Goal: Information Seeking & Learning: Learn about a topic

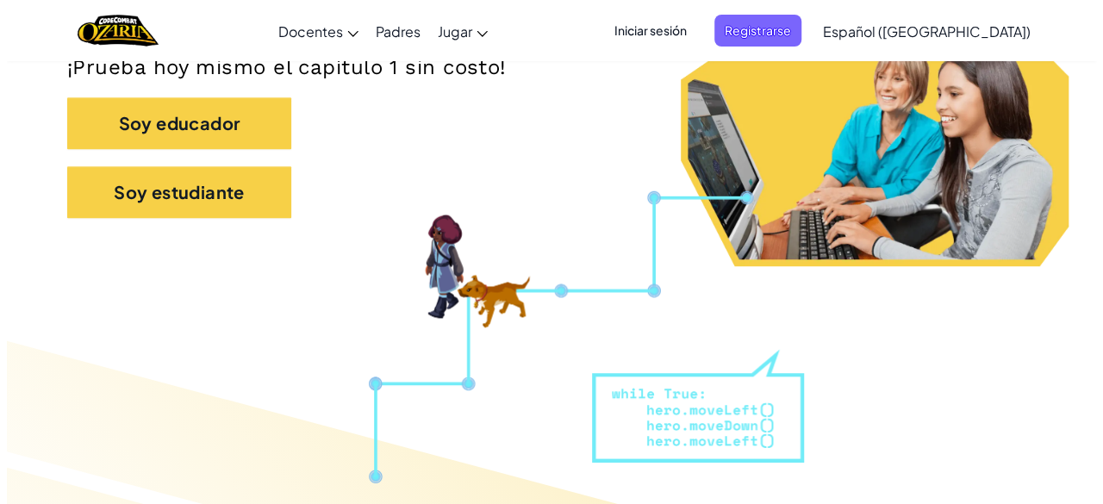
scroll to position [412, 0]
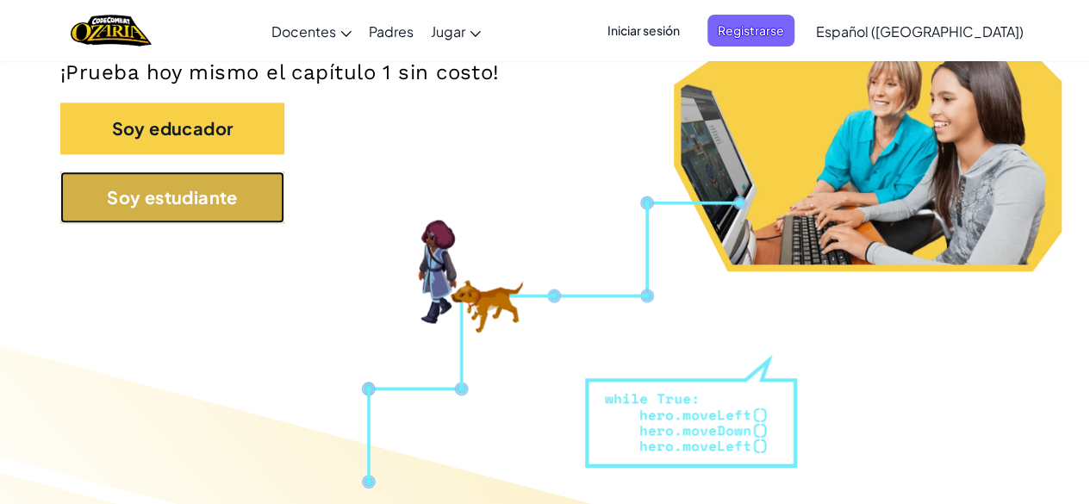
click at [253, 215] on button "Soy estudiante" at bounding box center [172, 198] width 224 height 52
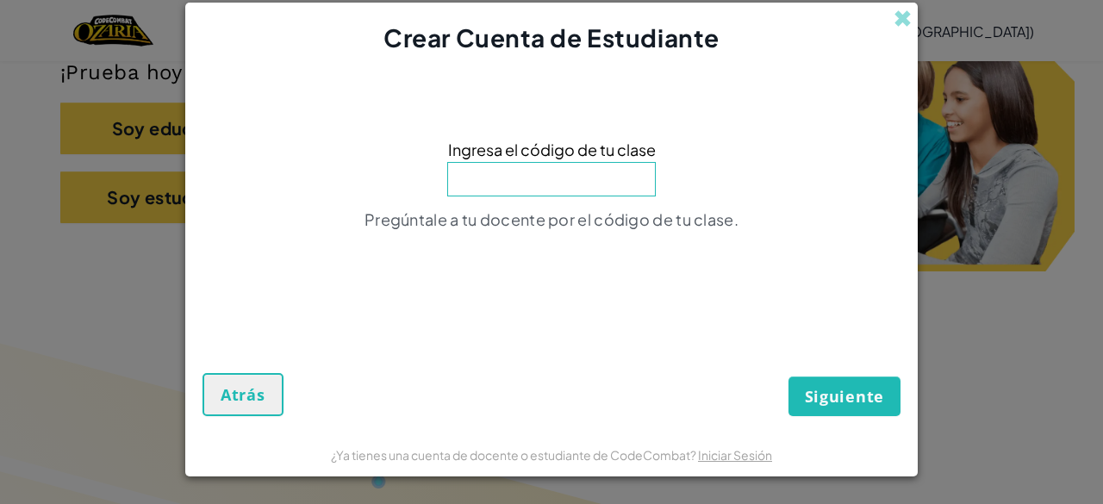
click at [601, 189] on input at bounding box center [551, 179] width 209 height 34
click at [908, 19] on span at bounding box center [903, 18] width 18 height 18
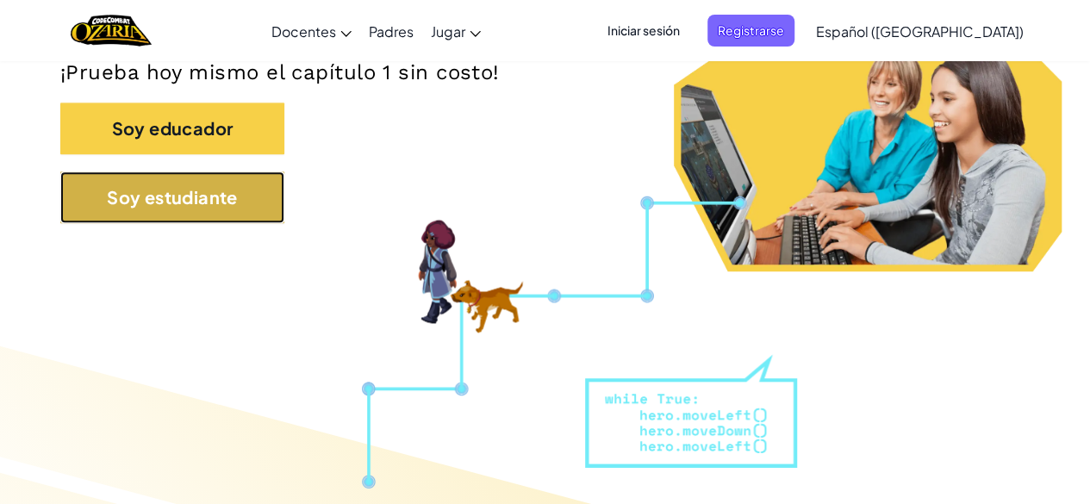
click at [238, 202] on button "Soy estudiante" at bounding box center [172, 198] width 224 height 52
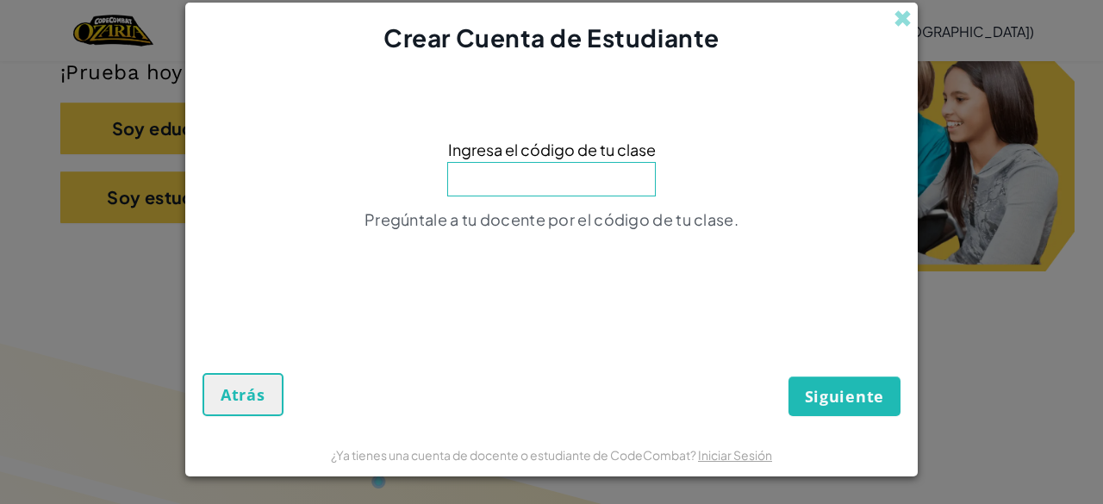
click at [588, 189] on input at bounding box center [551, 179] width 209 height 34
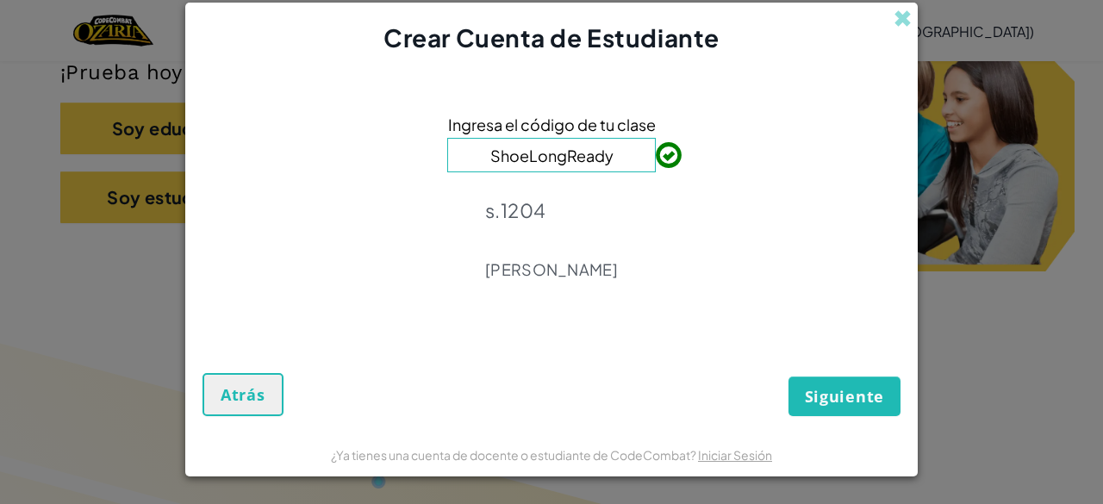
type input "ShoeLongReady"
click at [835, 390] on span "Siguiente" at bounding box center [844, 396] width 79 height 21
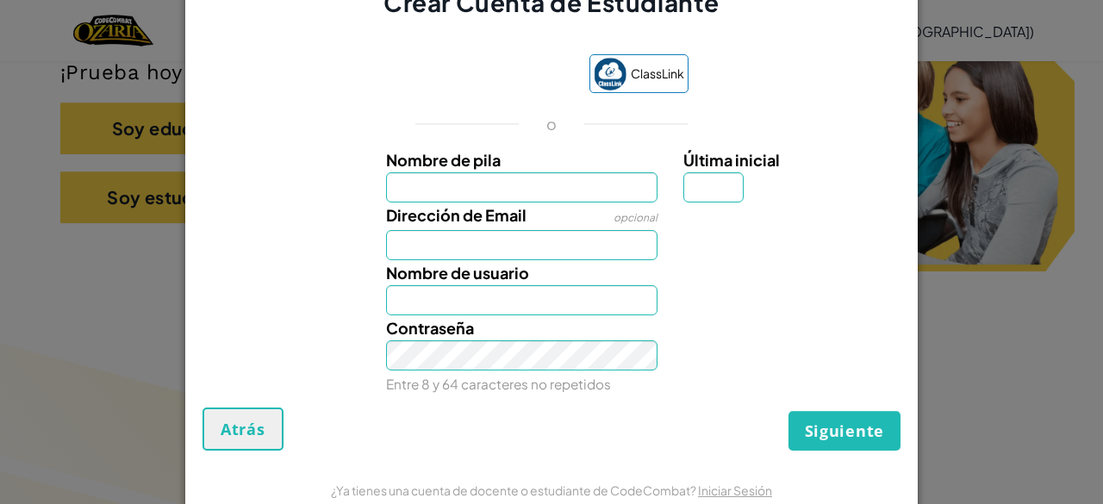
click at [544, 185] on input "Nombre de pila" at bounding box center [522, 187] width 272 height 30
type input "Melanie"
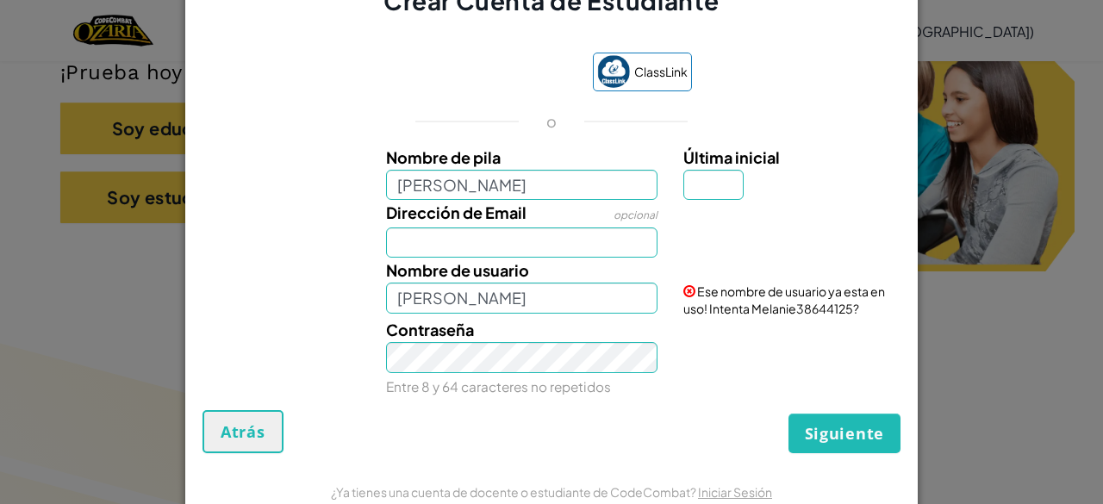
click at [494, 189] on input "Melanie" at bounding box center [522, 185] width 272 height 30
type input "Melanie"
click at [452, 256] on input "Dirección de Email" at bounding box center [522, 243] width 272 height 30
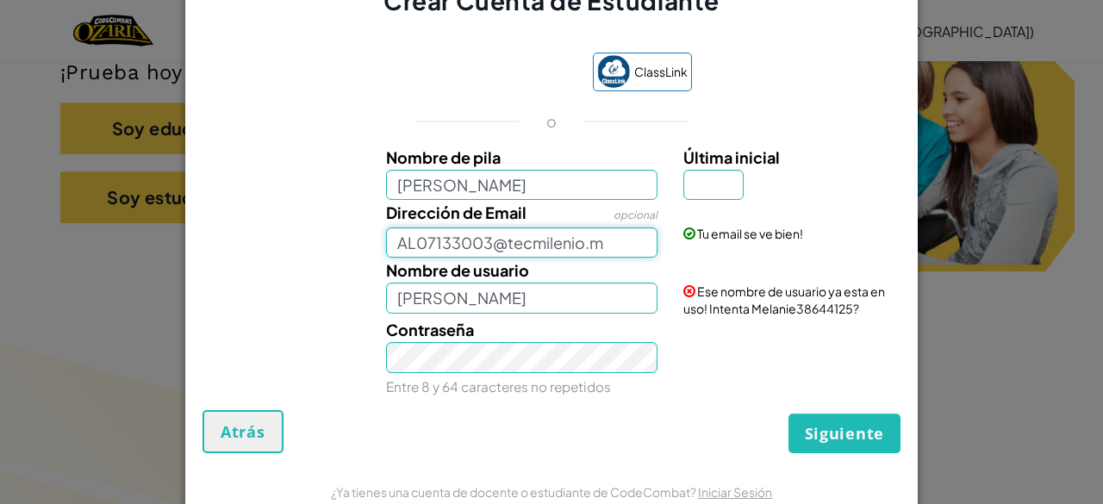
type input "AL07133003@tecmilenio.mx"
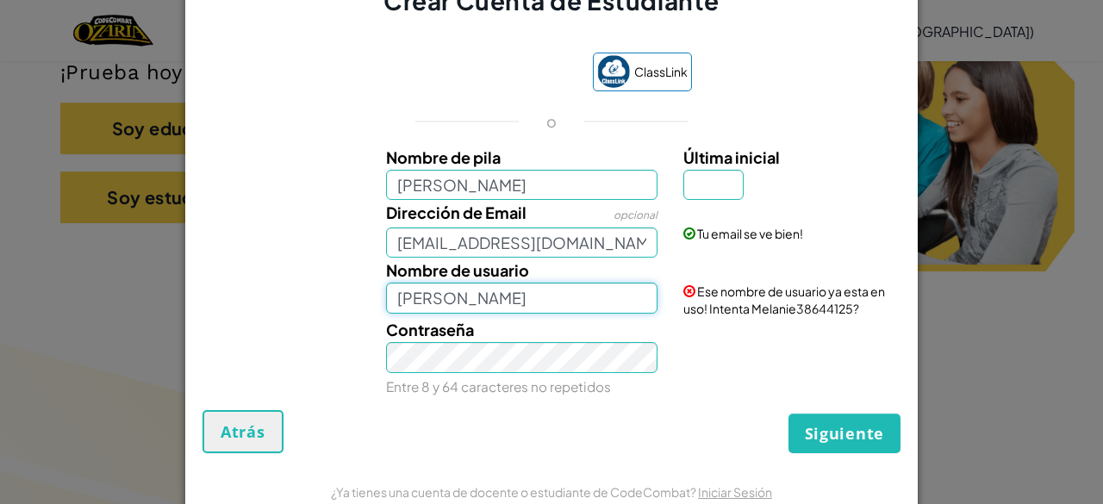
click at [533, 299] on input "Melanie" at bounding box center [522, 298] width 272 height 30
click at [710, 189] on input "Última inicial" at bounding box center [713, 185] width 60 height 30
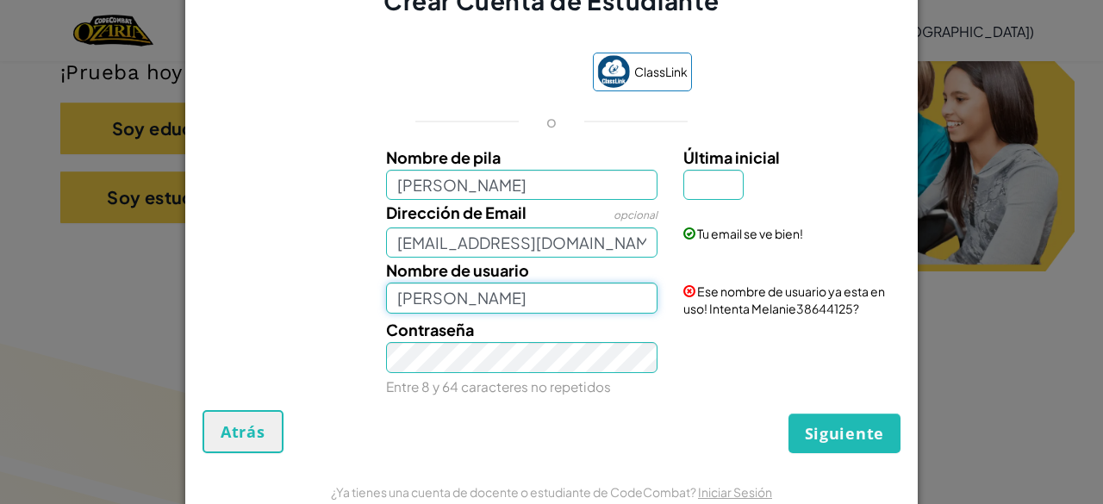
click at [566, 306] on input "Melanie" at bounding box center [522, 298] width 272 height 30
type input "M"
click at [509, 294] on input "Mel" at bounding box center [522, 298] width 272 height 30
click at [471, 308] on input "Mel" at bounding box center [522, 298] width 272 height 30
click at [498, 290] on input "Melaniee" at bounding box center [522, 298] width 272 height 30
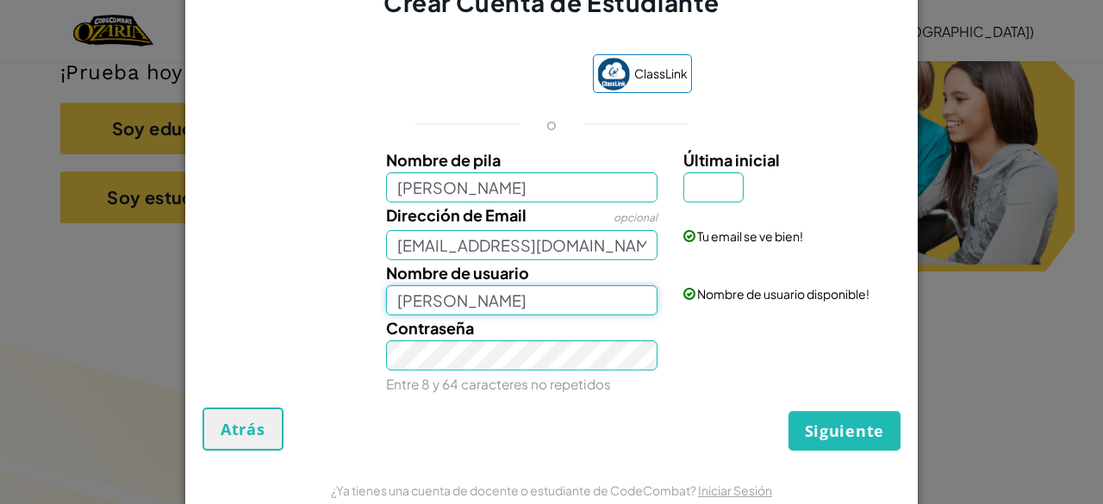
click at [486, 299] on input "Melvill" at bounding box center [522, 300] width 272 height 30
click at [450, 296] on input "Melvils" at bounding box center [522, 300] width 272 height 30
click at [536, 303] on input "MellvDD" at bounding box center [522, 300] width 272 height 30
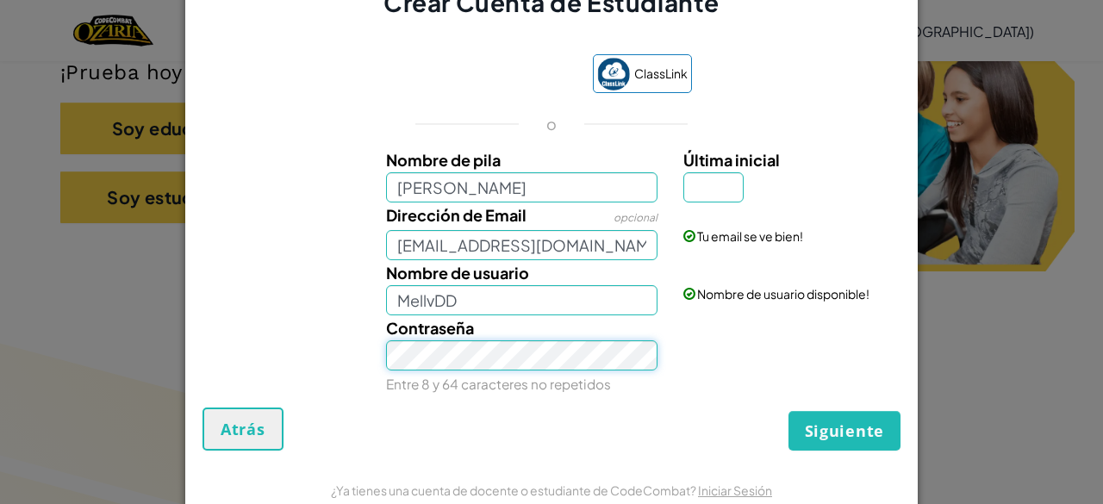
click at [381, 375] on div "Contraseña Entre 8 y 64 caracteres no repetidos" at bounding box center [522, 355] width 298 height 81
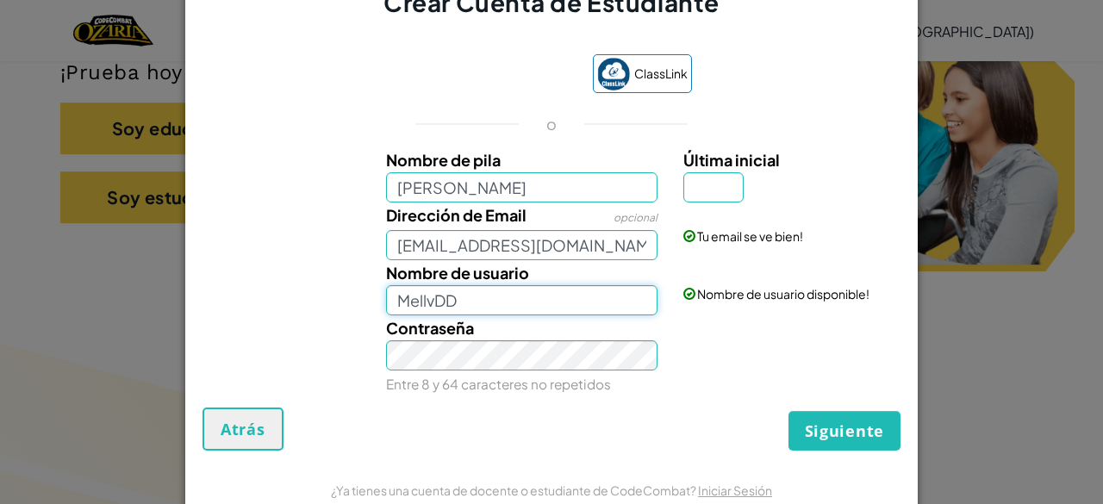
click at [424, 309] on input "MellvDD" at bounding box center [522, 300] width 272 height 30
click at [427, 309] on input "MellvDD" at bounding box center [522, 300] width 272 height 30
click at [429, 309] on input "MellvDD" at bounding box center [522, 300] width 272 height 30
type input "MellvsDD"
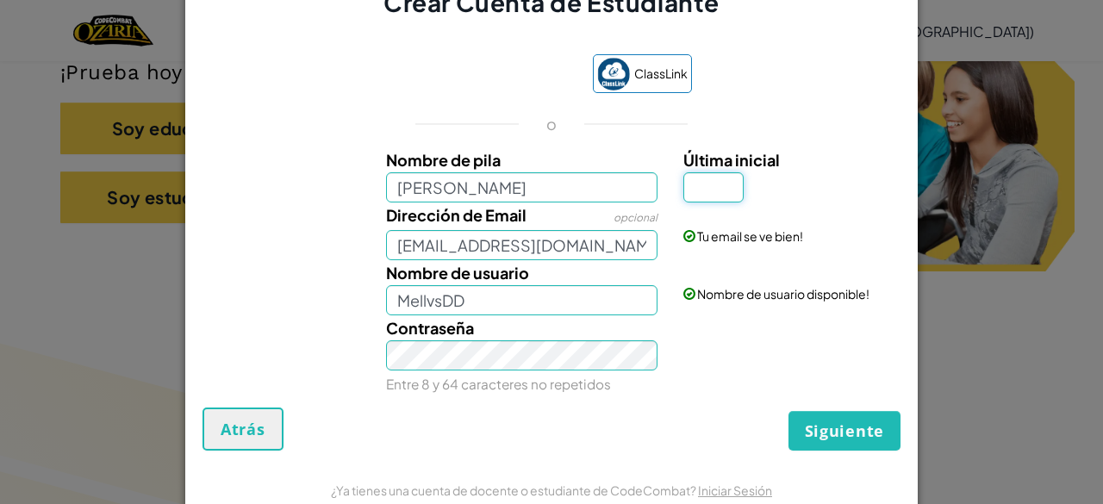
click at [727, 187] on input "Última inicial" at bounding box center [713, 187] width 60 height 30
click at [726, 201] on input "Última inicial" at bounding box center [713, 187] width 60 height 30
type input "v"
click at [820, 446] on button "Siguiente" at bounding box center [845, 431] width 112 height 40
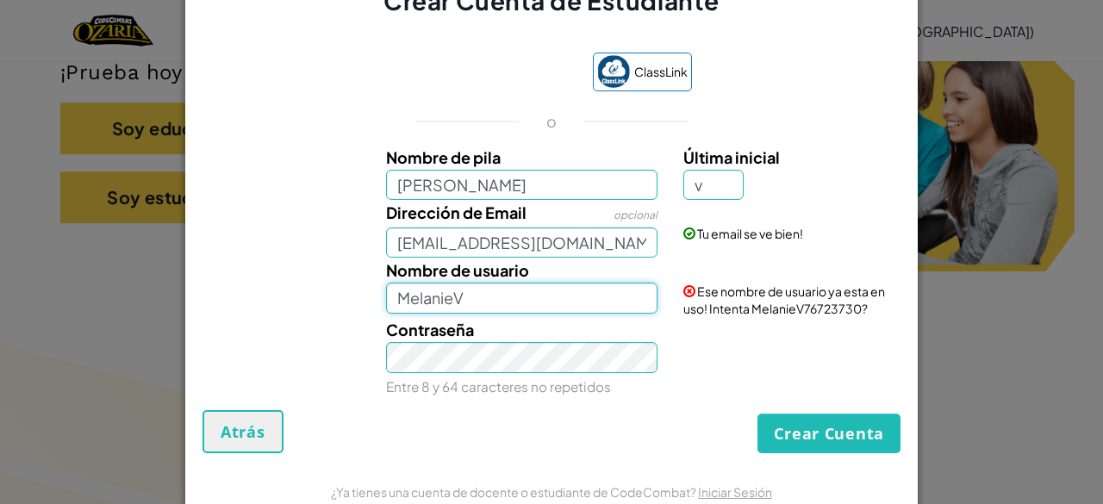
click at [526, 302] on input "MelanieV" at bounding box center [522, 298] width 272 height 30
drag, startPoint x: 526, startPoint y: 302, endPoint x: 415, endPoint y: 311, distance: 110.7
click at [415, 311] on input "MelanieV" at bounding box center [522, 298] width 272 height 30
type input "MellvsDD"
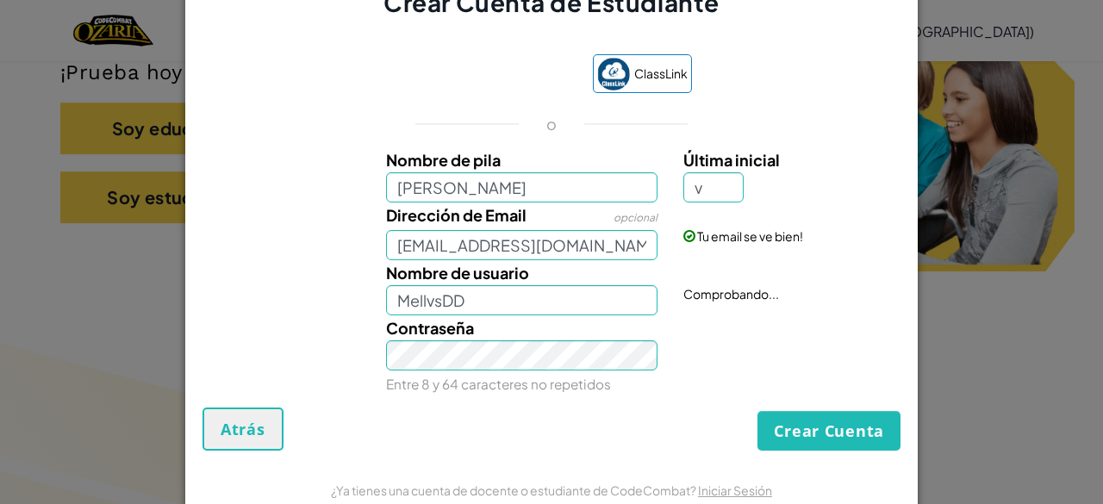
click at [578, 372] on div "Contraseña Entre 8 y 64 caracteres no repetidos" at bounding box center [522, 355] width 298 height 81
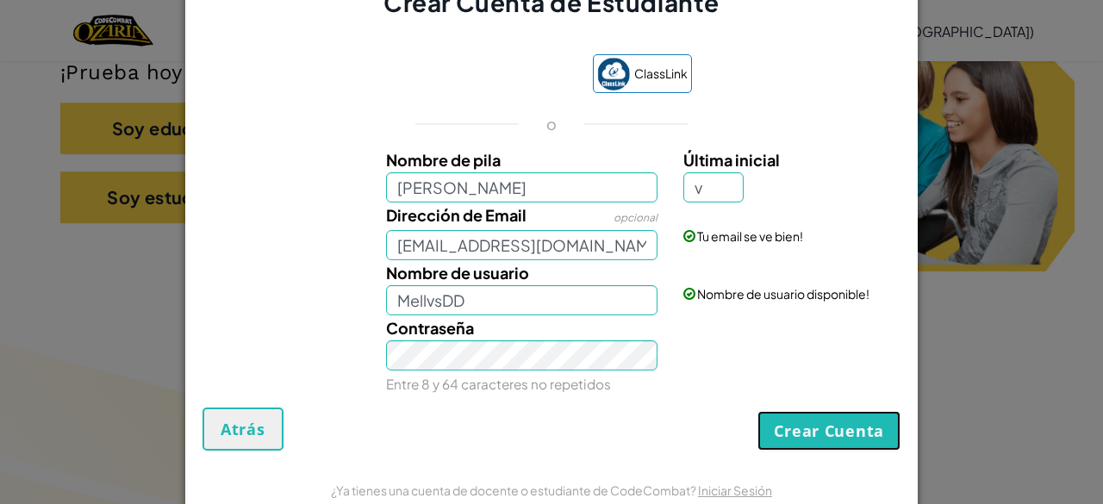
click at [777, 441] on button "Crear Cuenta" at bounding box center [829, 431] width 143 height 40
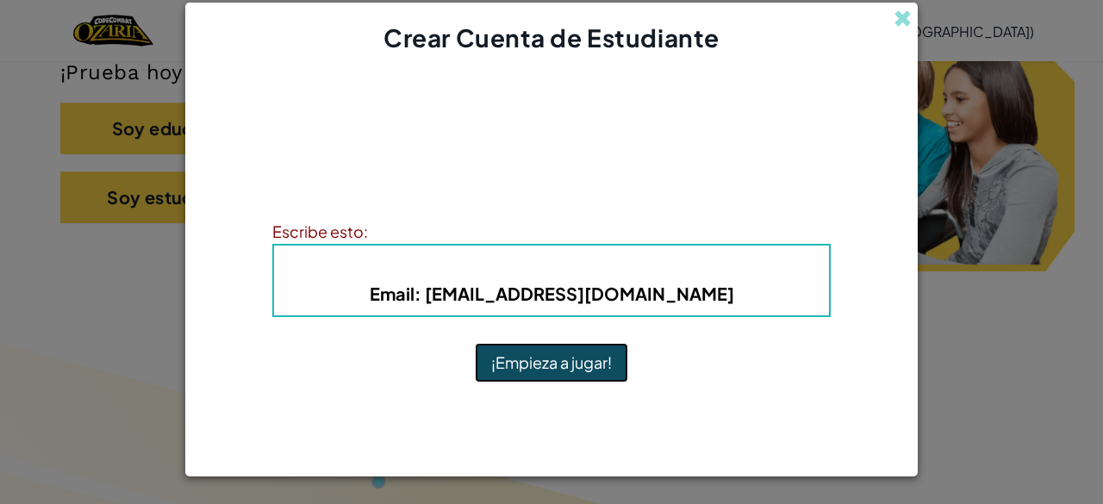
click at [540, 367] on button "¡Empieza a jugar!" at bounding box center [551, 363] width 153 height 40
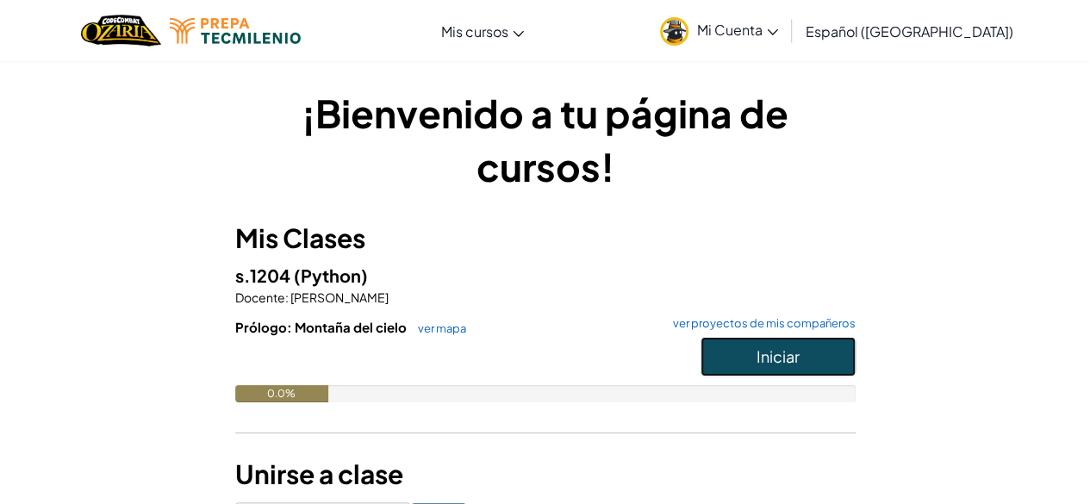
click at [731, 359] on button "Iniciar" at bounding box center [778, 357] width 155 height 40
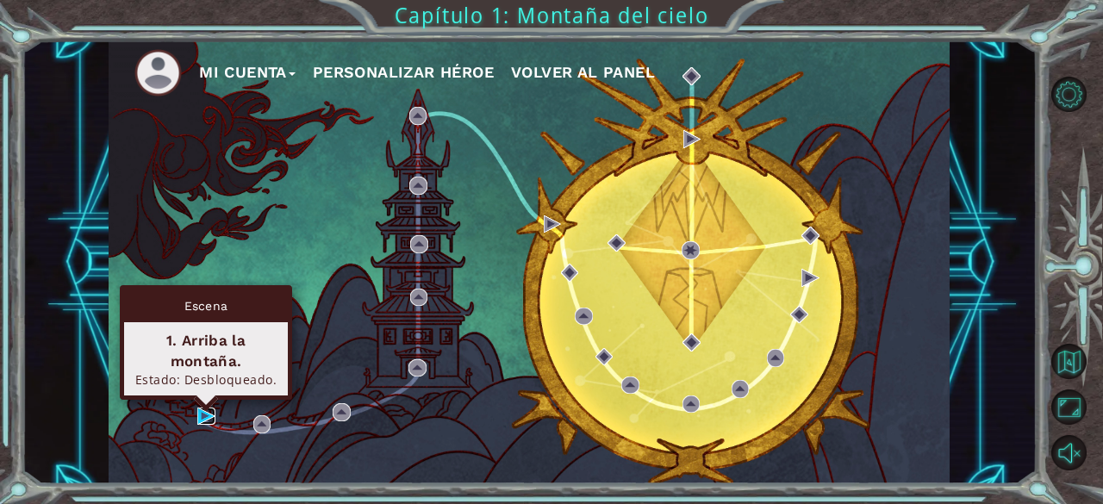
click at [201, 417] on img at bounding box center [205, 416] width 17 height 17
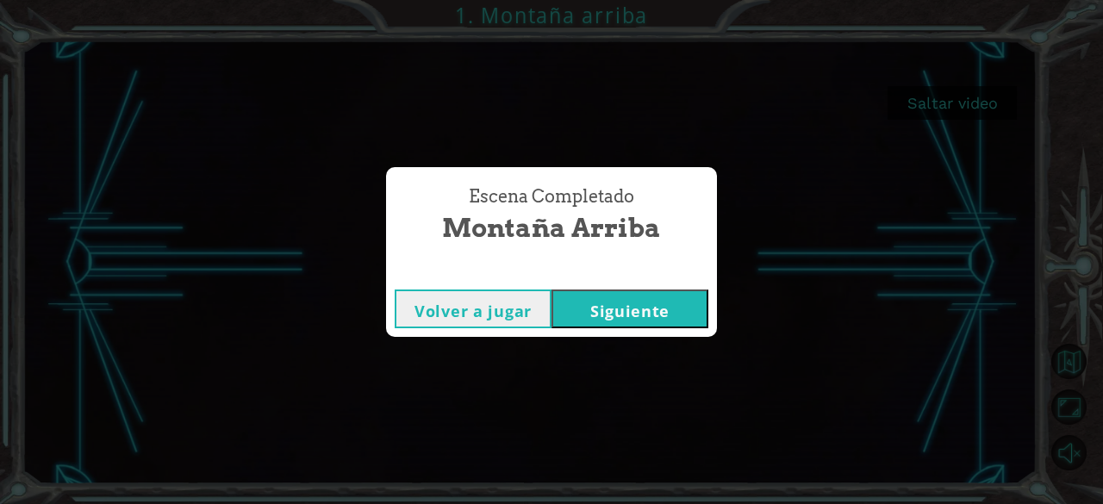
click at [615, 320] on button "Siguiente" at bounding box center [630, 309] width 157 height 39
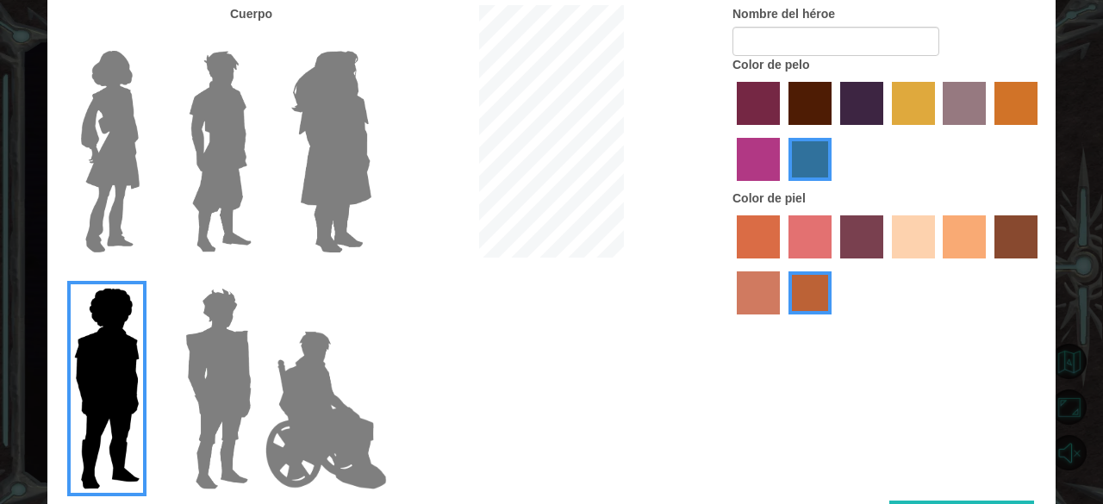
click at [143, 142] on img at bounding box center [110, 151] width 72 height 215
click at [147, 40] on input "Hero Connie" at bounding box center [147, 40] width 0 height 0
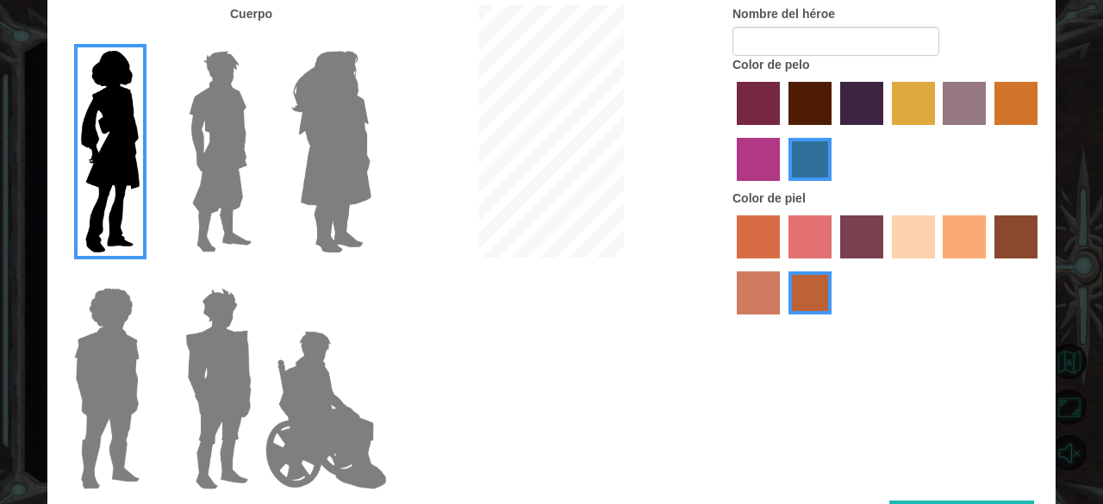
click at [231, 152] on img at bounding box center [220, 151] width 77 height 215
click at [259, 40] on input "Hero Lars" at bounding box center [259, 40] width 0 height 0
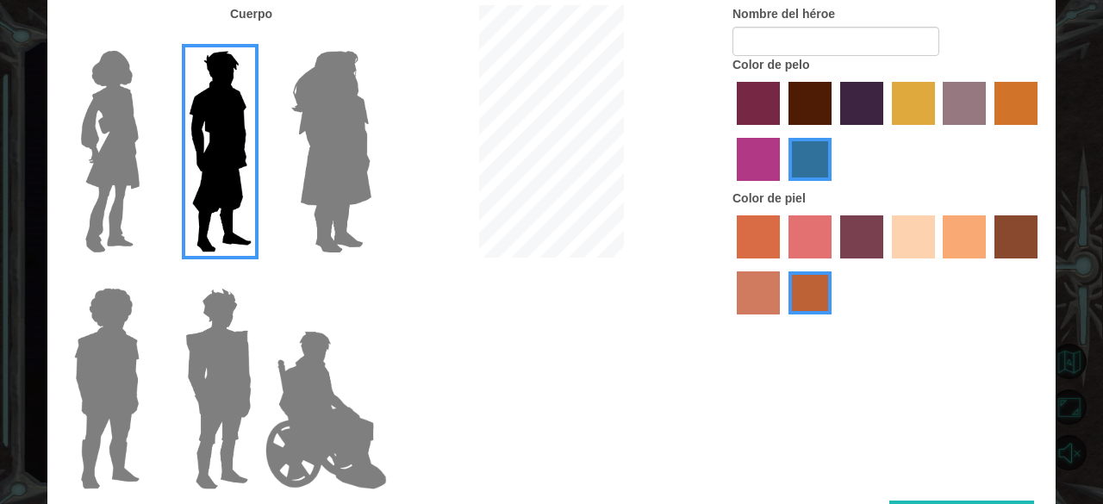
click at [131, 155] on img at bounding box center [110, 151] width 72 height 215
click at [147, 40] on input "Hero Connie" at bounding box center [147, 40] width 0 height 0
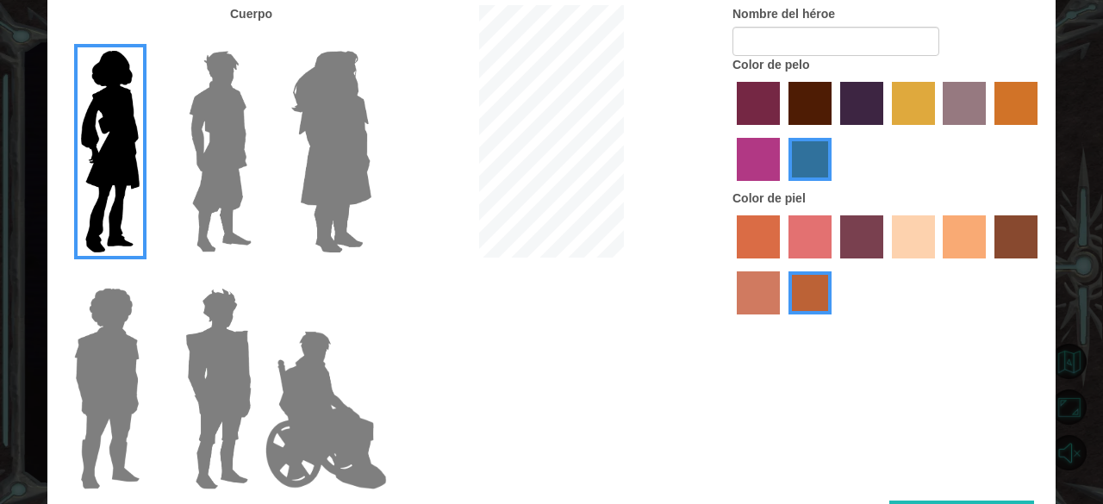
click at [922, 252] on label "sandy beach skin color" at bounding box center [913, 236] width 43 height 43
click at [886, 265] on input "sandy beach skin color" at bounding box center [886, 265] width 0 height 0
click at [916, 120] on label "tulip tree hair color" at bounding box center [913, 103] width 43 height 43
click at [886, 131] on input "tulip tree hair color" at bounding box center [886, 131] width 0 height 0
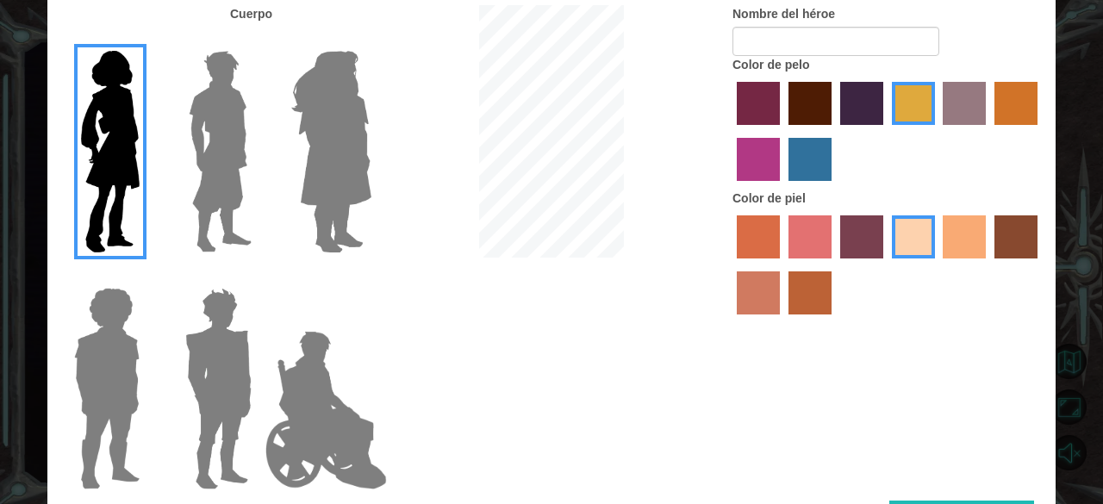
click at [798, 110] on label "maroon hair color" at bounding box center [810, 103] width 43 height 43
click at [783, 131] on input "maroon hair color" at bounding box center [783, 131] width 0 height 0
click at [349, 155] on img at bounding box center [331, 151] width 94 height 215
click at [371, 40] on input "Hero Amethyst" at bounding box center [371, 40] width 0 height 0
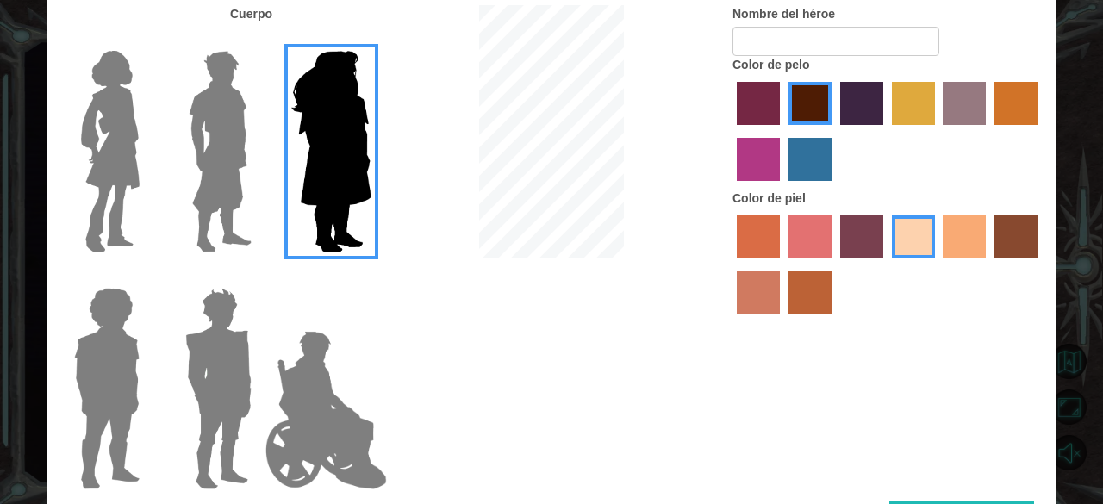
click at [107, 184] on img at bounding box center [110, 151] width 72 height 215
click at [147, 40] on input "Hero Connie" at bounding box center [147, 40] width 0 height 0
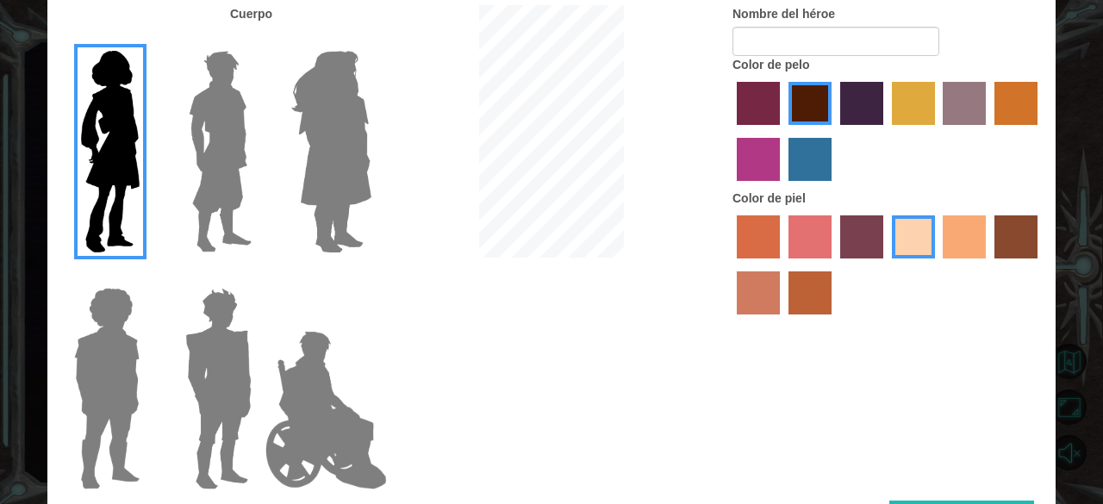
click at [922, 227] on label "sandy beach skin color" at bounding box center [913, 236] width 43 height 43
click at [886, 265] on input "sandy beach skin color" at bounding box center [886, 265] width 0 height 0
click at [959, 231] on label "tacao skin color" at bounding box center [964, 236] width 43 height 43
click at [938, 265] on input "tacao skin color" at bounding box center [938, 265] width 0 height 0
click at [915, 227] on label "sandy beach skin color" at bounding box center [913, 236] width 43 height 43
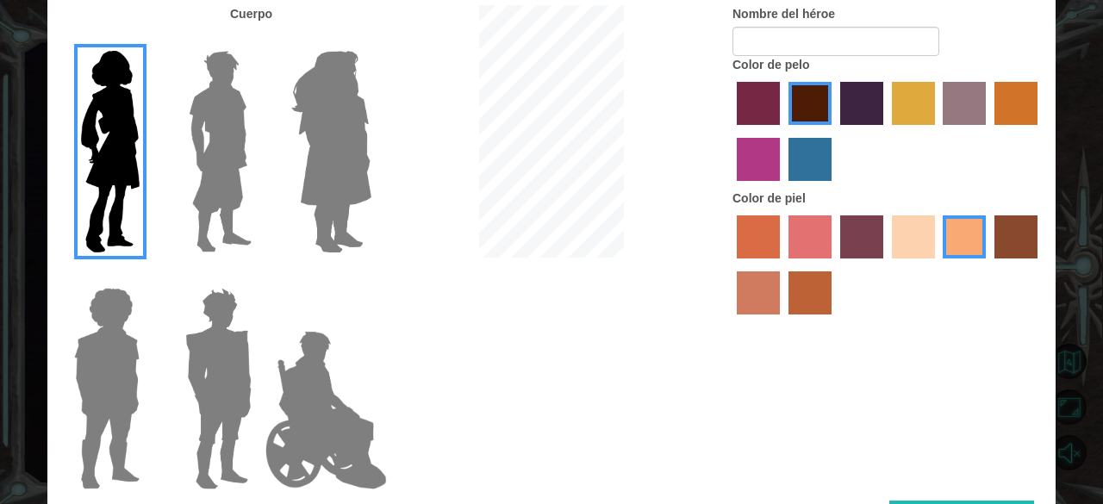
click at [886, 265] on input "sandy beach skin color" at bounding box center [886, 265] width 0 height 0
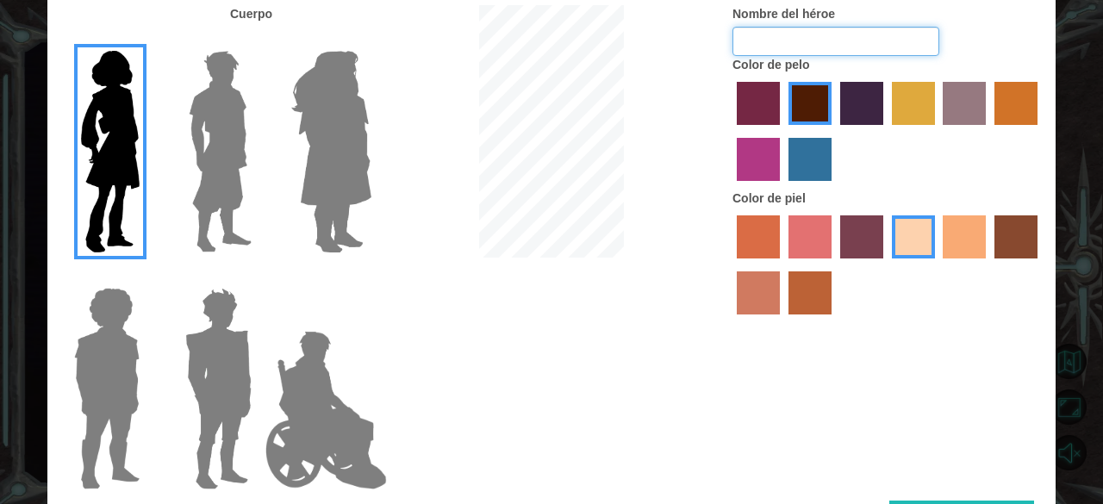
click at [788, 37] on input "Nombre del héroe" at bounding box center [836, 41] width 207 height 29
click at [805, 58] on label "Color de pelo" at bounding box center [771, 64] width 77 height 17
click at [802, 52] on input "Mel" at bounding box center [836, 41] width 207 height 29
type input "Mels"
drag, startPoint x: 800, startPoint y: 383, endPoint x: 905, endPoint y: 419, distance: 111.2
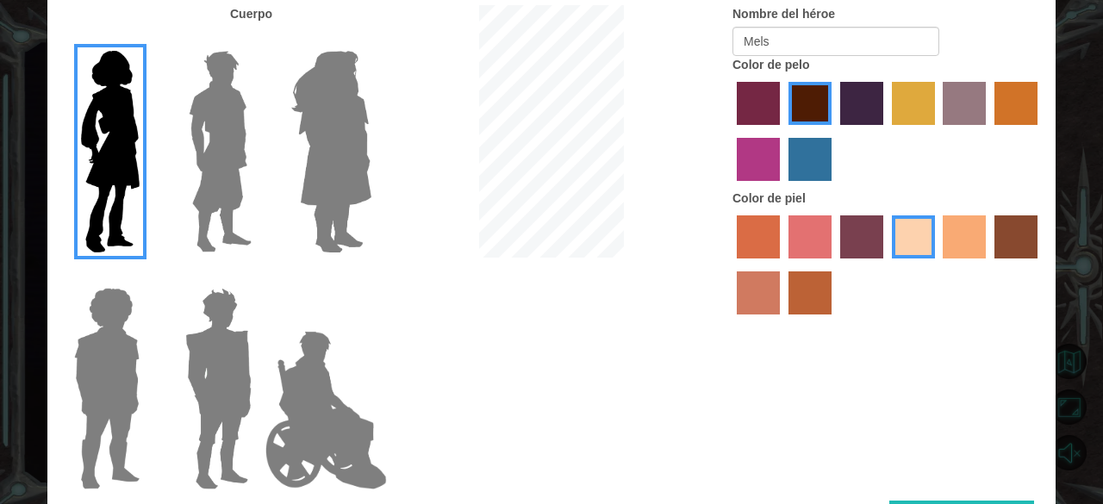
click at [905, 419] on div "Cuerpo Nombre del héroe Mels Color de pelo Color de piel" at bounding box center [551, 253] width 1008 height 496
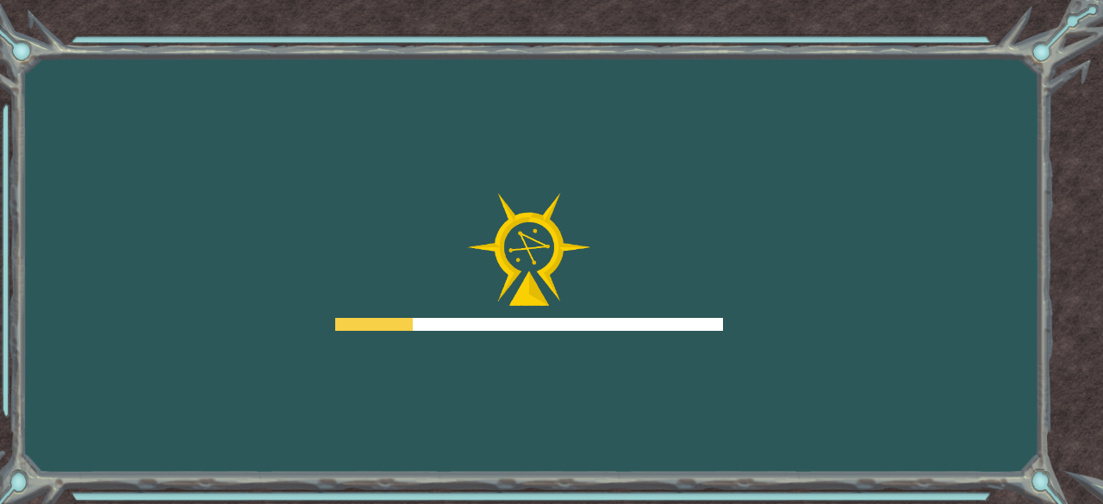
drag, startPoint x: 888, startPoint y: 462, endPoint x: 487, endPoint y: 243, distance: 456.7
click at [487, 243] on img at bounding box center [529, 249] width 124 height 113
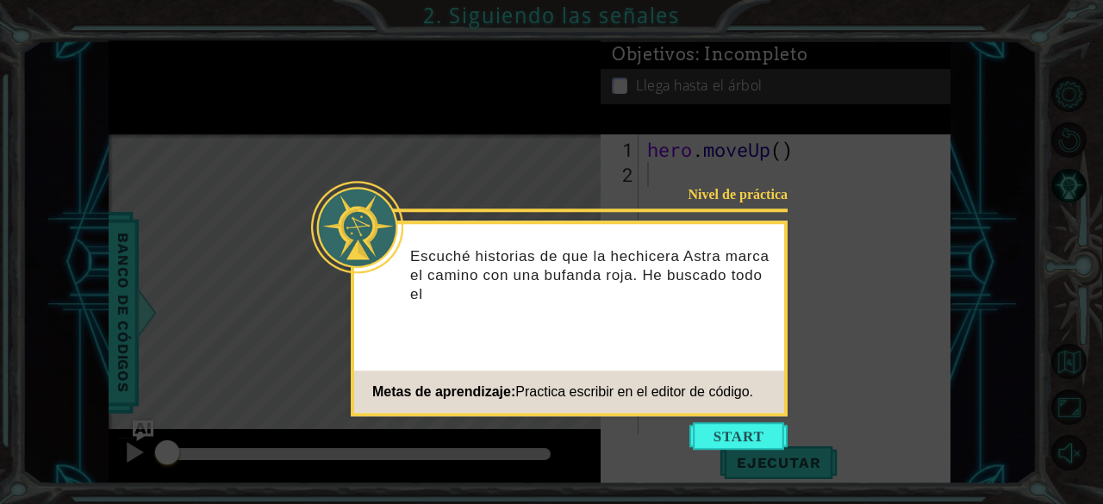
click at [603, 337] on div "Nivel de práctica Escuché historias de que la hechicera Astra marca el camino c…" at bounding box center [569, 319] width 437 height 196
click at [707, 427] on button "Start" at bounding box center [739, 436] width 98 height 28
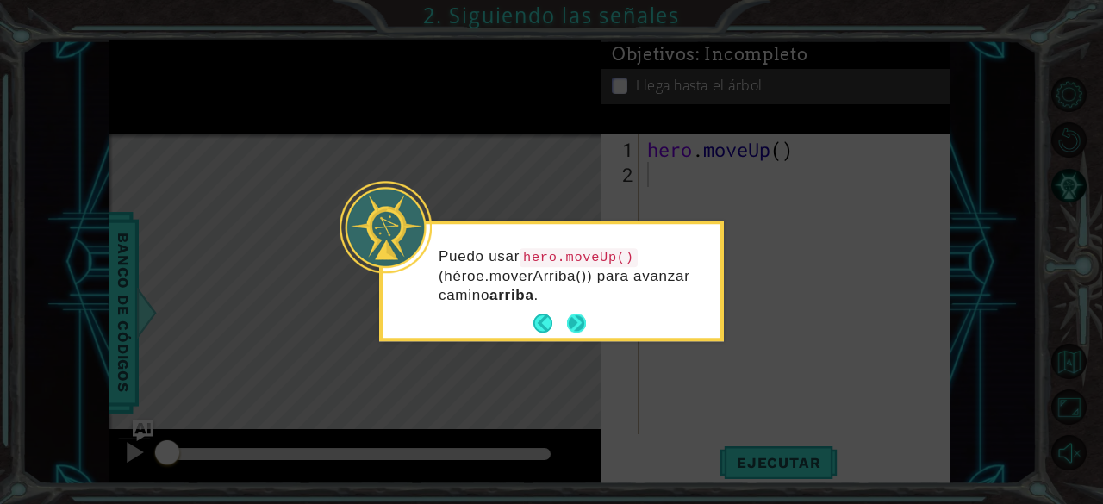
click at [581, 324] on button "Next" at bounding box center [576, 324] width 19 height 19
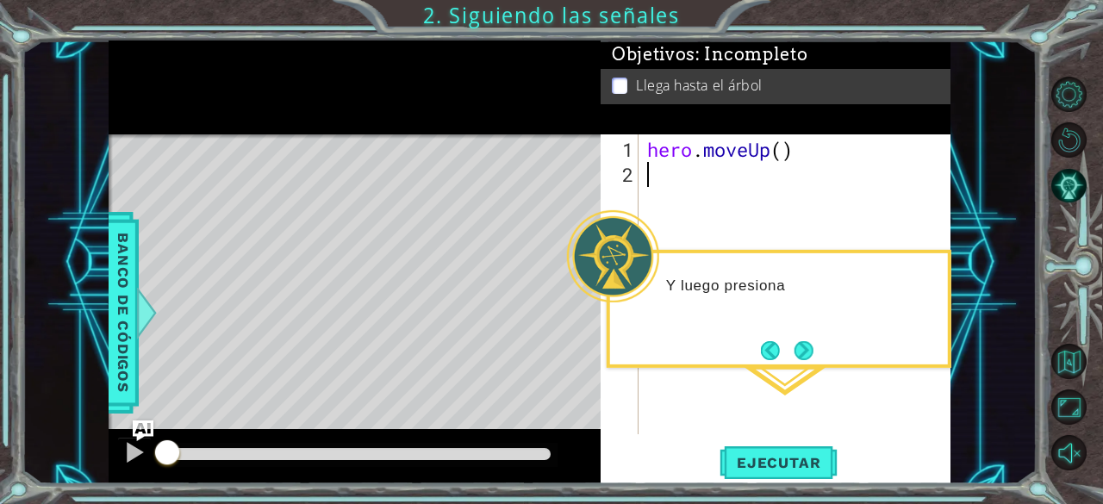
click at [677, 194] on div "hero . moveUp ( )" at bounding box center [800, 312] width 312 height 350
click at [803, 357] on button "Next" at bounding box center [804, 350] width 19 height 19
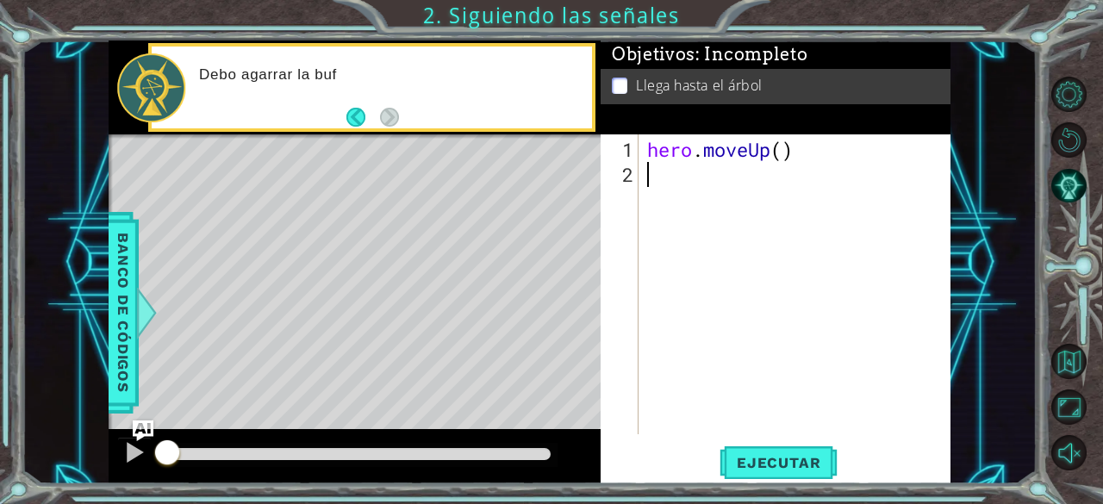
click at [708, 209] on div "hero . moveUp ( )" at bounding box center [800, 312] width 312 height 350
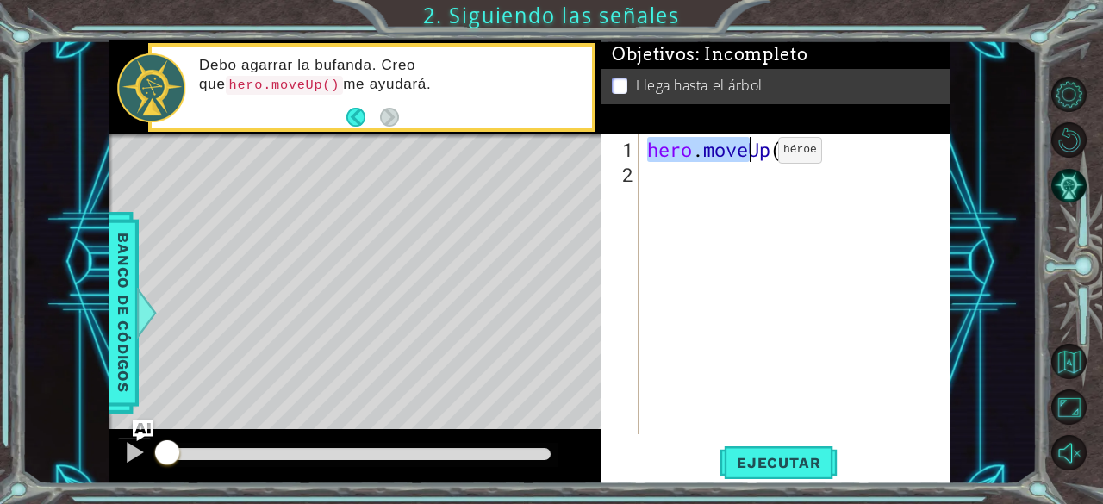
drag, startPoint x: 650, startPoint y: 151, endPoint x: 752, endPoint y: 157, distance: 102.7
click at [752, 157] on div "hero . moveUp ( )" at bounding box center [800, 312] width 312 height 350
type textarea "hero.moveUp()"
click at [719, 179] on div "hero . moveUp ( )" at bounding box center [800, 312] width 312 height 350
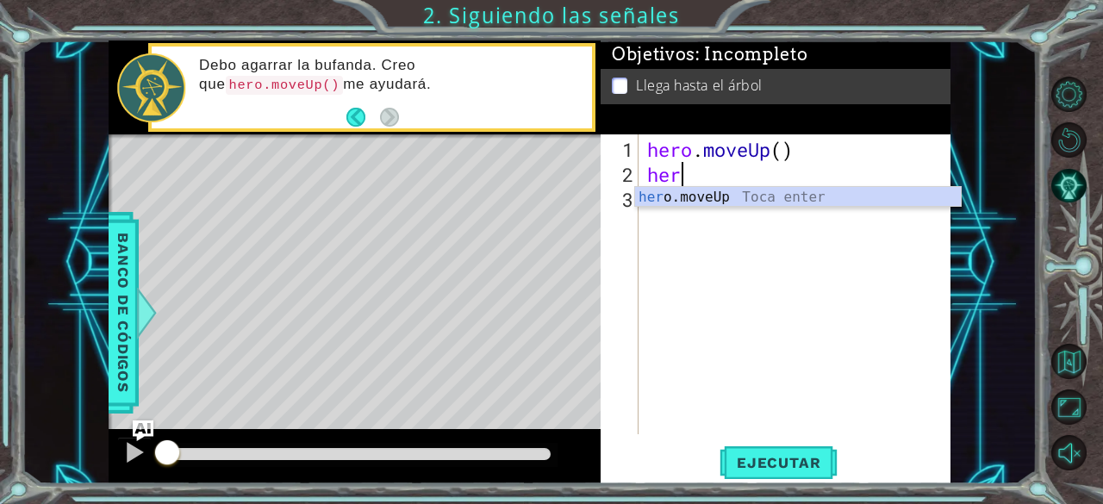
type textarea "hero"
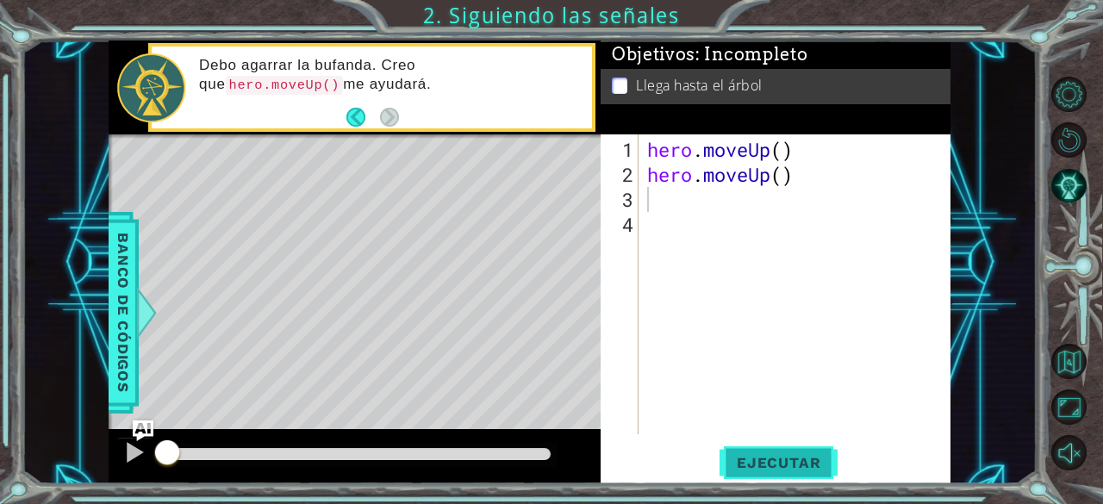
click at [748, 469] on span "Ejecutar" at bounding box center [779, 462] width 118 height 17
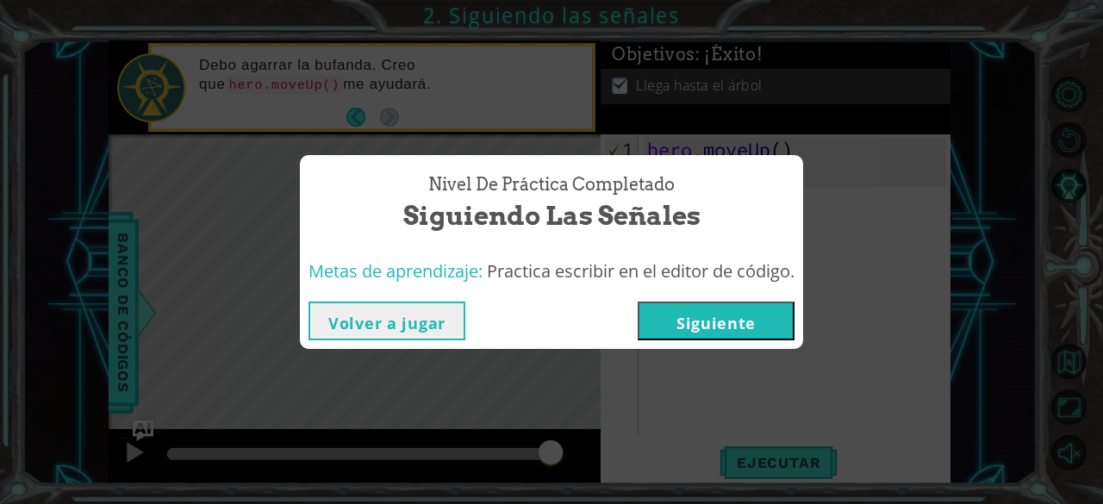
click at [670, 320] on button "Siguiente" at bounding box center [716, 321] width 157 height 39
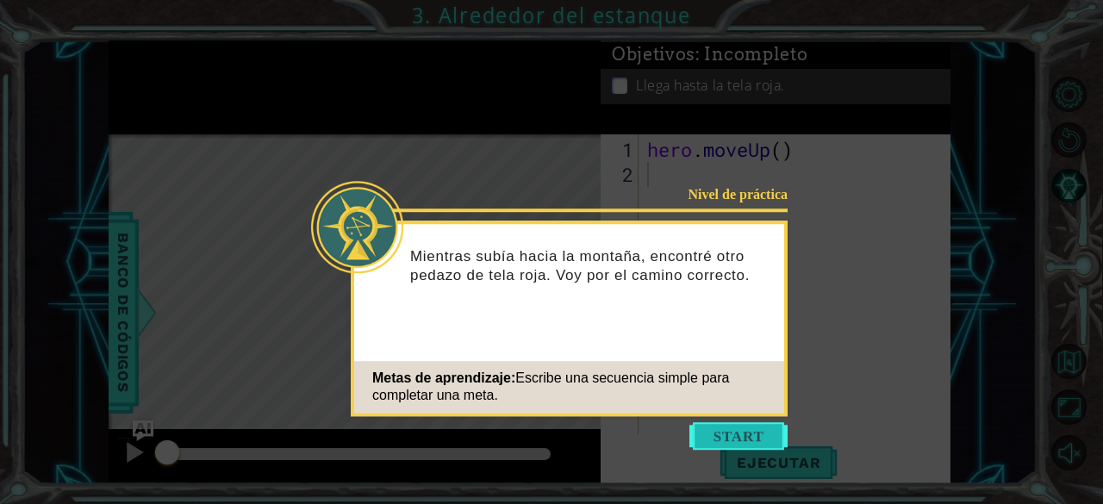
click at [710, 435] on button "Start" at bounding box center [739, 436] width 98 height 28
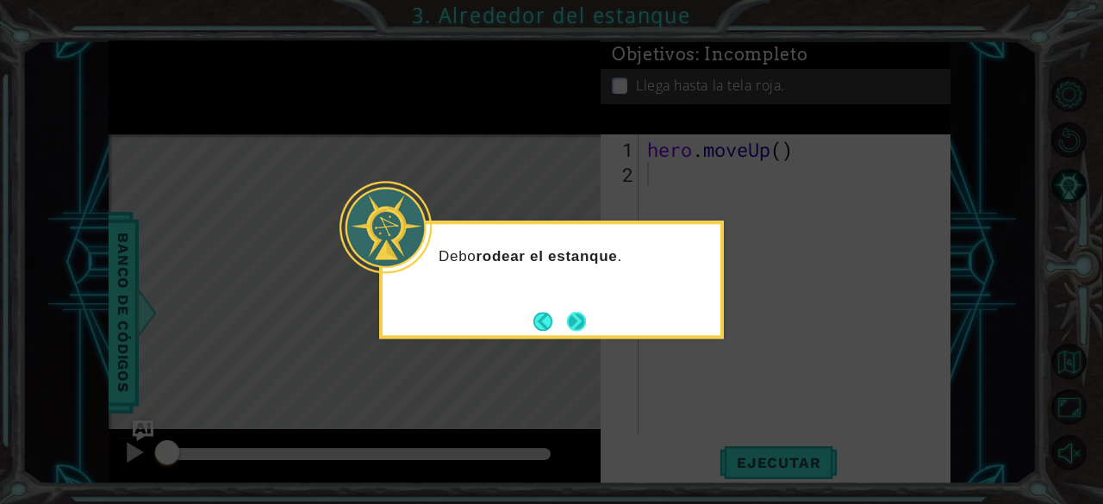
click at [590, 315] on div "Debo rodear el estanque ." at bounding box center [551, 280] width 345 height 118
click at [583, 322] on button "Next" at bounding box center [576, 321] width 19 height 19
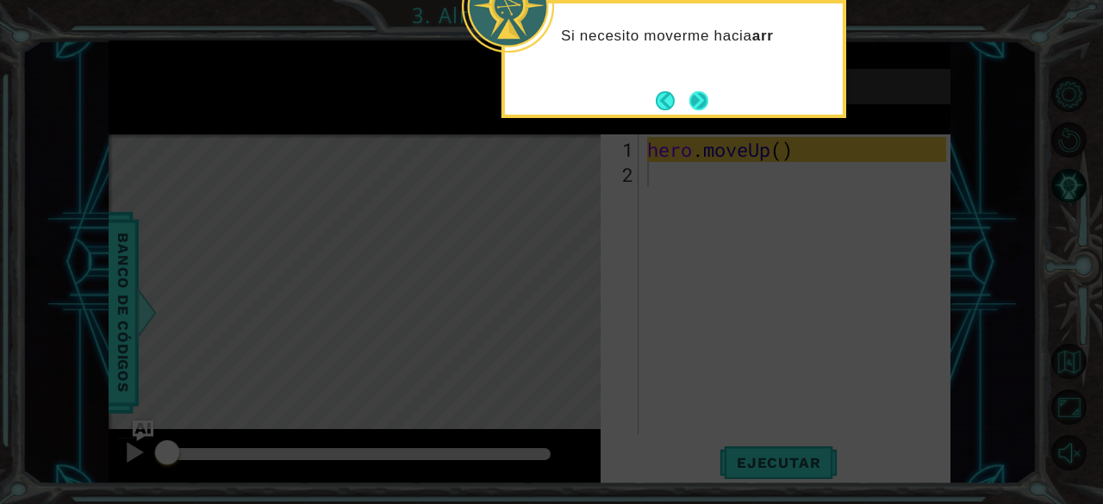
click at [700, 93] on button "Next" at bounding box center [699, 100] width 19 height 19
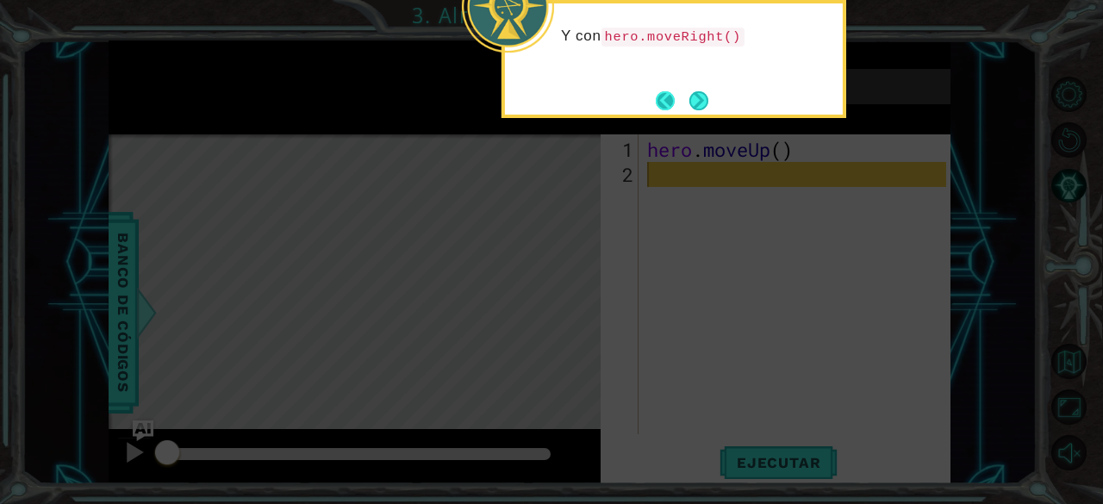
click at [666, 94] on button "Back" at bounding box center [673, 100] width 34 height 19
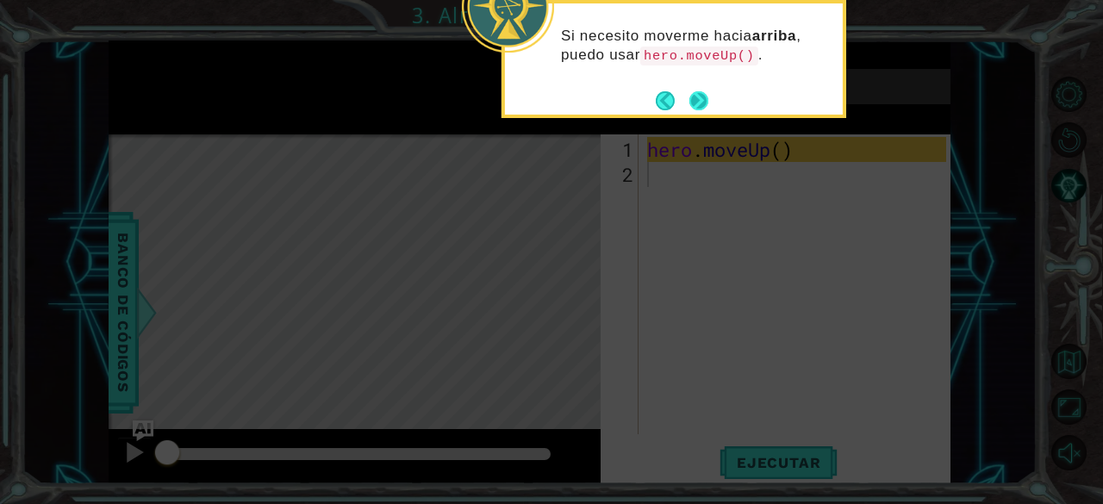
click at [708, 106] on button "Next" at bounding box center [699, 100] width 20 height 20
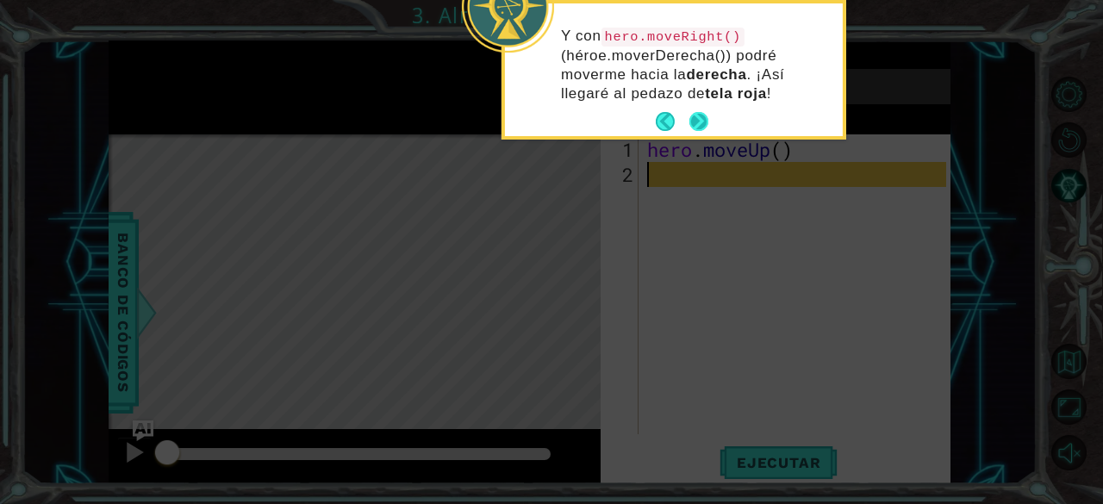
click at [696, 115] on button "Next" at bounding box center [699, 121] width 21 height 21
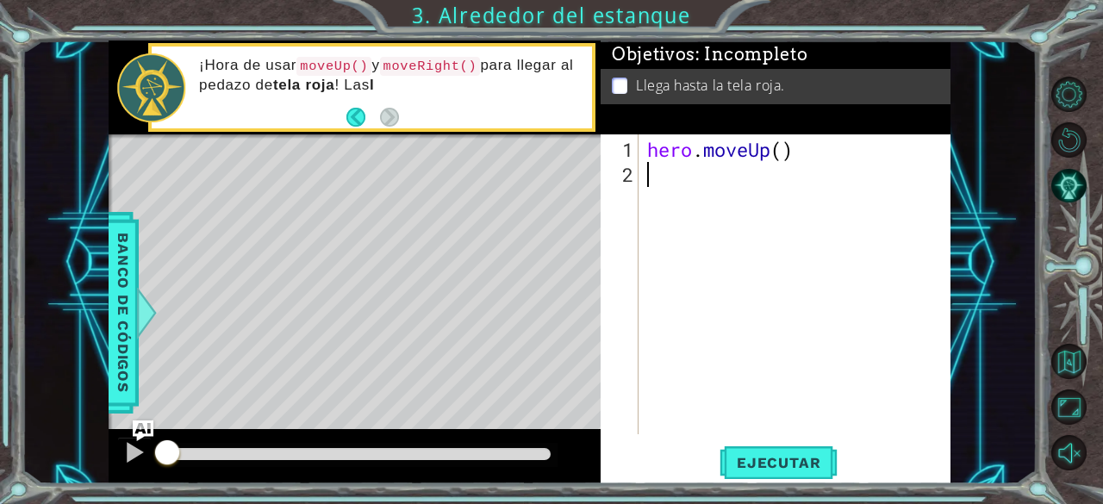
click at [698, 165] on div "hero . moveUp ( )" at bounding box center [800, 312] width 312 height 350
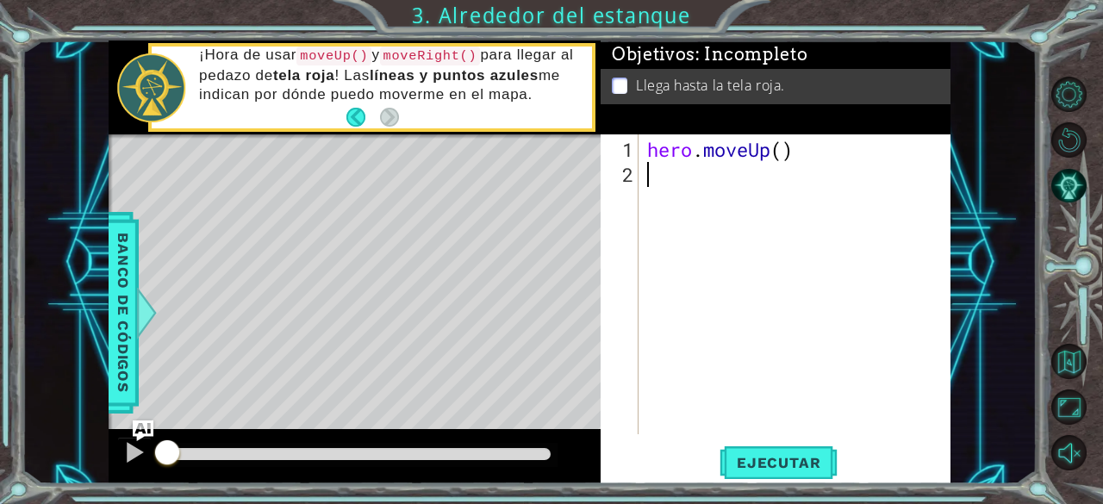
click at [722, 178] on div "hero . moveUp ( )" at bounding box center [800, 312] width 312 height 350
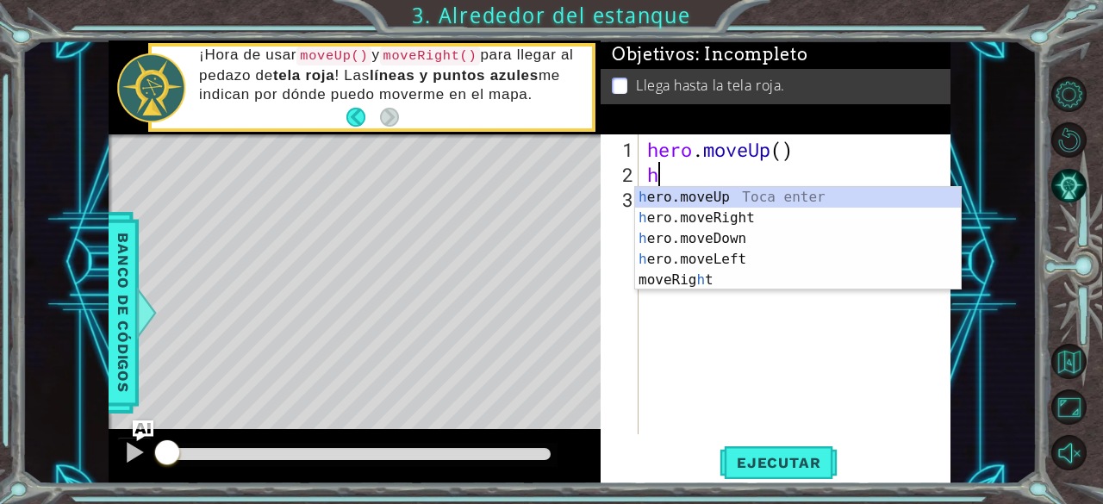
type textarea "he"
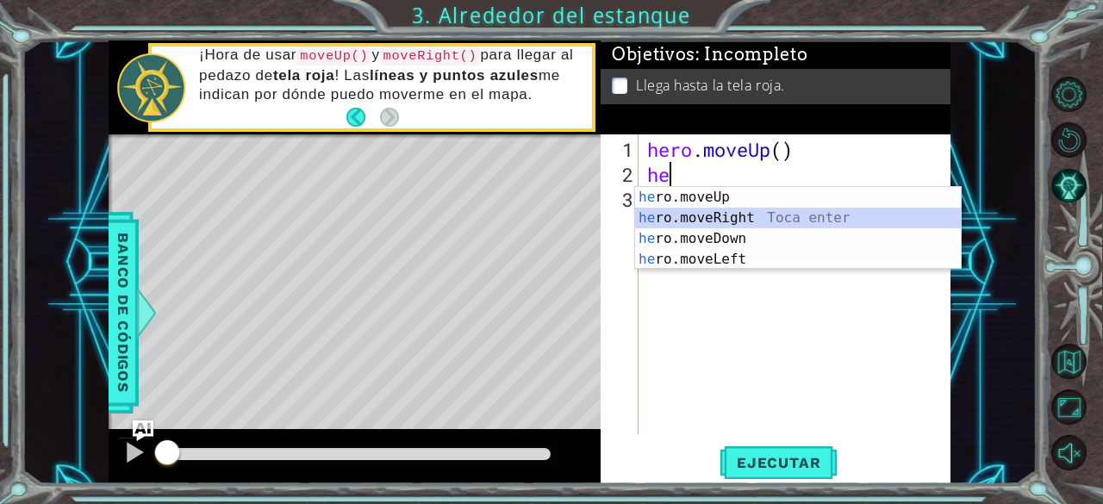
click at [733, 209] on div "he ro.moveUp Toca enter he ro.moveRight Toca enter he ro.moveDown Toca enter he…" at bounding box center [798, 249] width 327 height 124
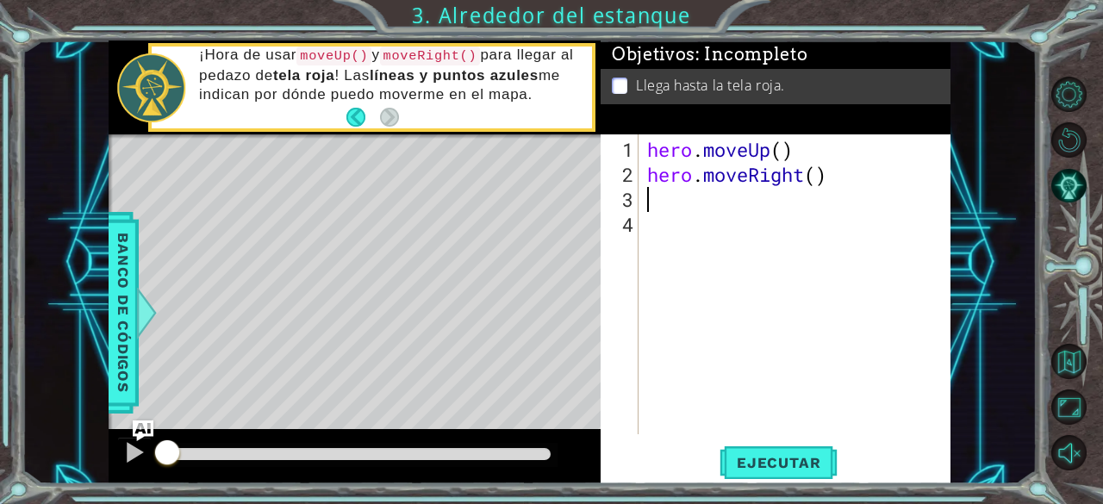
click at [677, 203] on div "hero . moveUp ( ) hero . moveRight ( )" at bounding box center [800, 312] width 312 height 350
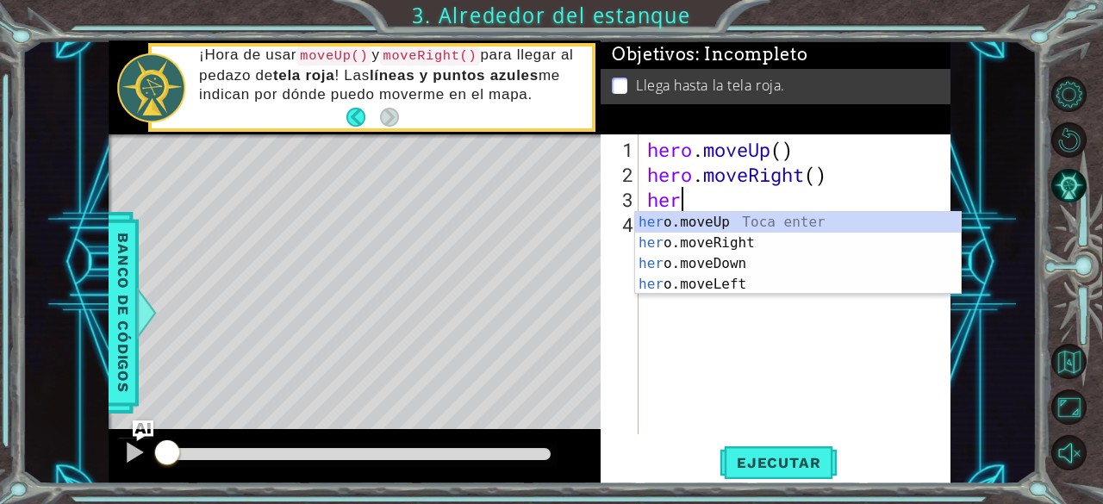
type textarea "hero"
click at [688, 227] on div "hero .moveUp Toca enter hero .moveRight Toca enter hero .moveDown Toca enter he…" at bounding box center [798, 274] width 327 height 124
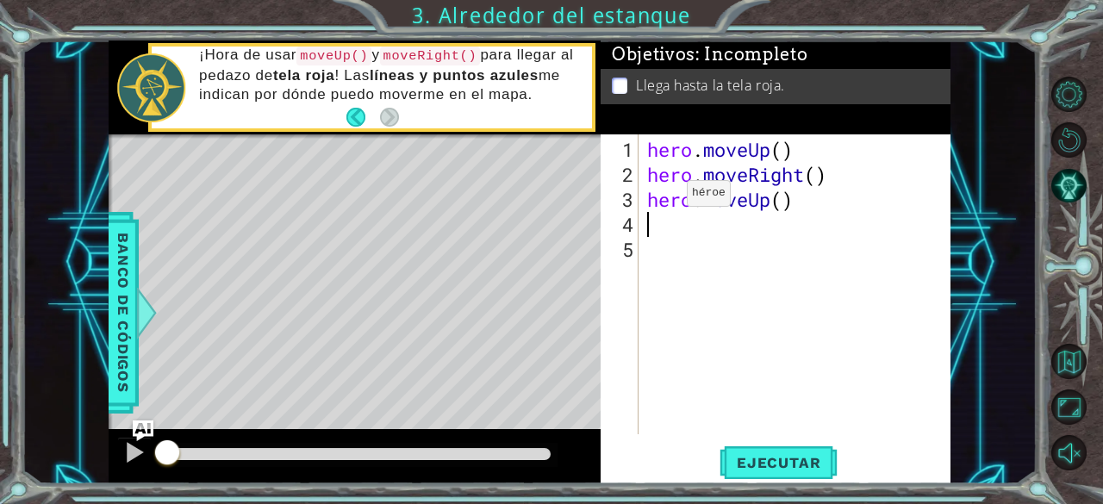
scroll to position [0, 0]
click at [755, 454] on span "Ejecutar" at bounding box center [779, 462] width 118 height 17
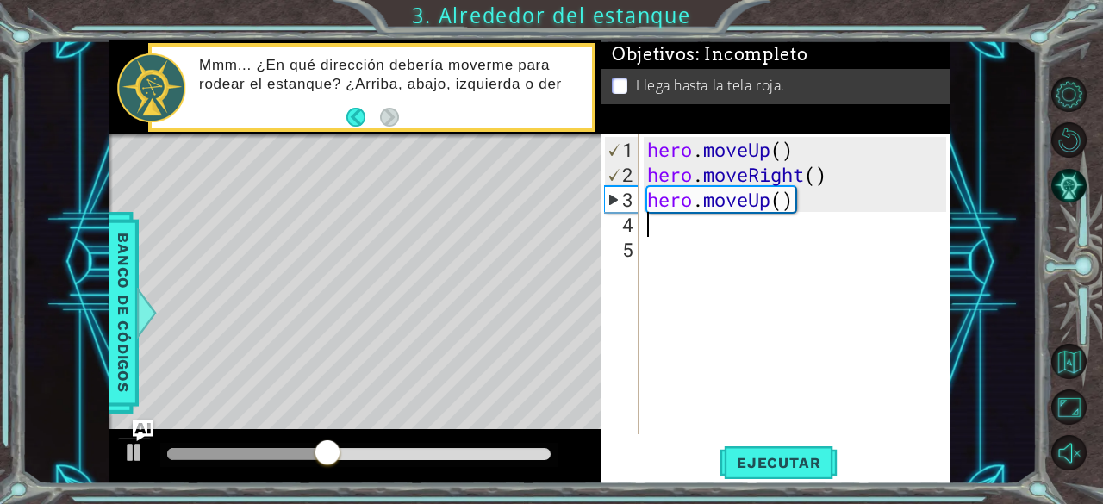
click at [677, 234] on div "hero . moveUp ( ) hero . moveRight ( ) hero . moveUp ( )" at bounding box center [800, 312] width 312 height 350
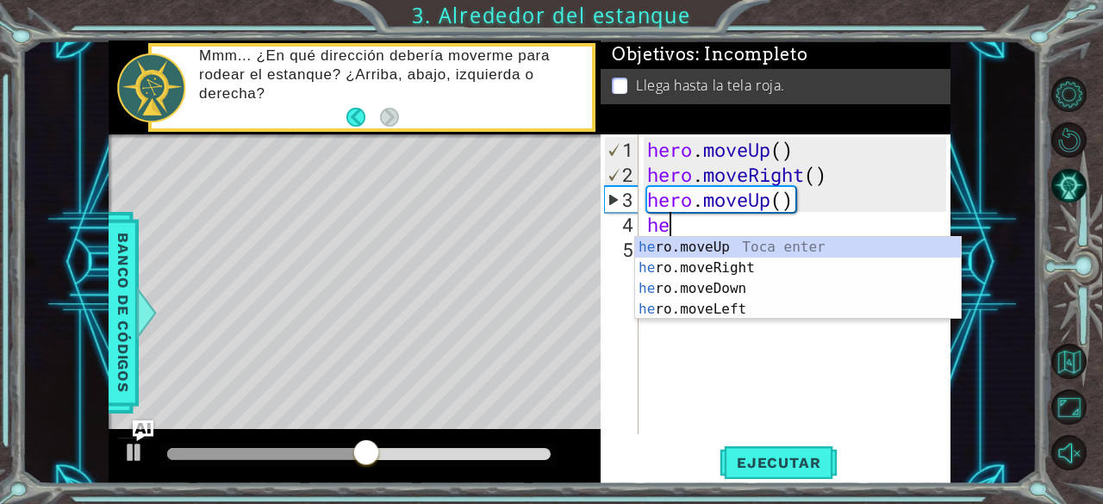
type textarea "hero"
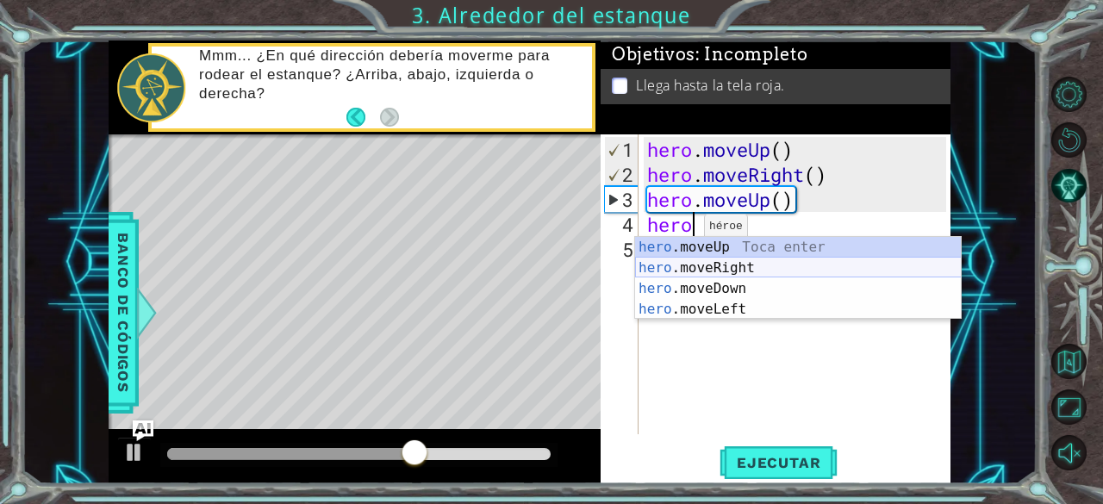
click at [696, 270] on div "hero .moveUp Toca enter hero .moveRight Toca enter hero .moveDown Toca enter he…" at bounding box center [798, 299] width 327 height 124
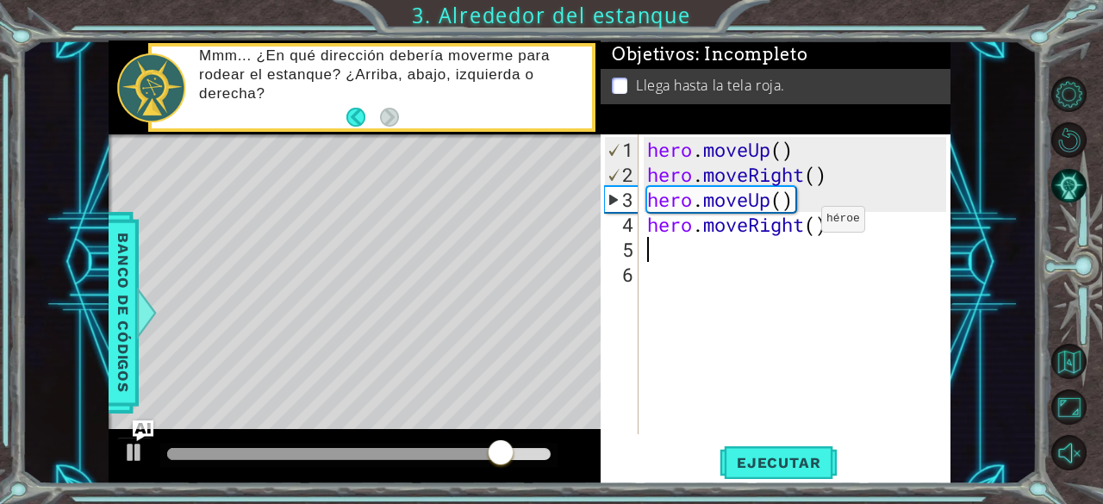
click at [798, 209] on div "hero . moveUp ( ) hero . moveRight ( ) hero . moveUp ( ) hero . moveRight ( )" at bounding box center [800, 312] width 312 height 350
click at [803, 223] on div "hero . moveUp ( ) hero . moveRight ( ) hero . moveUp ( ) hero . moveRight ( )" at bounding box center [800, 312] width 312 height 350
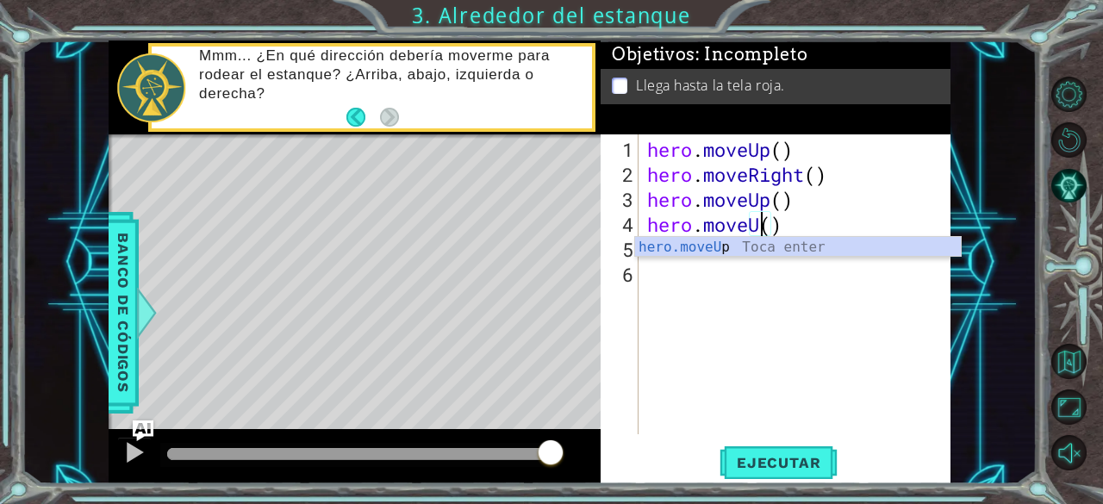
scroll to position [0, 5]
click at [826, 247] on div "hero.moveU p Toca enter" at bounding box center [798, 268] width 327 height 62
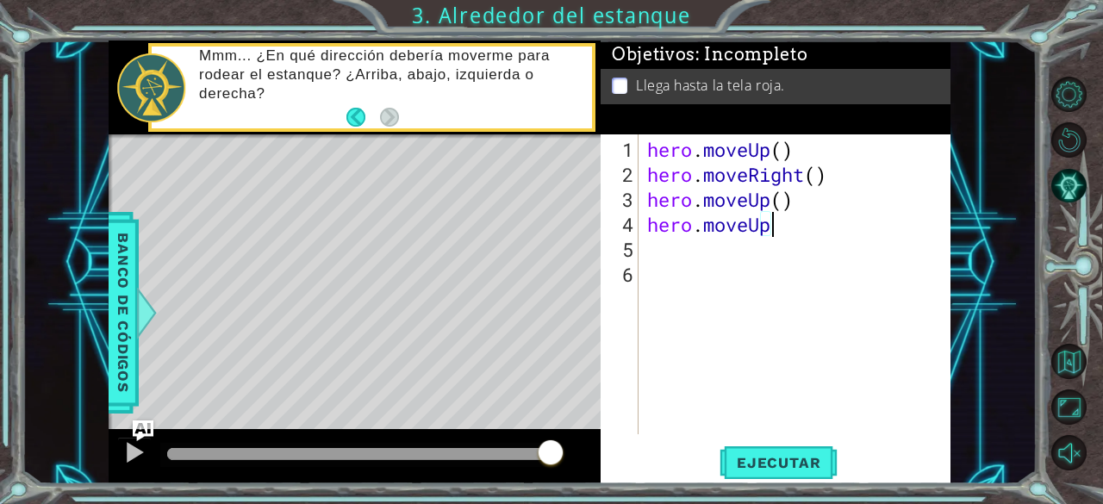
scroll to position [0, 4]
click at [760, 473] on button "Ejecutar" at bounding box center [779, 463] width 118 height 35
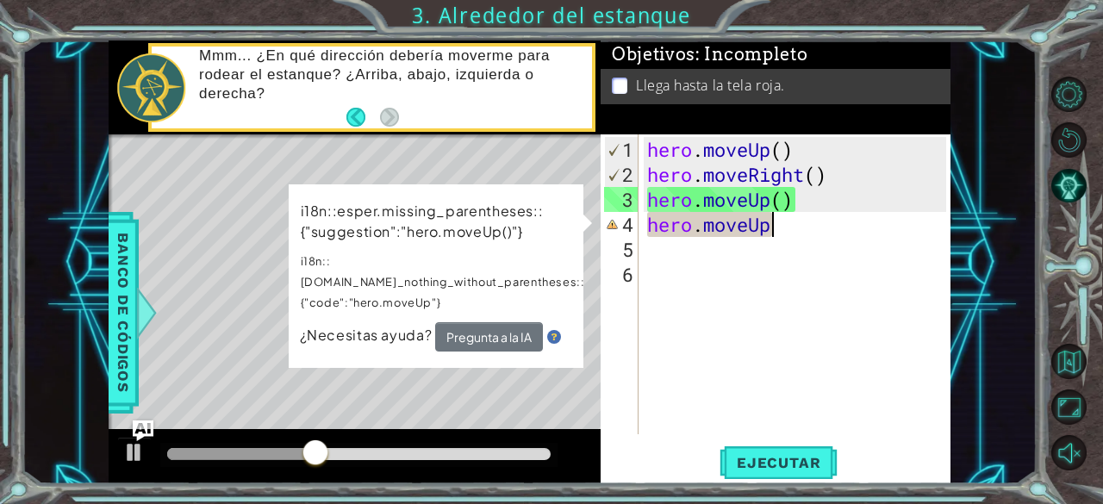
scroll to position [0, 5]
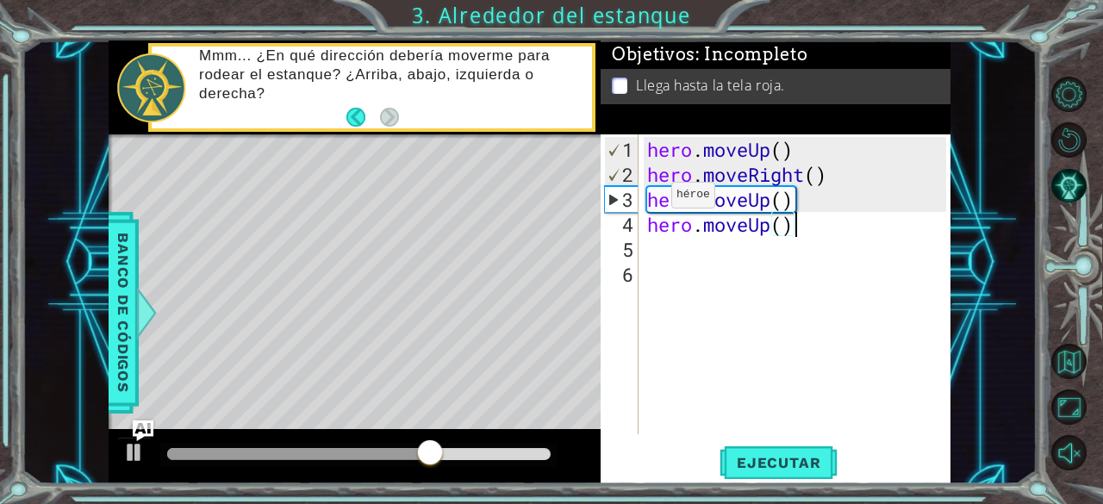
click at [609, 197] on div "3" at bounding box center [622, 199] width 34 height 25
click at [614, 200] on div "3" at bounding box center [622, 199] width 34 height 25
click at [660, 154] on div "hero . moveUp ( ) hero . moveRight ( ) hero . moveUp ( ) hero . moveUp ( )" at bounding box center [800, 312] width 312 height 350
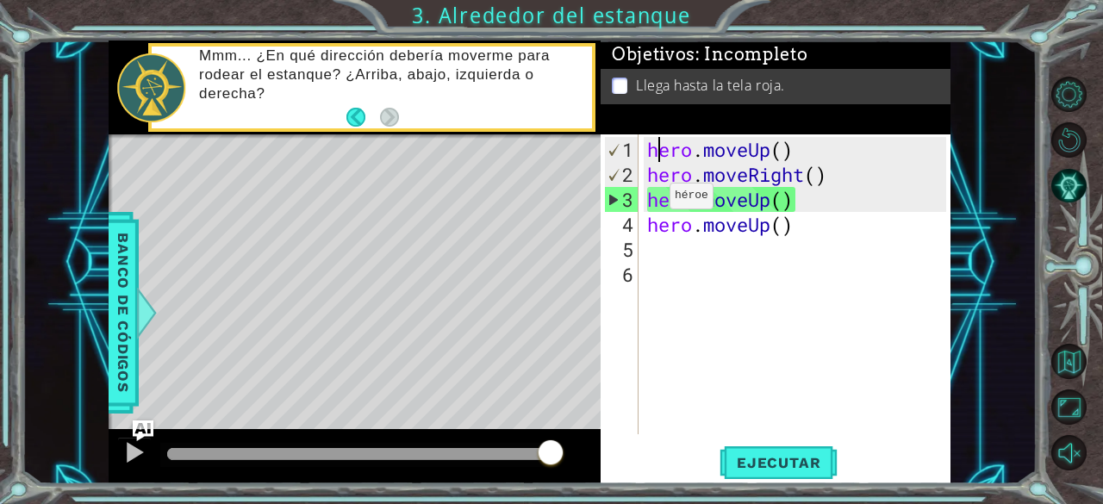
click at [621, 199] on div "3" at bounding box center [622, 199] width 34 height 25
type textarea "hero.moveUp()"
click at [767, 472] on button "Ejecutar" at bounding box center [779, 463] width 118 height 35
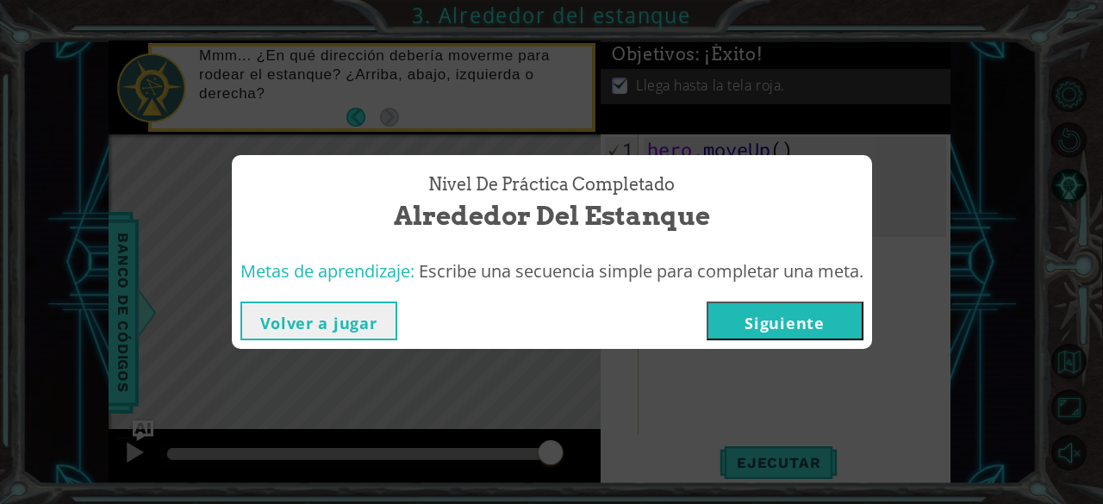
click at [807, 333] on button "Siguiente" at bounding box center [785, 321] width 157 height 39
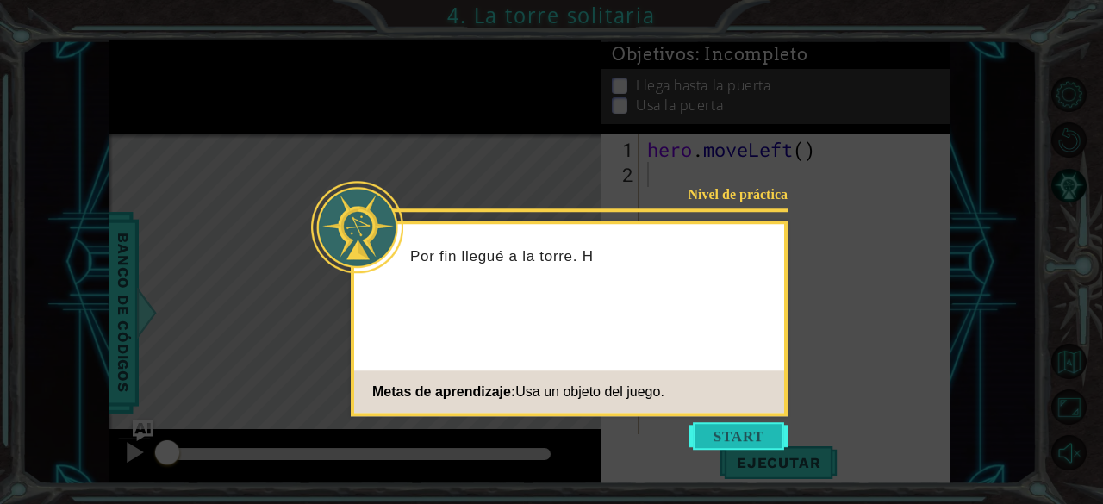
click at [752, 428] on button "Start" at bounding box center [739, 436] width 98 height 28
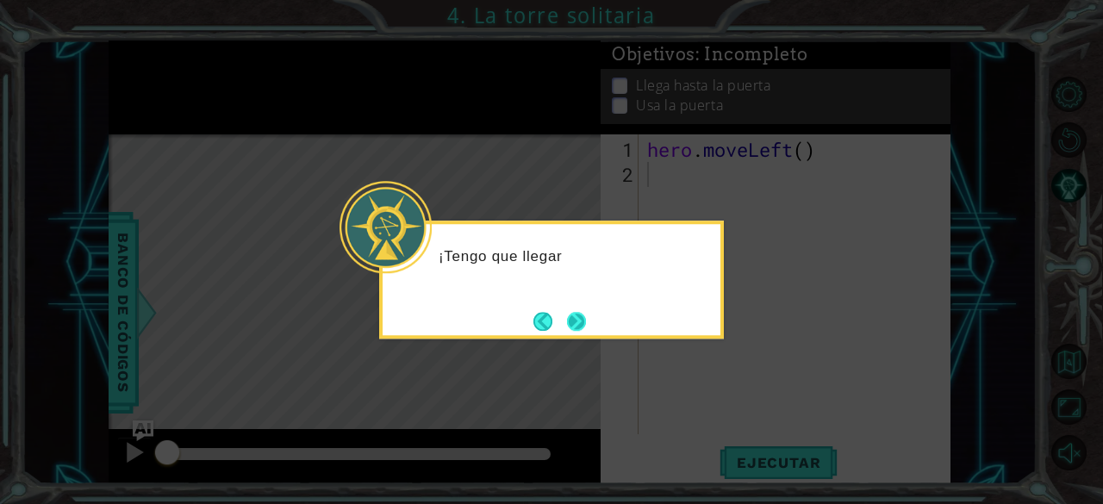
click at [577, 320] on button "Next" at bounding box center [576, 321] width 19 height 19
click at [580, 315] on button "Next" at bounding box center [576, 321] width 19 height 19
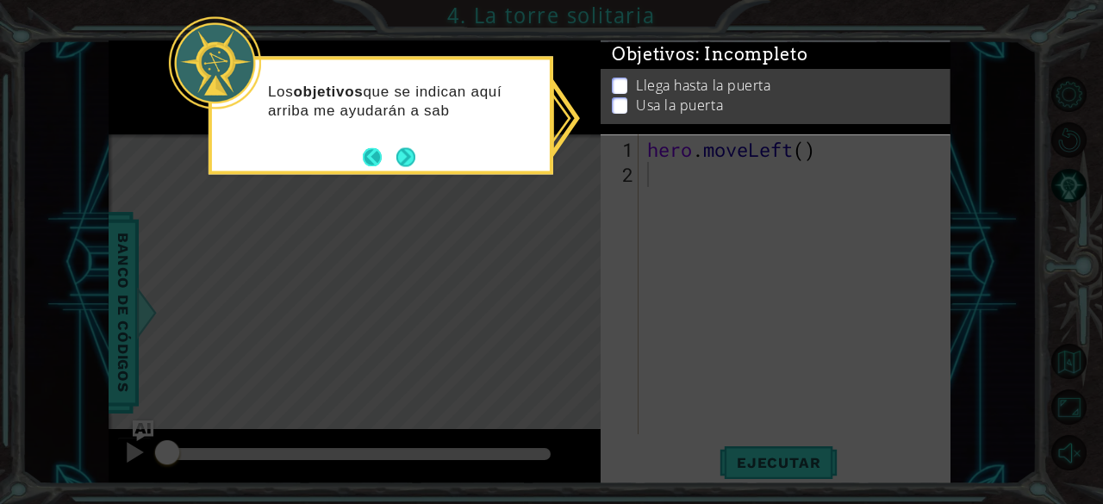
click at [369, 155] on button "Back" at bounding box center [380, 156] width 34 height 19
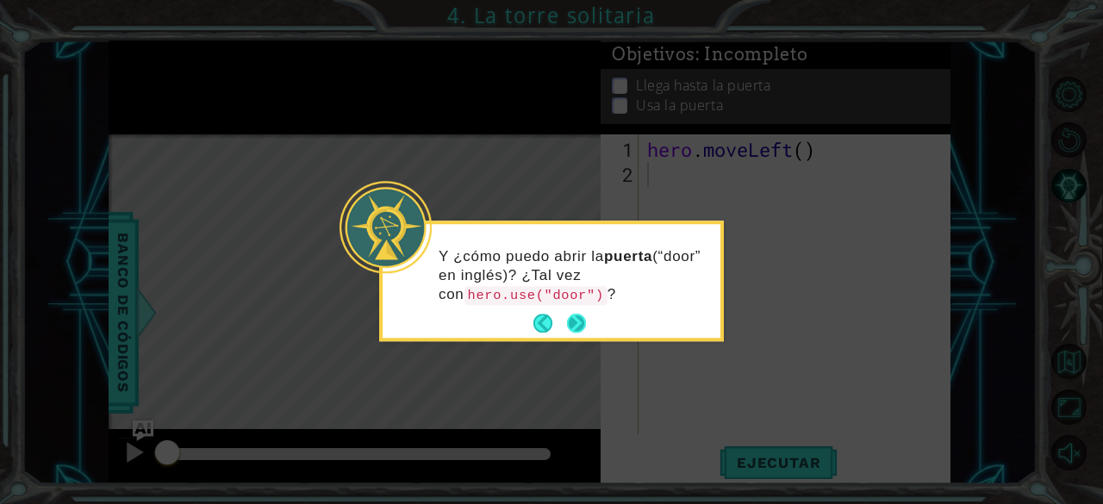
click at [571, 324] on button "Next" at bounding box center [576, 324] width 19 height 19
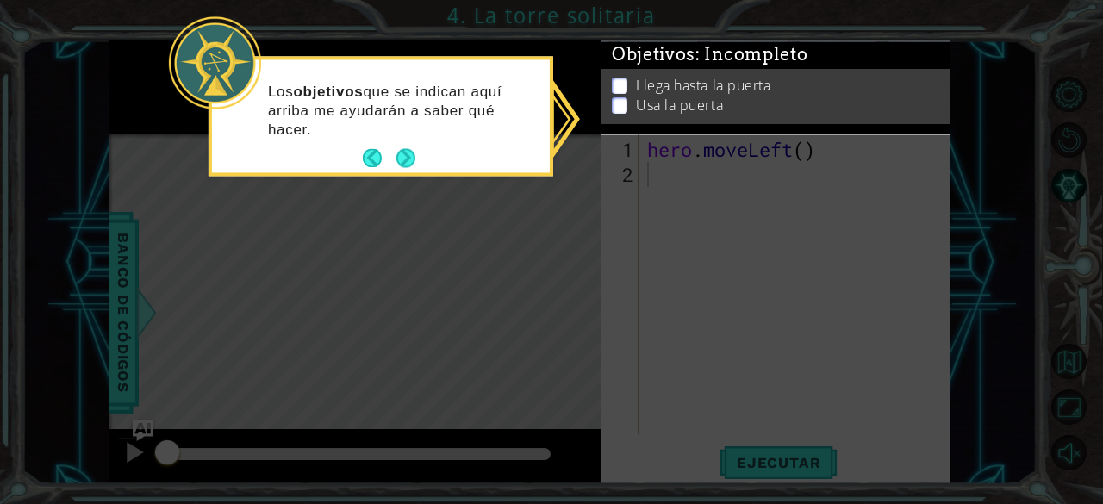
click at [605, 197] on icon at bounding box center [551, 252] width 1103 height 504
click at [402, 153] on button "Next" at bounding box center [405, 158] width 19 height 19
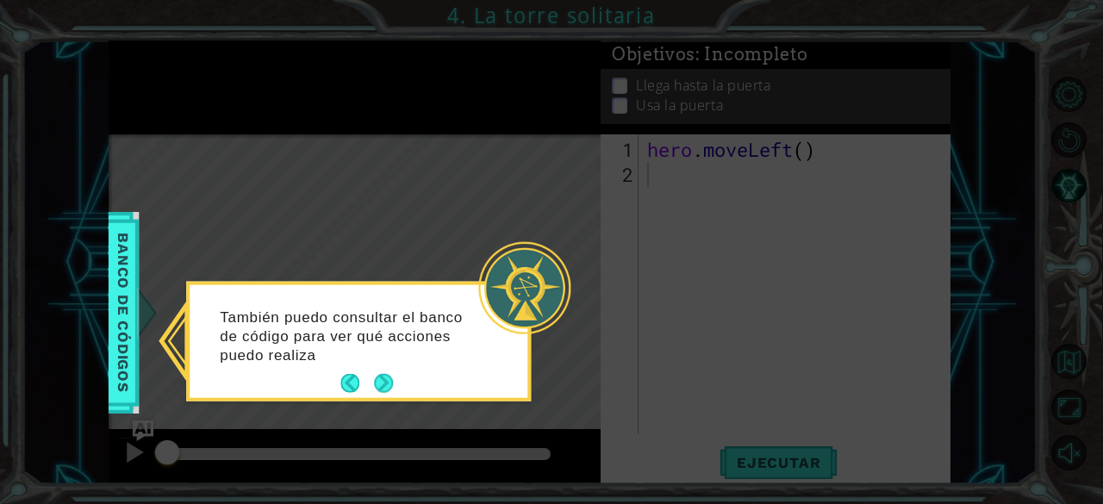
click at [379, 371] on footer at bounding box center [366, 384] width 53 height 26
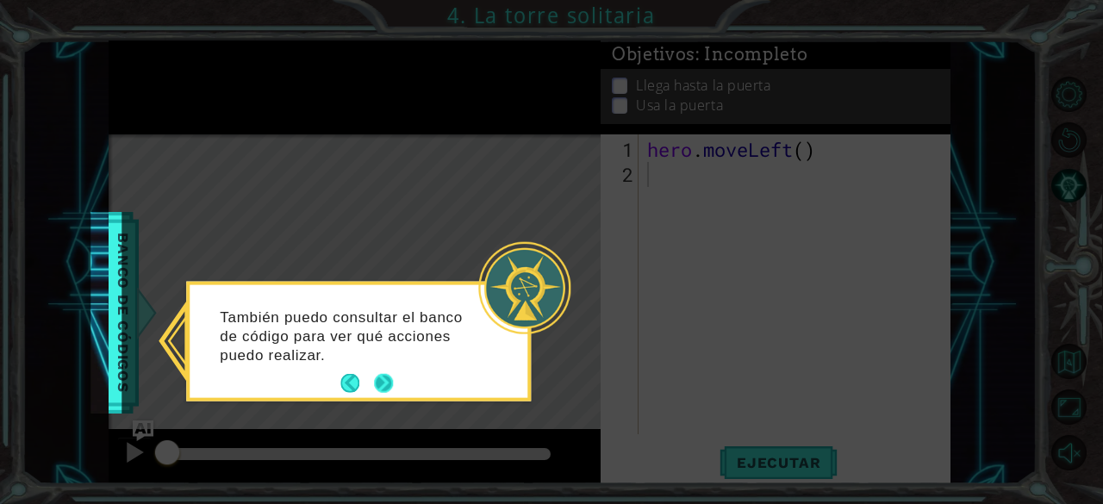
click at [384, 377] on button "Next" at bounding box center [383, 383] width 19 height 19
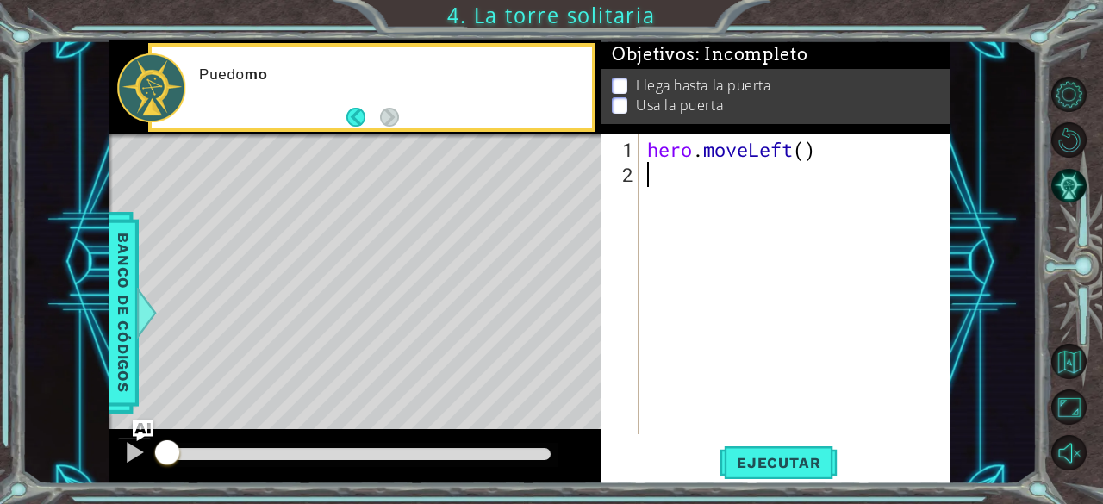
click at [758, 175] on div "hero . moveLeft ( )" at bounding box center [800, 312] width 312 height 350
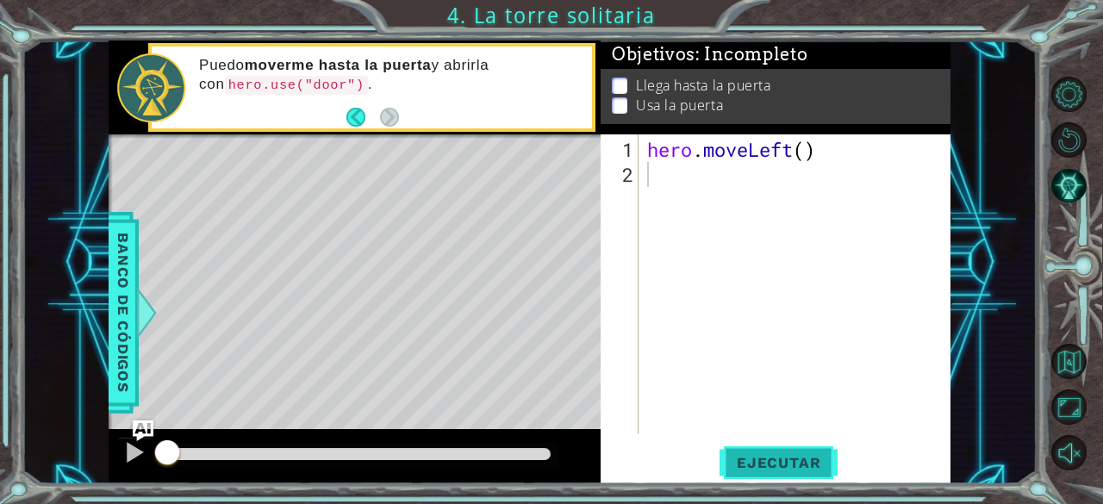
click at [769, 463] on span "Ejecutar" at bounding box center [779, 462] width 118 height 17
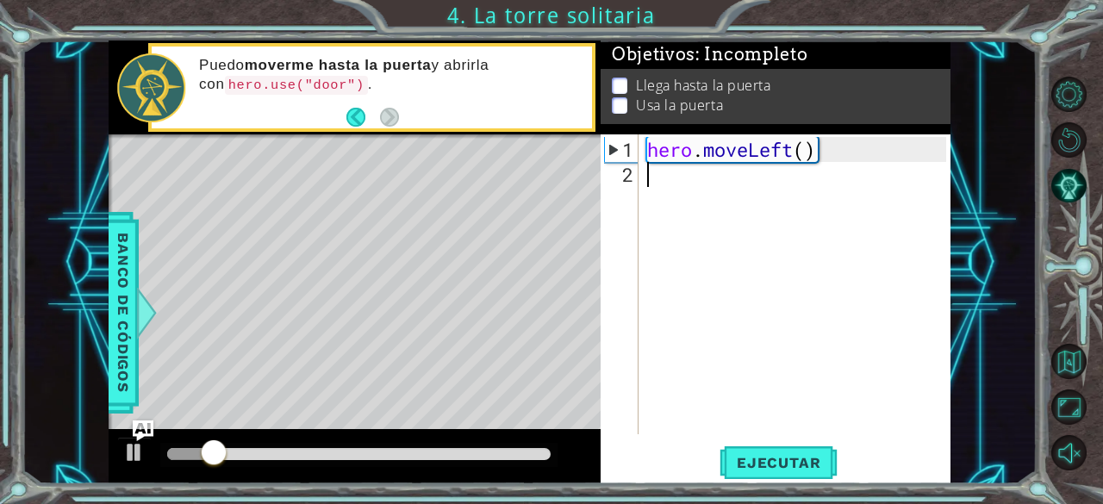
click at [653, 180] on div "hero . moveLeft ( )" at bounding box center [800, 312] width 312 height 350
type textarea "he"
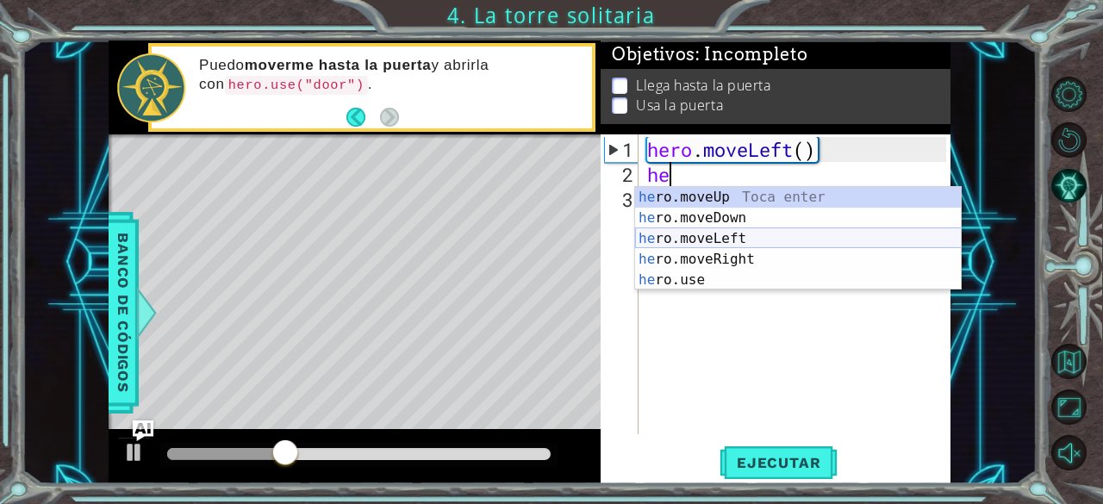
click at [703, 243] on div "he ro.moveUp Toca enter he ro.moveDown Toca enter he ro.moveLeft Toca enter he …" at bounding box center [798, 259] width 327 height 145
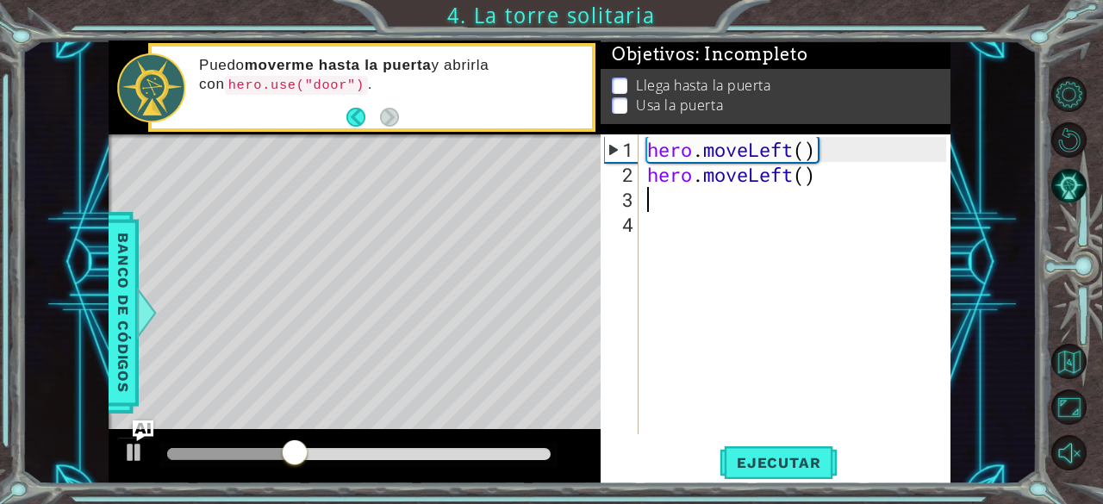
click at [686, 210] on div "hero . moveLeft ( ) hero . moveLeft ( )" at bounding box center [800, 312] width 312 height 350
click at [674, 195] on div "hero . moveLeft ( ) hero . moveLeft ( )" at bounding box center [800, 312] width 312 height 350
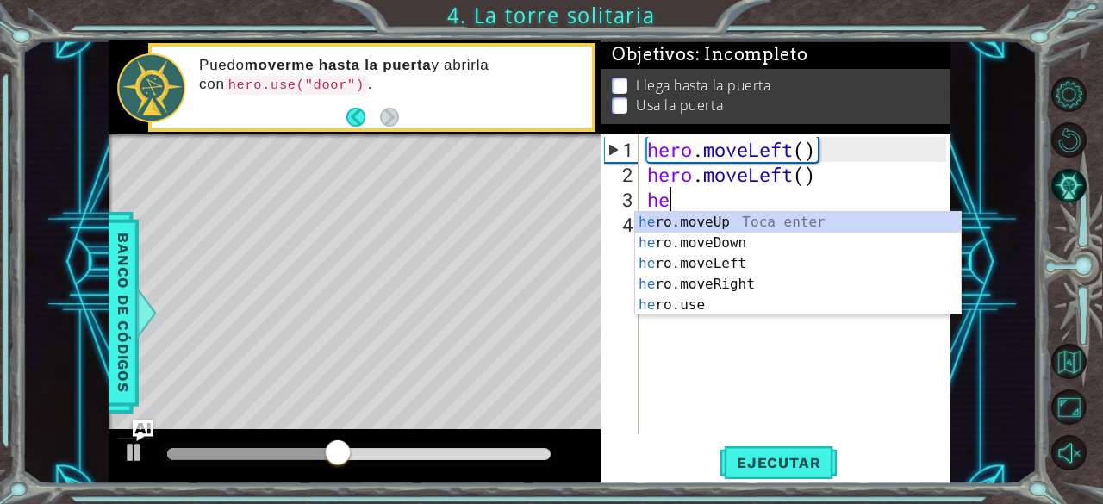
type textarea "hero"
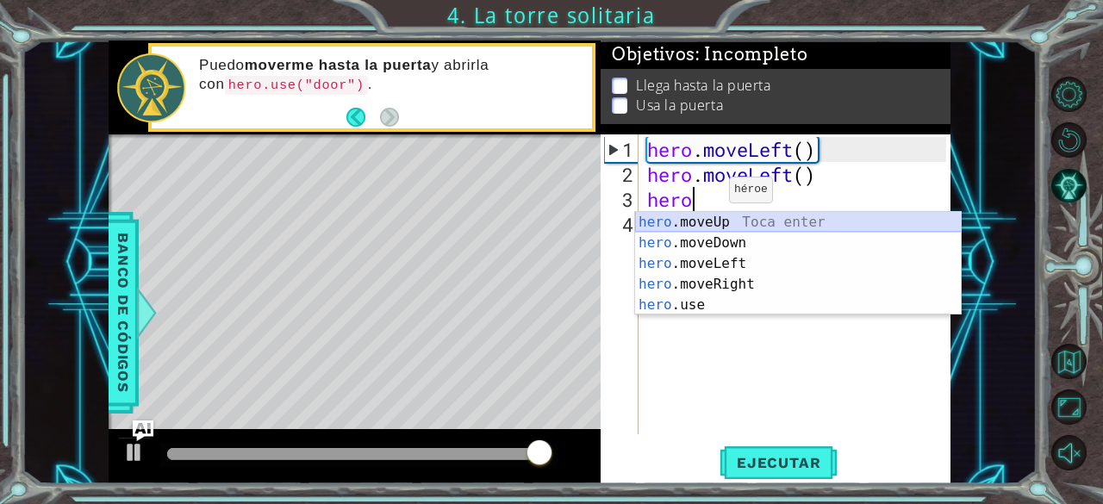
click at [707, 213] on div "hero .moveUp Toca enter hero .moveDown Toca enter hero .moveLeft Toca enter her…" at bounding box center [798, 284] width 327 height 145
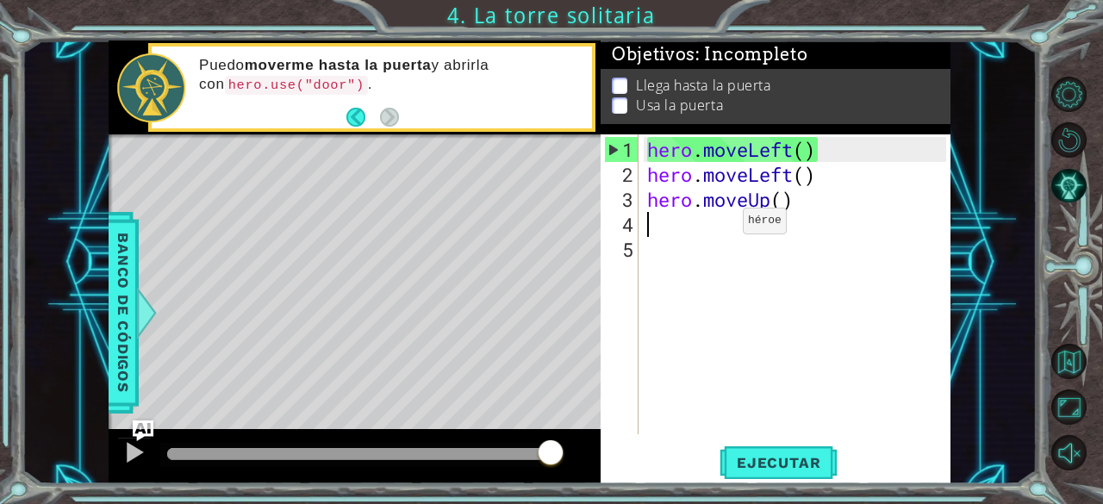
click at [717, 228] on div "hero . moveLeft ( ) hero . moveLeft ( ) hero . moveUp ( )" at bounding box center [800, 312] width 312 height 350
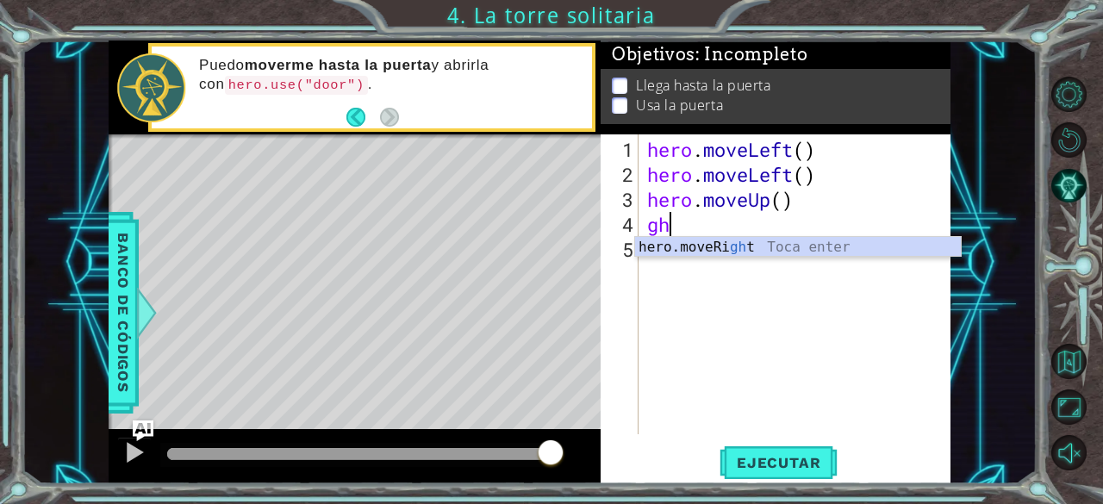
type textarea "g"
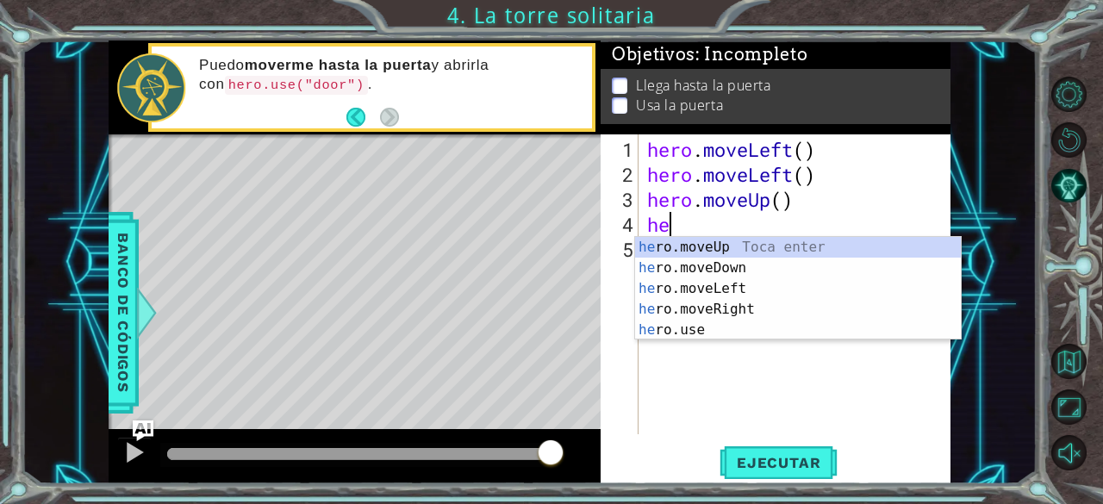
type textarea "her"
click at [721, 243] on div "her o.moveUp Toca enter her o.moveDown Toca enter her o.moveLeft Toca enter her…" at bounding box center [798, 309] width 327 height 145
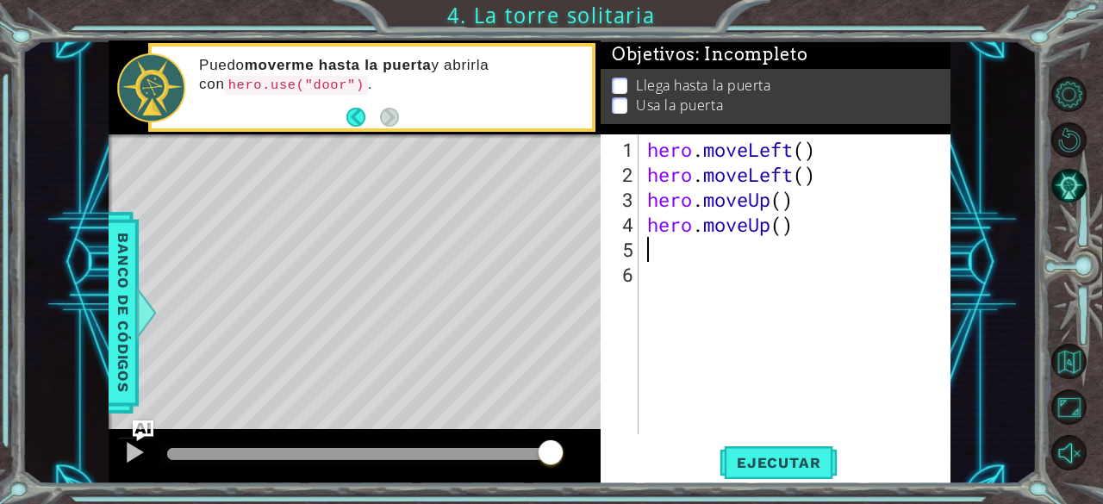
click at [704, 244] on div "hero . moveLeft ( ) hero . moveLeft ( ) hero . moveUp ( ) hero . moveUp ( )" at bounding box center [800, 312] width 312 height 350
type textarea "he"
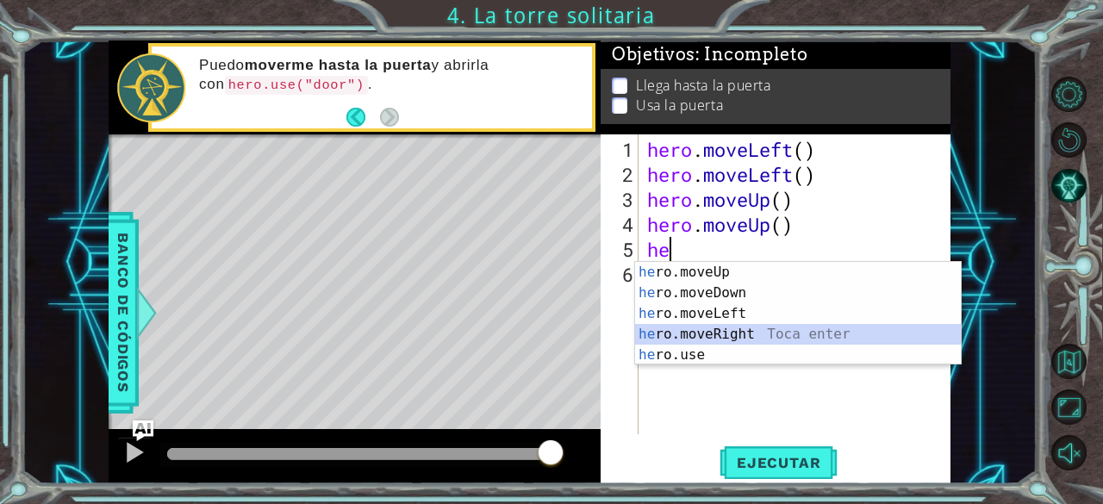
click at [726, 326] on div "he ro.moveUp Toca enter he ro.moveDown Toca enter he ro.moveLeft Toca enter he …" at bounding box center [798, 334] width 327 height 145
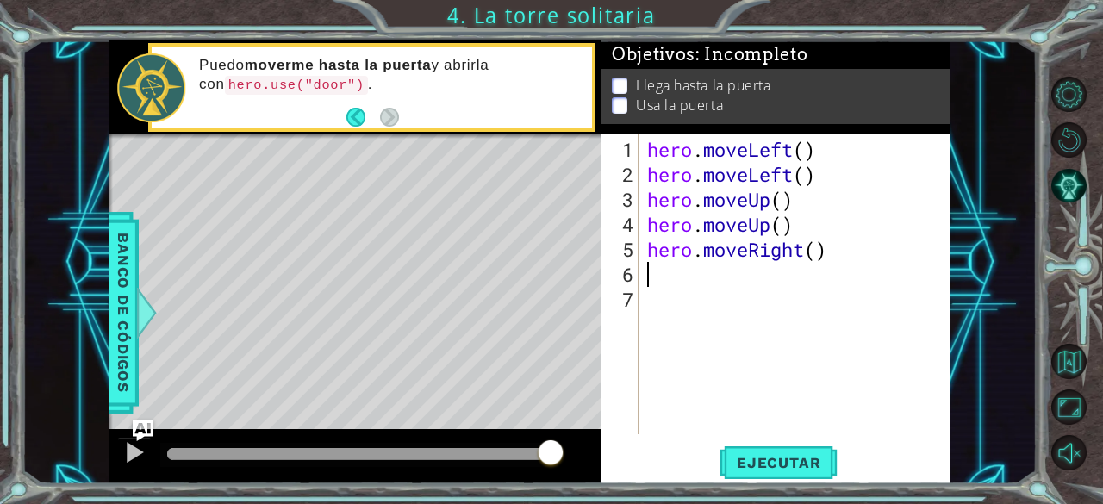
click at [701, 284] on div "hero . moveLeft ( ) hero . moveLeft ( ) hero . moveUp ( ) hero . moveUp ( ) her…" at bounding box center [800, 312] width 312 height 350
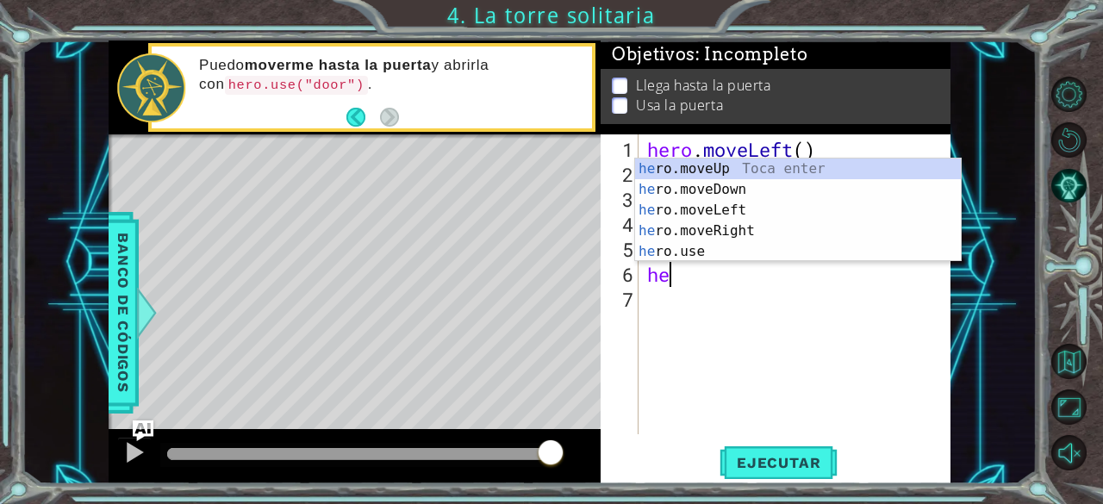
type textarea "her"
click at [691, 227] on div "her o.moveUp Toca enter her o.moveDown Toca enter her o.moveLeft Toca enter her…" at bounding box center [798, 231] width 327 height 145
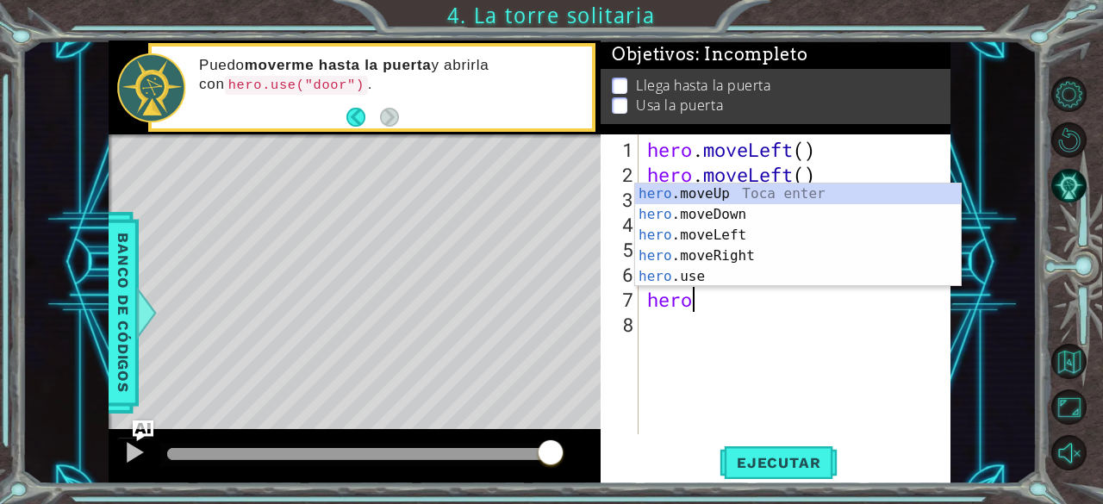
scroll to position [0, 1]
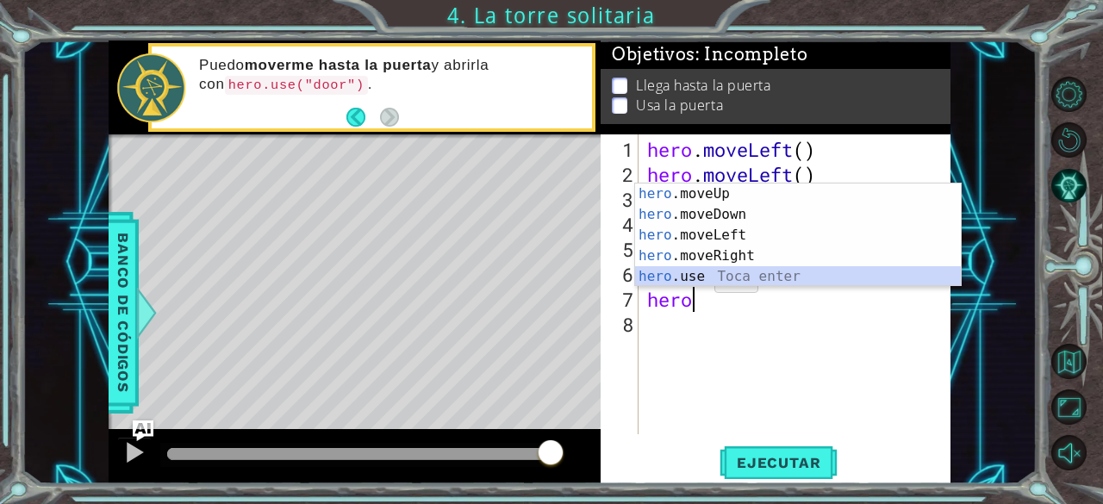
click at [690, 283] on div "hero .moveUp Toca enter hero .moveDown Toca enter hero .moveLeft Toca enter her…" at bounding box center [798, 256] width 327 height 145
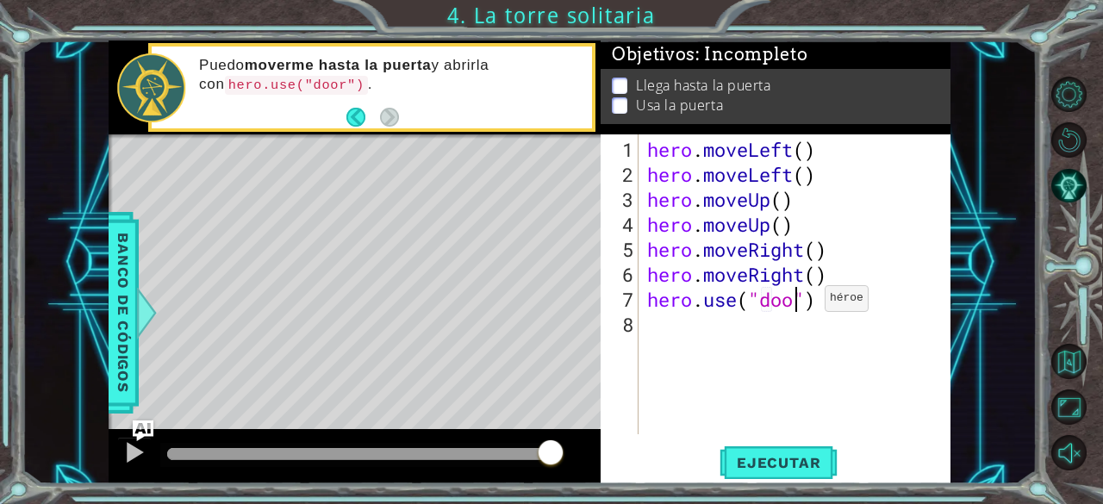
scroll to position [0, 7]
type textarea "hero.use("door")"
click at [798, 470] on span "Ejecutar" at bounding box center [779, 462] width 118 height 17
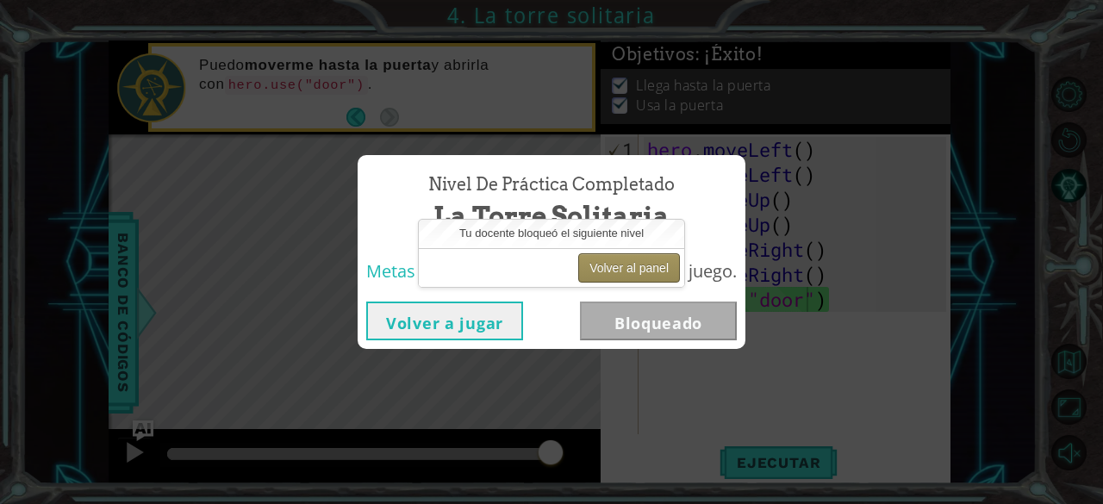
click at [614, 266] on button "Volver al panel" at bounding box center [629, 267] width 102 height 29
click at [608, 270] on button "Volver al panel" at bounding box center [629, 267] width 102 height 29
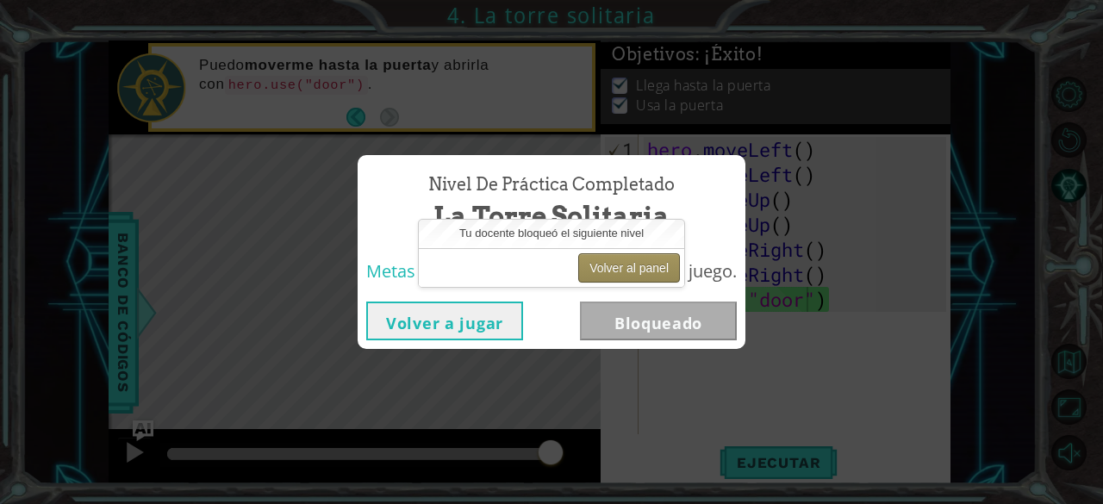
click at [608, 270] on button "Volver al panel" at bounding box center [629, 267] width 102 height 29
click at [600, 279] on button "Volver al panel" at bounding box center [629, 267] width 102 height 29
click at [620, 272] on button "Volver al panel" at bounding box center [629, 267] width 102 height 29
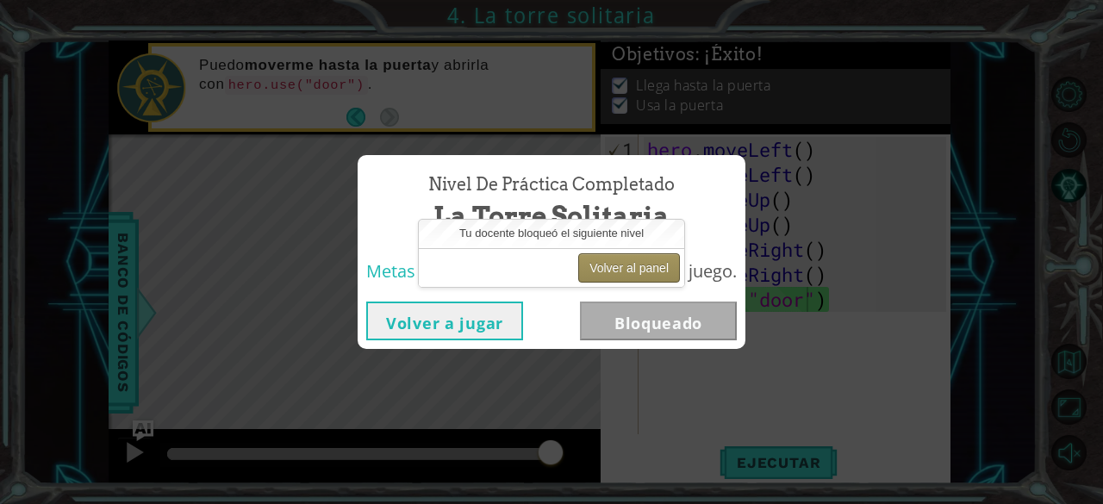
drag, startPoint x: 620, startPoint y: 272, endPoint x: 926, endPoint y: 217, distance: 310.9
click at [621, 271] on button "Volver al panel" at bounding box center [629, 267] width 102 height 29
click at [939, 217] on div "Nivel de práctica Completado La torre solitaria Metas de aprendizaje: Usa un ob…" at bounding box center [551, 252] width 1103 height 504
click at [871, 220] on div "Nivel de práctica Completado La torre solitaria Metas de aprendizaje: Usa un ob…" at bounding box center [551, 252] width 1103 height 504
drag, startPoint x: 869, startPoint y: 219, endPoint x: 836, endPoint y: 149, distance: 77.1
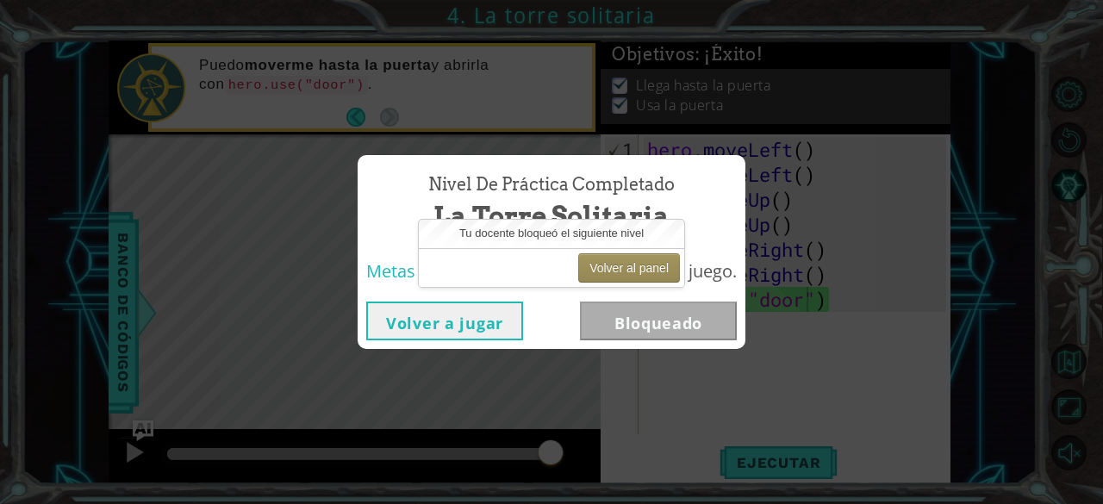
click at [852, 196] on div "Nivel de práctica Completado La torre solitaria Metas de aprendizaje: Usa un ob…" at bounding box center [551, 252] width 1103 height 504
click at [827, 121] on div "Nivel de práctica Completado La torre solitaria Metas de aprendizaje: Usa un ob…" at bounding box center [551, 252] width 1103 height 504
click at [664, 283] on div "Volver al panel" at bounding box center [551, 267] width 265 height 39
click at [657, 267] on button "Volver al panel" at bounding box center [629, 267] width 102 height 29
click at [969, 238] on div "Nivel de práctica Completado La torre solitaria Metas de aprendizaje: Usa un ob…" at bounding box center [551, 252] width 1103 height 504
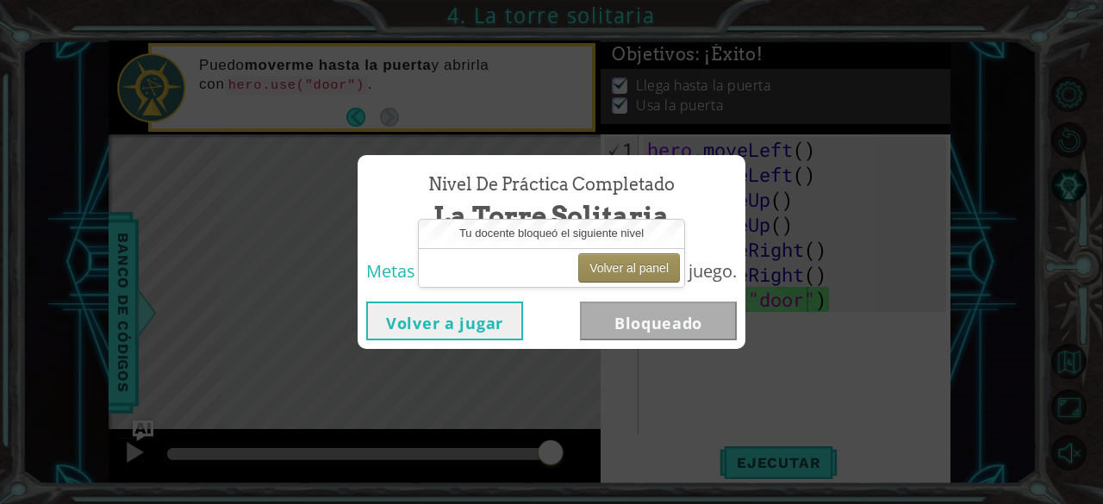
click at [808, 268] on div "Nivel de práctica Completado La torre solitaria Metas de aprendizaje: Usa un ob…" at bounding box center [551, 252] width 1103 height 504
click at [546, 80] on div "Nivel de práctica Completado La torre solitaria Metas de aprendizaje: Usa un ob…" at bounding box center [551, 252] width 1103 height 504
click at [515, 65] on div "Nivel de práctica Completado La torre solitaria Metas de aprendizaje: Usa un ob…" at bounding box center [551, 252] width 1103 height 504
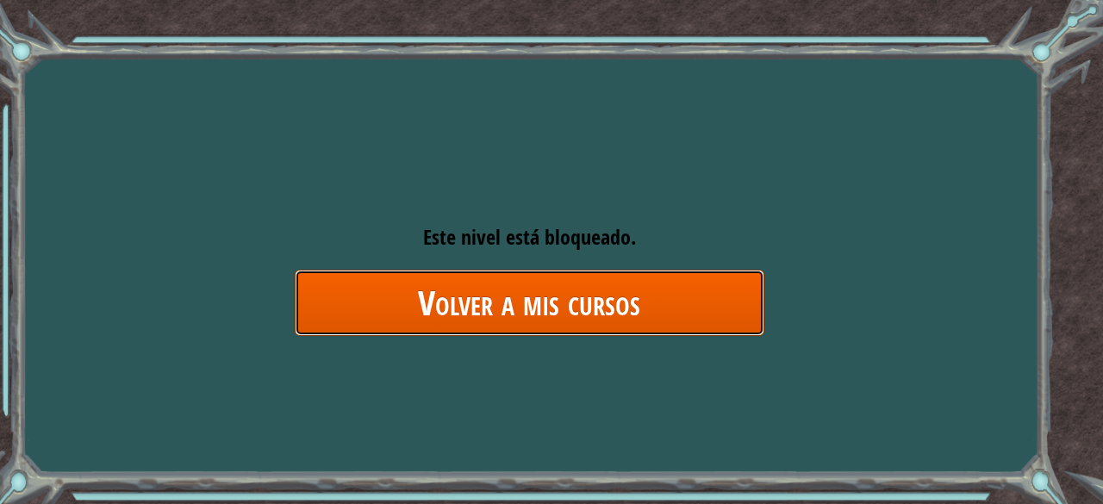
click at [561, 291] on link "Volver a mis cursos" at bounding box center [530, 303] width 470 height 66
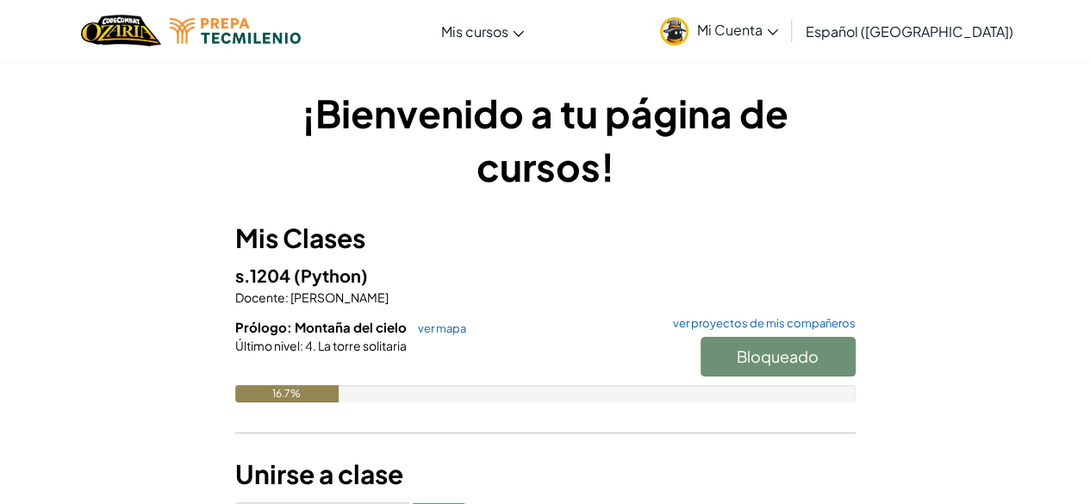
click at [765, 352] on div "Bloqueado" at bounding box center [769, 361] width 172 height 48
click at [764, 352] on div "Bloqueado" at bounding box center [769, 361] width 172 height 48
click at [762, 353] on div "Bloqueado" at bounding box center [769, 361] width 172 height 48
click at [651, 233] on h3 "Mis Clases" at bounding box center [545, 238] width 621 height 39
click at [745, 370] on div "Bloqueado" at bounding box center [769, 361] width 172 height 48
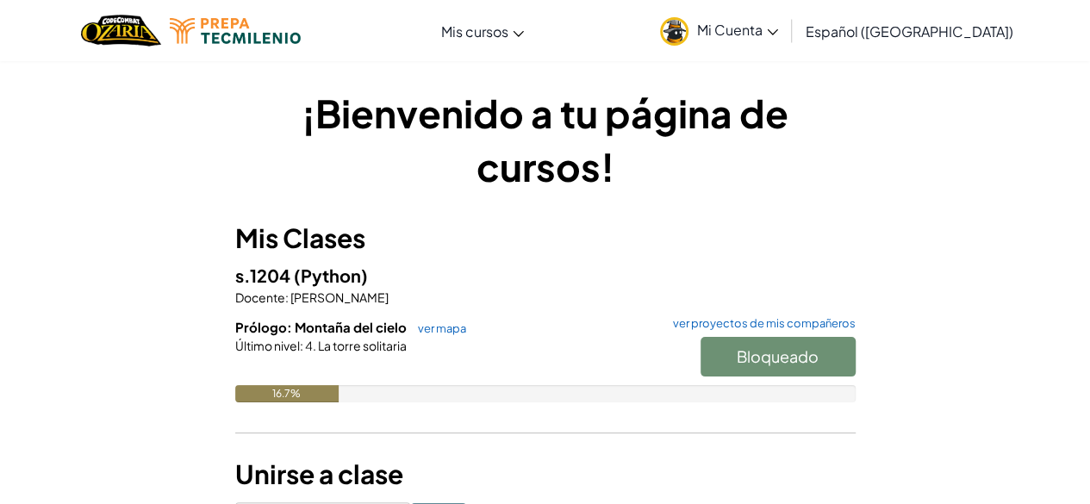
click at [743, 368] on div "Bloqueado" at bounding box center [769, 361] width 172 height 48
click at [753, 362] on div "Bloqueado" at bounding box center [769, 361] width 172 height 48
click at [296, 159] on h1 "¡Bienvenido a tu página de cursos!" at bounding box center [545, 139] width 621 height 107
drag, startPoint x: 765, startPoint y: 364, endPoint x: 621, endPoint y: 261, distance: 176.7
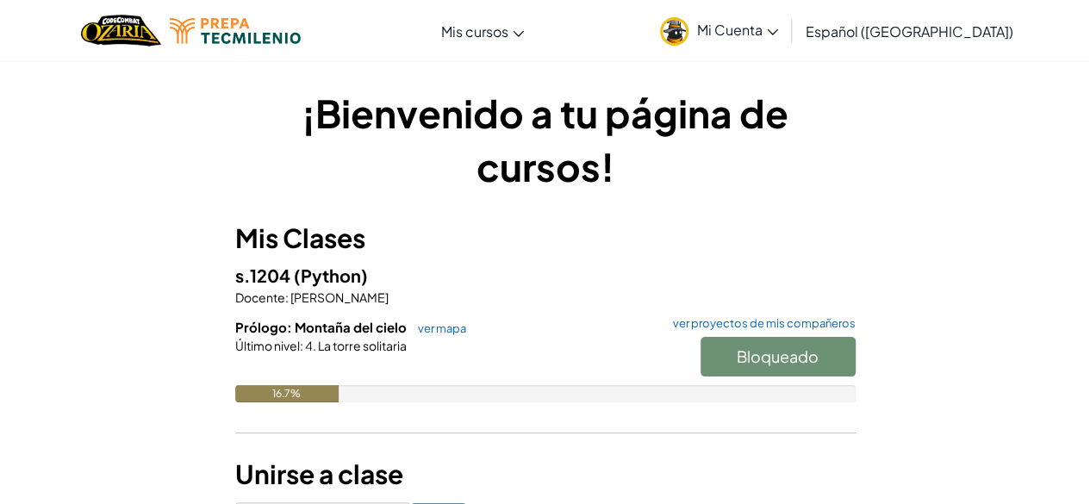
click at [765, 363] on div "Bloqueado" at bounding box center [769, 361] width 172 height 48
click at [809, 306] on div "s.1204 (Python) Docente : [PERSON_NAME]: Montaña del cielo ver mapa ver proyect…" at bounding box center [545, 345] width 621 height 166
click at [664, 223] on h3 "Mis Clases" at bounding box center [545, 238] width 621 height 39
click at [746, 359] on div "Bloqueado" at bounding box center [769, 361] width 172 height 48
click at [689, 39] on img at bounding box center [674, 31] width 28 height 28
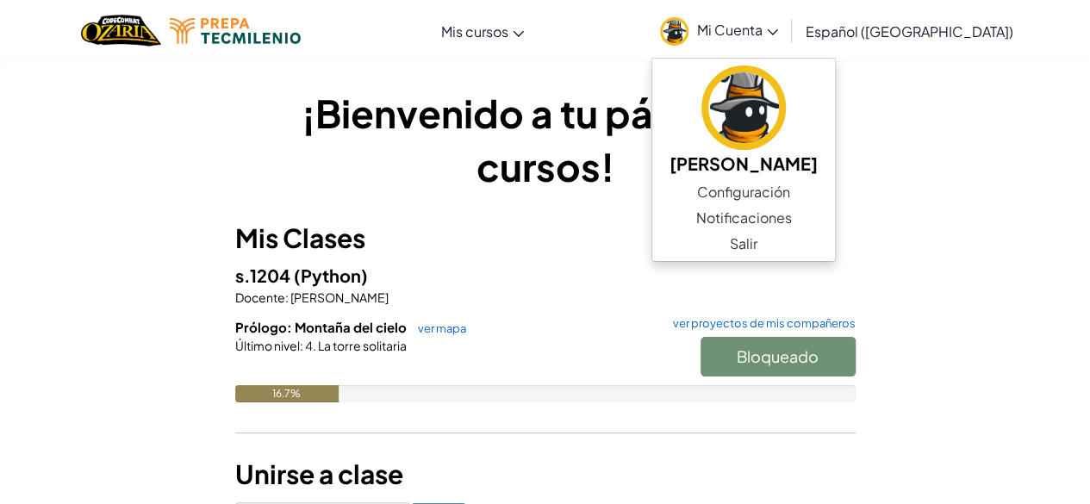
click at [1043, 189] on div "¡Bienvenido a tu página de cursos! Mis Clases s.1204 (Python) Docente : [PERSON…" at bounding box center [545, 309] width 1008 height 446
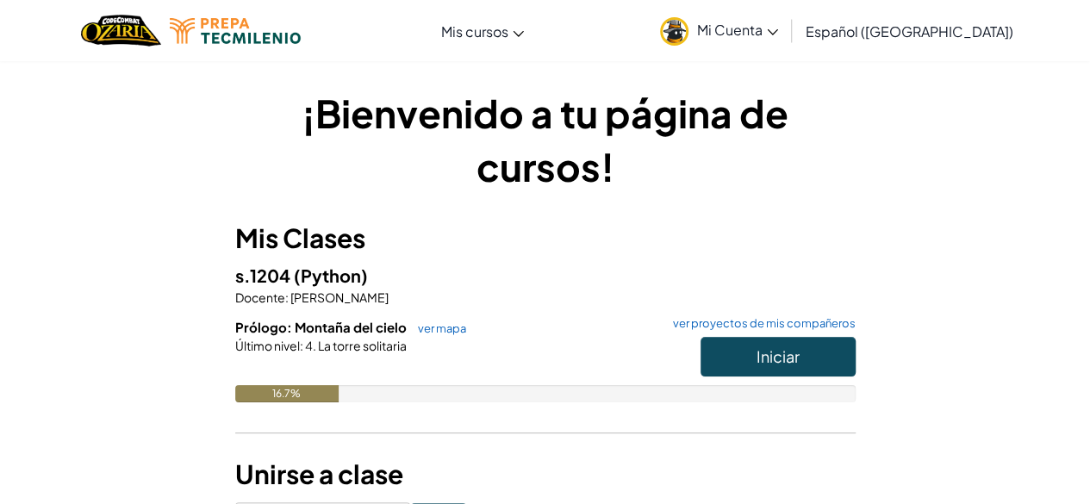
click at [774, 366] on button "Iniciar" at bounding box center [778, 357] width 155 height 40
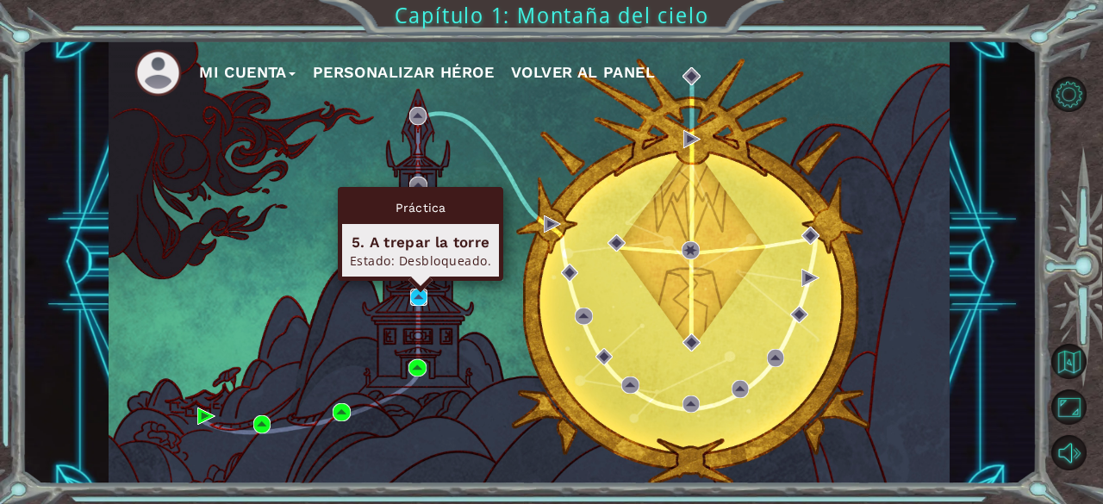
click at [421, 294] on img at bounding box center [418, 297] width 17 height 17
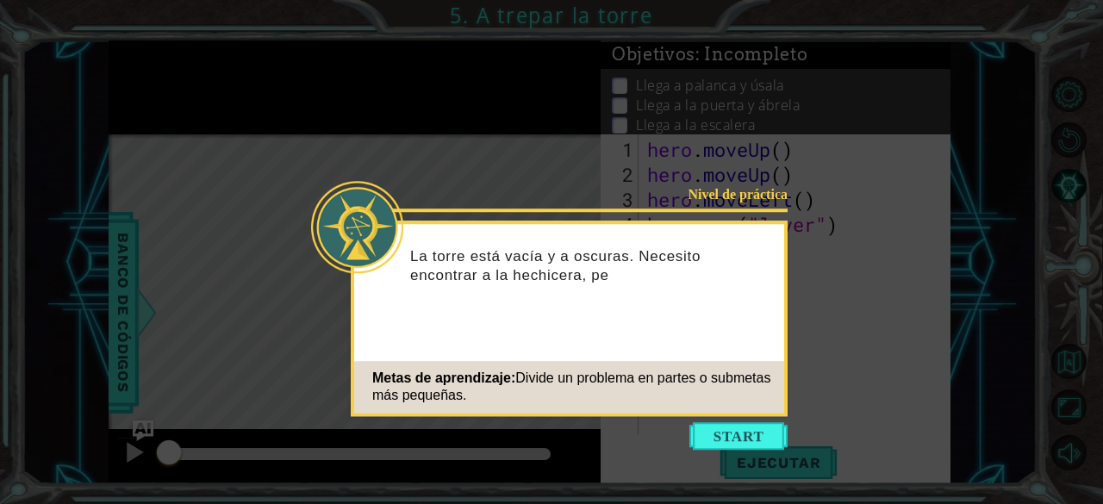
click at [615, 323] on div "Nivel de práctica La torre está vacía y a oscuras. Necesito encontrar a la hech…" at bounding box center [569, 319] width 437 height 196
click at [658, 384] on span "Divide un problema en partes o submetas más pequeñas." at bounding box center [571, 387] width 398 height 32
click at [744, 415] on div "Nivel de práctica La torre está vacía y a oscuras. Necesito encontrar a la hech…" at bounding box center [569, 319] width 437 height 196
click at [747, 444] on button "Start" at bounding box center [739, 436] width 98 height 28
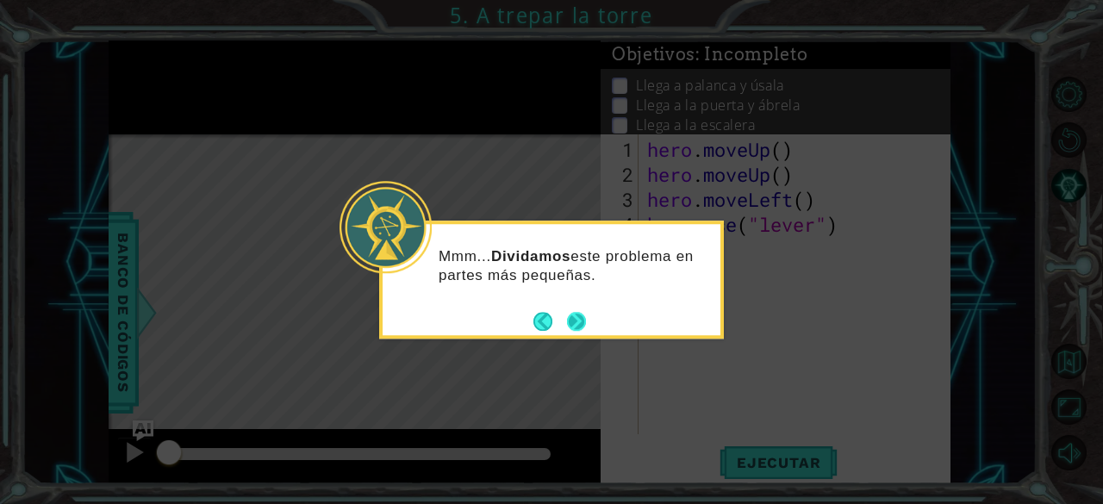
click at [572, 323] on button "Next" at bounding box center [576, 321] width 29 height 29
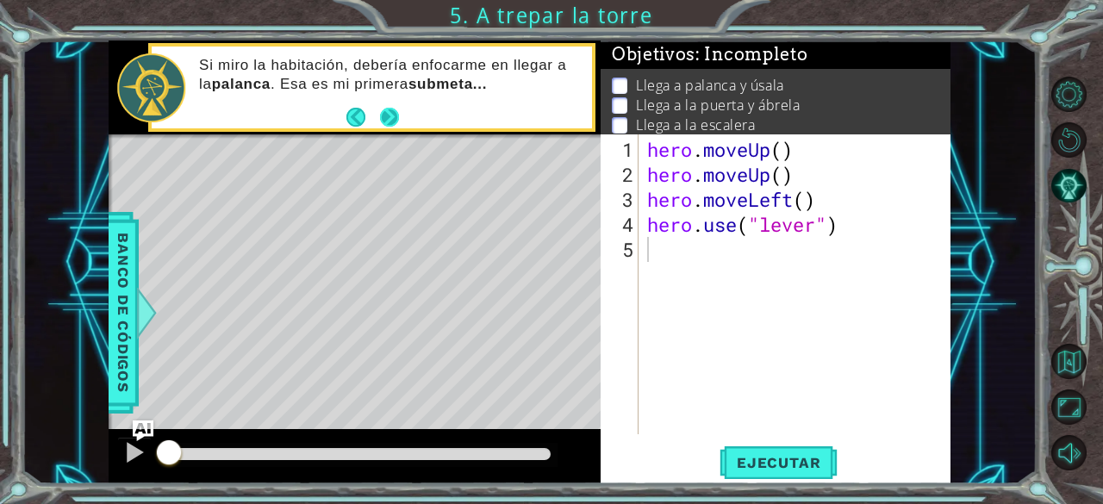
click at [391, 119] on button "Next" at bounding box center [390, 117] width 24 height 24
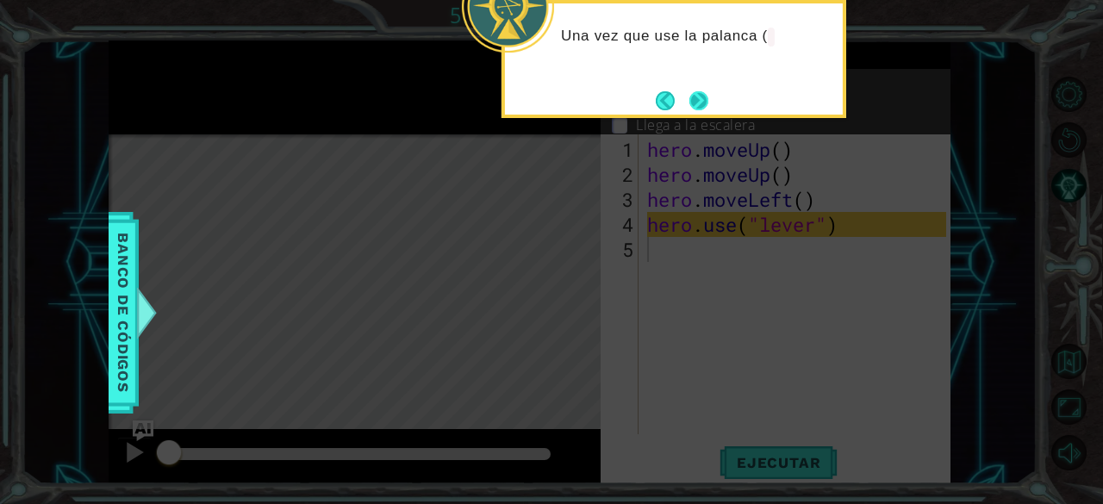
click at [708, 92] on button "Next" at bounding box center [699, 101] width 28 height 28
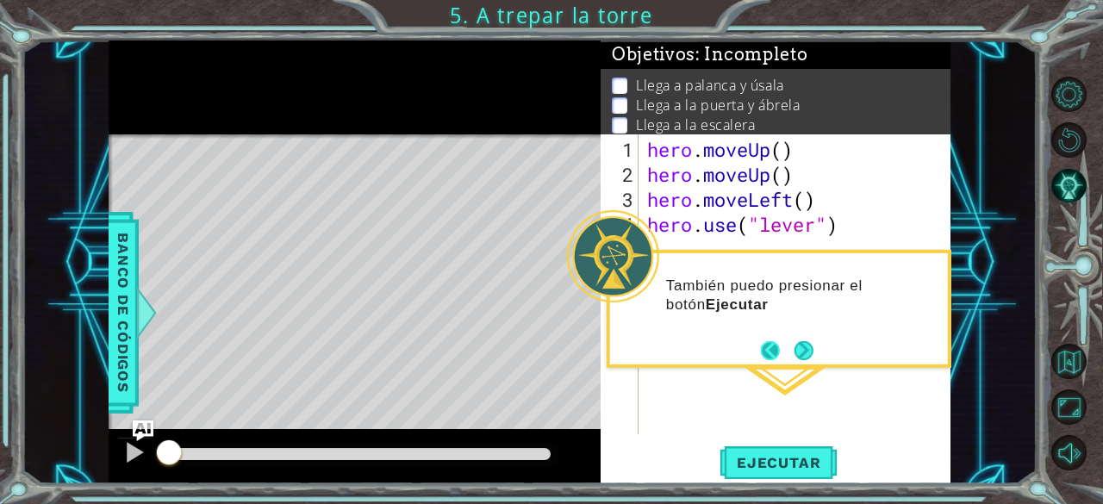
click at [774, 344] on button "Back" at bounding box center [778, 350] width 34 height 19
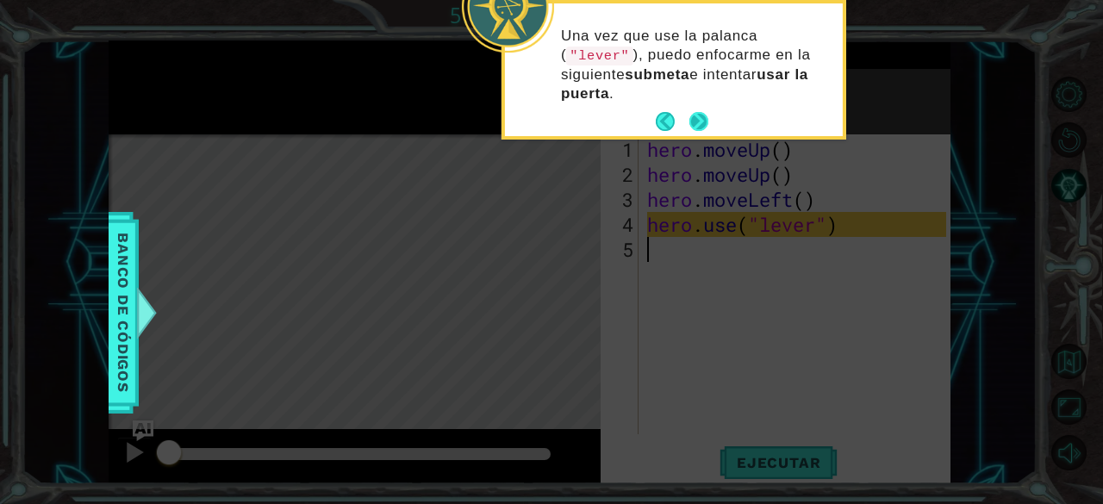
click at [694, 130] on button "Next" at bounding box center [700, 122] width 20 height 20
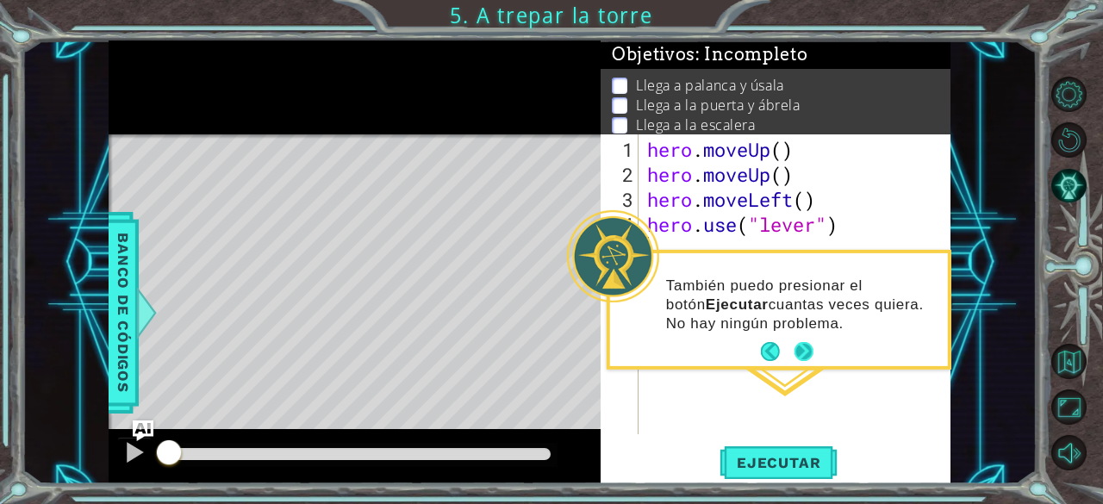
click at [799, 353] on button "Next" at bounding box center [804, 351] width 22 height 22
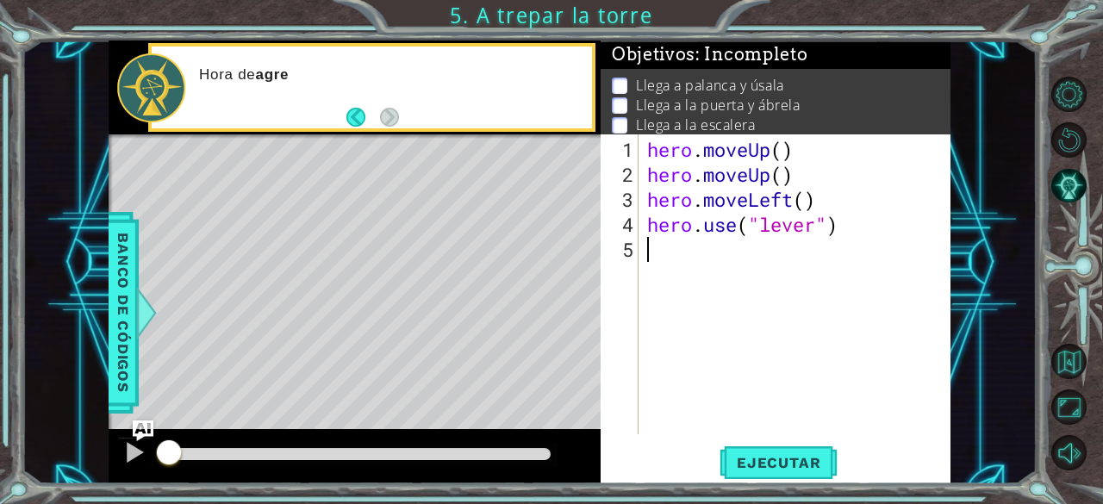
click at [799, 353] on div "hero . moveUp ( ) hero . moveUp ( ) hero . moveLeft ( ) hero . use ( "lever" )" at bounding box center [800, 312] width 312 height 350
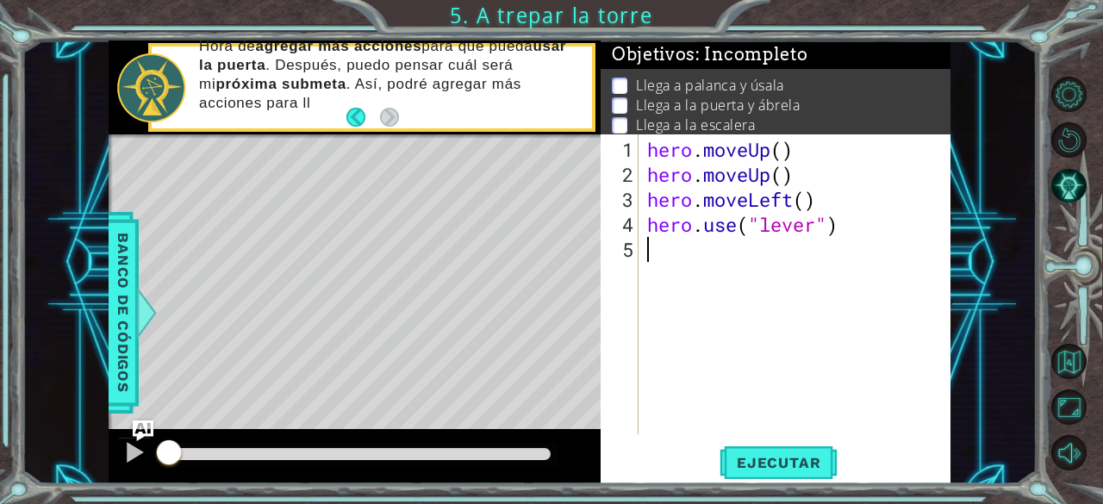
click at [696, 384] on div "hero . moveUp ( ) hero . moveUp ( ) hero . moveLeft ( ) hero . use ( "lever" )" at bounding box center [800, 312] width 312 height 350
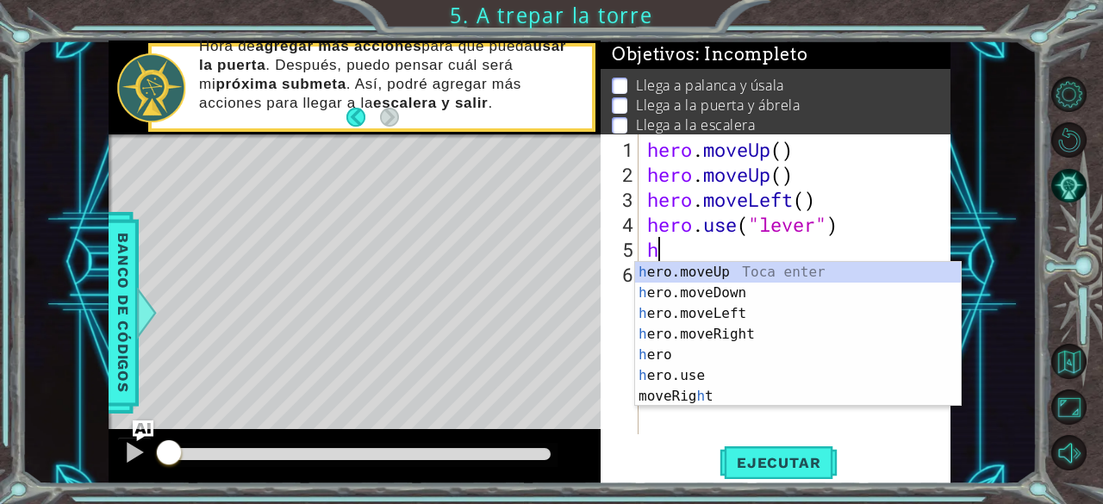
type textarea "he"
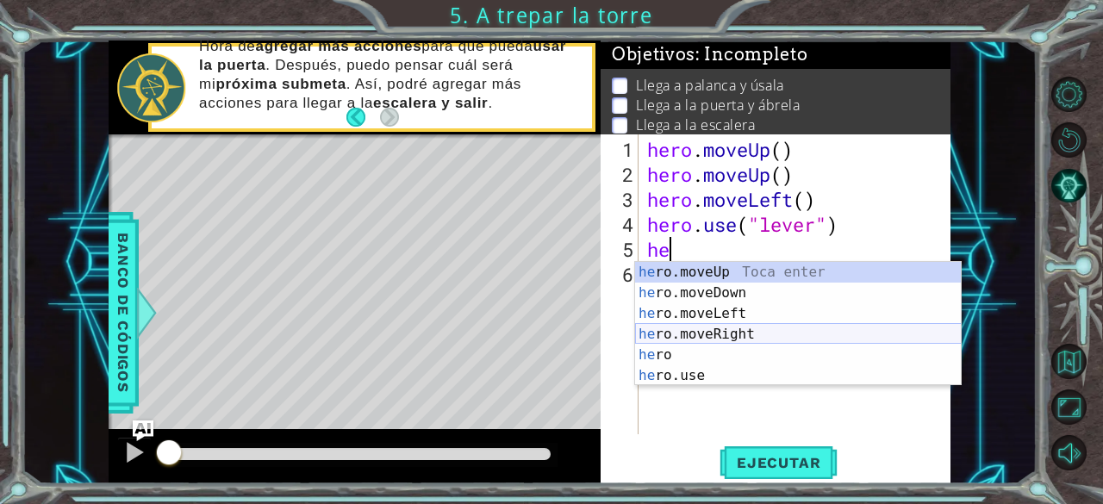
click at [687, 330] on div "he ro.moveUp Toca enter he ro.moveDown Toca enter he ro.moveLeft Toca enter he …" at bounding box center [798, 344] width 327 height 165
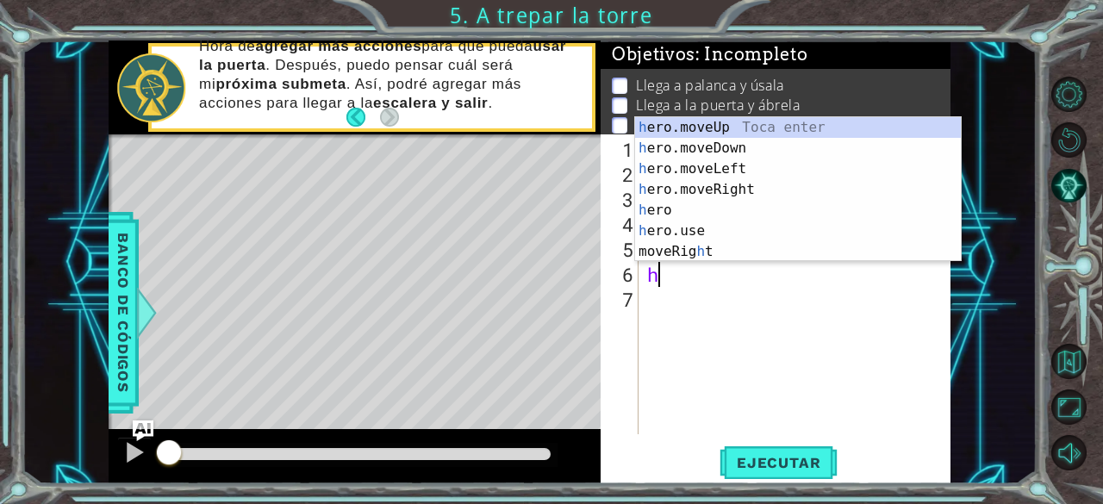
type textarea "he"
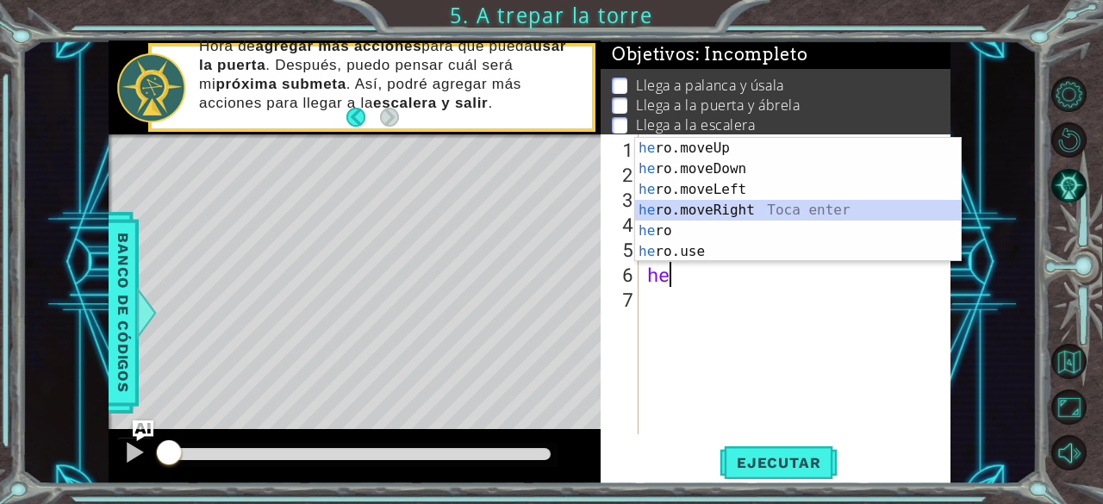
click at [729, 209] on div "he ro.moveUp Toca enter he ro.moveDown Toca enter he ro.moveLeft Toca enter he …" at bounding box center [798, 220] width 327 height 165
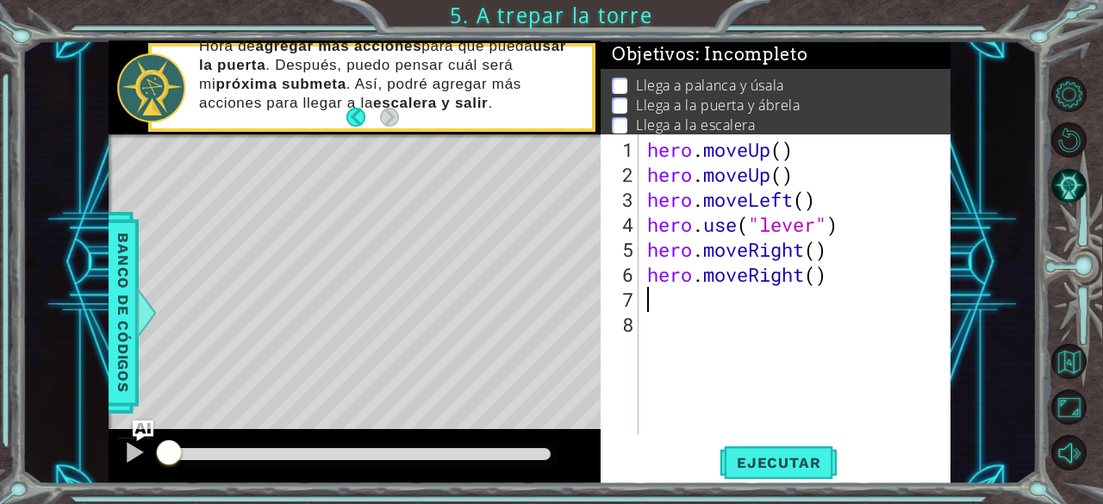
click at [677, 313] on div "hero . moveUp ( ) hero . moveUp ( ) hero . moveLeft ( ) hero . use ( "lever" ) …" at bounding box center [800, 312] width 312 height 350
type textarea "he"
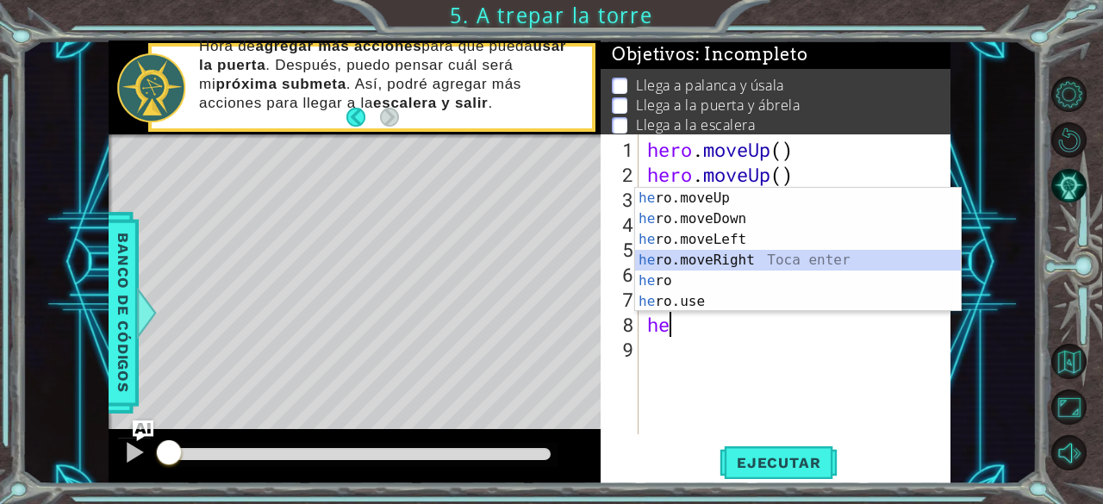
click at [671, 259] on div "he ro.moveUp Toca enter he ro.moveDown Toca enter he ro.moveLeft Toca enter he …" at bounding box center [798, 270] width 327 height 165
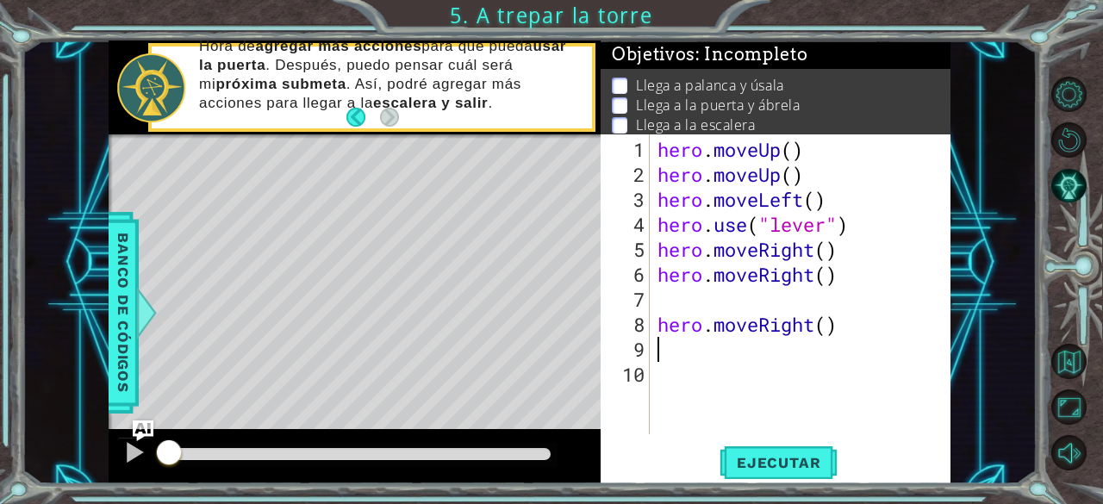
click at [684, 304] on div "hero . moveUp ( ) hero . moveUp ( ) hero . moveLeft ( ) hero . use ( "lever" ) …" at bounding box center [805, 312] width 302 height 350
type textarea "hero.moveRight()"
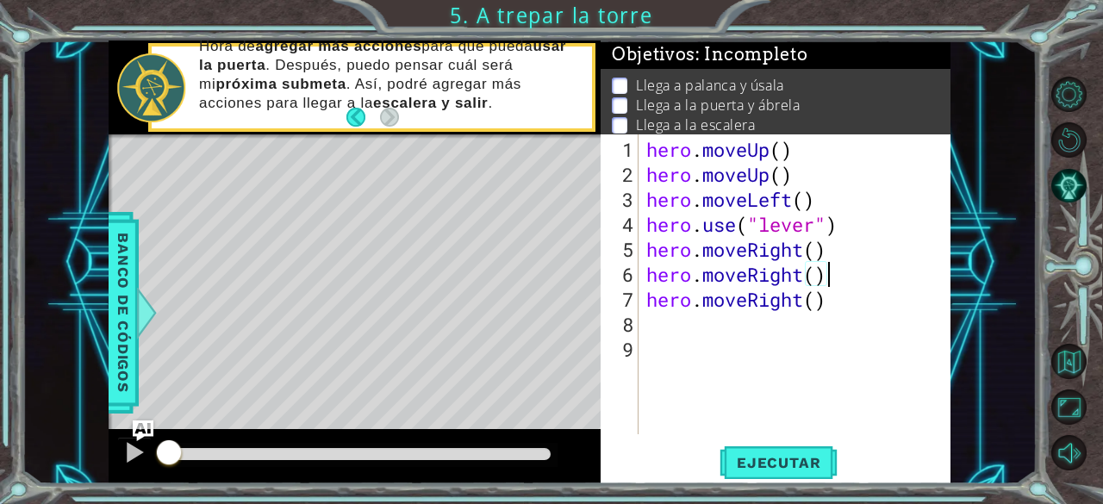
click at [703, 331] on div "hero . moveUp ( ) hero . moveUp ( ) hero . moveLeft ( ) hero . use ( "lever" ) …" at bounding box center [799, 312] width 313 height 350
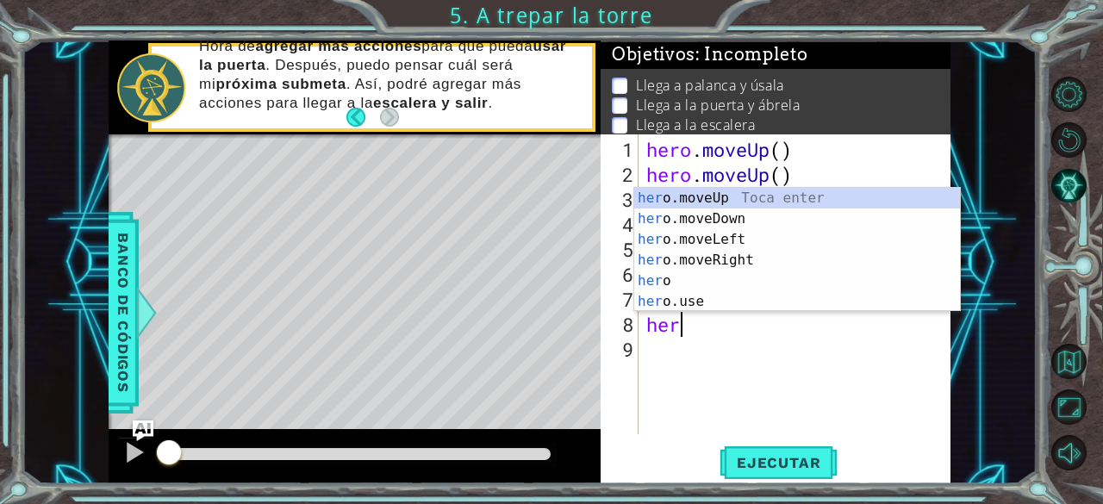
scroll to position [0, 1]
type textarea "hero"
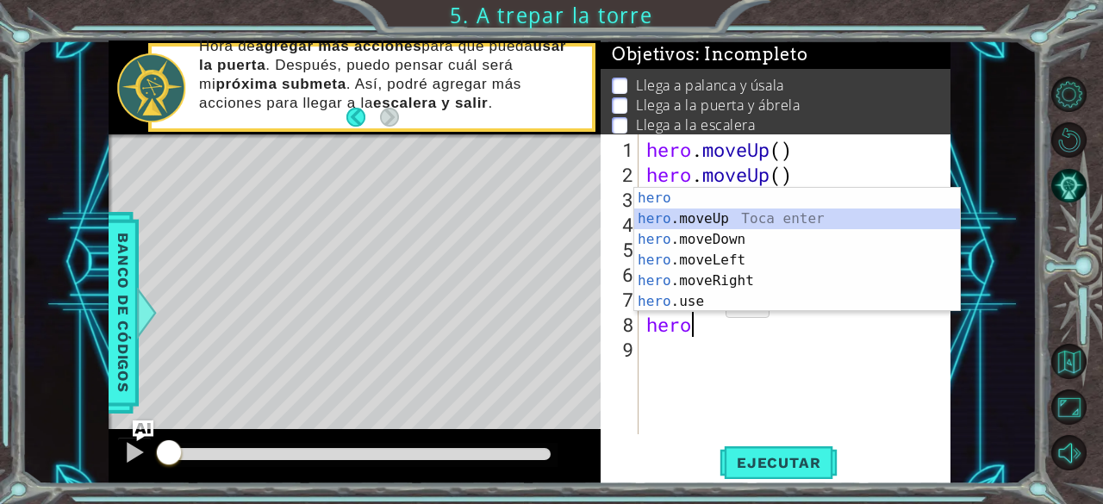
click at [689, 220] on div "hero Toca enter hero .moveUp Toca enter hero .moveDown Toca enter hero .moveLef…" at bounding box center [797, 270] width 327 height 165
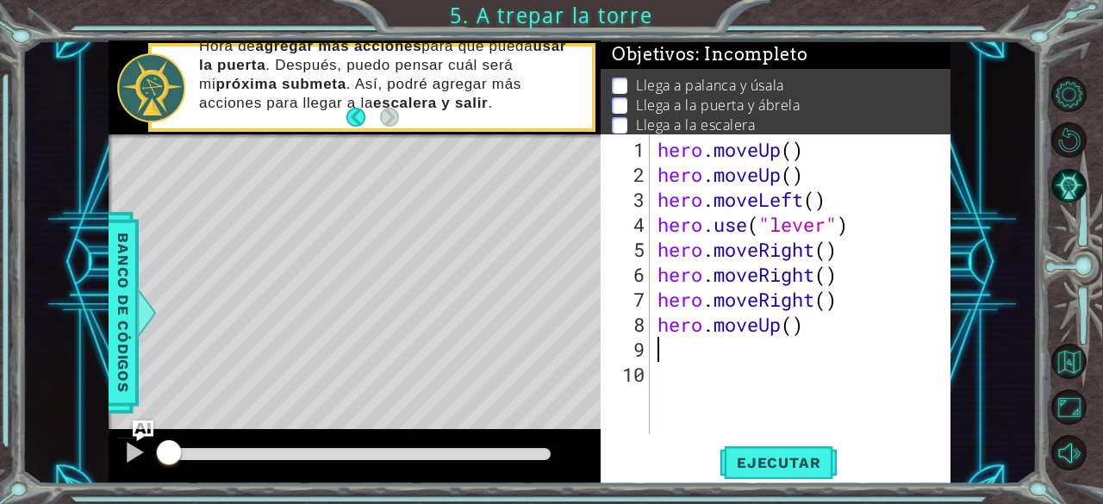
click at [683, 347] on div "hero . moveUp ( ) hero . moveUp ( ) hero . moveLeft ( ) hero . use ( "lever" ) …" at bounding box center [805, 312] width 302 height 350
click at [727, 367] on div "hero . moveUp ( ) hero . moveUp ( ) hero . moveLeft ( ) hero . use ( "lever" ) …" at bounding box center [805, 312] width 302 height 350
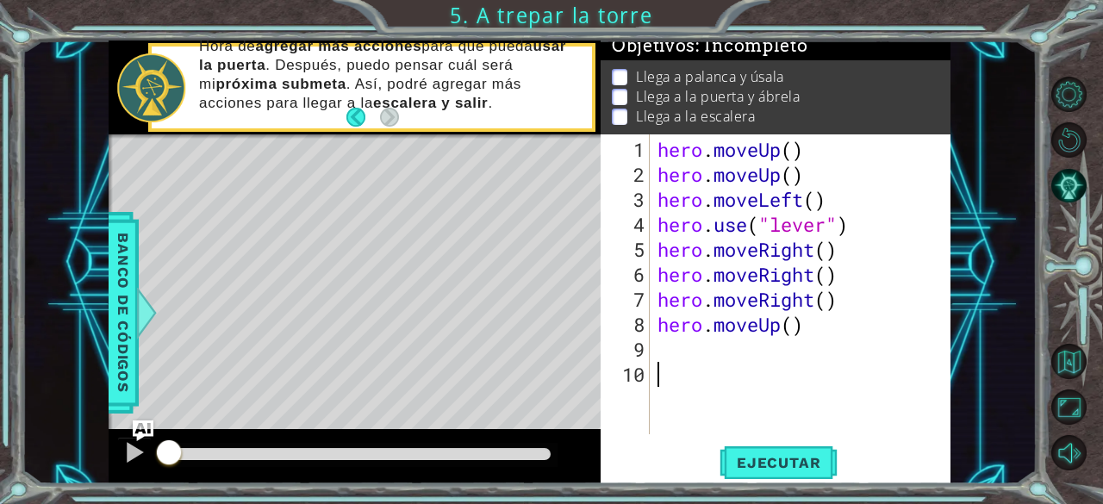
scroll to position [28, 0]
click at [786, 467] on span "Ejecutar" at bounding box center [779, 462] width 118 height 17
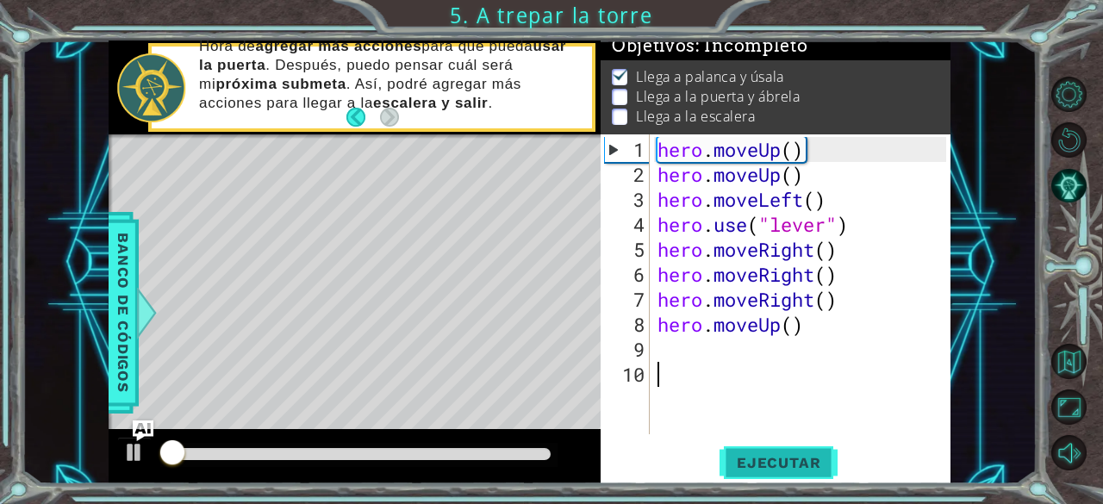
scroll to position [16, 0]
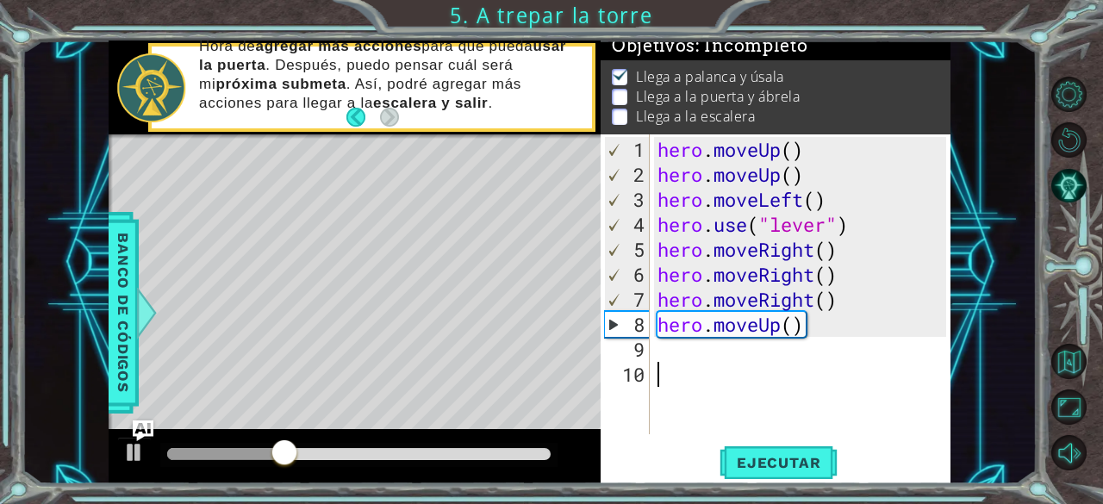
click at [871, 303] on div "hero . moveUp ( ) hero . moveUp ( ) hero . moveLeft ( ) hero . use ( "lever" ) …" at bounding box center [805, 312] width 302 height 350
type textarea "hero.moveRight()"
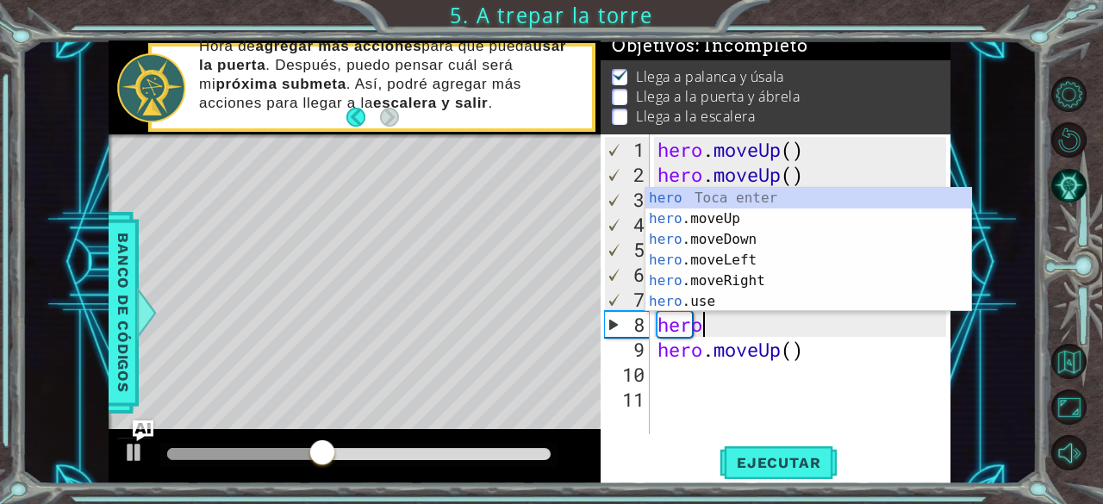
scroll to position [0, 1]
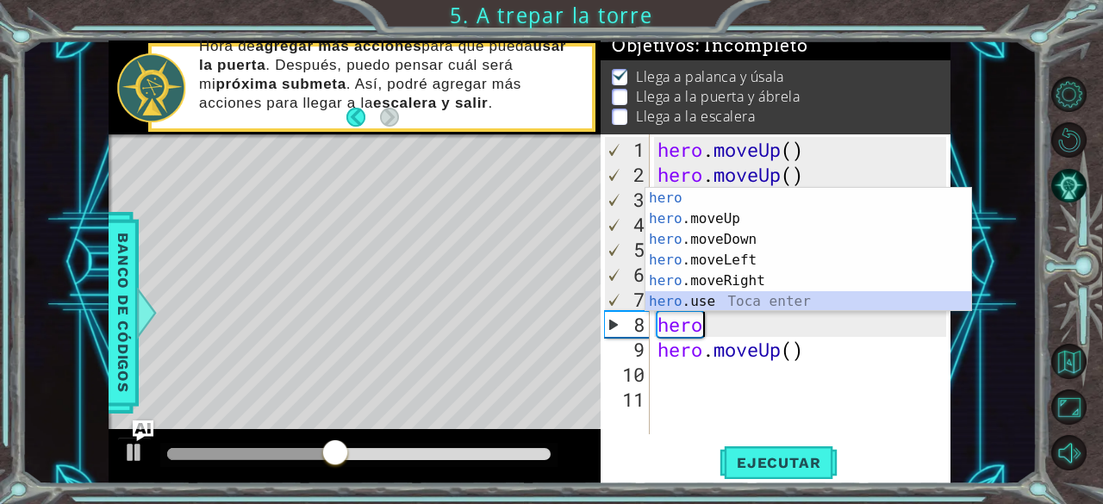
click at [771, 302] on div "hero Toca enter hero .moveUp Toca enter hero .moveDown Toca enter hero .moveLef…" at bounding box center [809, 270] width 327 height 165
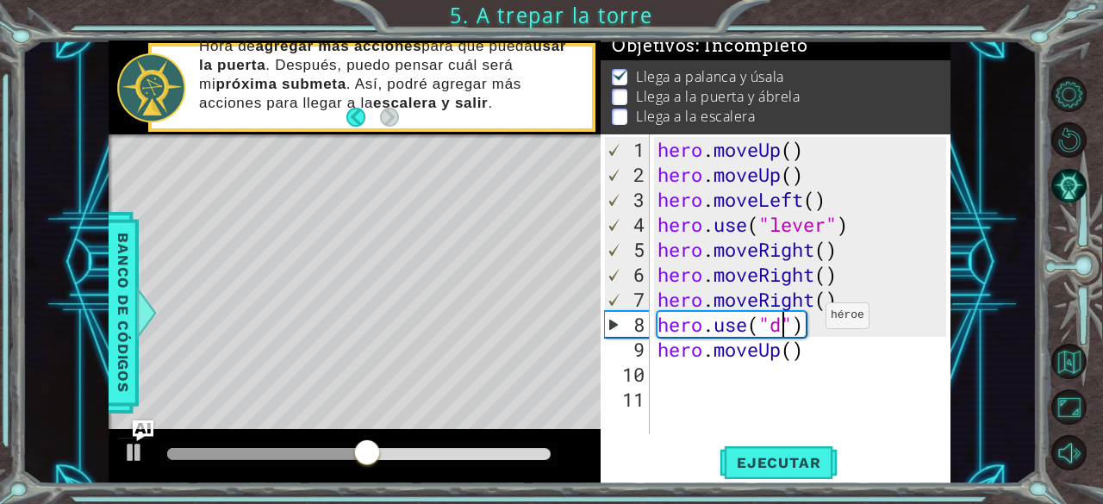
scroll to position [0, 7]
click at [829, 351] on div "hero . moveUp ( ) hero . moveUp ( ) hero . moveLeft ( ) hero . use ( "lever" ) …" at bounding box center [805, 312] width 302 height 350
type textarea "hero.moveUp()"
click at [746, 377] on div "hero . moveUp ( ) hero . moveUp ( ) hero . moveLeft ( ) hero . use ( "lever" ) …" at bounding box center [805, 312] width 302 height 350
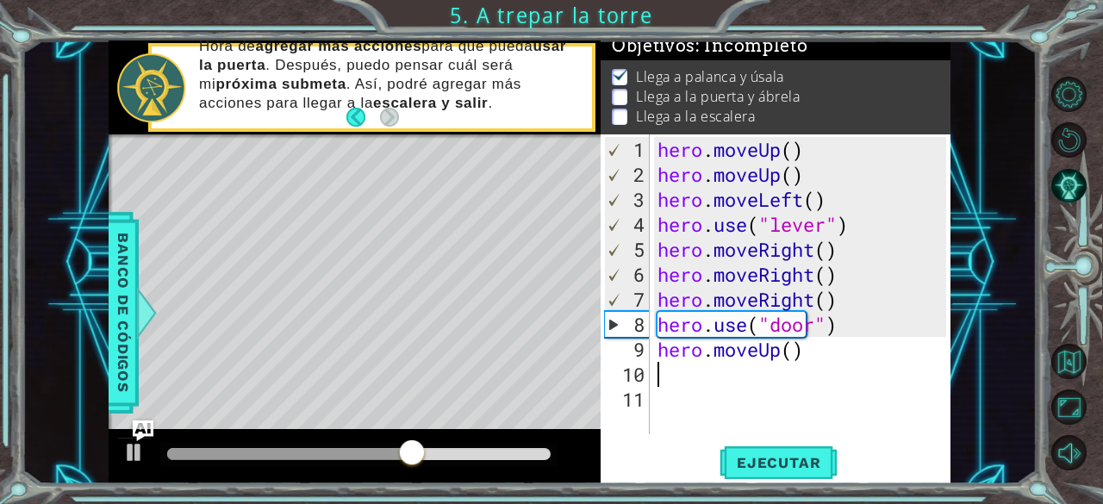
scroll to position [0, 0]
click at [769, 465] on span "Ejecutar" at bounding box center [779, 462] width 118 height 17
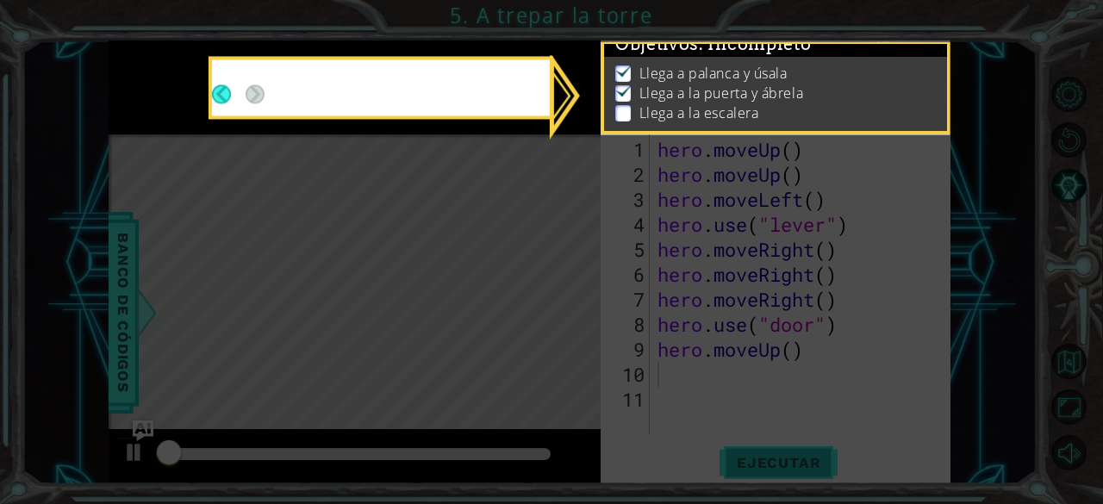
scroll to position [16, 0]
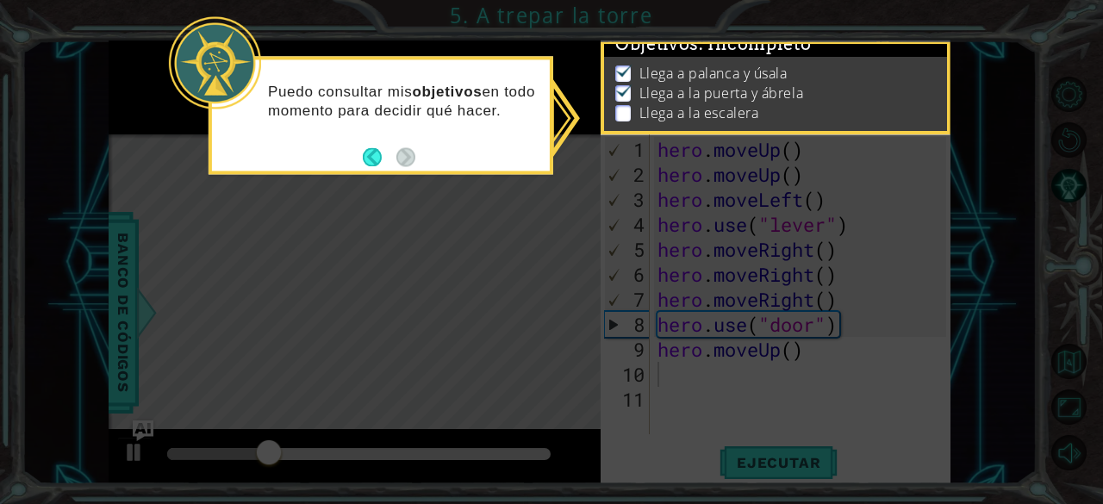
click at [493, 113] on p "Puedo consultar mis objetivos en todo momento para decidir qué hacer." at bounding box center [403, 102] width 270 height 38
click at [459, 140] on div "Puedo consultar mis objetivos en todo momento para decidir qué hacer." at bounding box center [381, 109] width 338 height 87
click at [398, 186] on icon at bounding box center [551, 252] width 1103 height 504
click at [621, 115] on p at bounding box center [623, 113] width 16 height 16
click at [621, 109] on p at bounding box center [623, 113] width 16 height 16
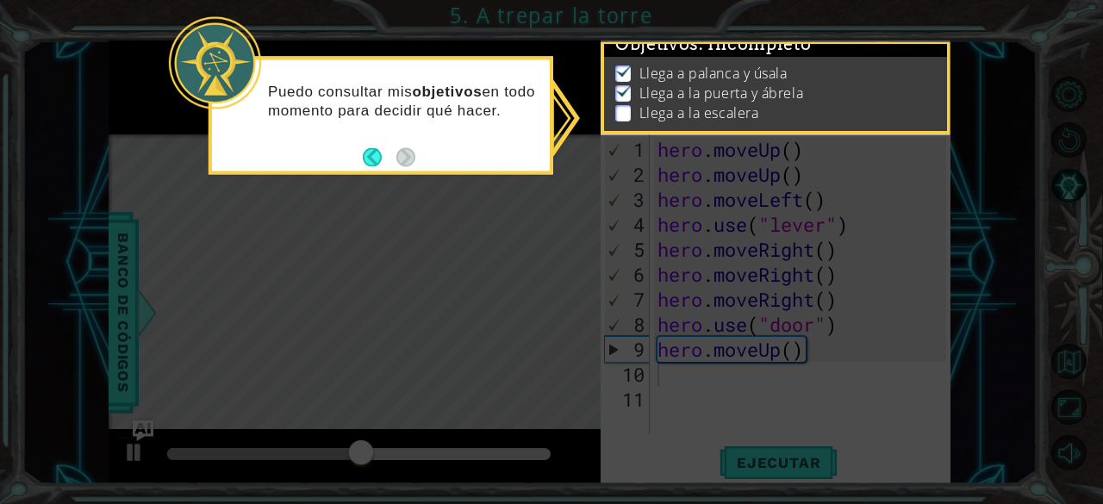
scroll to position [5, 0]
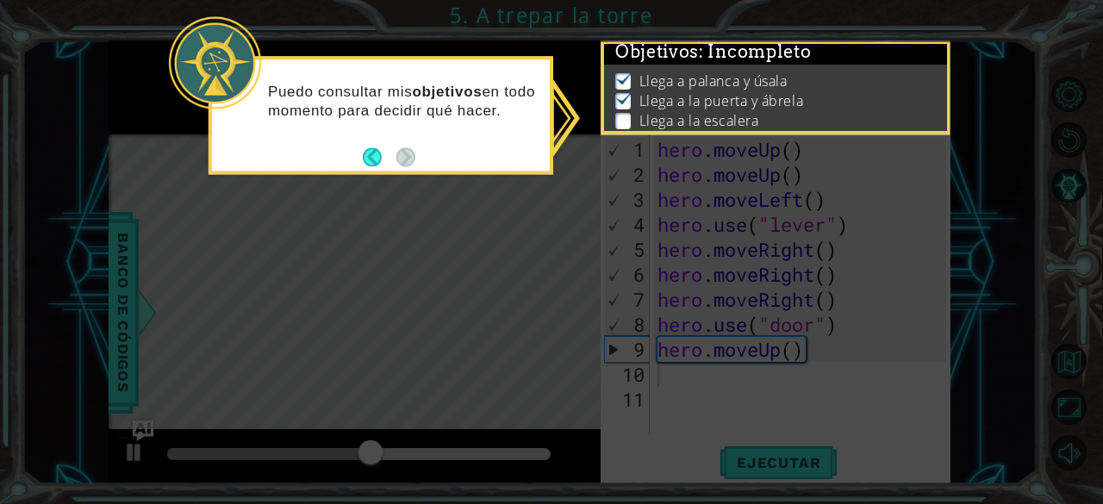
click at [622, 72] on img at bounding box center [623, 79] width 17 height 14
click at [377, 155] on button "Back" at bounding box center [380, 156] width 34 height 19
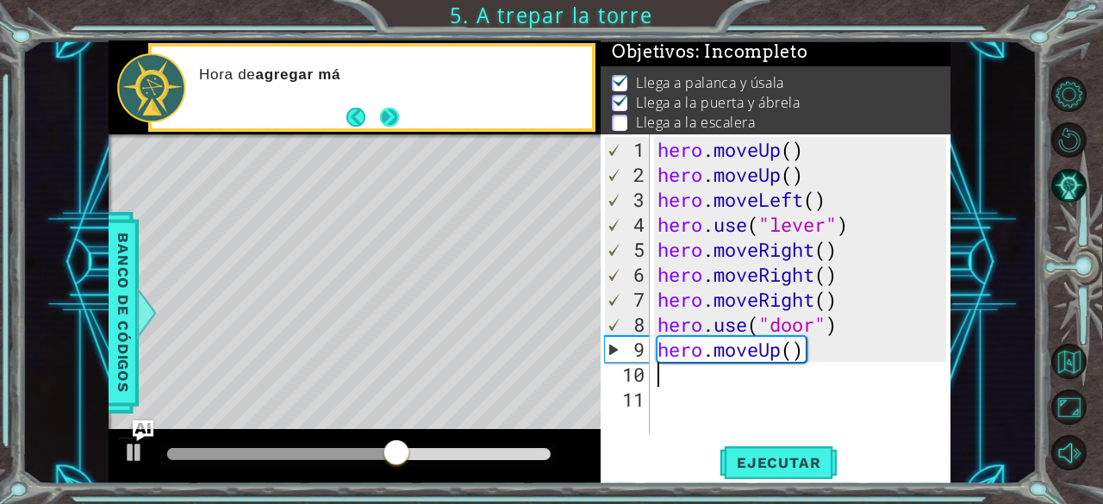
click at [387, 116] on button "Next" at bounding box center [389, 117] width 20 height 20
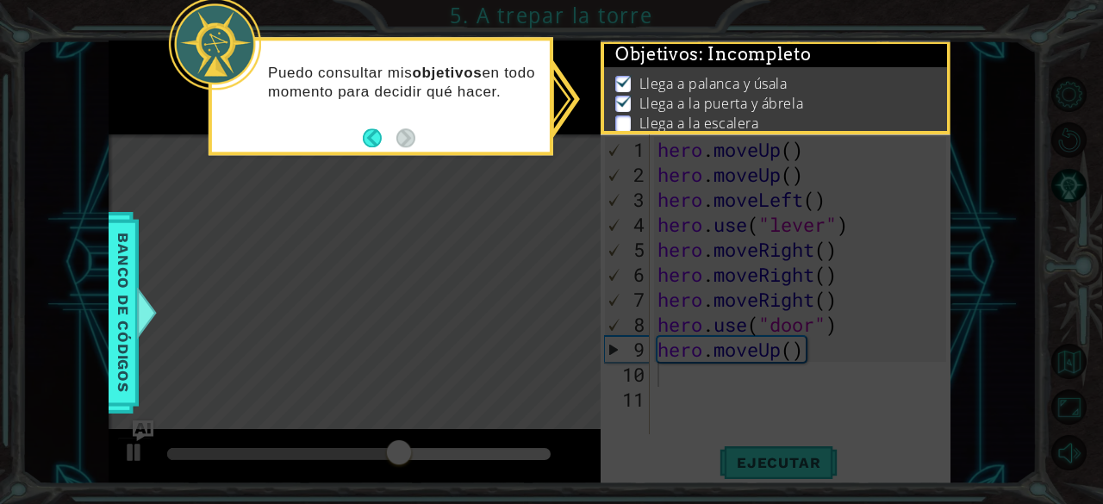
scroll to position [5, 0]
click at [643, 91] on p "Llega a la puerta y ábrela" at bounding box center [722, 100] width 164 height 19
drag, startPoint x: 699, startPoint y: 85, endPoint x: 808, endPoint y: 73, distance: 110.1
click at [702, 85] on p "Llega a palanca y úsala" at bounding box center [714, 81] width 148 height 19
click at [808, 73] on li "Llega a palanca y úsala" at bounding box center [777, 82] width 325 height 20
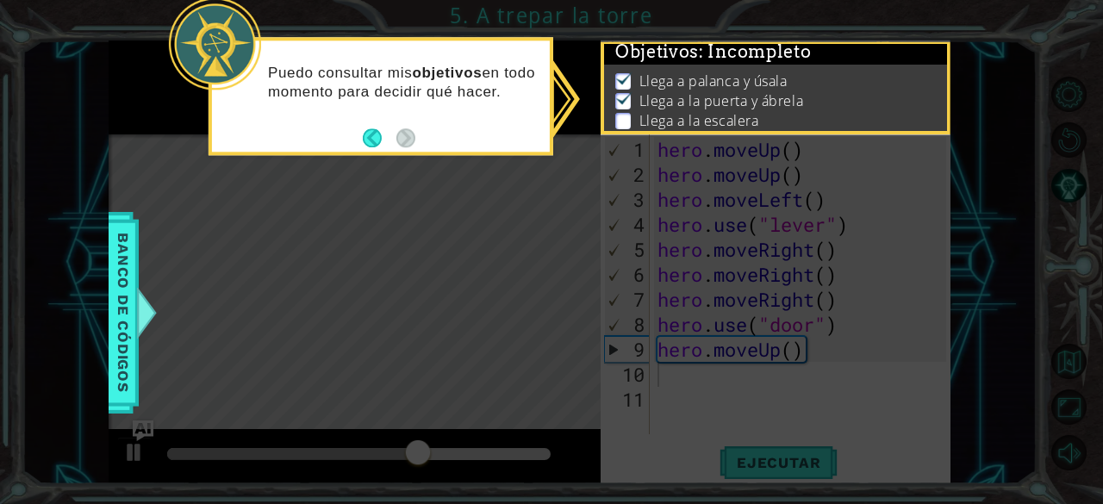
click at [813, 73] on li "Llega a palanca y úsala" at bounding box center [777, 82] width 325 height 20
click at [853, 123] on div "Objetivos : Incompleto Llega a palanca y úsala Llega a la puerta y ábrela Llega…" at bounding box center [776, 88] width 350 height 95
drag, startPoint x: 894, startPoint y: 270, endPoint x: 896, endPoint y: 278, distance: 9.0
click at [896, 278] on icon at bounding box center [551, 252] width 1103 height 504
click at [897, 282] on icon at bounding box center [551, 252] width 1103 height 504
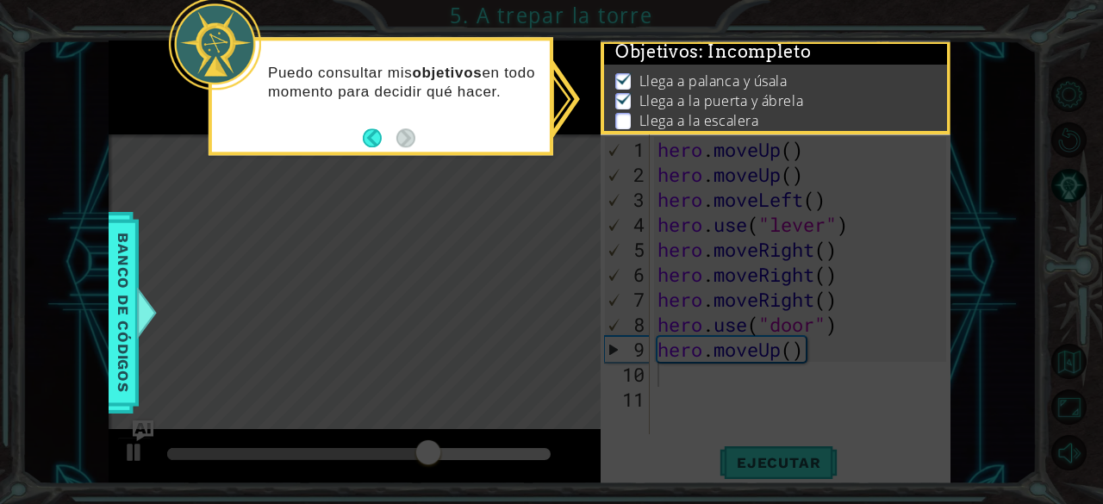
click at [898, 282] on icon at bounding box center [551, 252] width 1103 height 504
click at [857, 77] on li "Llega a palanca y úsala" at bounding box center [777, 82] width 325 height 20
click at [888, 116] on li "Llega a la escalera" at bounding box center [777, 121] width 325 height 20
drag, startPoint x: 896, startPoint y: 118, endPoint x: 996, endPoint y: 190, distance: 123.4
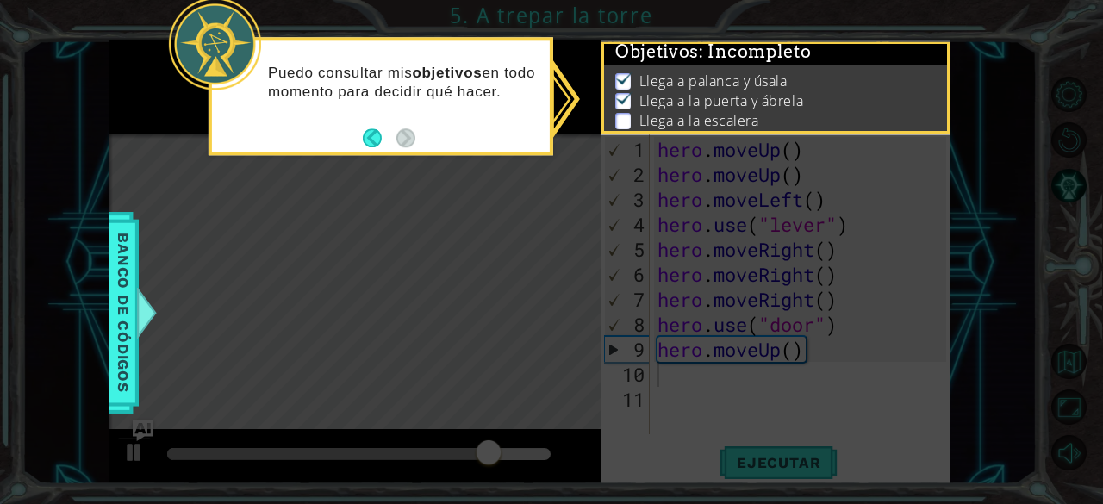
click at [990, 186] on div "1 ההההההההההההההההההההההההההההההההההההההההההההההההההההההההההההההההההההההההההההה…" at bounding box center [551, 252] width 1103 height 504
click at [998, 191] on icon at bounding box center [551, 252] width 1103 height 504
click at [998, 197] on icon at bounding box center [551, 252] width 1103 height 504
click at [995, 198] on icon at bounding box center [551, 252] width 1103 height 504
click at [996, 194] on icon at bounding box center [551, 252] width 1103 height 504
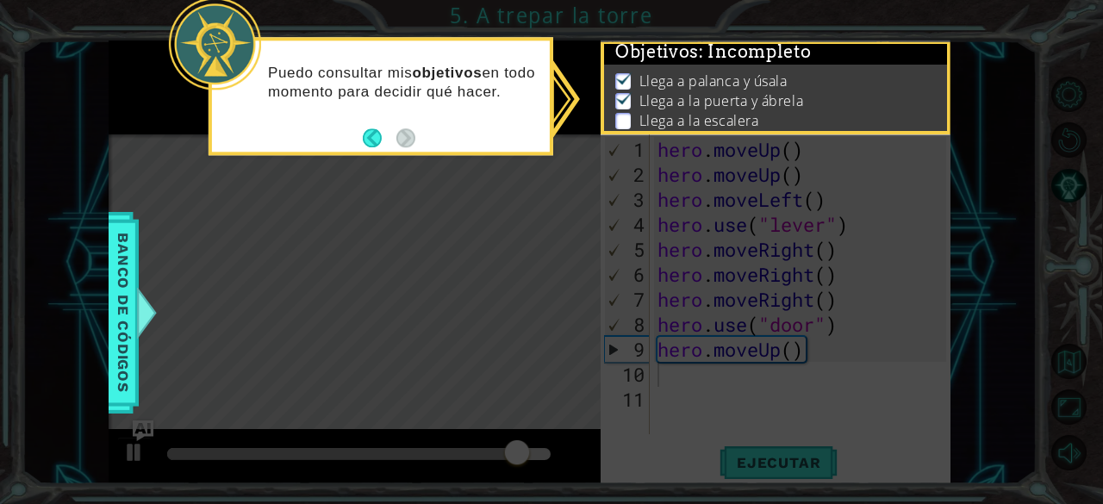
drag, startPoint x: 796, startPoint y: 115, endPoint x: 784, endPoint y: 92, distance: 25.1
click at [784, 93] on ul "Llega a palanca y úsala Llega a la puerta y ábrela Llega a la escalera" at bounding box center [775, 101] width 329 height 59
click at [612, 90] on ul "Llega a palanca y úsala Llega a la puerta y ábrela Llega a la escalera" at bounding box center [775, 101] width 329 height 59
click at [622, 95] on img at bounding box center [623, 98] width 17 height 14
click at [624, 74] on img at bounding box center [623, 79] width 17 height 14
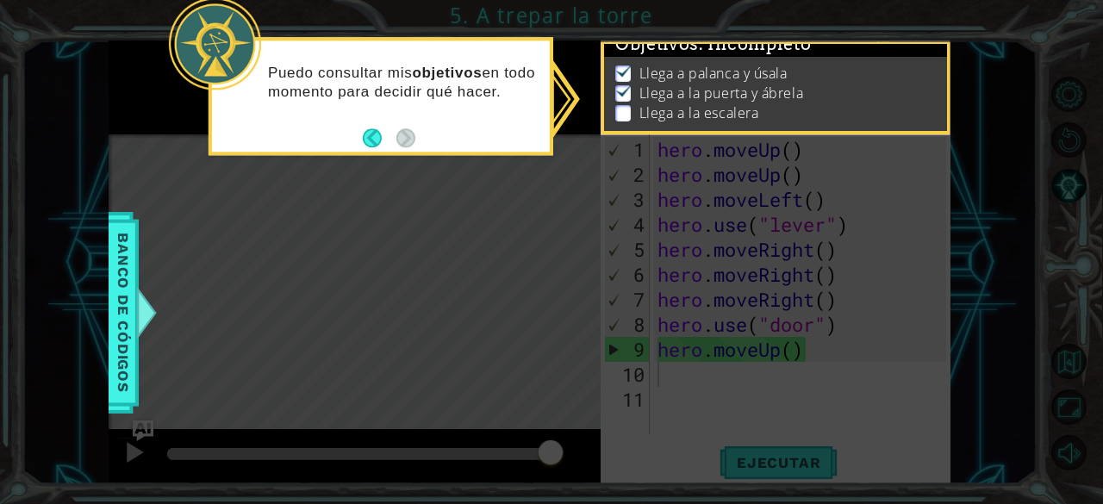
scroll to position [0, 0]
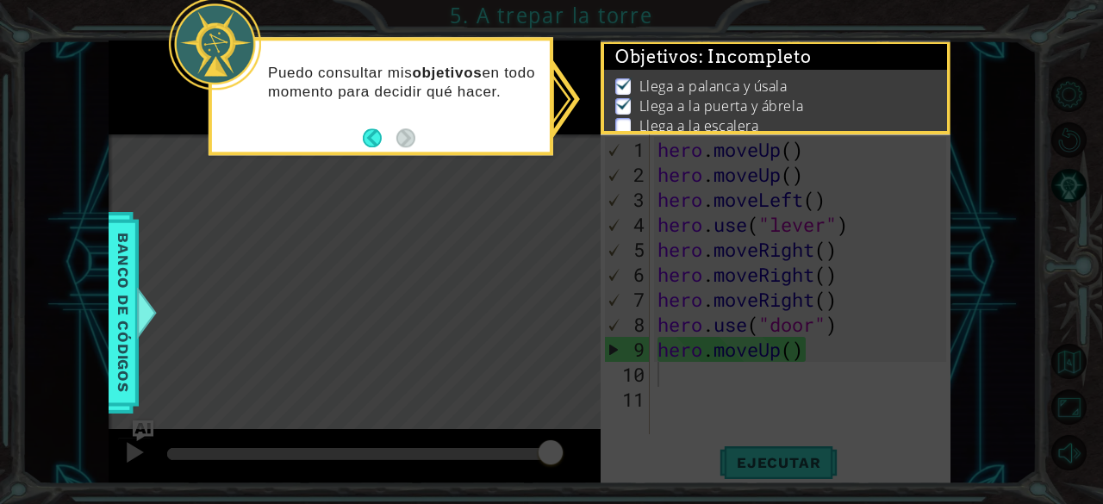
drag, startPoint x: 880, startPoint y: 0, endPoint x: 846, endPoint y: 51, distance: 61.0
click at [847, 47] on div "1 ההההההההההההההההההההההההההההההההההההההההההההההההההההההההההההההההההההההההההההה…" at bounding box center [551, 252] width 1103 height 504
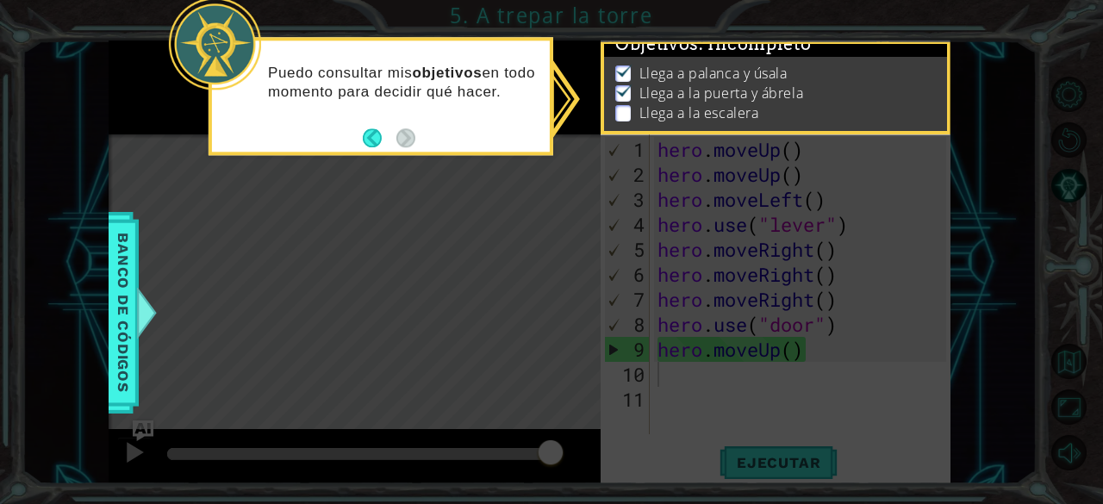
click at [835, 103] on li "Llega a la escalera" at bounding box center [777, 113] width 325 height 20
click at [881, 198] on icon at bounding box center [551, 252] width 1103 height 504
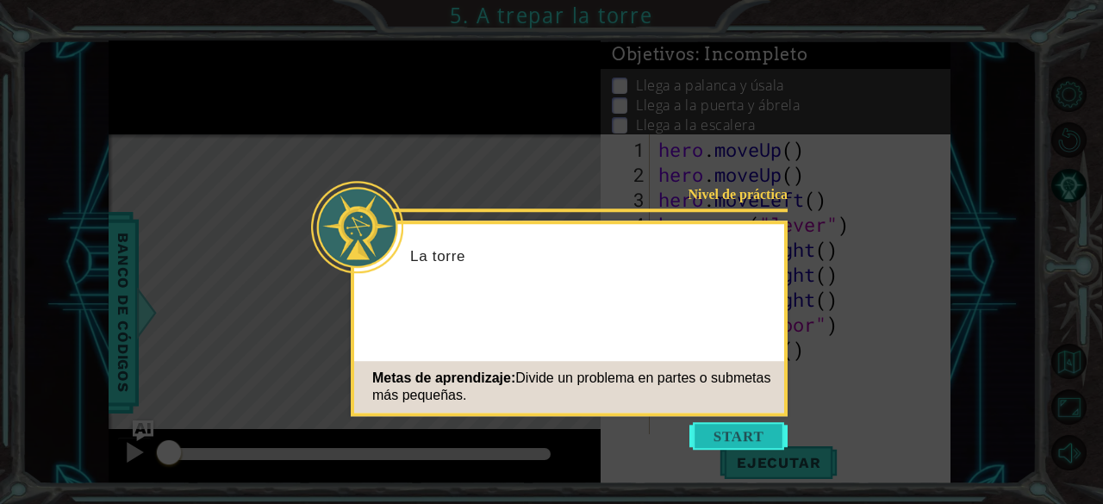
click at [728, 433] on button "Start" at bounding box center [739, 436] width 98 height 28
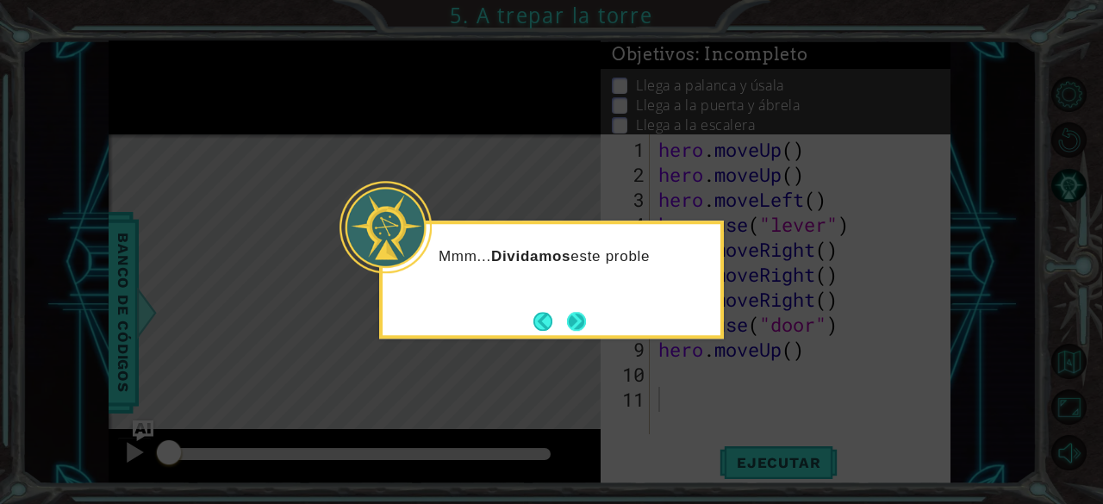
click at [586, 316] on button "Next" at bounding box center [576, 321] width 19 height 19
click at [586, 316] on div "Level Map" at bounding box center [507, 388] width 796 height 508
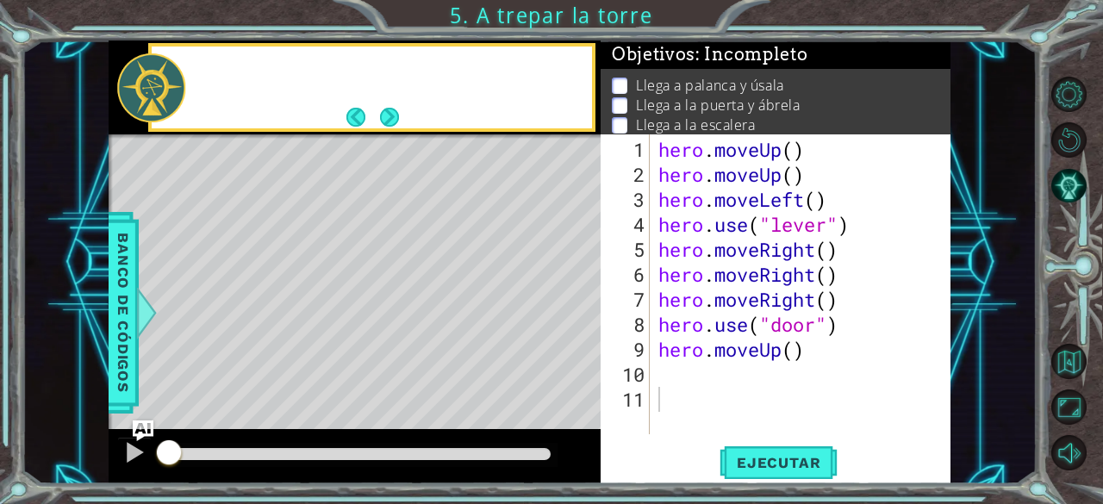
click at [586, 316] on div "Level Map" at bounding box center [507, 388] width 796 height 508
click at [810, 368] on div "hero . moveUp ( ) hero . moveUp ( ) hero . moveLeft ( ) hero . use ( "lever" ) …" at bounding box center [805, 312] width 301 height 350
click at [810, 361] on div "hero . moveUp ( ) hero . moveUp ( ) hero . moveLeft ( ) hero . use ( "lever" ) …" at bounding box center [805, 312] width 301 height 350
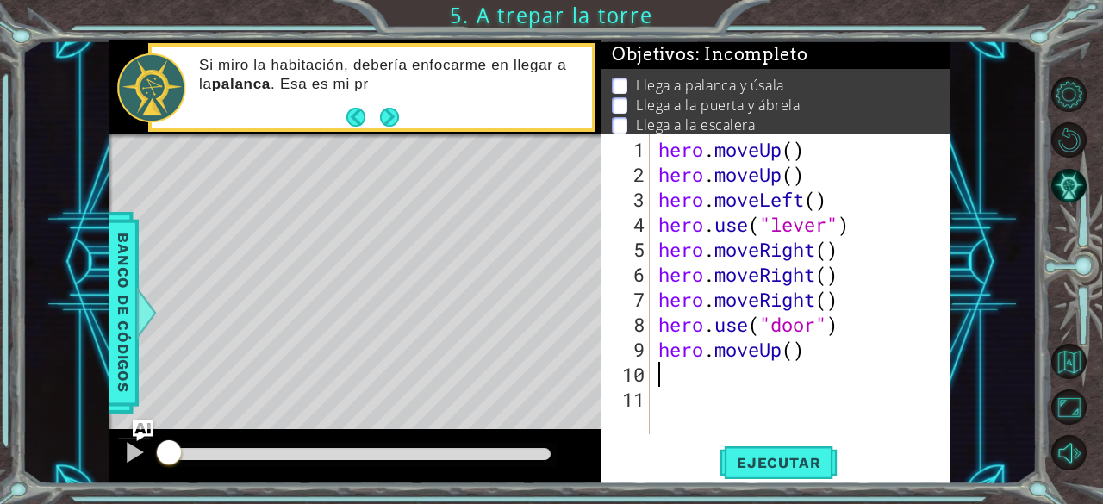
click at [810, 361] on div "hero . moveUp ( ) hero . moveUp ( ) hero . moveLeft ( ) hero . use ( "lever" ) …" at bounding box center [805, 312] width 301 height 350
click at [810, 359] on div "hero . moveUp ( ) hero . moveUp ( ) hero . moveLeft ( ) hero . use ( "lever" ) …" at bounding box center [805, 312] width 301 height 350
type textarea "hero.moveUp()"
click at [811, 359] on div "hero . moveUp ( ) hero . moveUp ( ) hero . moveLeft ( ) hero . use ( "lever" ) …" at bounding box center [805, 312] width 301 height 350
click at [758, 385] on div "hero . moveUp ( ) hero . moveUp ( ) hero . moveLeft ( ) hero . use ( "lever" ) …" at bounding box center [805, 312] width 301 height 350
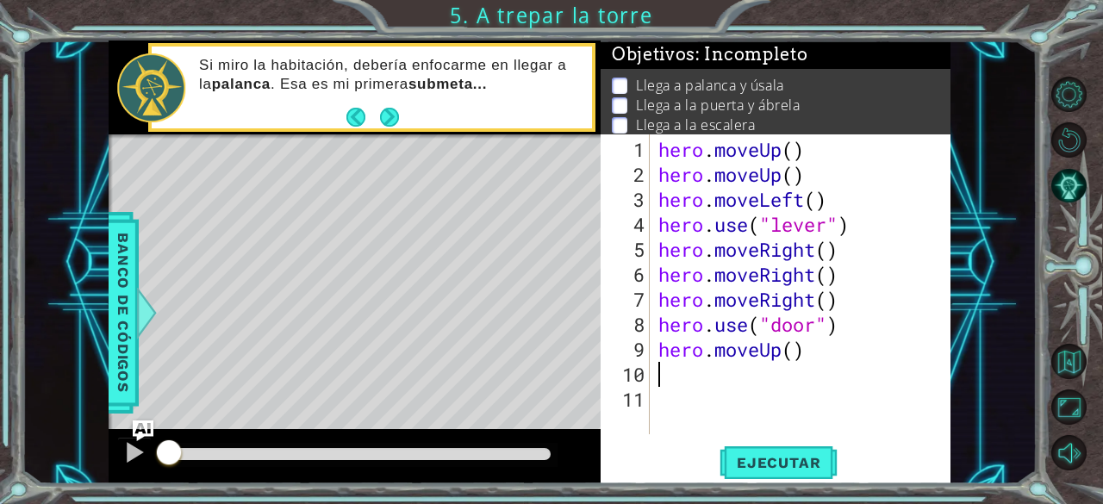
click at [751, 380] on div "hero . moveUp ( ) hero . moveUp ( ) hero . moveLeft ( ) hero . use ( "lever" ) …" at bounding box center [805, 312] width 301 height 350
drag, startPoint x: 171, startPoint y: 449, endPoint x: 278, endPoint y: 448, distance: 106.9
click at [278, 448] on div at bounding box center [277, 454] width 31 height 31
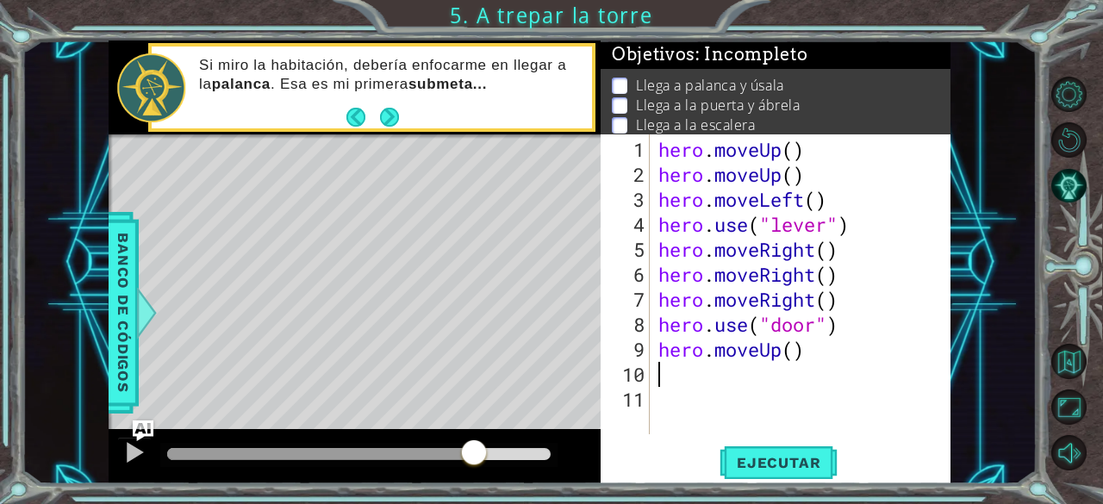
drag, startPoint x: 278, startPoint y: 448, endPoint x: 473, endPoint y: 454, distance: 195.7
click at [473, 454] on div at bounding box center [474, 454] width 31 height 31
click at [764, 463] on span "Ejecutar" at bounding box center [779, 462] width 118 height 17
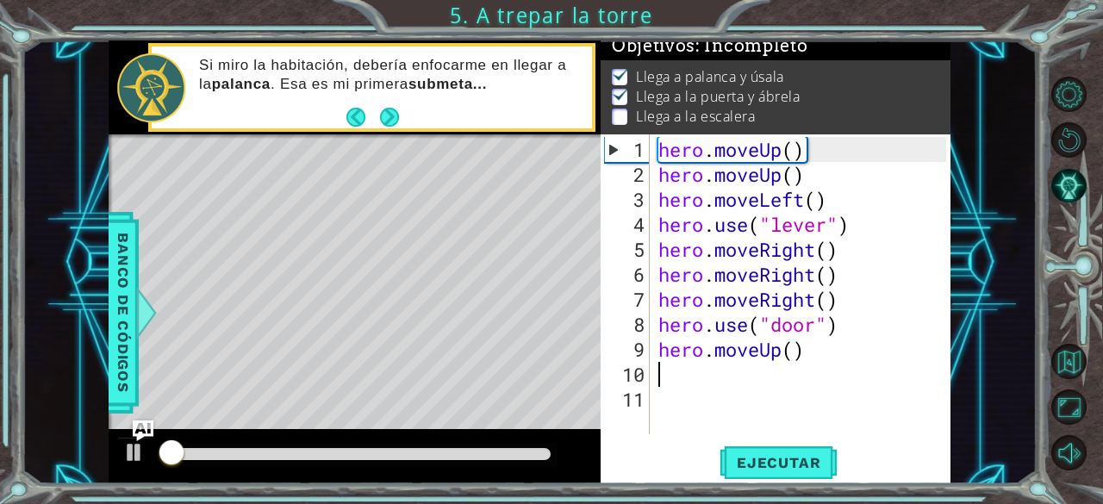
scroll to position [16, 0]
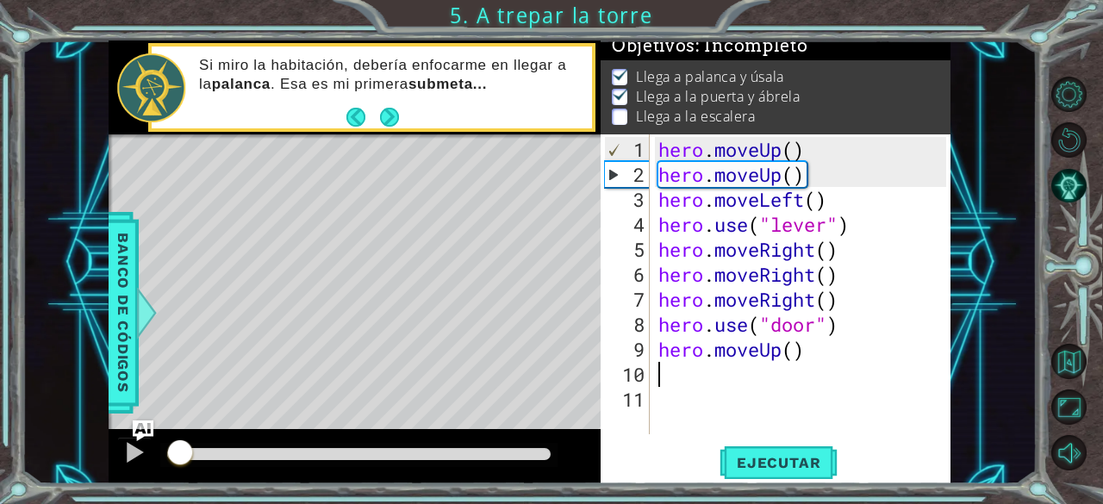
drag, startPoint x: 180, startPoint y: 454, endPoint x: 259, endPoint y: 459, distance: 78.6
click at [196, 459] on div at bounding box center [180, 454] width 31 height 31
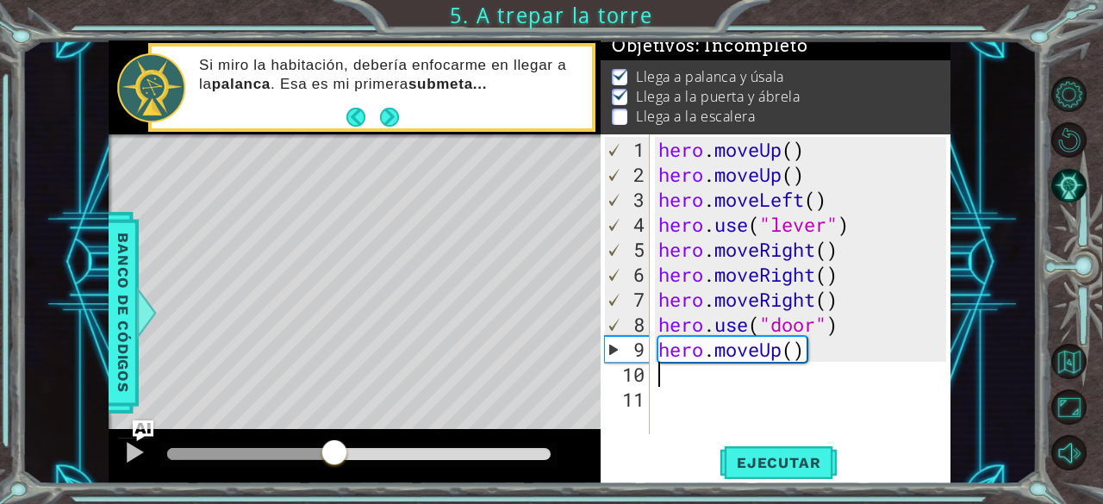
drag, startPoint x: 259, startPoint y: 459, endPoint x: 334, endPoint y: 469, distance: 75.6
click at [334, 469] on div at bounding box center [334, 454] width 31 height 31
click at [727, 381] on div "hero . moveUp ( ) hero . moveUp ( ) hero . moveLeft ( ) hero . use ( "lever" ) …" at bounding box center [805, 312] width 301 height 350
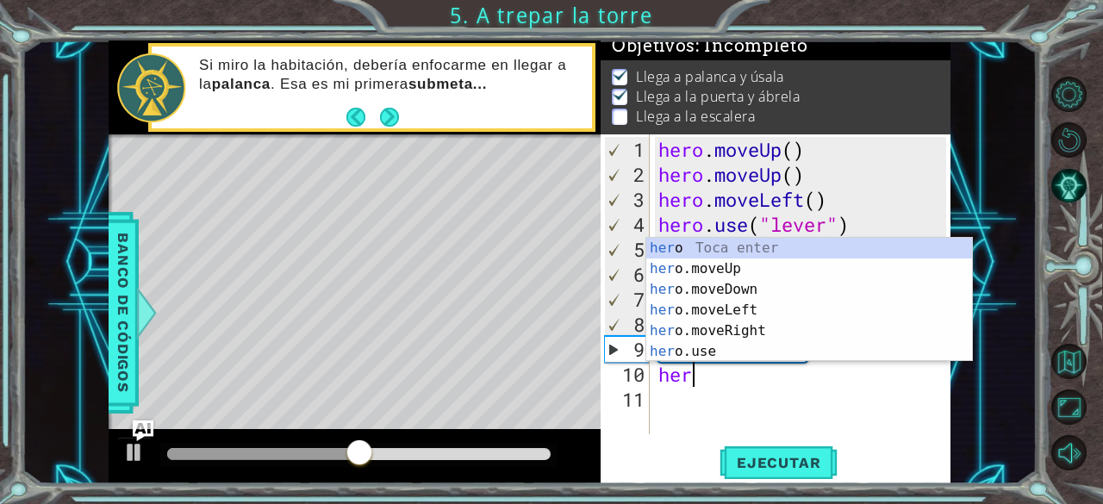
scroll to position [0, 1]
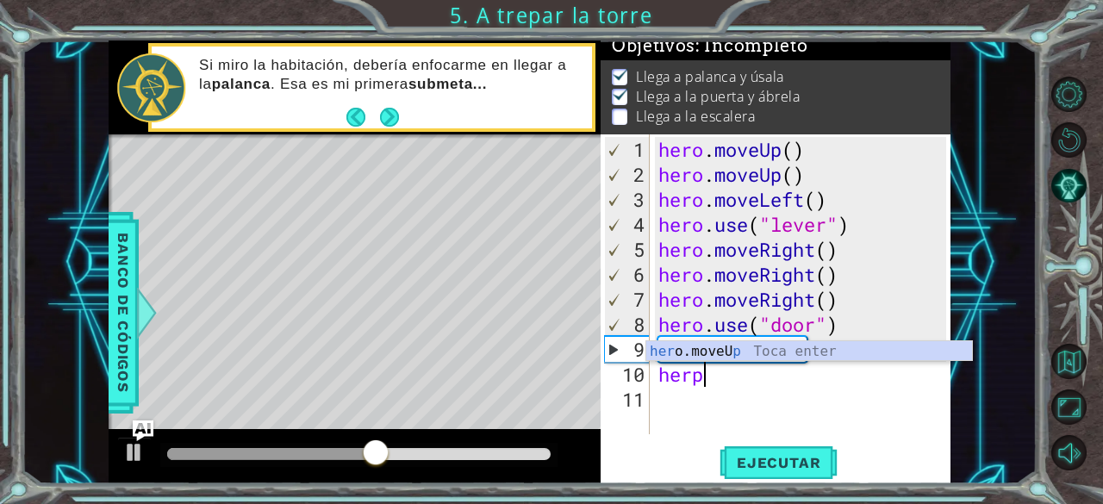
type textarea "her"
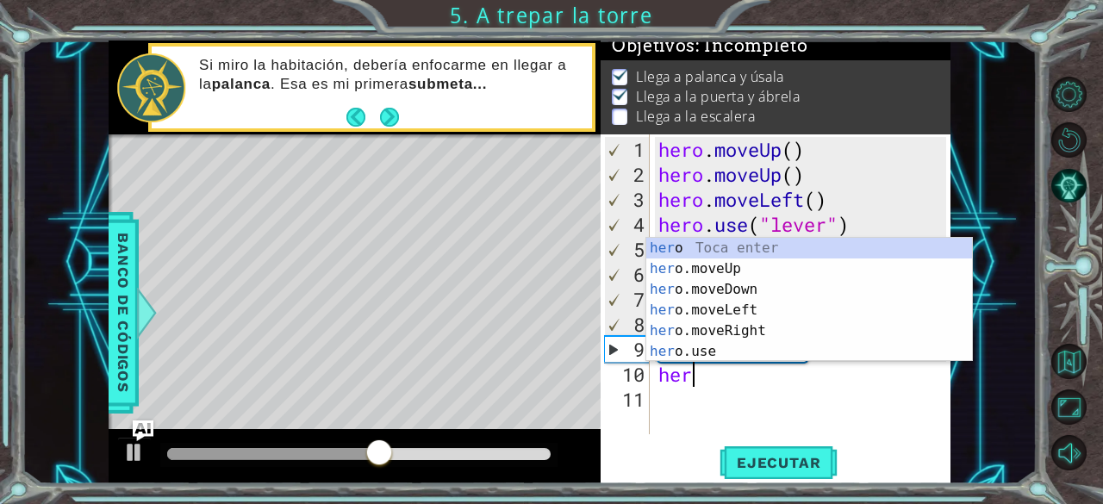
scroll to position [0, 0]
click at [724, 272] on div "her o Toca enter her o.moveUp Toca enter her o.moveDown Toca enter her o.moveLe…" at bounding box center [809, 320] width 327 height 165
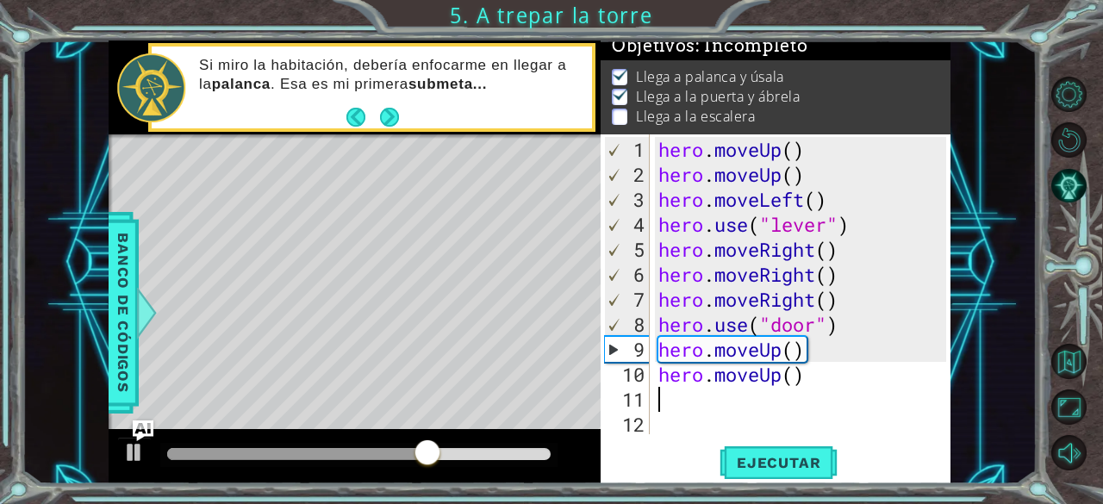
click at [676, 406] on div "hero . moveUp ( ) hero . moveUp ( ) hero . moveLeft ( ) hero . use ( "lever" ) …" at bounding box center [805, 312] width 301 height 350
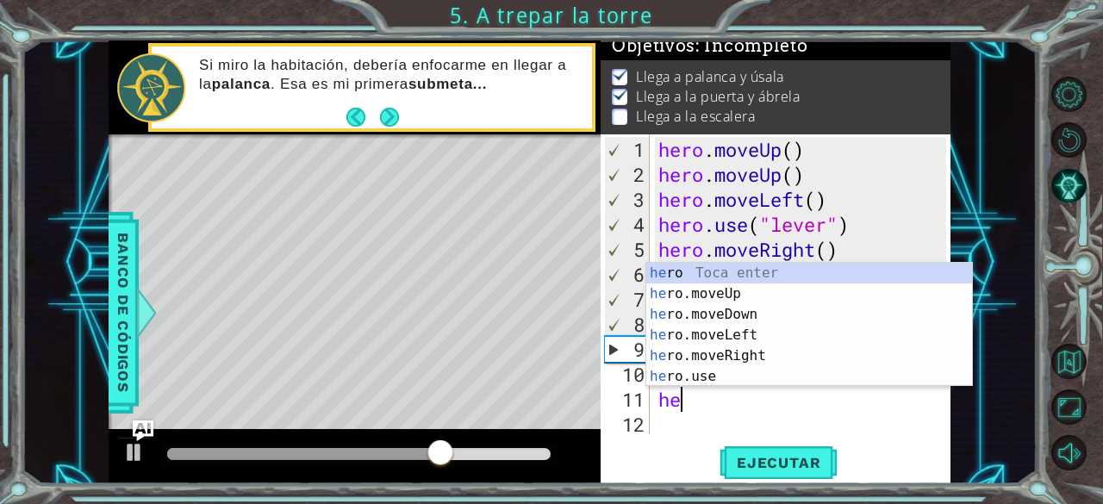
type textarea "her"
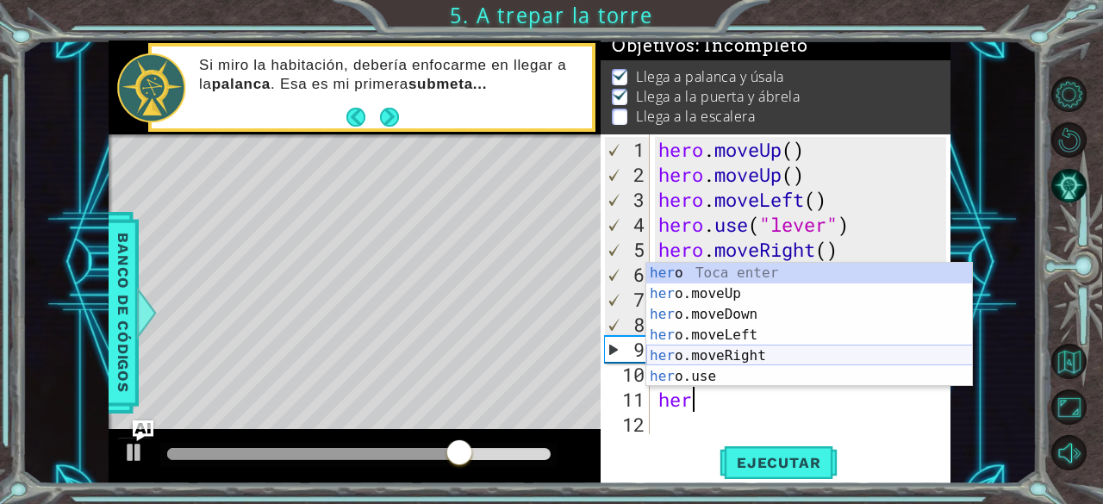
click at [730, 363] on div "her o Toca enter her o.moveUp Toca enter her o.moveDown Toca enter her o.moveLe…" at bounding box center [809, 345] width 327 height 165
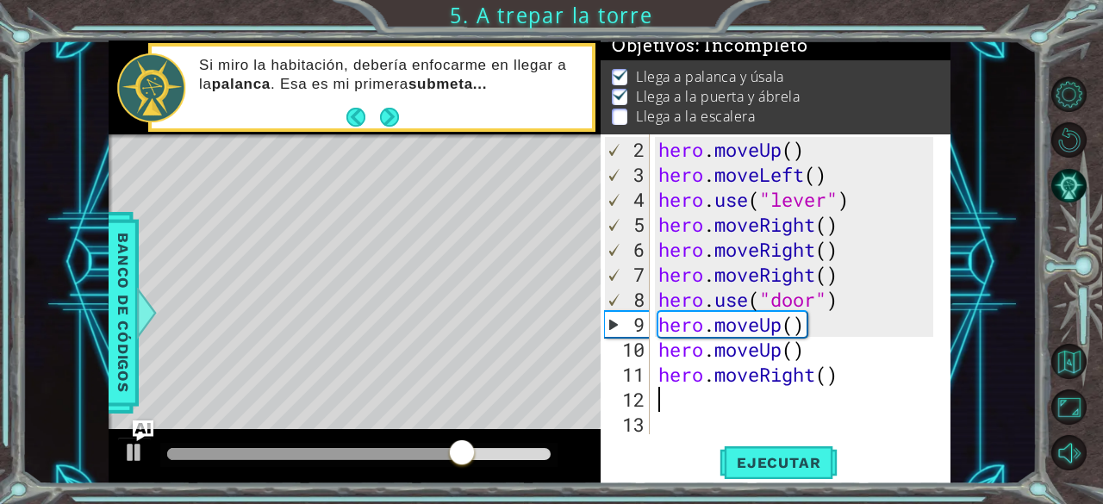
scroll to position [25, 0]
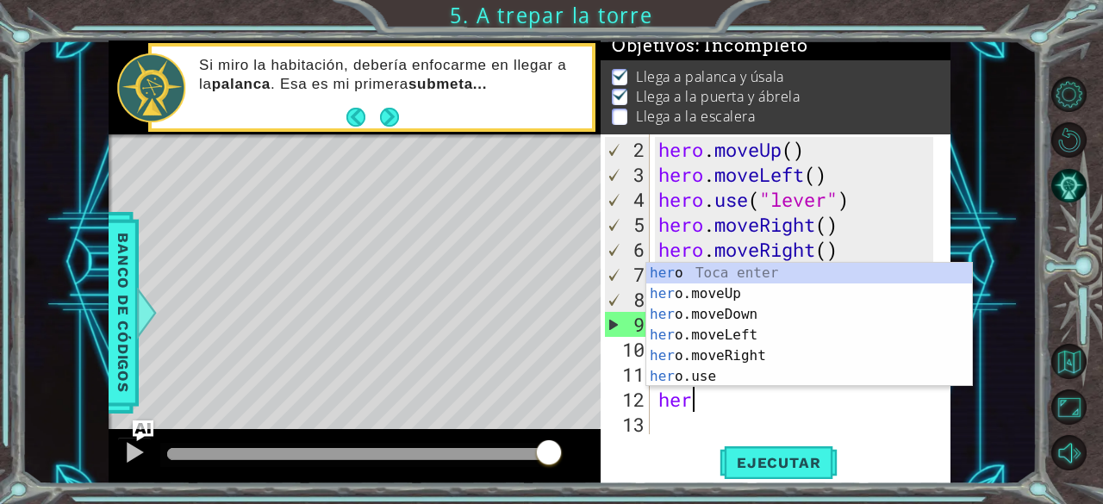
type textarea "hero"
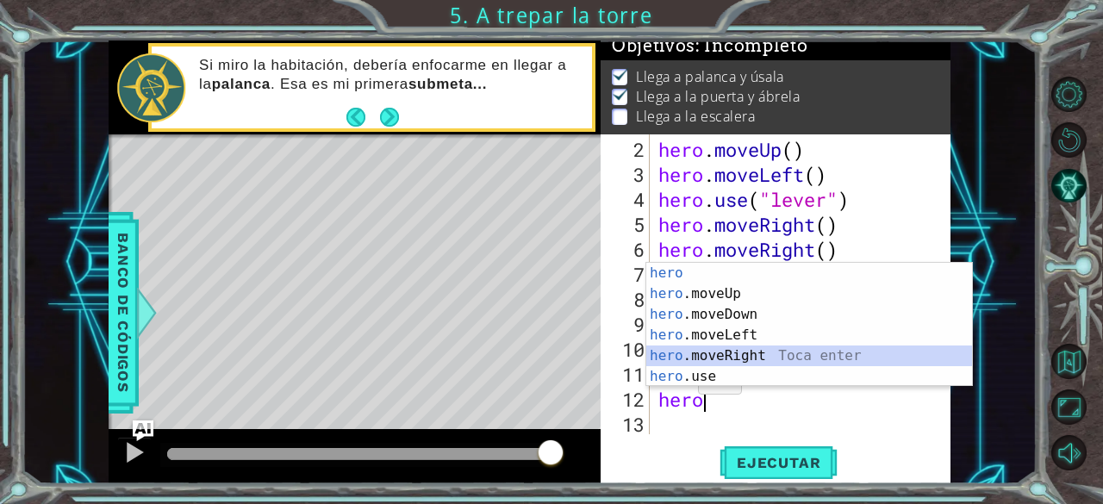
click at [698, 355] on div "hero Toca enter hero .moveUp Toca enter hero .moveDown Toca enter hero .moveLef…" at bounding box center [809, 345] width 327 height 165
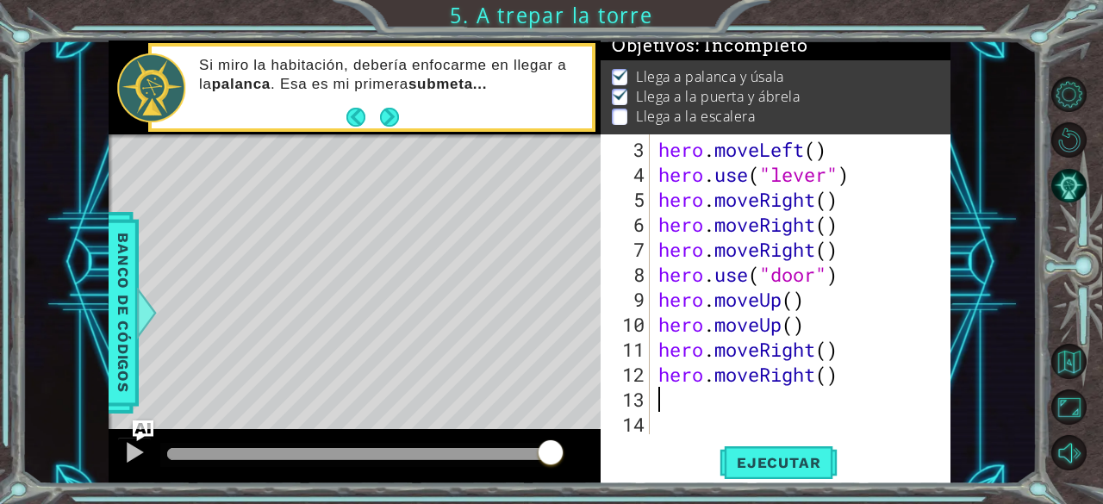
click at [683, 404] on div "hero . moveLeft ( ) hero . use ( "lever" ) hero . moveRight ( ) hero . moveRigh…" at bounding box center [799, 312] width 288 height 350
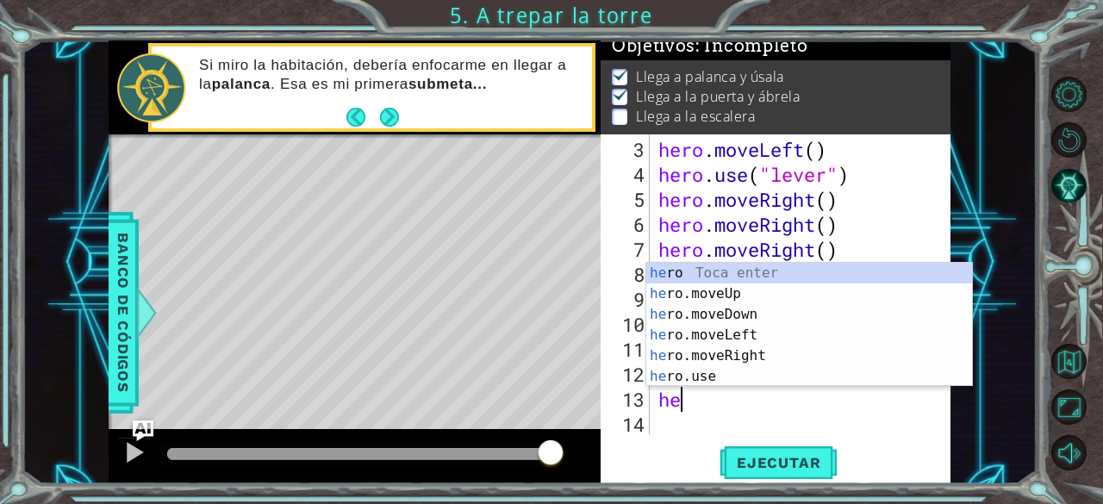
scroll to position [0, 0]
type textarea "hero"
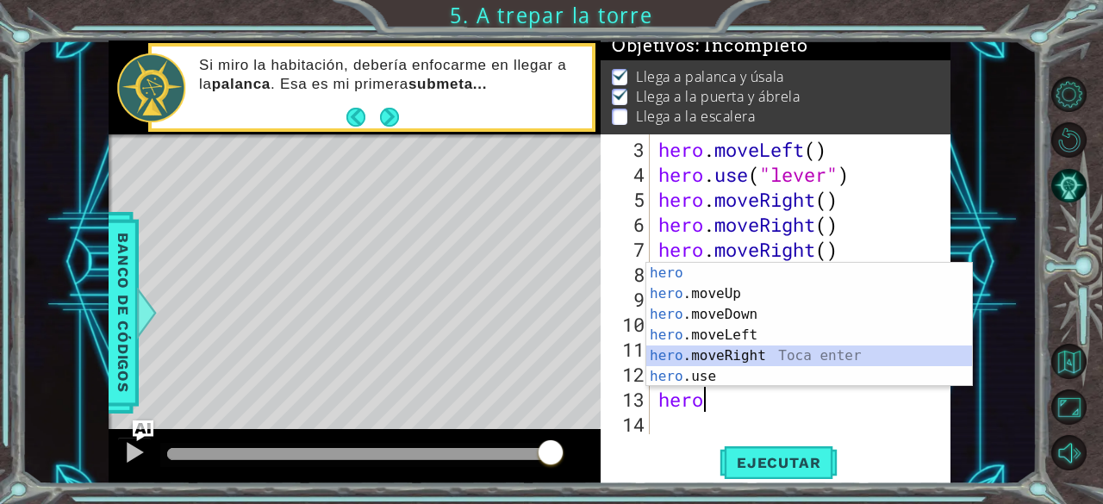
click at [727, 352] on div "hero Toca enter hero .moveUp Toca enter hero .moveDown Toca enter hero .moveLef…" at bounding box center [809, 345] width 327 height 165
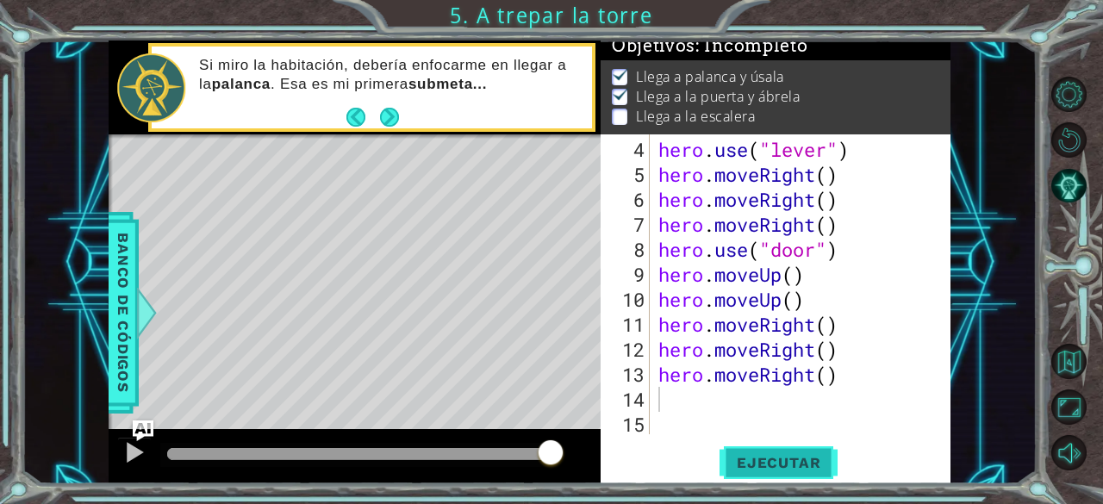
click at [777, 470] on span "Ejecutar" at bounding box center [779, 462] width 118 height 17
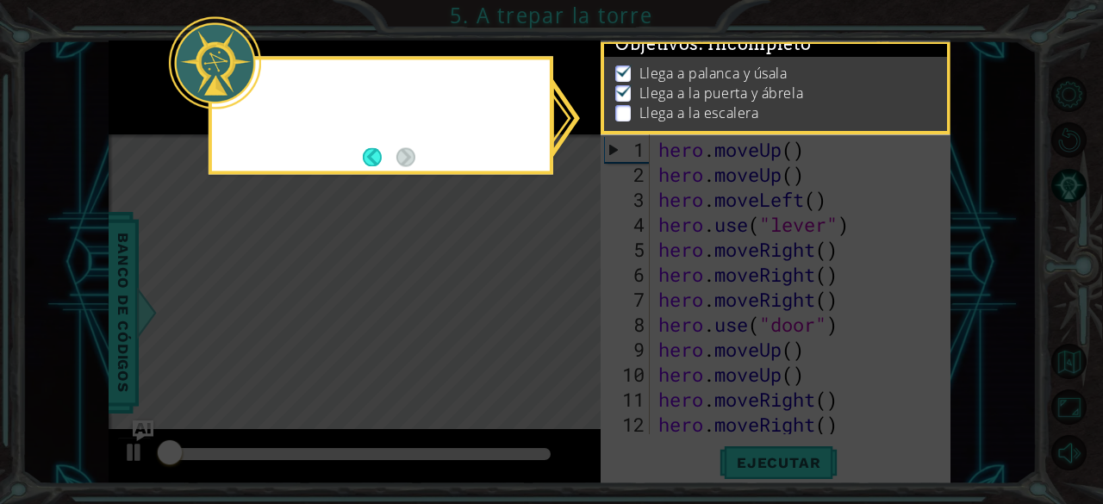
scroll to position [0, 0]
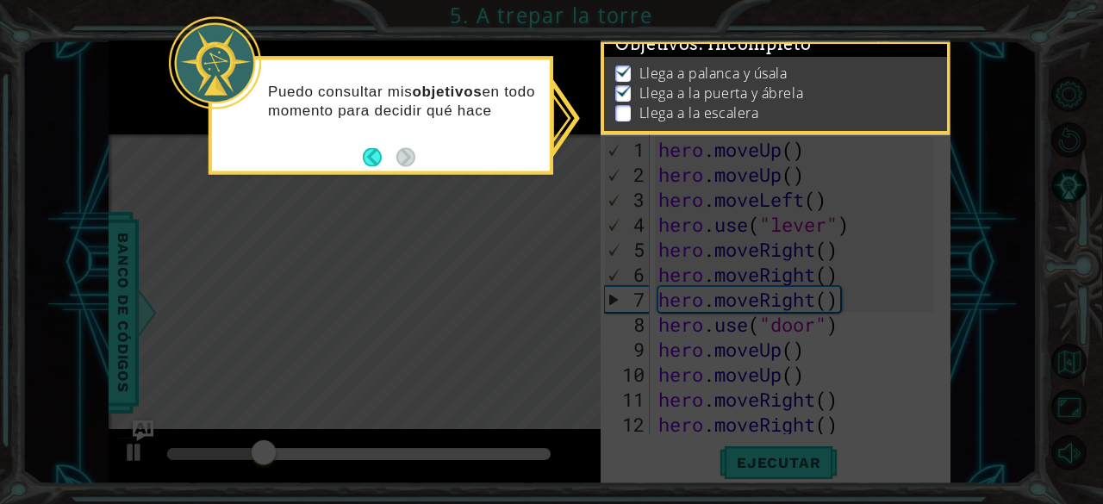
click at [477, 125] on div "Puedo consultar mis objetivos en todo momento para decidir qué hace" at bounding box center [381, 109] width 338 height 87
click at [652, 87] on p "Llega a la puerta y ábrela" at bounding box center [722, 93] width 164 height 19
click at [571, 214] on icon at bounding box center [551, 252] width 1103 height 504
click at [509, 178] on icon at bounding box center [551, 252] width 1103 height 504
click at [374, 158] on button "Back" at bounding box center [380, 156] width 34 height 19
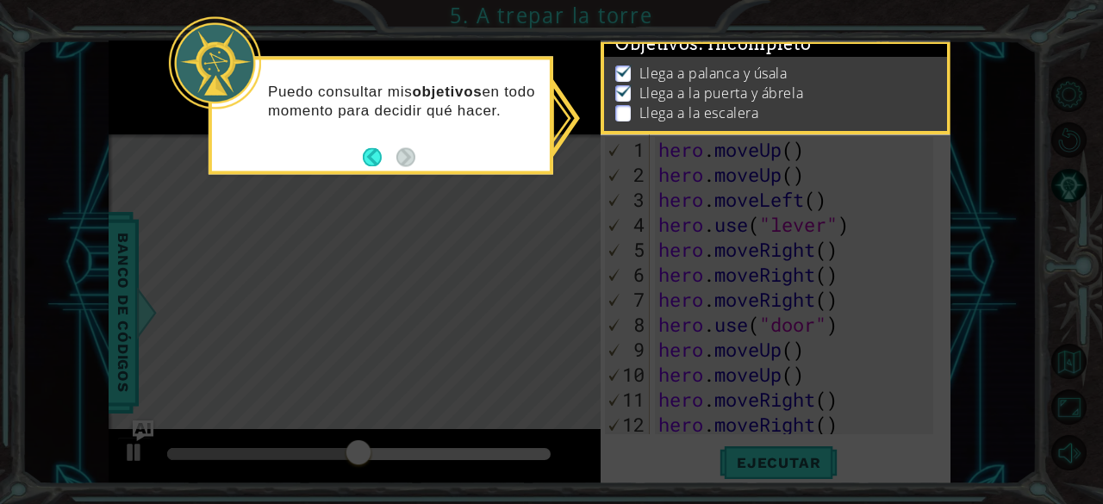
scroll to position [12, 0]
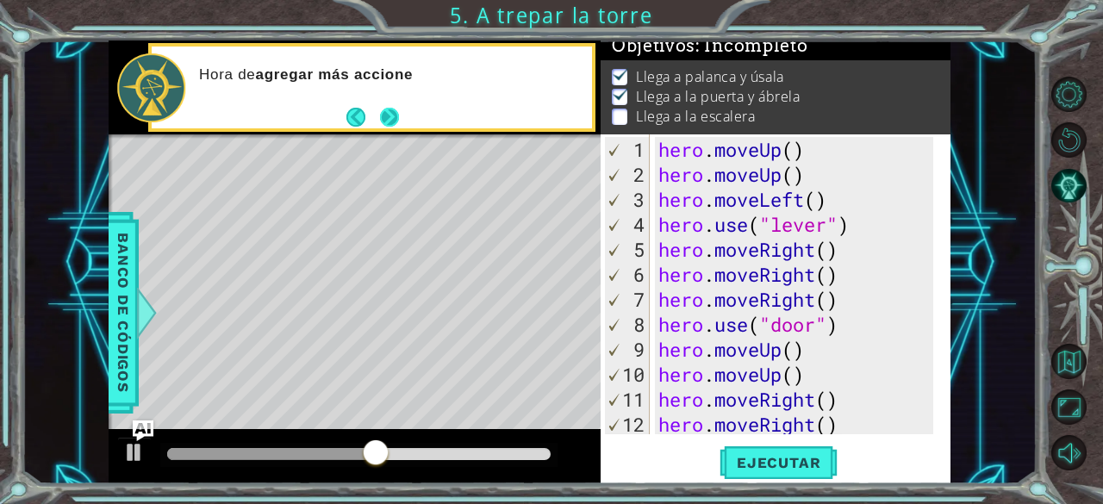
click at [392, 120] on button "Next" at bounding box center [389, 117] width 19 height 19
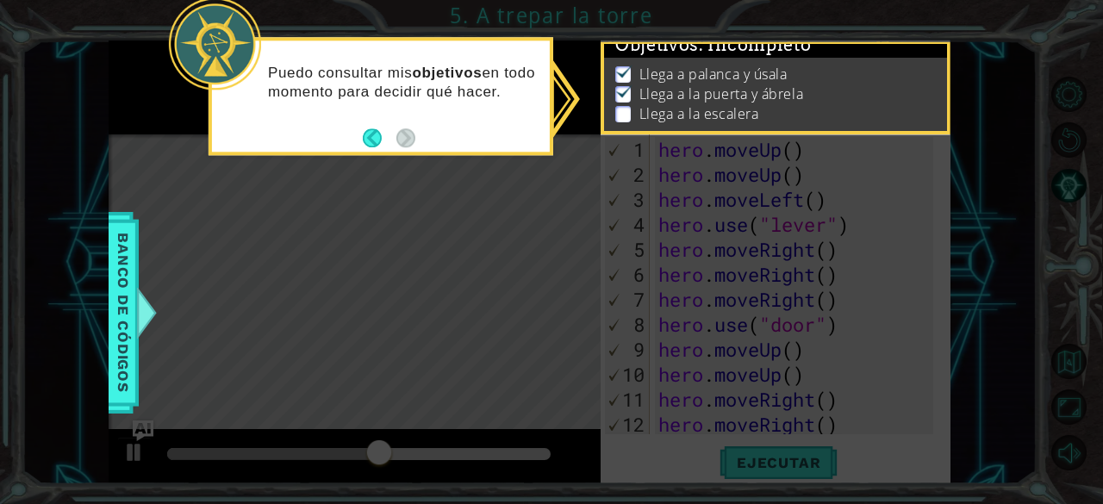
scroll to position [16, 0]
click at [393, 118] on div "Puedo consultar mis objetivos en todo momento para decidir qué hacer." at bounding box center [381, 90] width 338 height 87
click at [815, 336] on icon at bounding box center [551, 252] width 1103 height 504
click at [802, 440] on icon at bounding box center [551, 252] width 1103 height 504
click at [622, 105] on p at bounding box center [623, 113] width 16 height 16
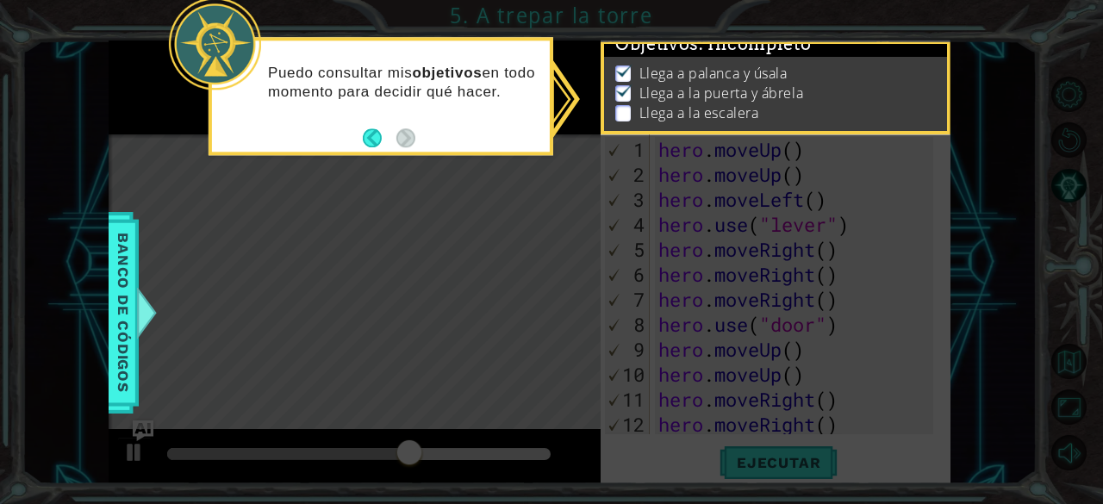
drag, startPoint x: 648, startPoint y: 119, endPoint x: 984, endPoint y: 114, distance: 336.2
click at [727, 116] on li "Llega a la escalera" at bounding box center [777, 113] width 325 height 20
click at [1054, 118] on icon at bounding box center [551, 252] width 1103 height 504
click at [877, 251] on icon at bounding box center [551, 252] width 1103 height 504
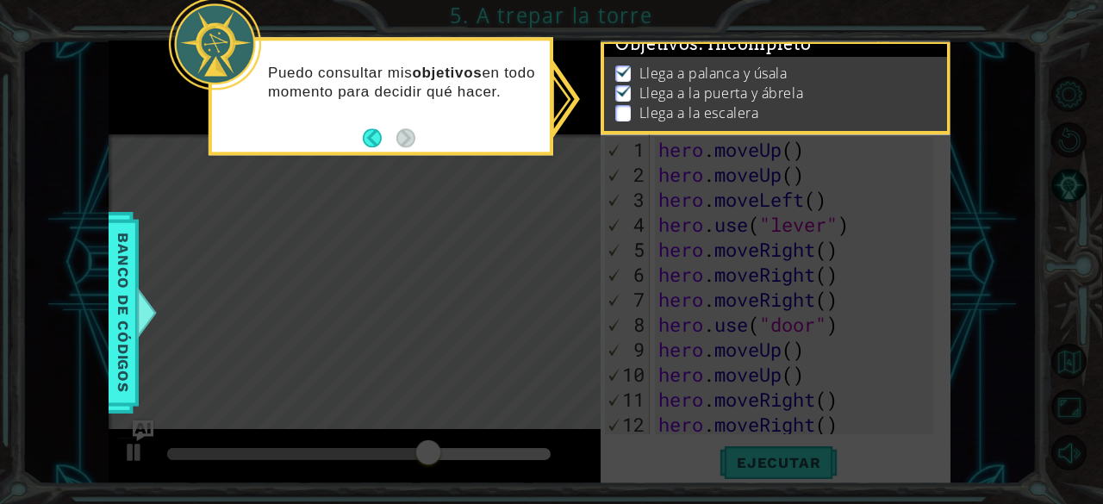
drag, startPoint x: 814, startPoint y: 294, endPoint x: 559, endPoint y: 328, distance: 258.2
click at [613, 332] on icon at bounding box center [551, 252] width 1103 height 504
drag, startPoint x: 559, startPoint y: 328, endPoint x: 523, endPoint y: 319, distance: 36.4
click at [552, 326] on icon at bounding box center [551, 252] width 1103 height 504
drag, startPoint x: 523, startPoint y: 319, endPoint x: 484, endPoint y: 299, distance: 43.6
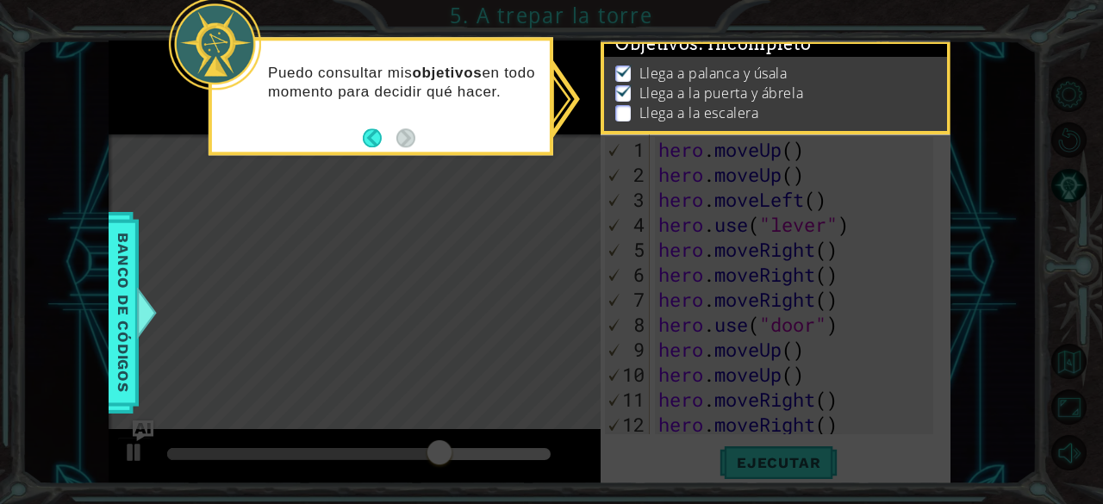
drag, startPoint x: 484, startPoint y: 299, endPoint x: 390, endPoint y: 263, distance: 100.7
click at [390, 263] on icon at bounding box center [551, 252] width 1103 height 504
click at [479, 121] on div "Puedo consultar mis objetivos en todo momento para decidir qué hacer." at bounding box center [381, 90] width 338 height 87
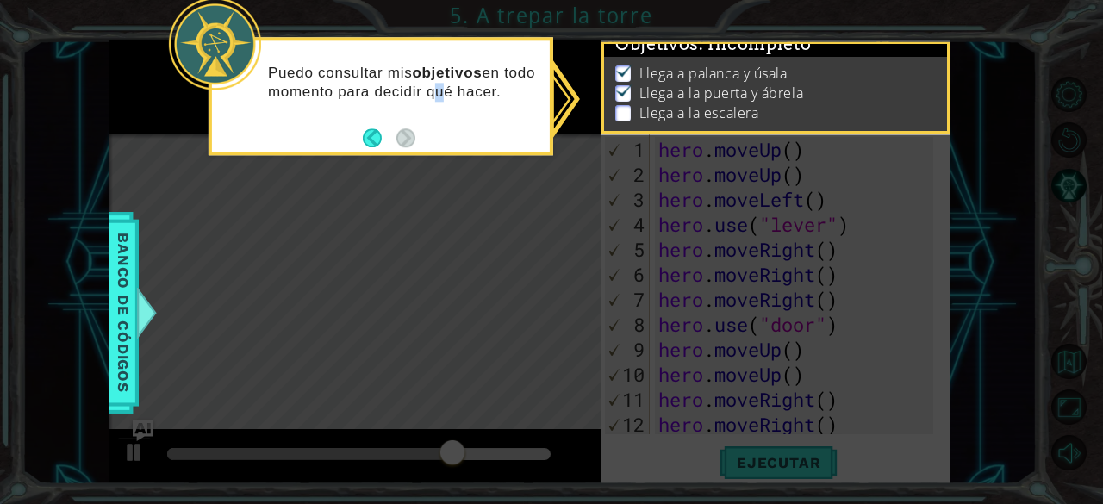
click at [464, 114] on div "Puedo consultar mis objetivos en todo momento para decidir qué hacer." at bounding box center [381, 90] width 338 height 87
drag, startPoint x: 479, startPoint y: 94, endPoint x: 569, endPoint y: 84, distance: 90.2
click at [509, 85] on p "Puedo consultar mis objetivos en todo momento para decidir qué hacer." at bounding box center [403, 83] width 270 height 38
drag, startPoint x: 734, startPoint y: 128, endPoint x: 811, endPoint y: 125, distance: 76.8
click at [784, 126] on div "Objetivos : Incompleto Llega a palanca y úsala Llega a la puerta y ábrela Llega…" at bounding box center [776, 88] width 350 height 95
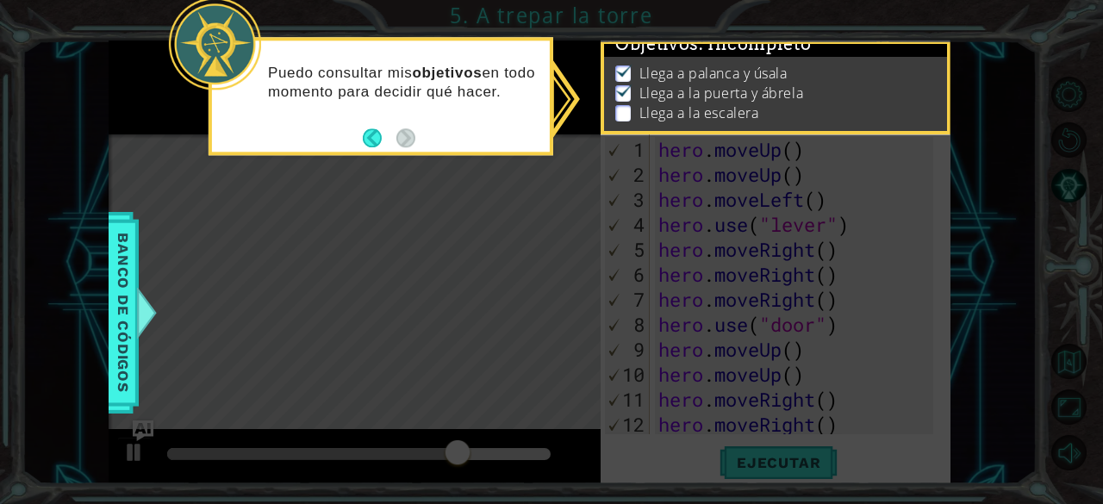
click at [940, 184] on icon at bounding box center [551, 252] width 1103 height 504
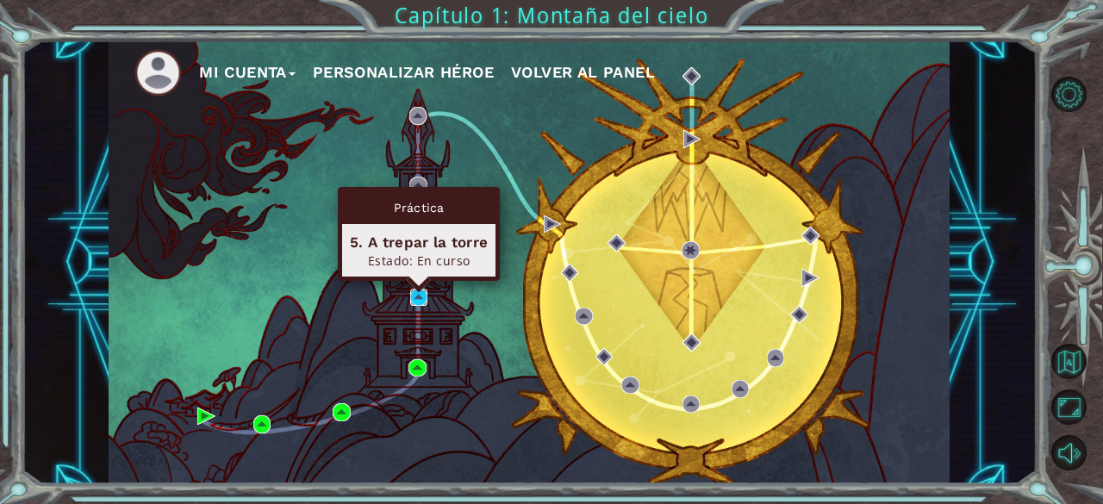
click at [419, 299] on img at bounding box center [418, 297] width 17 height 17
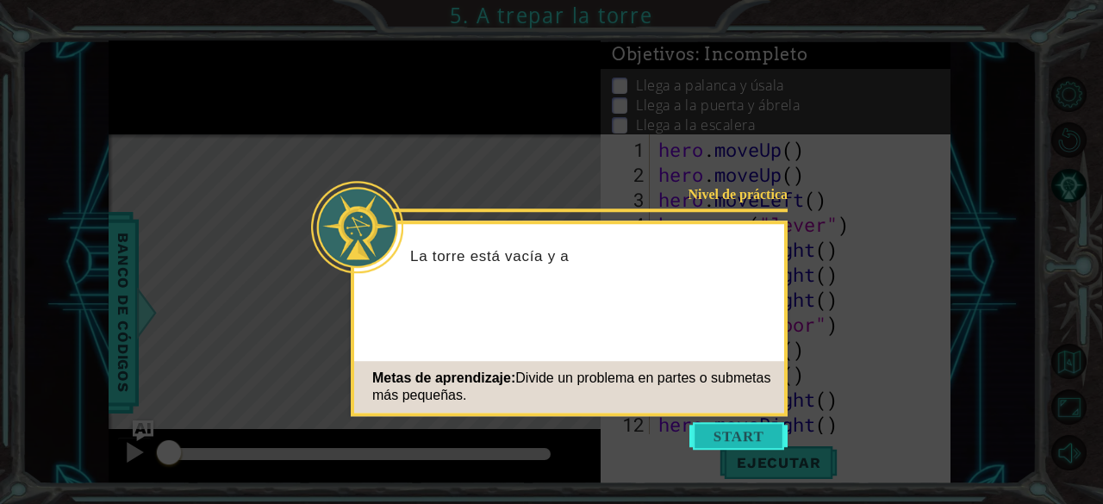
click at [719, 442] on button "Start" at bounding box center [739, 436] width 98 height 28
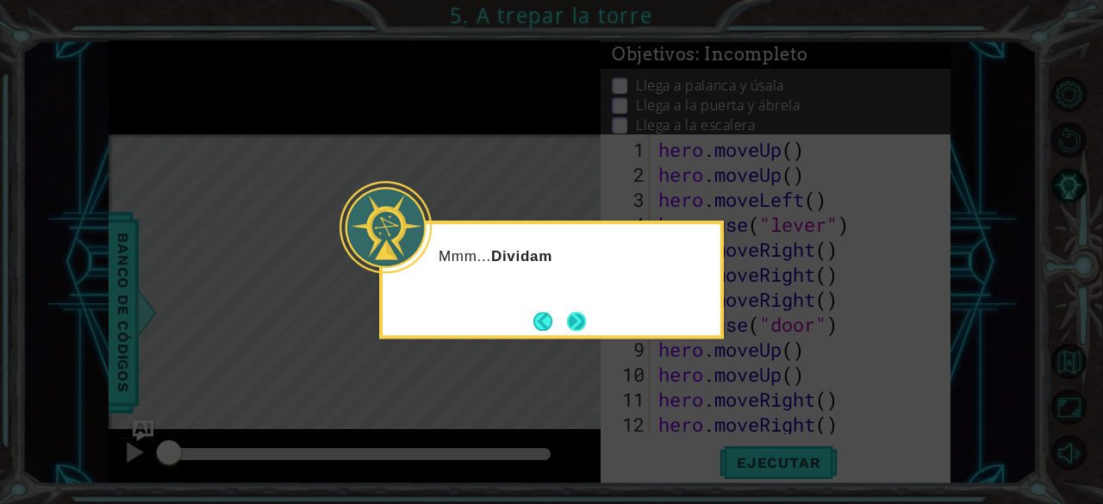
click at [586, 318] on button "Next" at bounding box center [576, 321] width 19 height 19
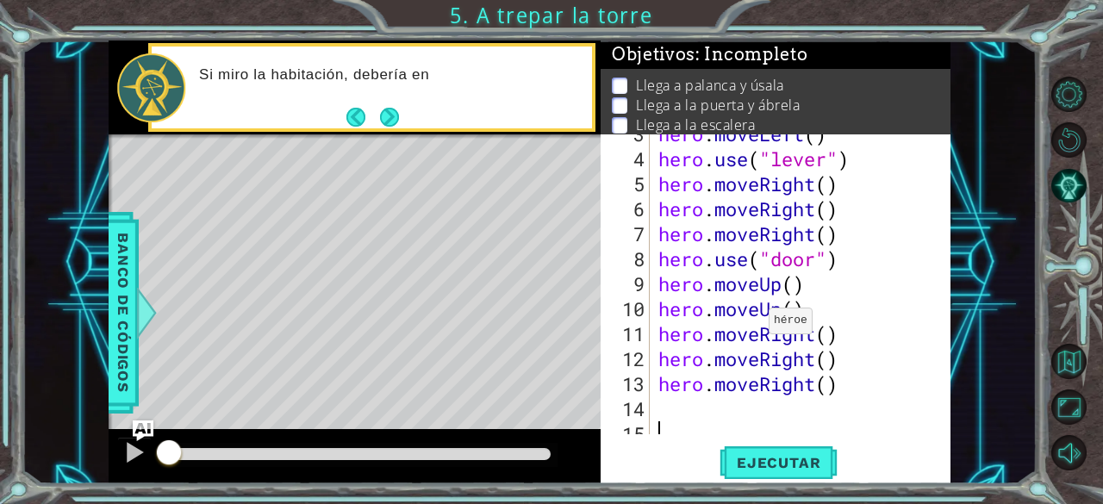
scroll to position [75, 0]
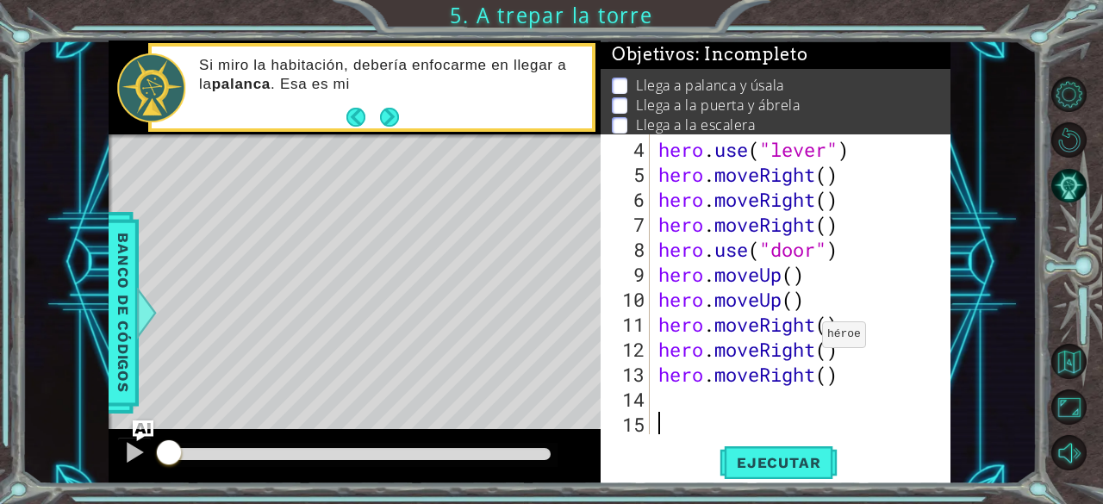
click at [806, 339] on div "hero . use ( "lever" ) hero . moveRight ( ) hero . moveRight ( ) hero . moveRig…" at bounding box center [799, 312] width 288 height 350
click at [808, 329] on div "hero . use ( "lever" ) hero . moveRight ( ) hero . moveRight ( ) hero . moveRig…" at bounding box center [799, 312] width 288 height 350
drag, startPoint x: 815, startPoint y: 329, endPoint x: 758, endPoint y: 328, distance: 56.9
click at [758, 328] on div "hero . use ( "lever" ) hero . moveRight ( ) hero . moveRight ( ) hero . moveRig…" at bounding box center [799, 312] width 288 height 350
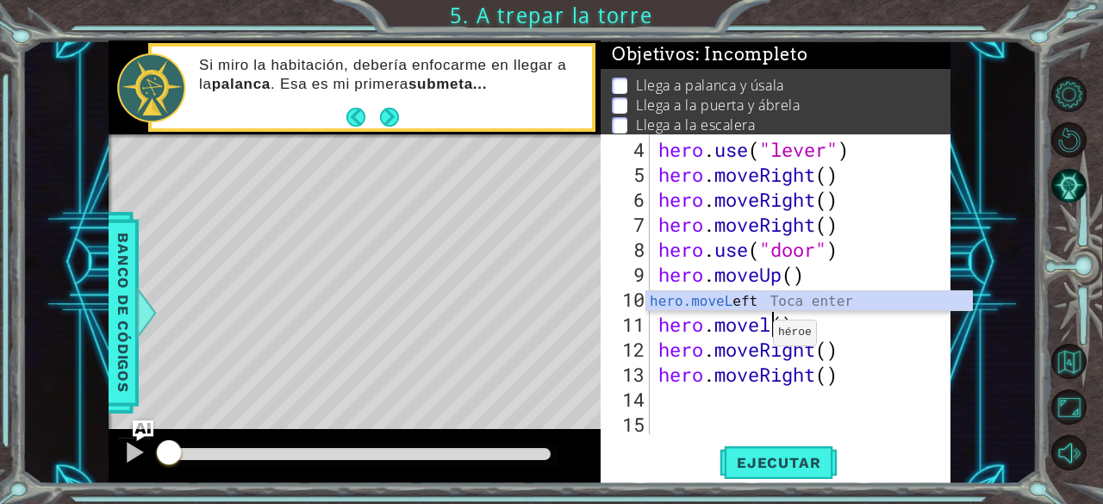
scroll to position [0, 4]
click at [741, 304] on div "hero.moveL eft Toca enter" at bounding box center [809, 322] width 327 height 62
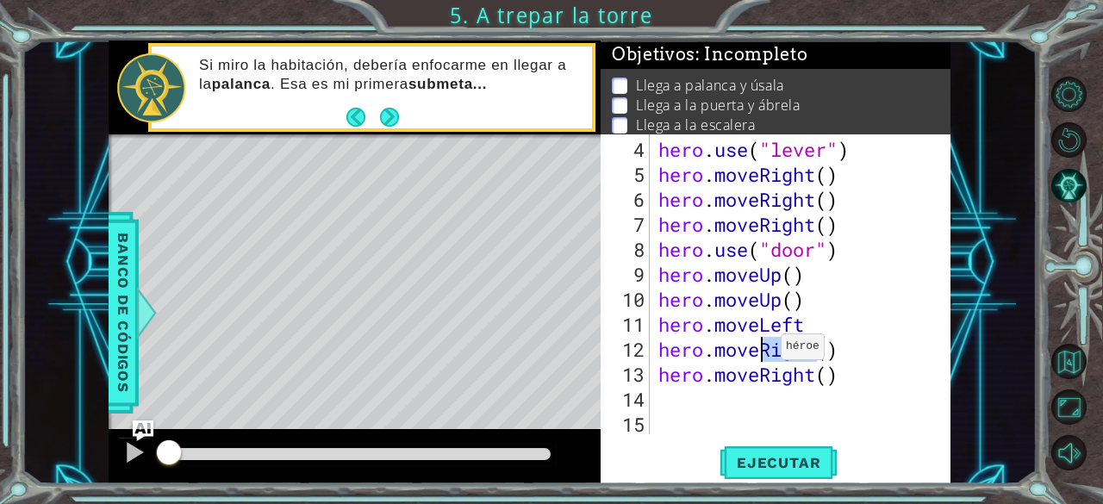
drag, startPoint x: 814, startPoint y: 353, endPoint x: 765, endPoint y: 354, distance: 48.3
click at [765, 354] on div "hero . use ( "lever" ) hero . moveRight ( ) hero . moveRight ( ) hero . moveRig…" at bounding box center [799, 312] width 288 height 350
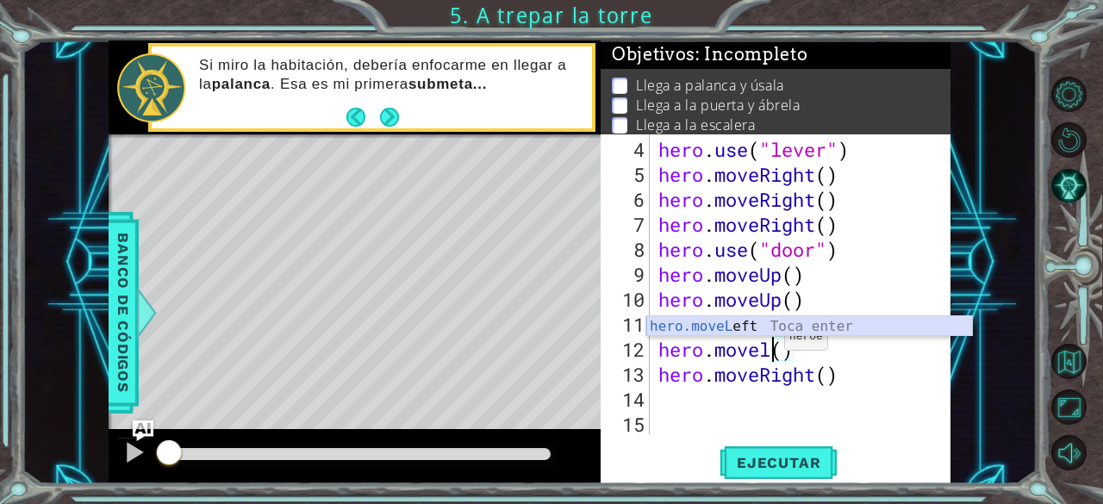
click at [760, 324] on div "hero.moveL eft Toca enter" at bounding box center [809, 347] width 327 height 62
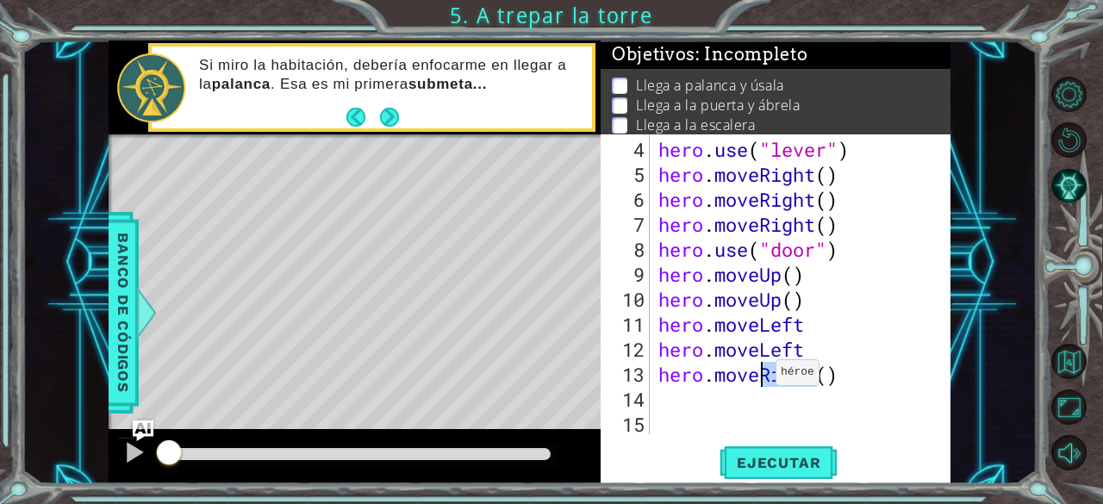
drag, startPoint x: 800, startPoint y: 378, endPoint x: 761, endPoint y: 379, distance: 38.8
click at [761, 379] on div "hero . use ( "lever" ) hero . moveRight ( ) hero . moveRight ( ) hero . moveRig…" at bounding box center [799, 312] width 288 height 350
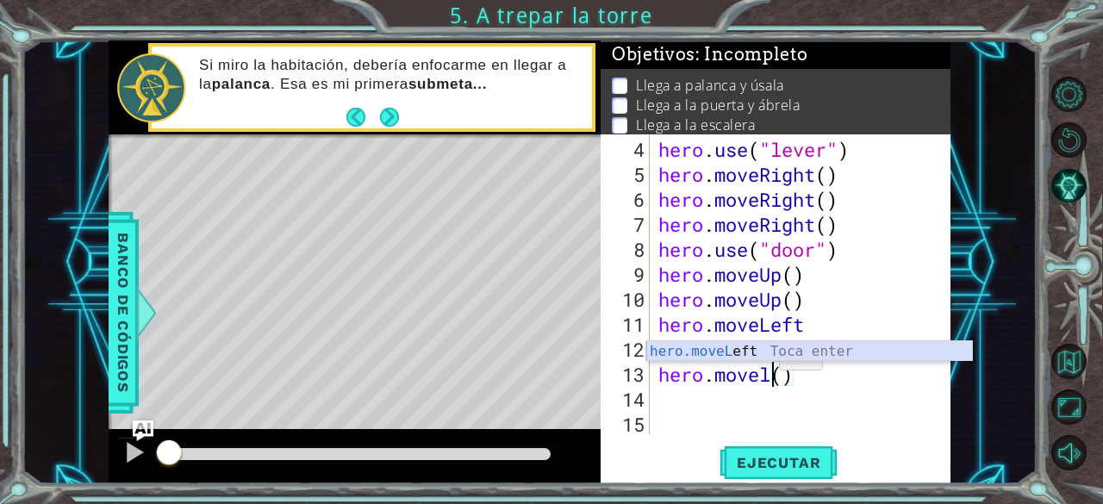
click at [757, 354] on div "hero.moveL eft Toca enter" at bounding box center [809, 372] width 327 height 62
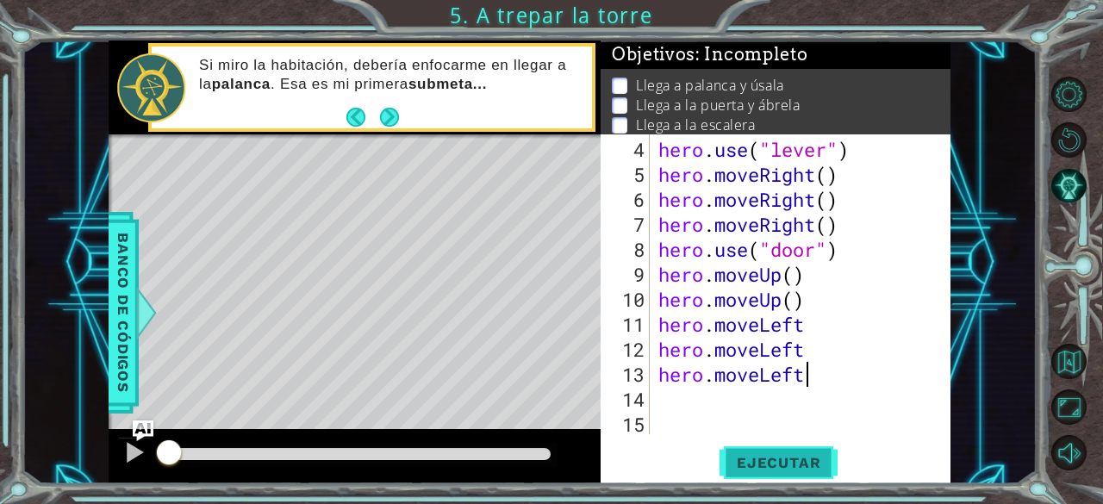
click at [765, 451] on button "Ejecutar" at bounding box center [779, 463] width 118 height 35
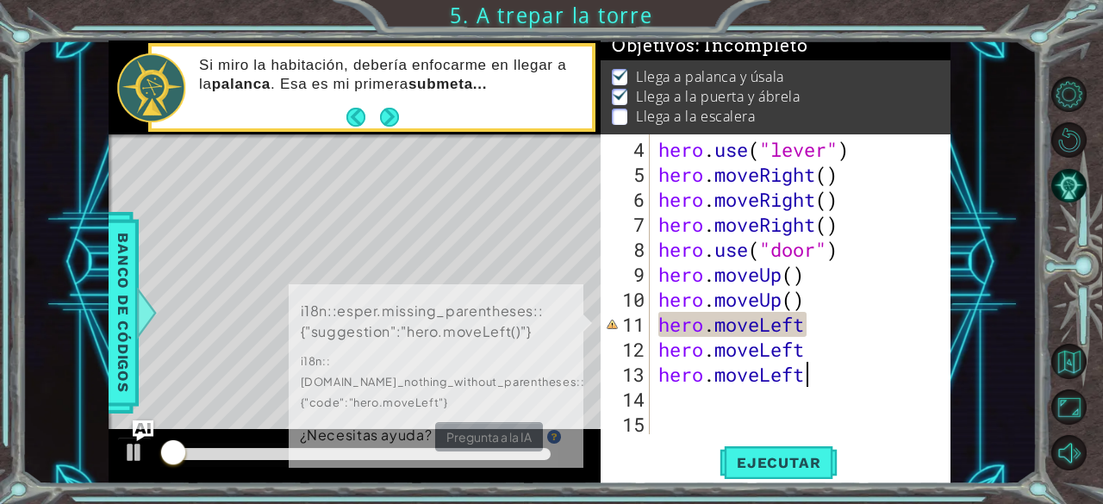
scroll to position [16, 0]
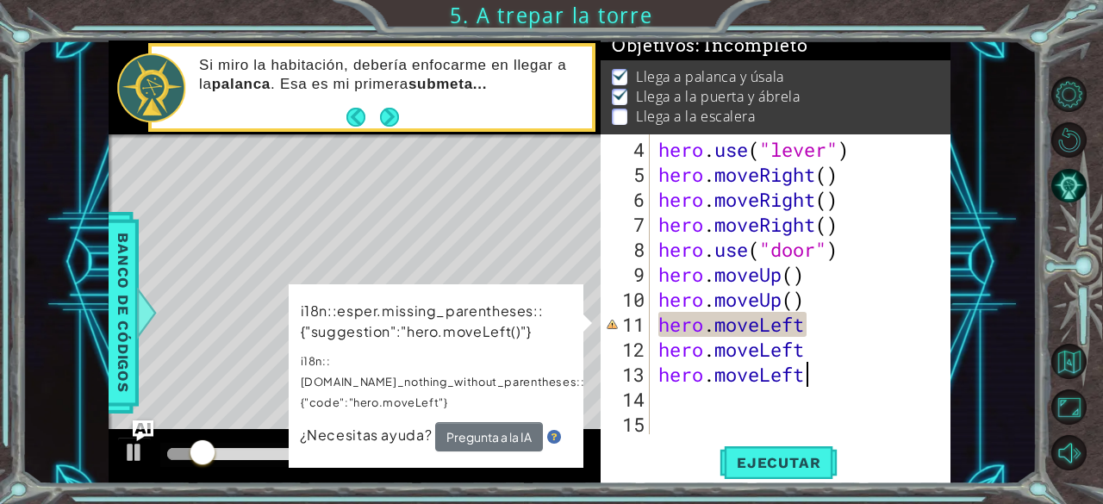
click at [807, 330] on div "hero . use ( "lever" ) hero . moveRight ( ) hero . moveRight ( ) hero . moveRig…" at bounding box center [799, 312] width 288 height 350
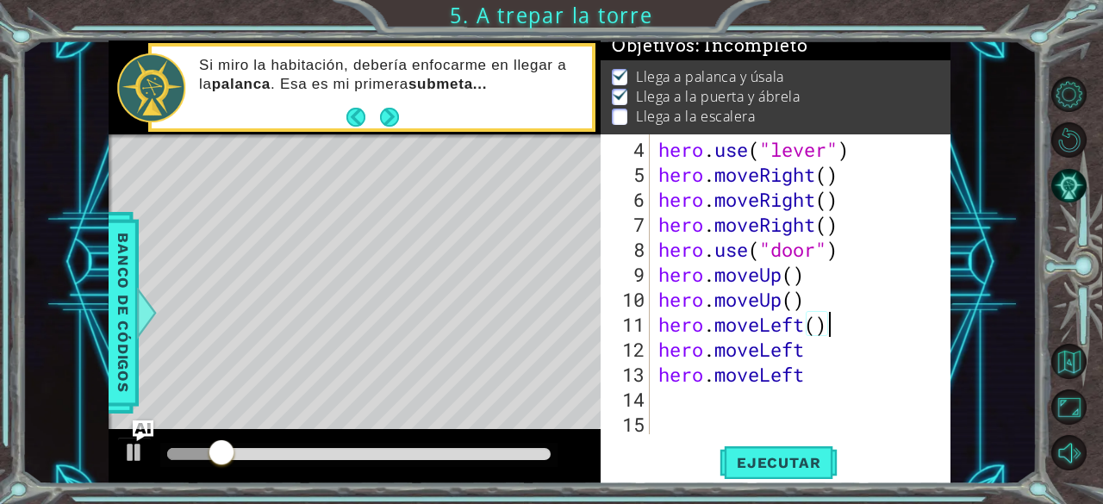
scroll to position [0, 7]
click at [818, 336] on div "hero . use ( "lever" ) hero . moveRight ( ) hero . moveRight ( ) hero . moveRig…" at bounding box center [799, 312] width 288 height 350
type textarea "hero.moveLeft()"
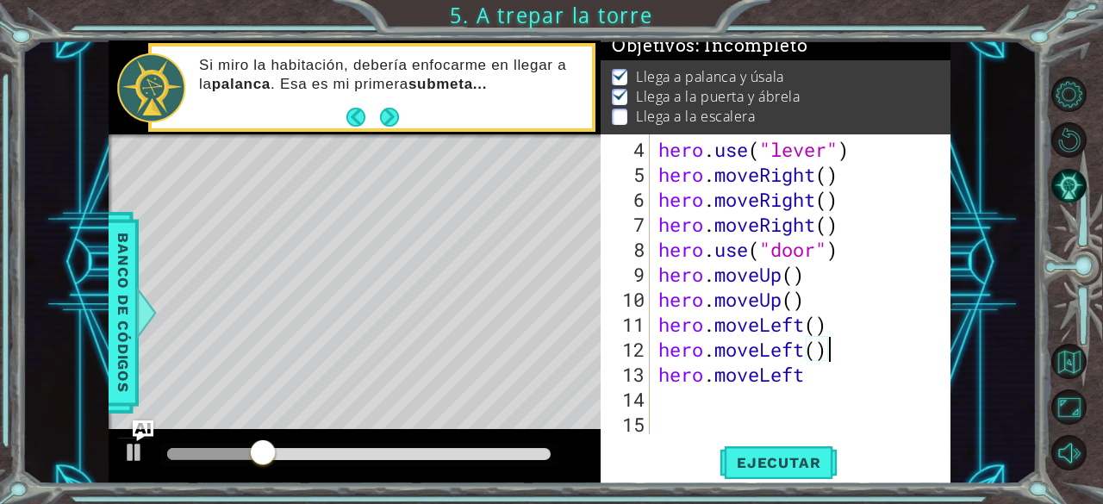
click at [834, 389] on div "hero . use ( "lever" ) hero . moveRight ( ) hero . moveRight ( ) hero . moveRig…" at bounding box center [799, 312] width 288 height 350
click at [819, 377] on div "hero . use ( "lever" ) hero . moveRight ( ) hero . moveRight ( ) hero . moveRig…" at bounding box center [799, 312] width 288 height 350
type textarea "hero.moveLeft()"
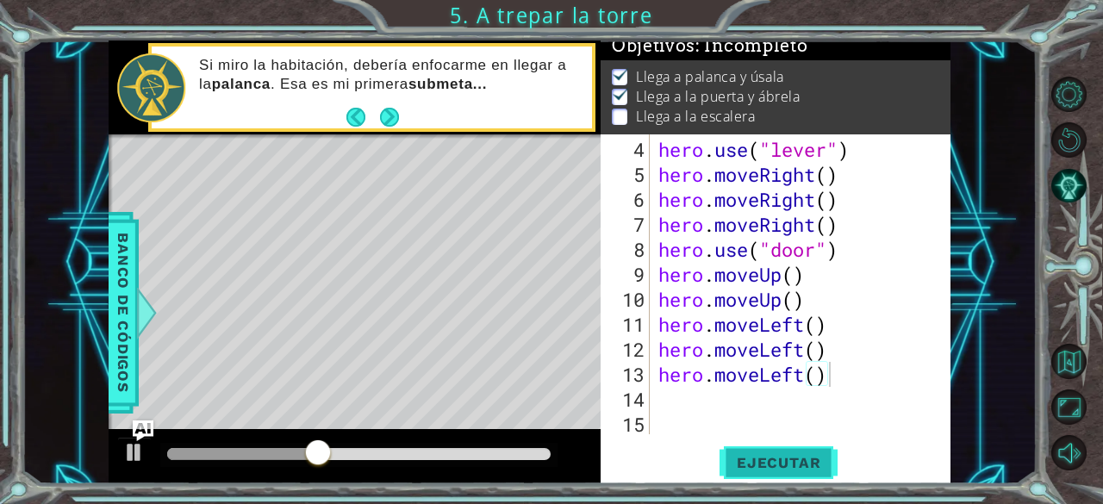
click at [765, 452] on button "Ejecutar" at bounding box center [779, 463] width 118 height 35
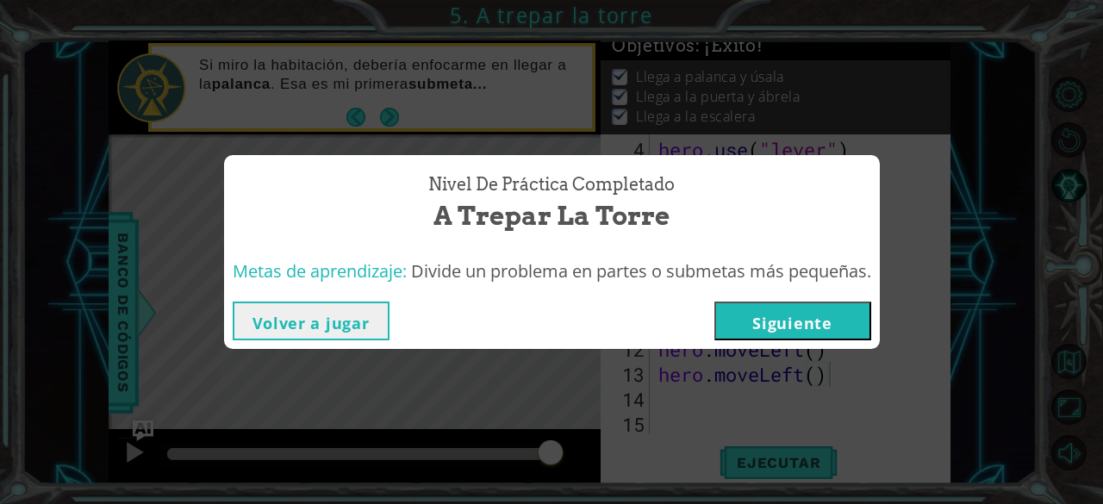
click at [736, 321] on button "Siguiente" at bounding box center [793, 321] width 157 height 39
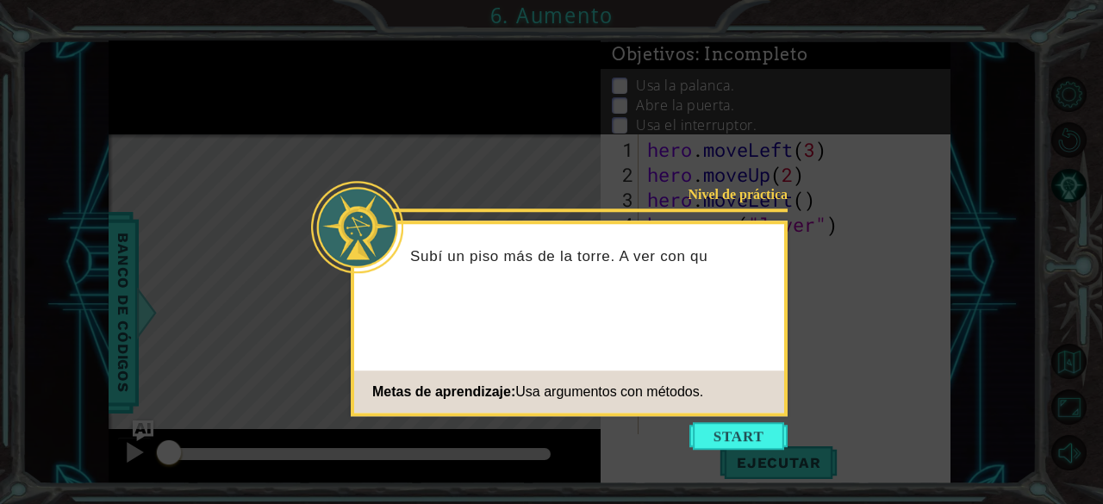
click at [693, 371] on footer "Metas de aprendizaje: Usa argumentos con métodos." at bounding box center [569, 392] width 430 height 42
click at [726, 434] on button "Start" at bounding box center [739, 436] width 98 height 28
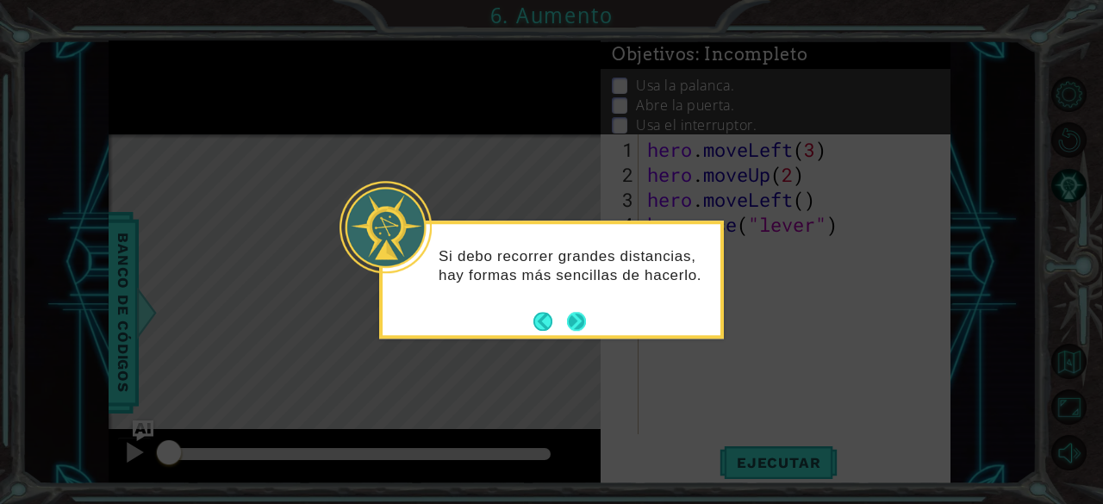
click at [583, 312] on button "Next" at bounding box center [576, 321] width 19 height 19
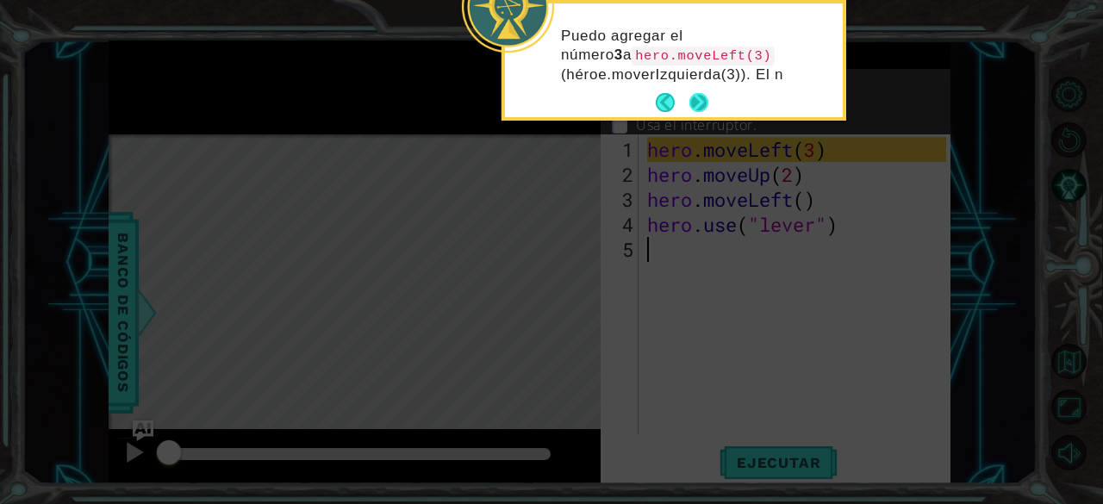
click at [688, 97] on div "Puedo agregar el número 3 a hero.moveLeft(3) (héroe.moverIzquierda(3)). El n" at bounding box center [674, 60] width 338 height 114
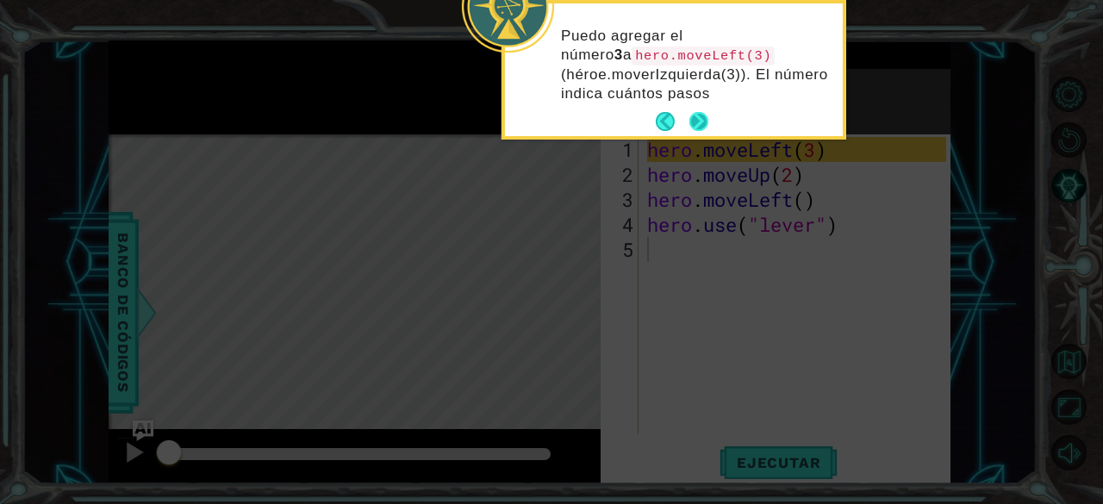
click at [703, 112] on button "Next" at bounding box center [699, 121] width 19 height 19
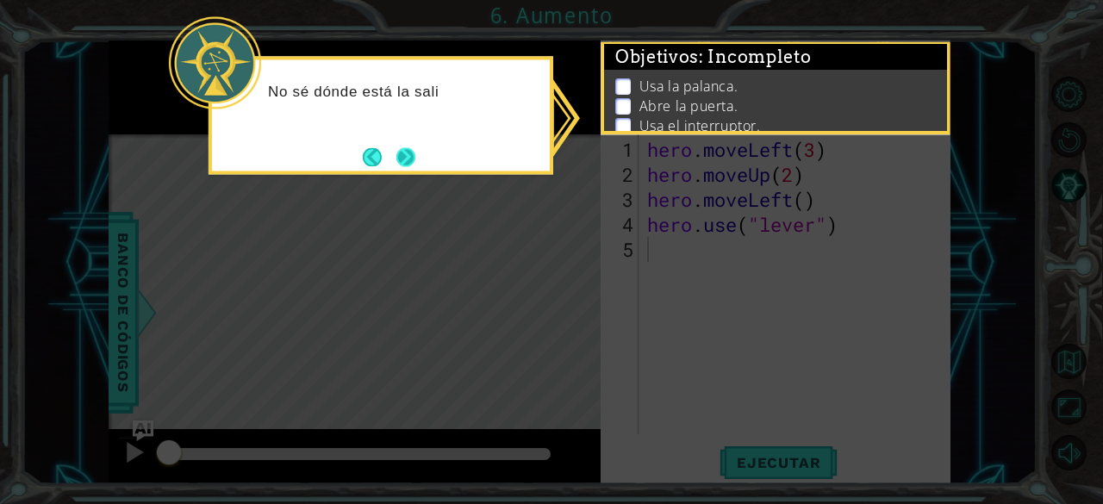
click at [396, 156] on button "Next" at bounding box center [405, 156] width 19 height 19
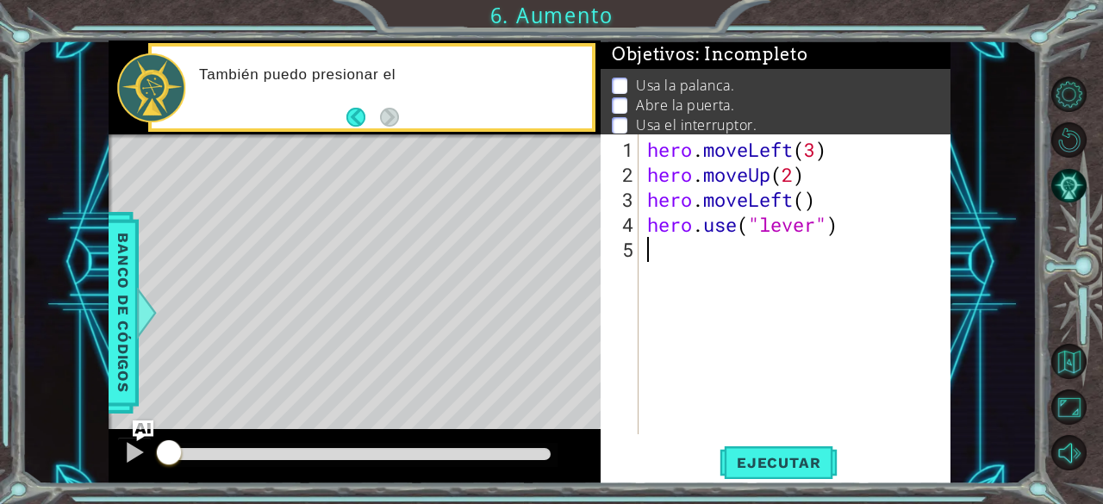
click at [675, 244] on div "hero . moveLeft ( 3 ) hero . moveUp ( 2 ) hero . moveLeft ( ) hero . use ( "lev…" at bounding box center [800, 312] width 312 height 350
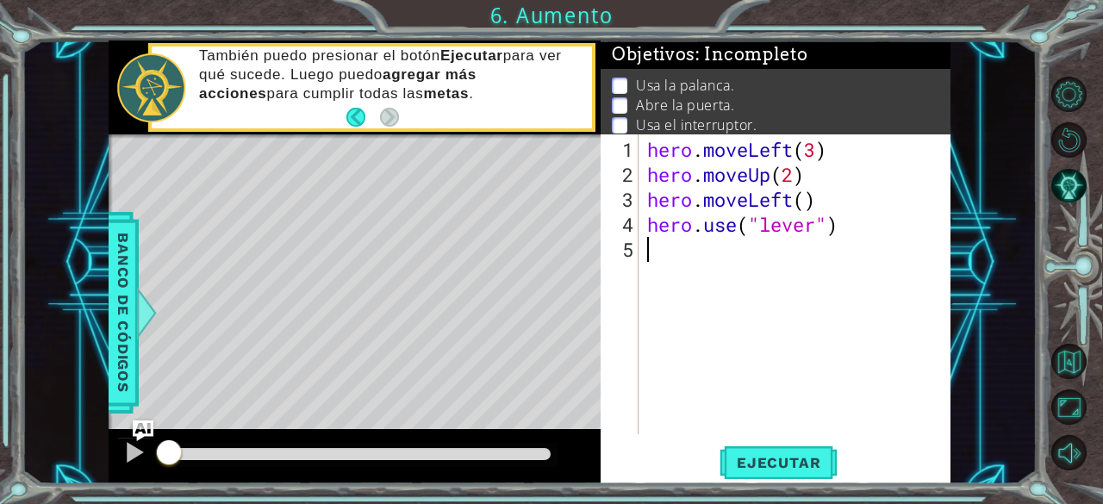
click at [700, 271] on div "hero . moveLeft ( 3 ) hero . moveUp ( 2 ) hero . moveLeft ( ) hero . use ( "lev…" at bounding box center [800, 312] width 312 height 350
click at [648, 284] on div "hero . moveLeft ( 3 ) hero . moveUp ( 2 ) hero . moveLeft ( ) hero . use ( "lev…" at bounding box center [800, 312] width 312 height 350
click at [673, 263] on div "hero . moveLeft ( 3 ) hero . moveUp ( 2 ) hero . moveLeft ( ) hero . use ( "lev…" at bounding box center [800, 312] width 312 height 350
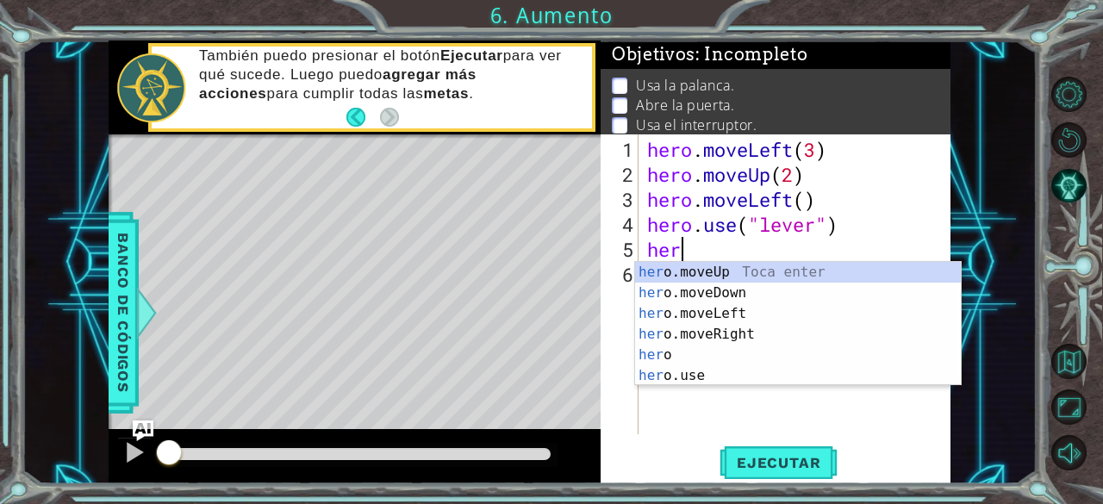
scroll to position [0, 1]
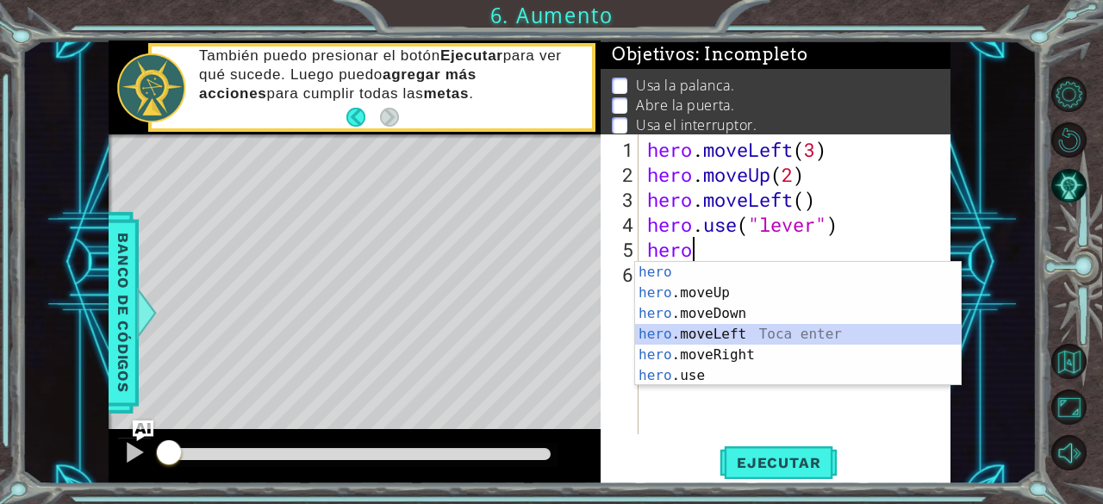
click at [727, 338] on div "hero Toca enter hero .moveUp Toca enter hero .moveDown Toca enter hero .moveLef…" at bounding box center [798, 344] width 327 height 165
type textarea "hero.moveLeft(1)"
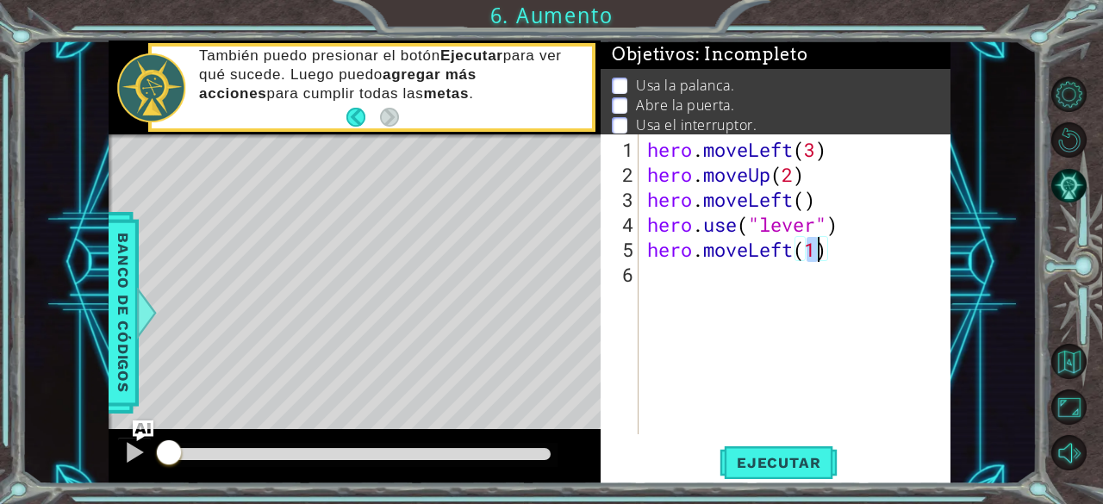
click at [747, 292] on div "hero . moveLeft ( 3 ) hero . moveUp ( 2 ) hero . moveLeft ( ) hero . use ( "lev…" at bounding box center [800, 312] width 312 height 350
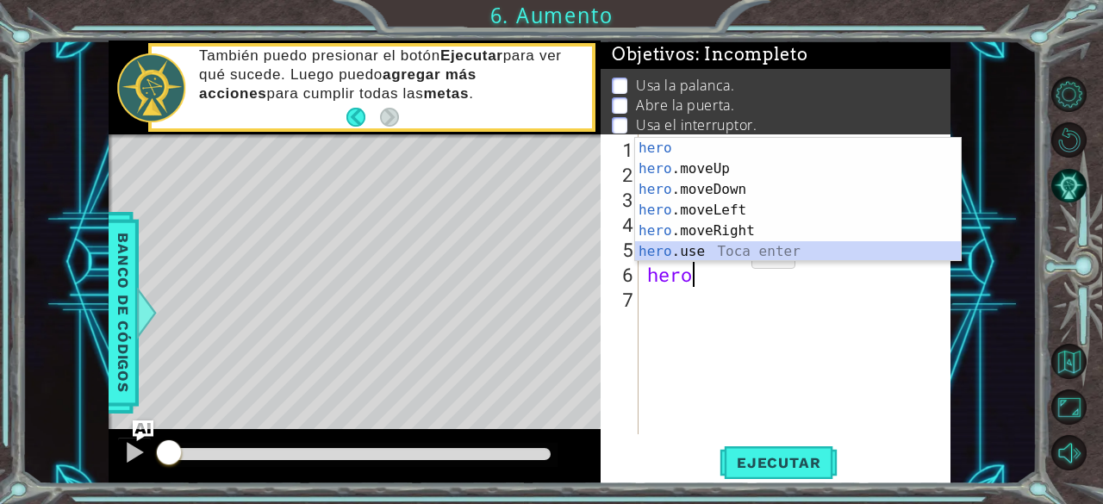
click at [724, 256] on div "hero Toca enter hero .moveUp Toca enter hero .moveDown Toca enter hero .moveLef…" at bounding box center [798, 220] width 327 height 165
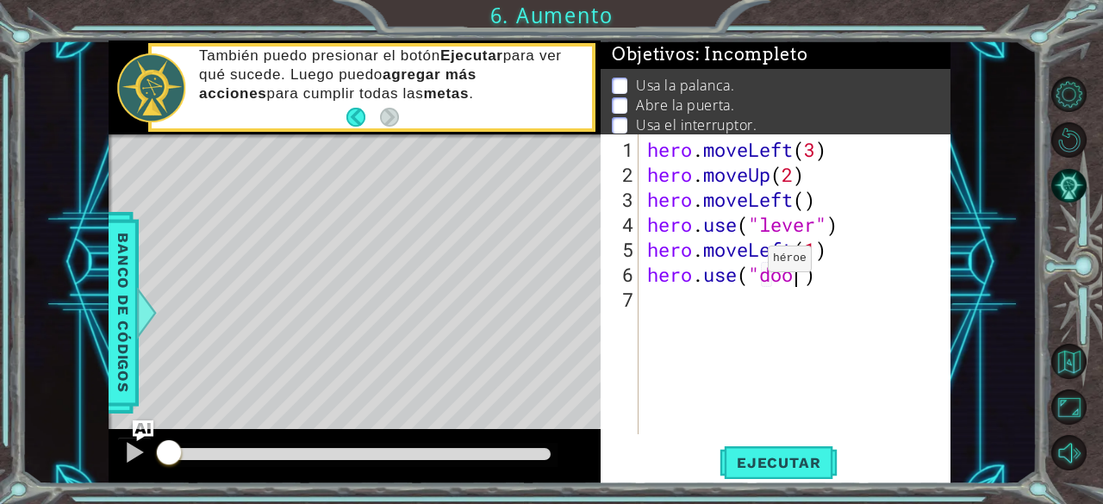
type textarea "hero.use("door")"
click at [769, 300] on div "hero . moveLeft ( 3 ) hero . moveUp ( 2 ) hero . moveLeft ( ) hero . use ( "lev…" at bounding box center [800, 312] width 312 height 350
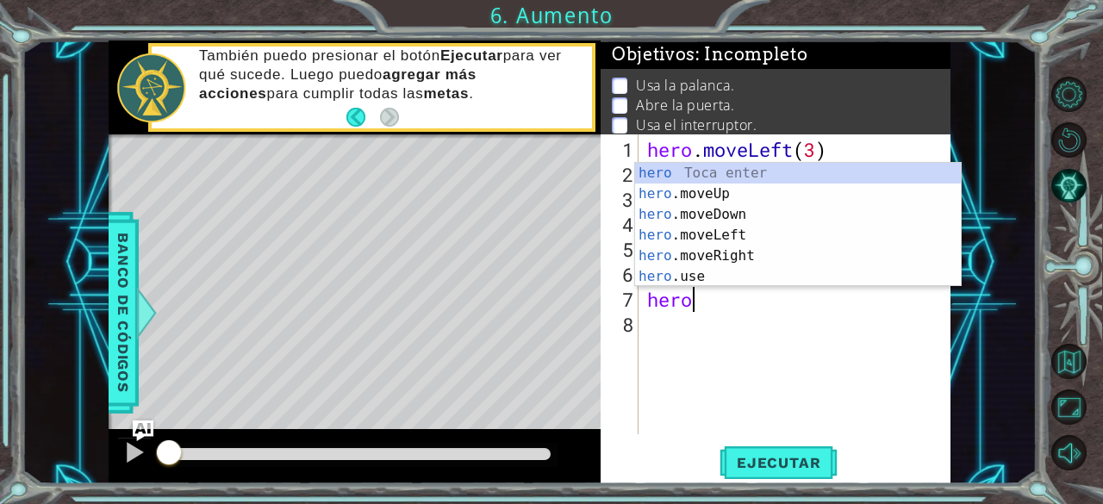
scroll to position [0, 1]
click at [722, 213] on div "hero Toca enter hero .moveUp Toca enter hero .moveDown Toca enter hero .moveLef…" at bounding box center [798, 245] width 327 height 165
type textarea "hero.moveDown(1)"
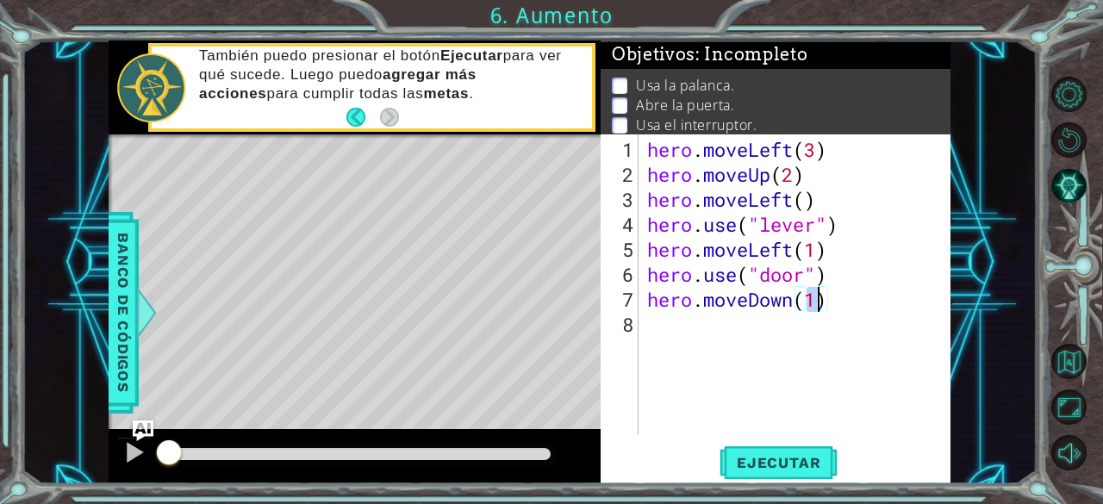
click at [787, 311] on div "hero . moveLeft ( 3 ) hero . moveUp ( 2 ) hero . moveLeft ( ) hero . use ( "lev…" at bounding box center [800, 312] width 312 height 350
click at [781, 311] on div "hero . moveLeft ( 3 ) hero . moveUp ( 2 ) hero . moveLeft ( ) hero . use ( "lev…" at bounding box center [800, 312] width 312 height 350
drag, startPoint x: 790, startPoint y: 306, endPoint x: 750, endPoint y: 307, distance: 40.5
click at [750, 307] on div "hero . moveLeft ( 3 ) hero . moveUp ( 2 ) hero . moveLeft ( ) hero . use ( "lev…" at bounding box center [800, 312] width 312 height 350
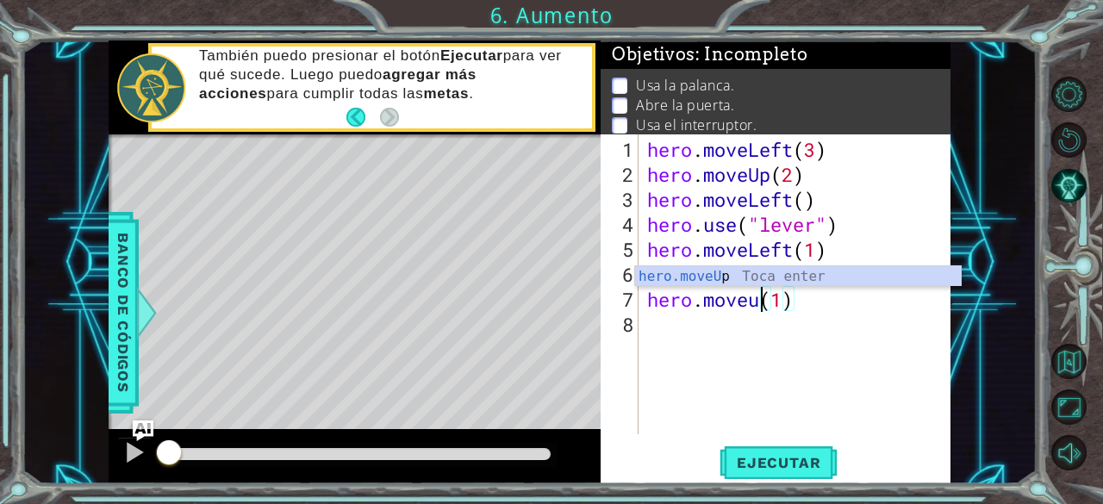
scroll to position [0, 5]
click at [746, 279] on div "hero.moveU p Toca enter" at bounding box center [798, 297] width 327 height 62
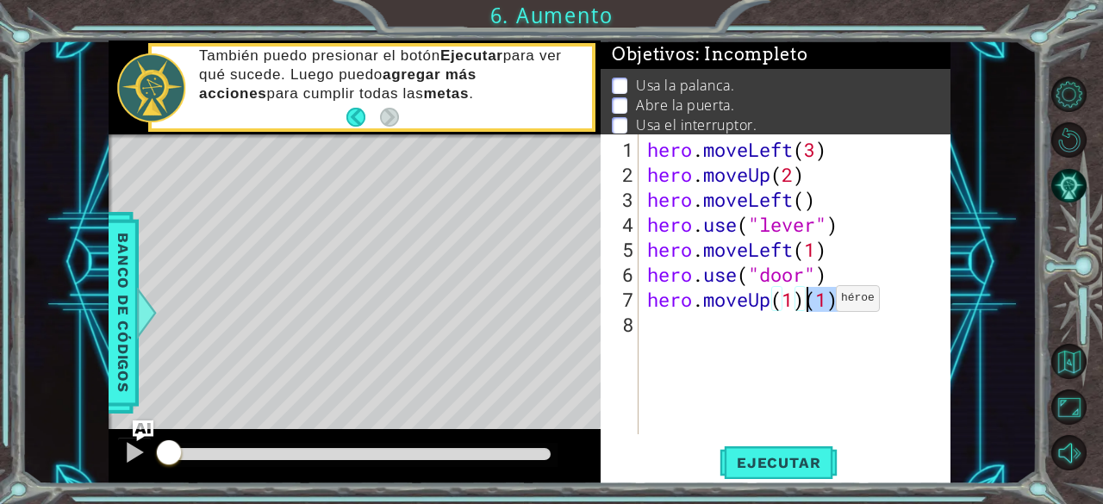
drag, startPoint x: 838, startPoint y: 309, endPoint x: 810, endPoint y: 305, distance: 27.9
click at [810, 305] on div "hero . moveLeft ( 3 ) hero . moveUp ( 2 ) hero . moveLeft ( ) hero . use ( "lev…" at bounding box center [800, 312] width 312 height 350
type textarea "hero.moveUp(1)"
click at [796, 316] on div "hero . moveLeft ( 3 ) hero . moveUp ( 2 ) hero . moveLeft ( ) hero . use ( "lev…" at bounding box center [800, 312] width 312 height 350
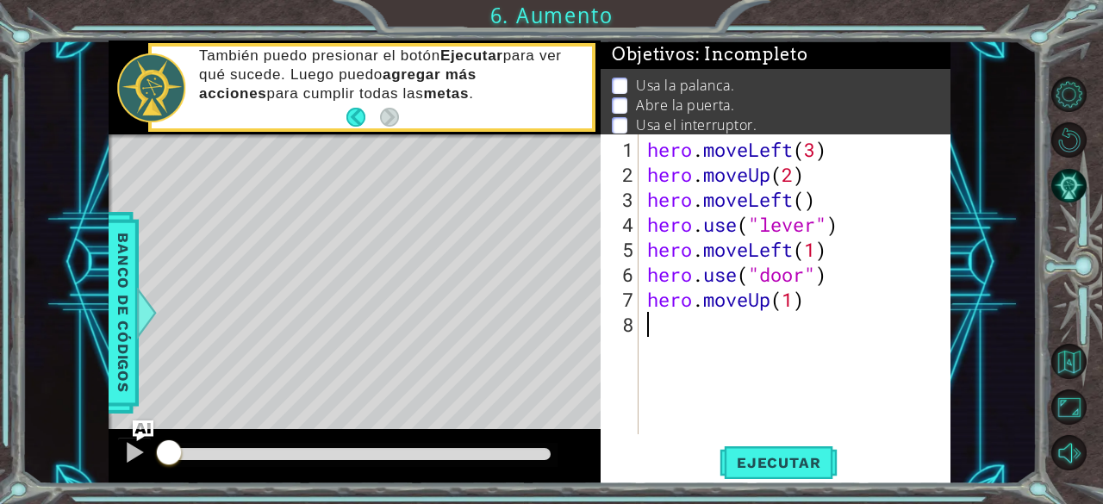
scroll to position [0, 0]
click at [790, 306] on div "hero . moveLeft ( 3 ) hero . moveUp ( 2 ) hero . moveLeft ( ) hero . use ( "lev…" at bounding box center [800, 312] width 312 height 350
type textarea "hero.moveUp(2)"
click at [788, 327] on div "hero . moveLeft ( 3 ) hero . moveUp ( 2 ) hero . moveLeft ( ) hero . use ( "lev…" at bounding box center [800, 312] width 312 height 350
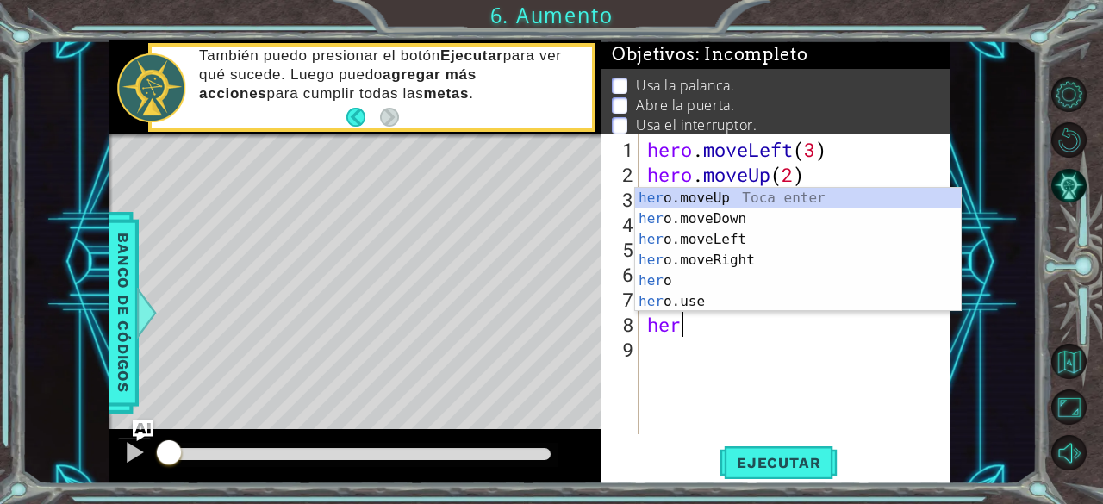
scroll to position [0, 1]
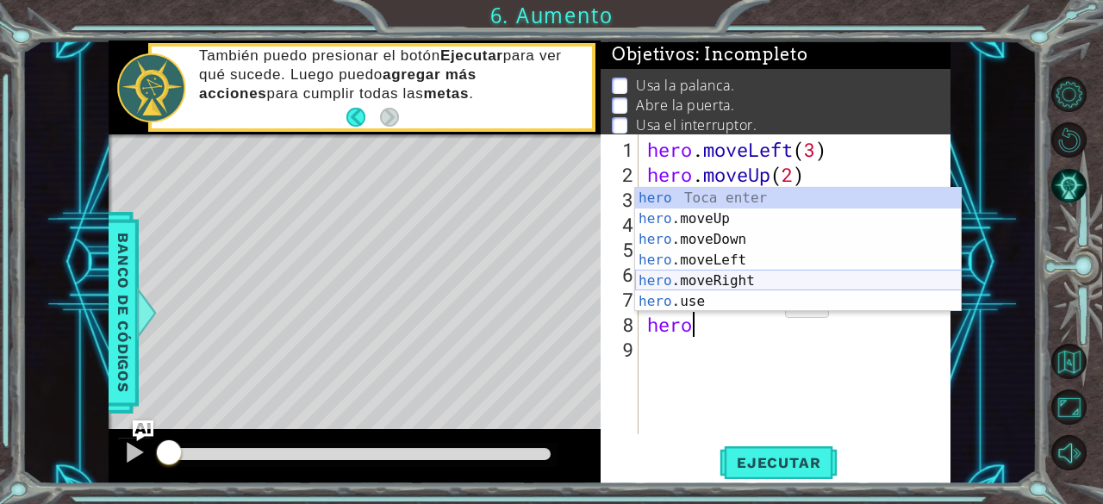
click at [733, 277] on div "hero Toca enter hero .moveUp Toca enter hero .moveDown Toca enter hero .moveLef…" at bounding box center [798, 270] width 327 height 165
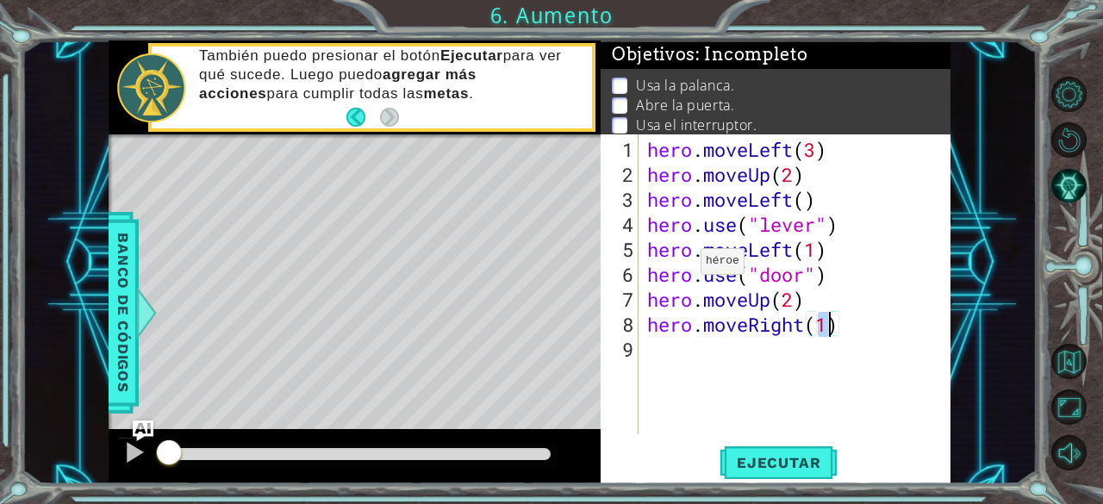
type textarea "hero.moveRight(2)"
click at [756, 370] on div "hero . moveLeft ( 3 ) hero . moveUp ( 2 ) hero . moveLeft ( ) hero . use ( "lev…" at bounding box center [800, 312] width 312 height 350
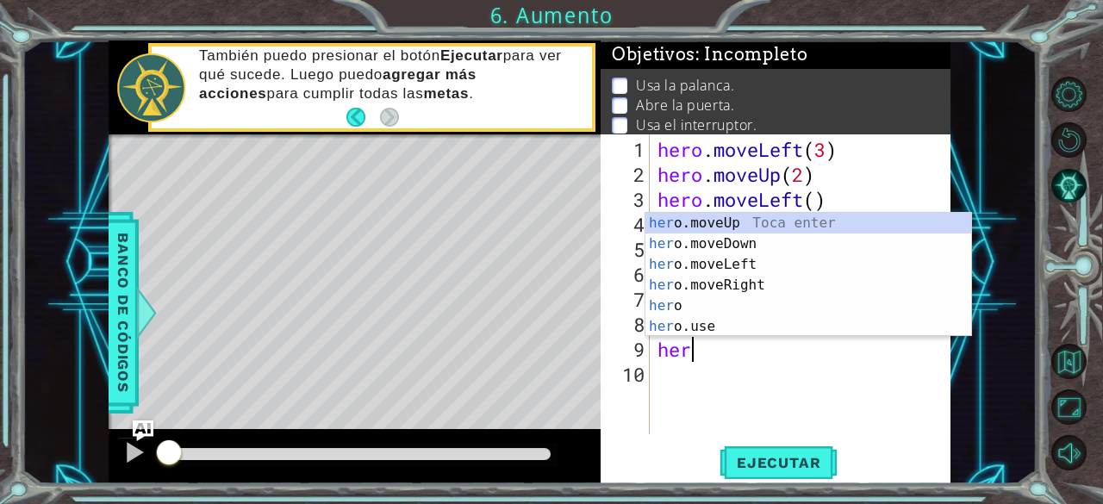
scroll to position [0, 1]
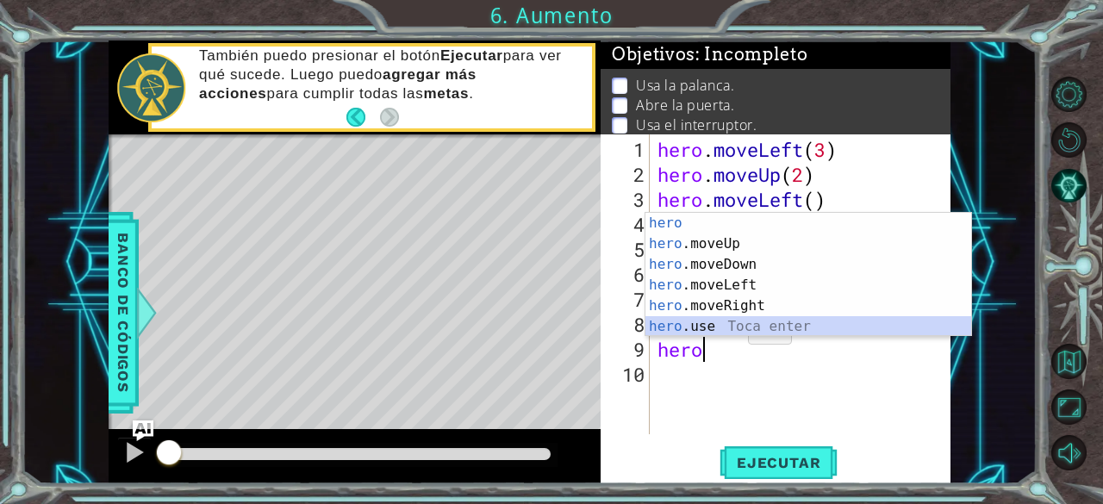
click at [724, 322] on div "hero Toca enter hero .moveUp Toca enter hero .moveDown Toca enter hero .moveLef…" at bounding box center [809, 295] width 327 height 165
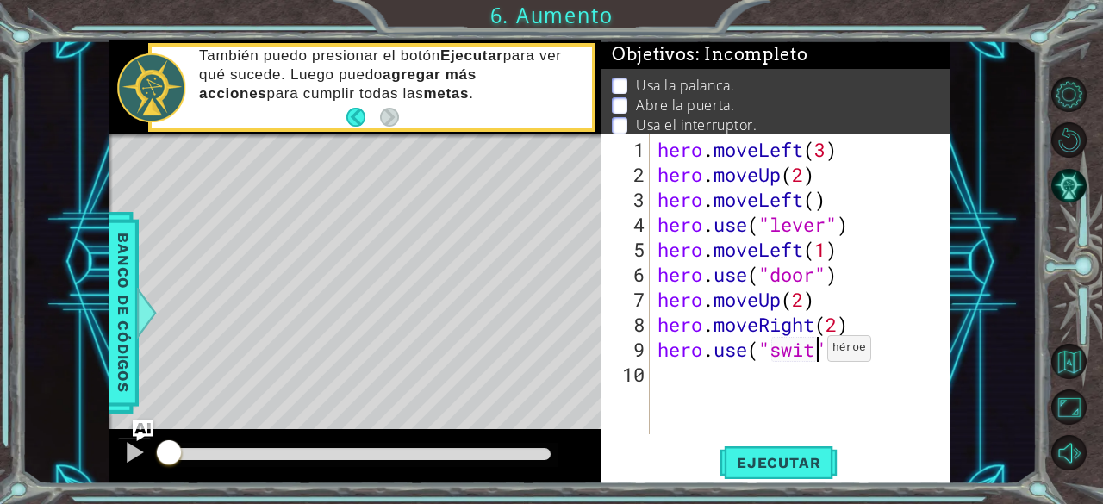
scroll to position [0, 8]
type textarea "hero.use("switch")"
click at [760, 403] on div "hero . moveLeft ( 3 ) hero . moveUp ( 2 ) hero . moveLeft ( ) hero . use ( "lev…" at bounding box center [805, 312] width 302 height 350
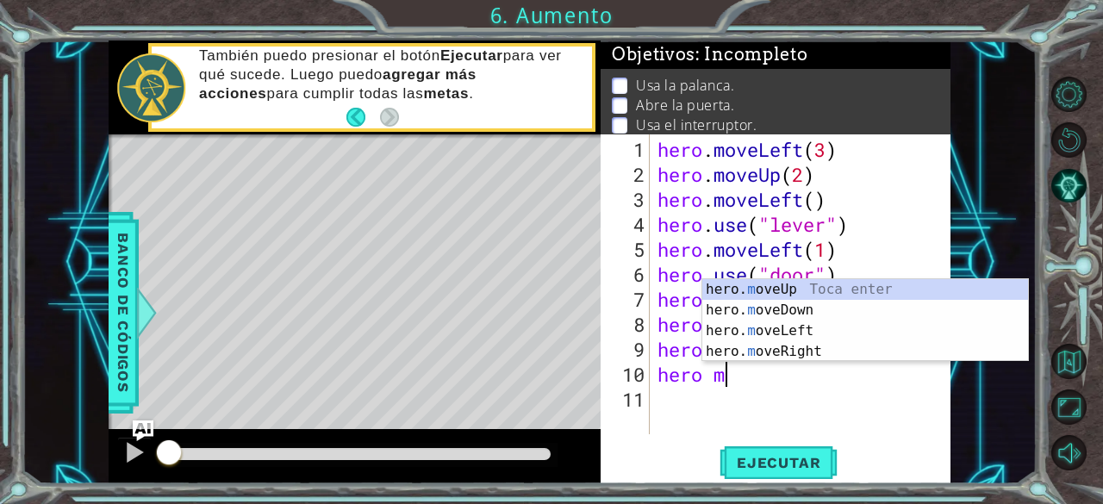
scroll to position [0, 2]
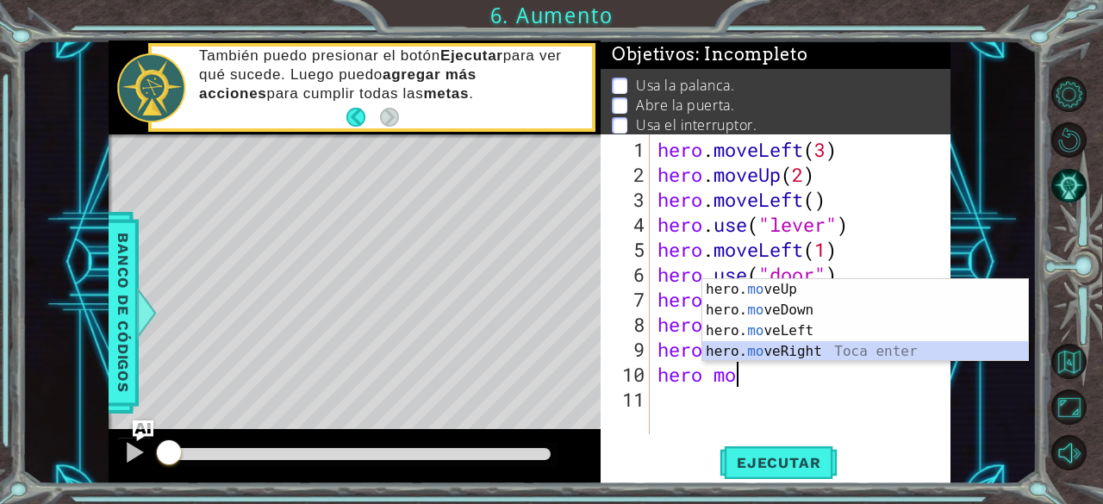
click at [785, 350] on div "hero. mo veUp Toca enter hero. mo veDown Toca enter hero. mo veLeft Toca enter …" at bounding box center [865, 341] width 327 height 124
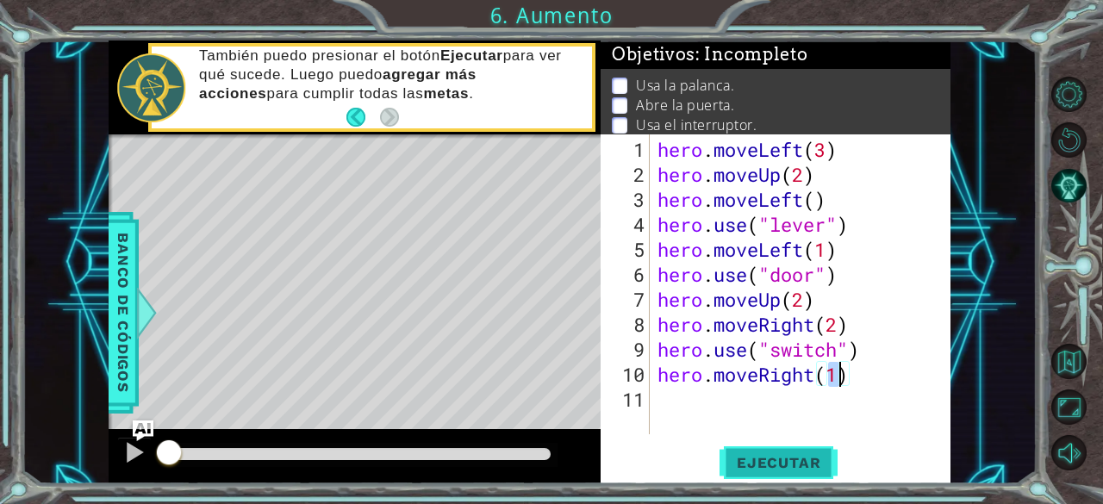
type textarea "hero.moveRight(1)"
click at [803, 471] on button "Ejecutar" at bounding box center [779, 463] width 118 height 35
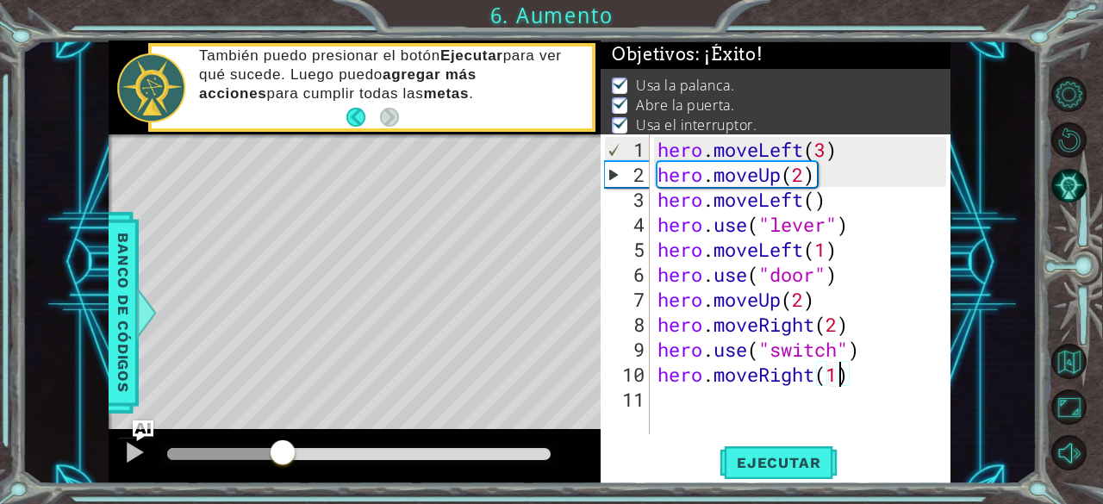
drag, startPoint x: 273, startPoint y: 454, endPoint x: 299, endPoint y: 461, distance: 26.8
click at [298, 460] on div at bounding box center [282, 454] width 31 height 31
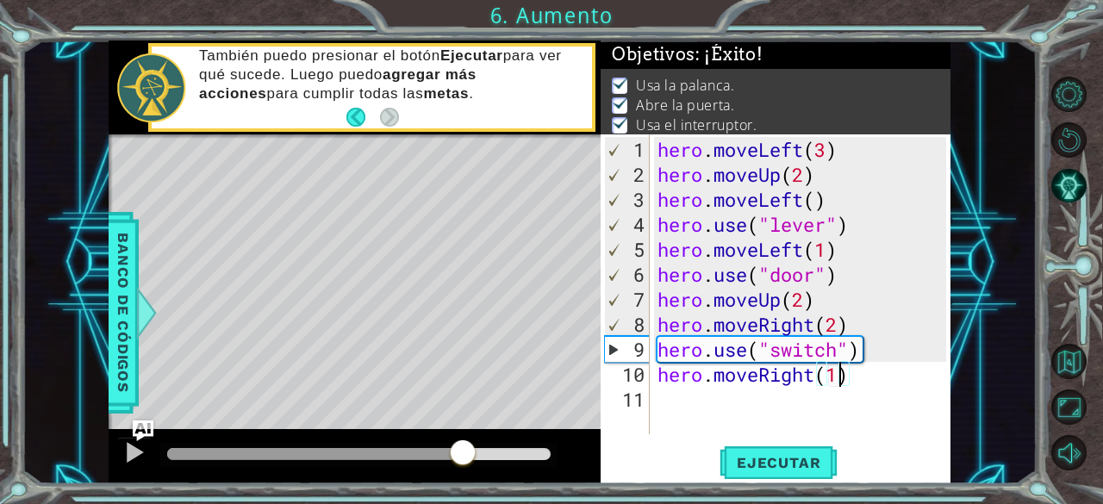
drag, startPoint x: 299, startPoint y: 461, endPoint x: 463, endPoint y: 459, distance: 163.8
click at [463, 459] on div at bounding box center [462, 454] width 31 height 31
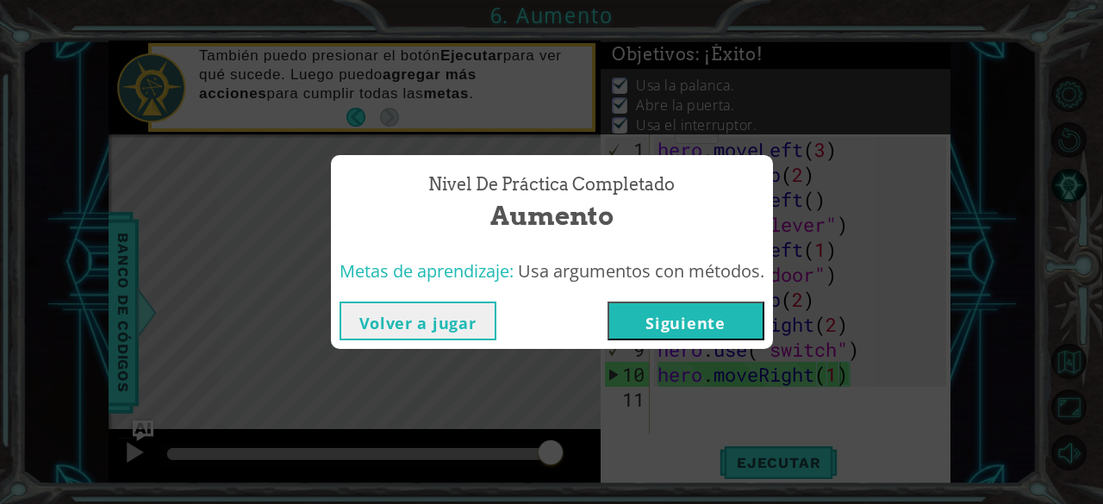
click at [690, 319] on button "Siguiente" at bounding box center [686, 321] width 157 height 39
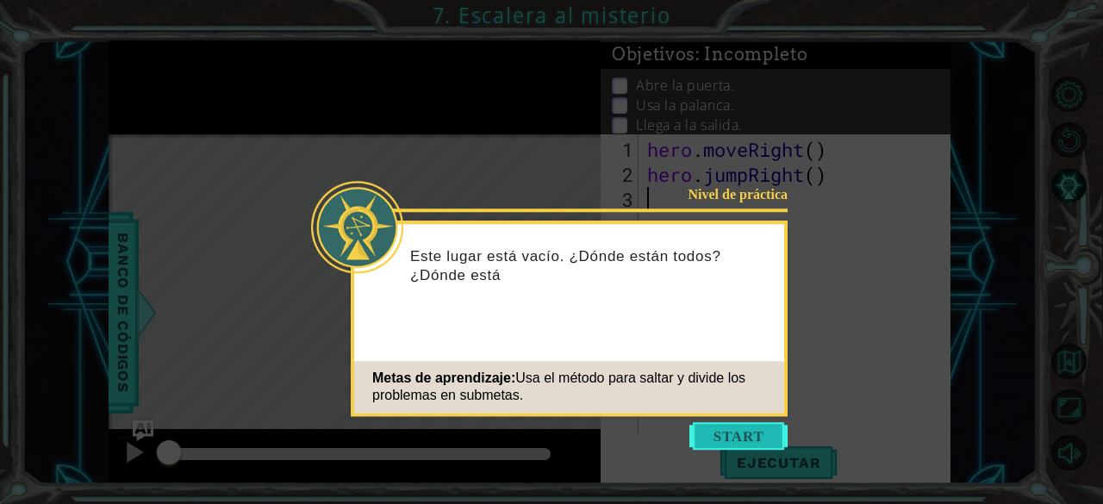
click at [710, 440] on button "Start" at bounding box center [739, 436] width 98 height 28
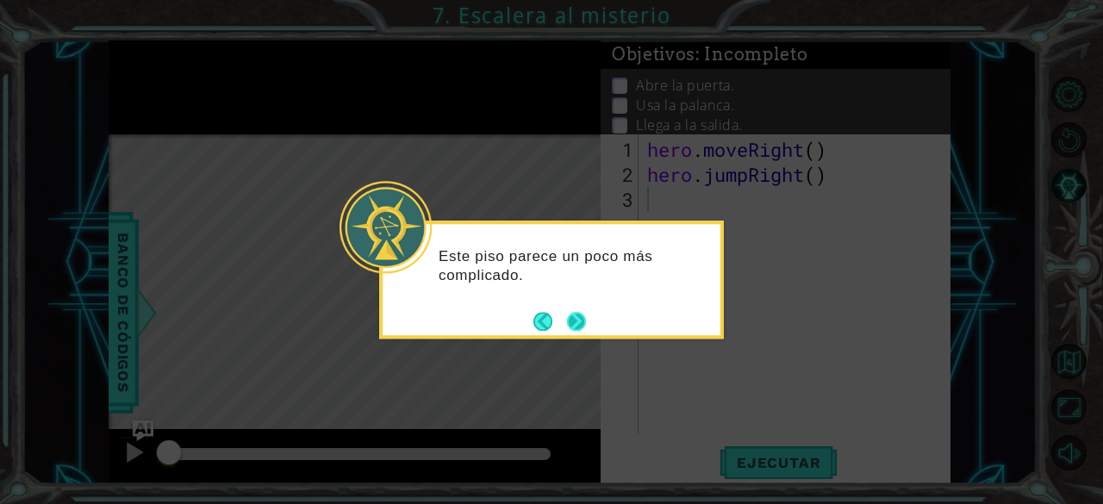
click at [581, 320] on button "Next" at bounding box center [576, 321] width 19 height 19
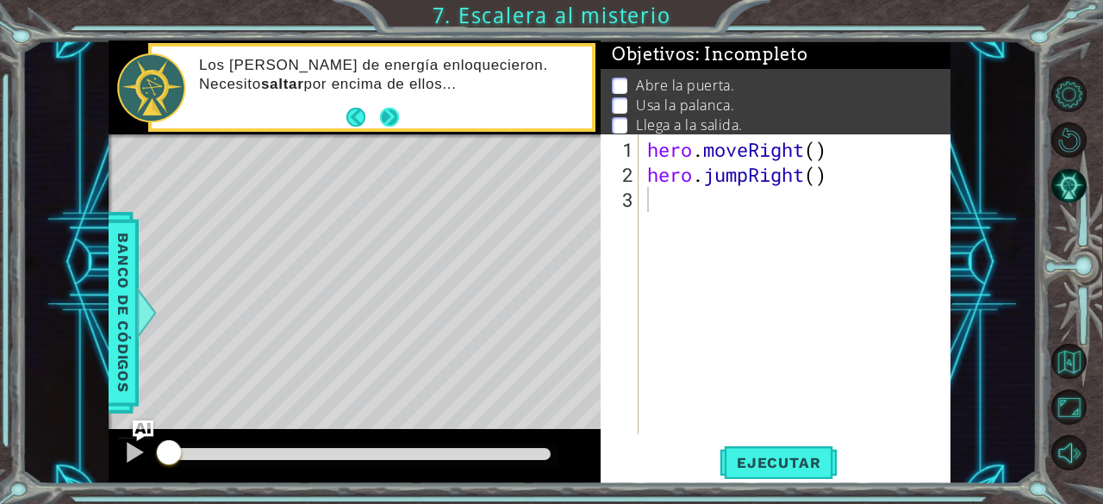
click at [390, 124] on button "Next" at bounding box center [389, 117] width 19 height 19
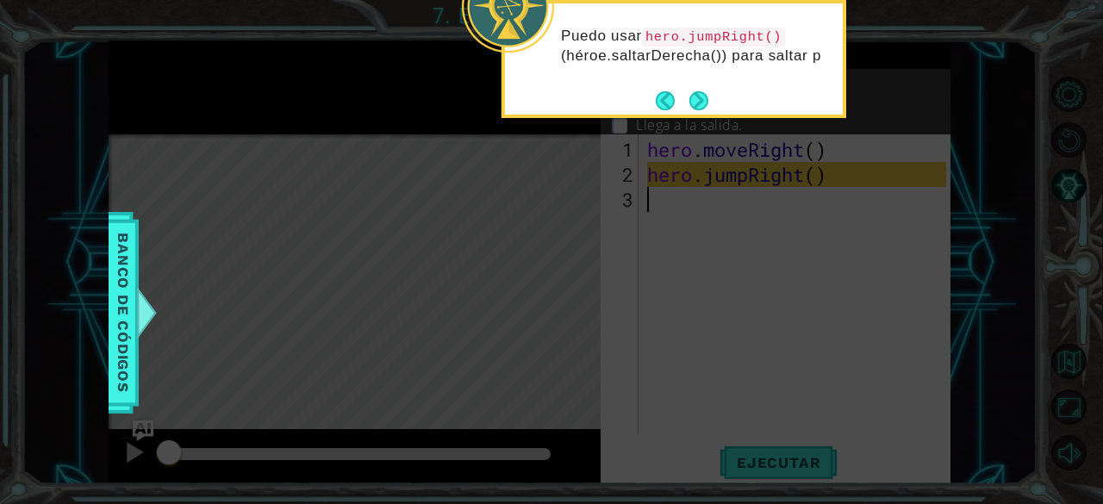
click at [771, 91] on div "Puedo usar hero.jumpRight() (héroe.saltarDerecha()) para saltar p" at bounding box center [674, 54] width 338 height 88
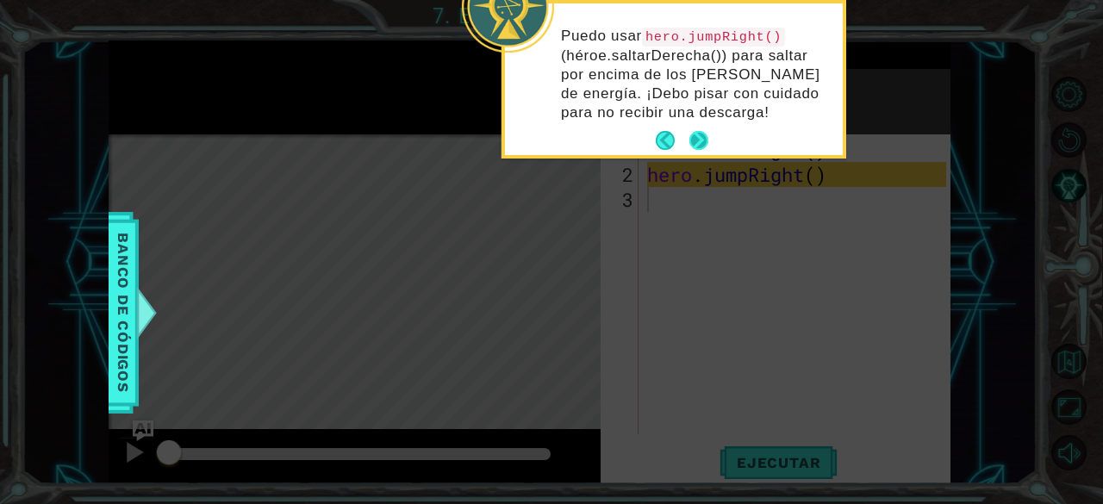
click at [700, 134] on button "Next" at bounding box center [699, 140] width 19 height 19
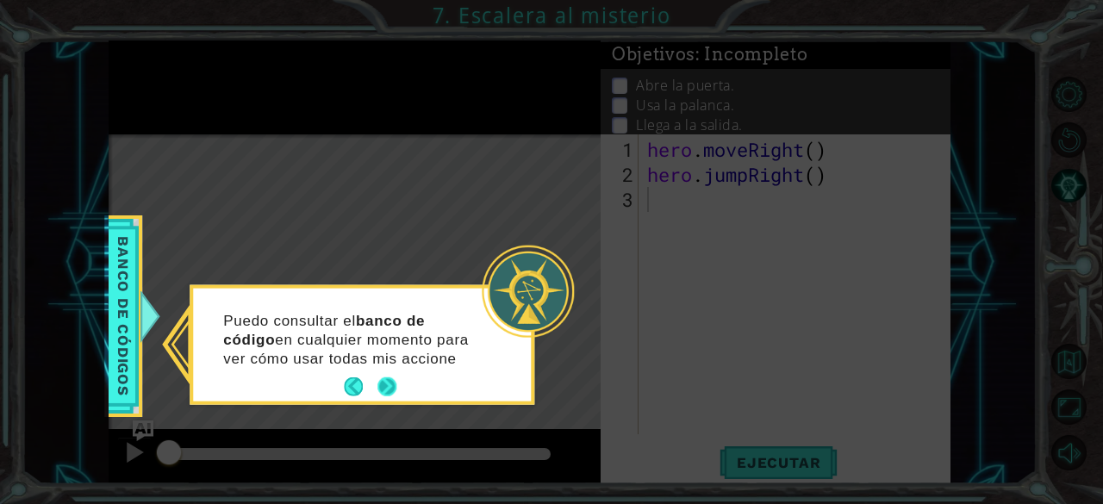
click at [393, 382] on button "Next" at bounding box center [387, 387] width 19 height 19
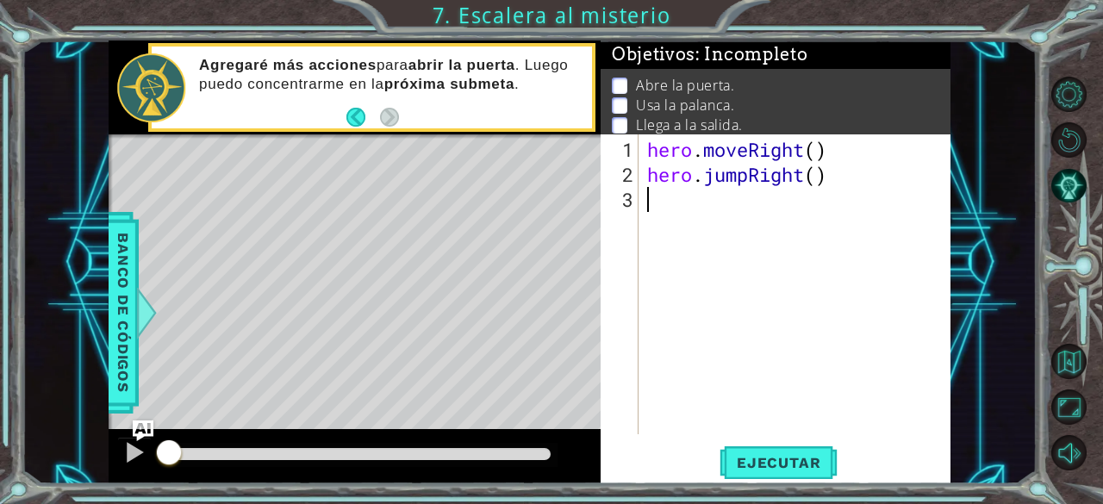
click at [667, 254] on div "hero . moveRight ( ) hero . jumpRight ( )" at bounding box center [800, 312] width 312 height 350
drag, startPoint x: 165, startPoint y: 453, endPoint x: 202, endPoint y: 452, distance: 36.2
click at [202, 452] on div at bounding box center [193, 454] width 31 height 31
click at [827, 458] on span "Ejecutar" at bounding box center [779, 462] width 118 height 17
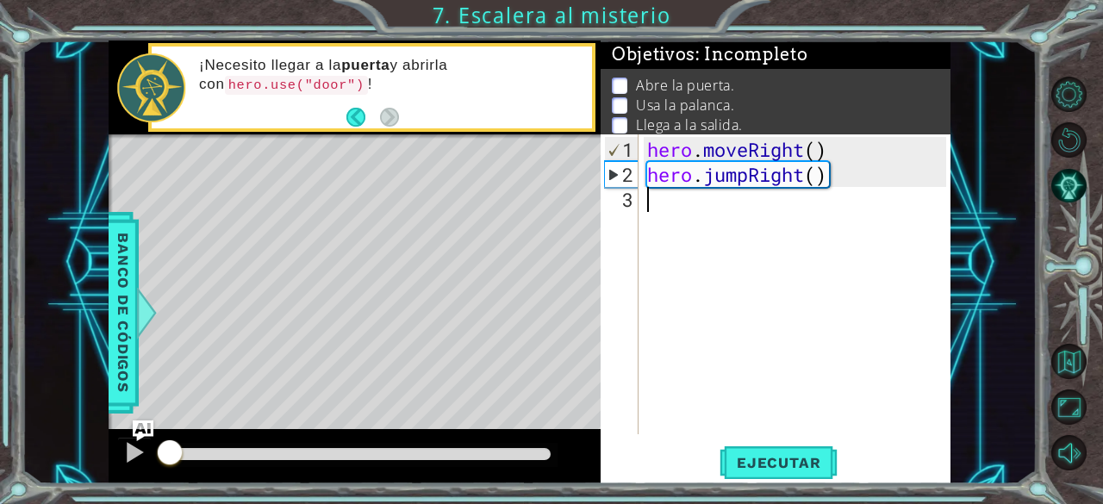
drag, startPoint x: 179, startPoint y: 451, endPoint x: 104, endPoint y: 473, distance: 78.3
click at [110, 472] on div at bounding box center [355, 456] width 492 height 55
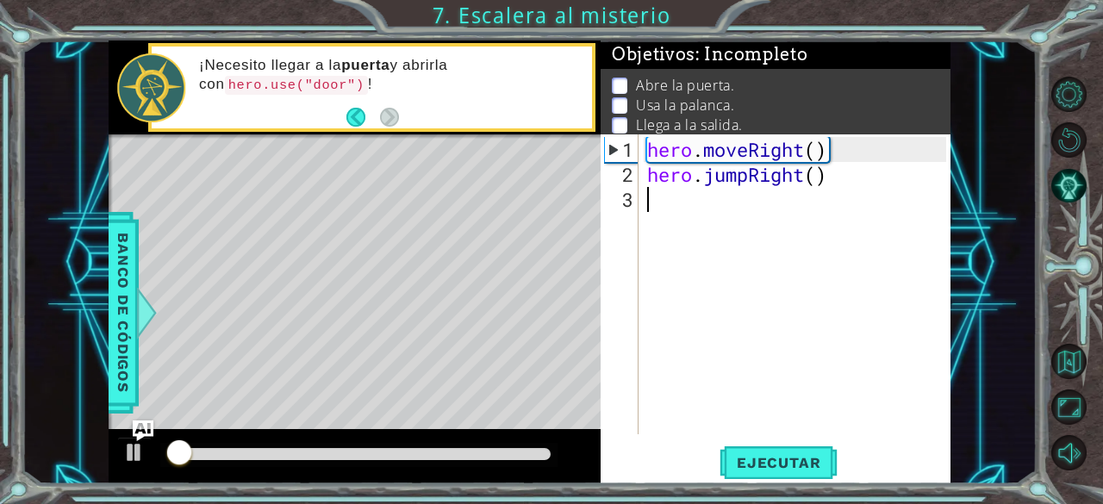
click at [669, 203] on div "hero . moveRight ( ) hero . jumpRight ( )" at bounding box center [800, 312] width 312 height 350
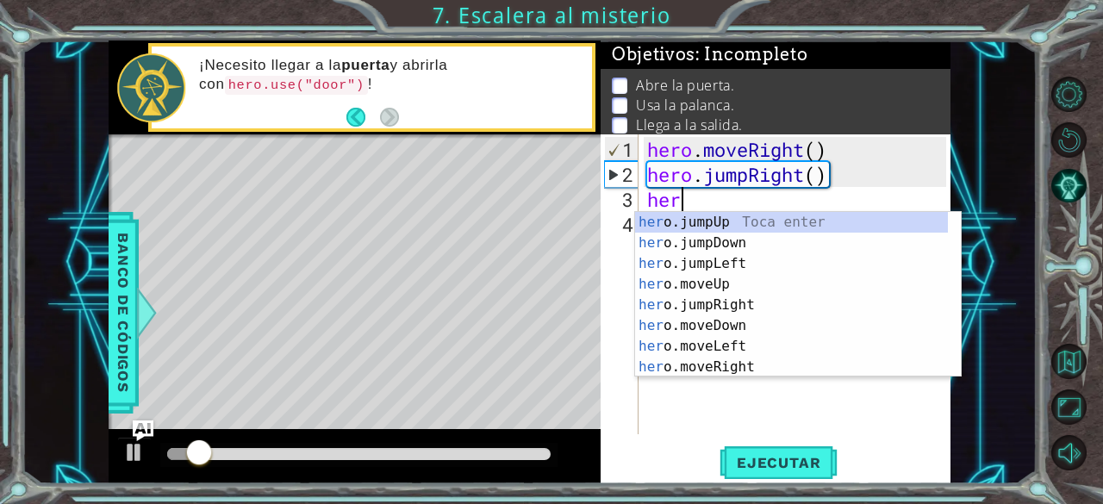
scroll to position [0, 1]
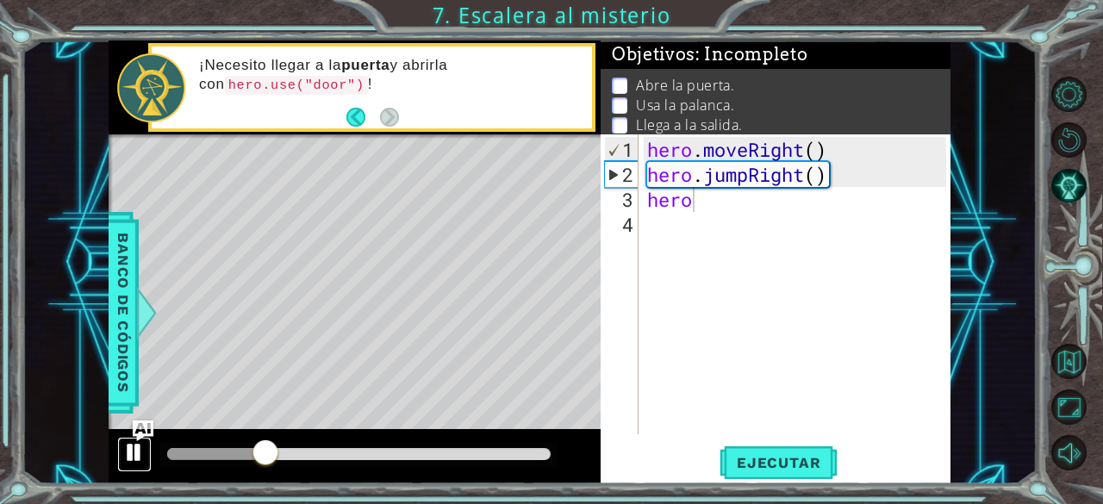
click at [117, 448] on button at bounding box center [134, 454] width 34 height 35
click at [127, 452] on div at bounding box center [134, 452] width 22 height 22
drag, startPoint x: 281, startPoint y: 451, endPoint x: 21, endPoint y: 484, distance: 262.3
click at [22, 484] on div "1 ההההההההההההההההההההההההההההההההההההההההההההההההההההההההההההההההההההההההההההה…" at bounding box center [529, 263] width 1015 height 444
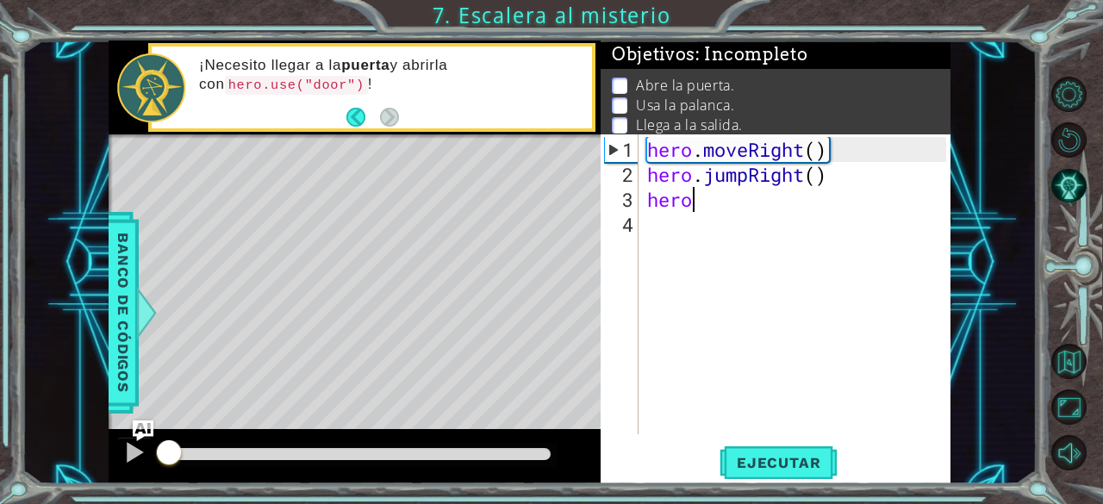
click at [771, 197] on div "hero . moveRight ( ) hero . jumpRight ( ) hero" at bounding box center [800, 312] width 312 height 350
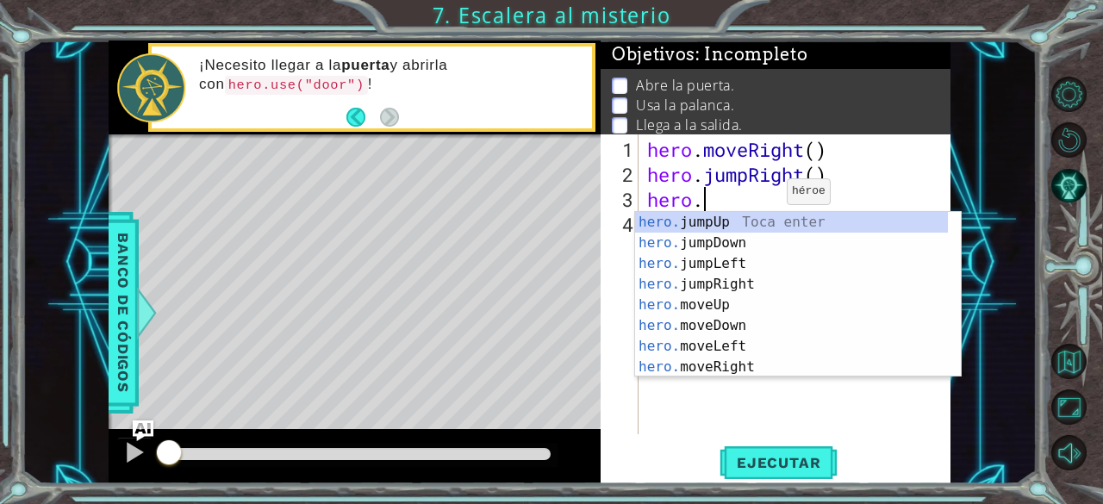
scroll to position [0, 2]
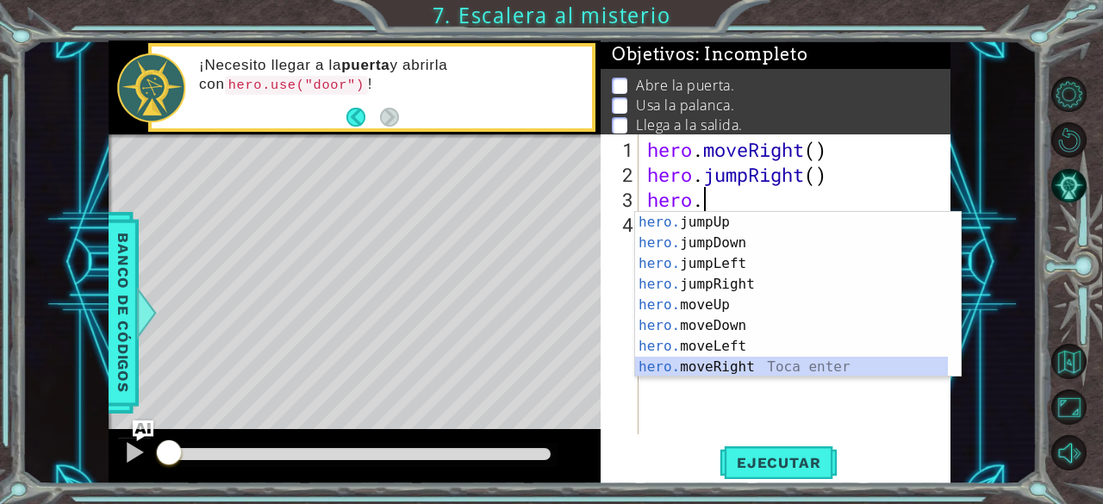
click at [739, 363] on div "hero. jumpUp Toca enter hero. jumpDown Toca enter hero. jumpLeft Toca enter her…" at bounding box center [792, 315] width 314 height 207
type textarea "hero.moveRight(1)"
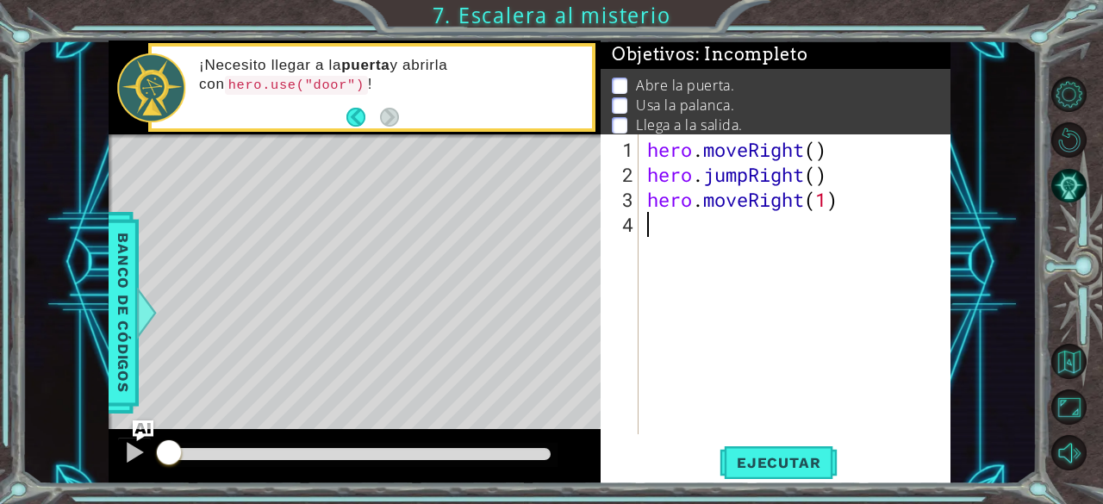
click at [701, 236] on div "hero . moveRight ( ) hero . jumpRight ( ) hero . moveRight ( 1 )" at bounding box center [800, 312] width 312 height 350
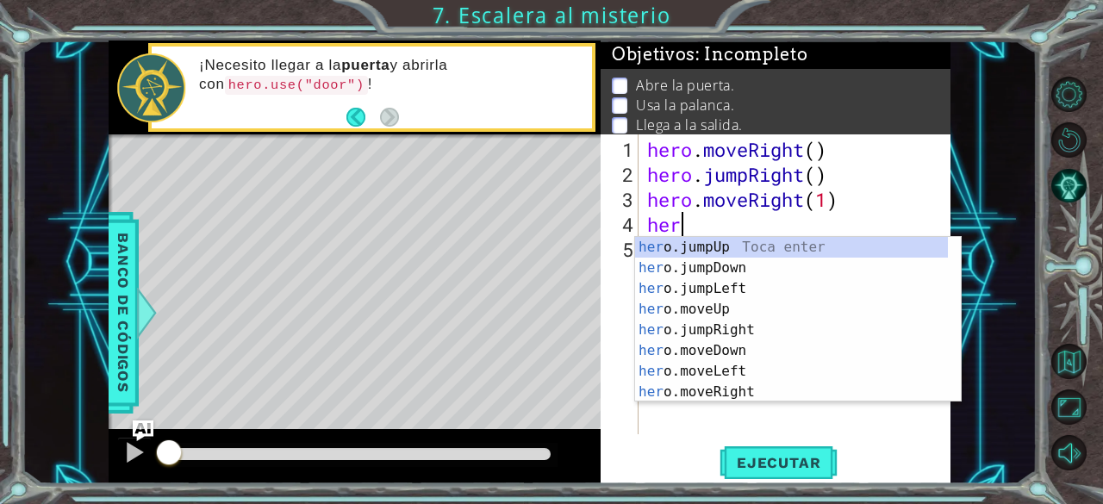
scroll to position [0, 1]
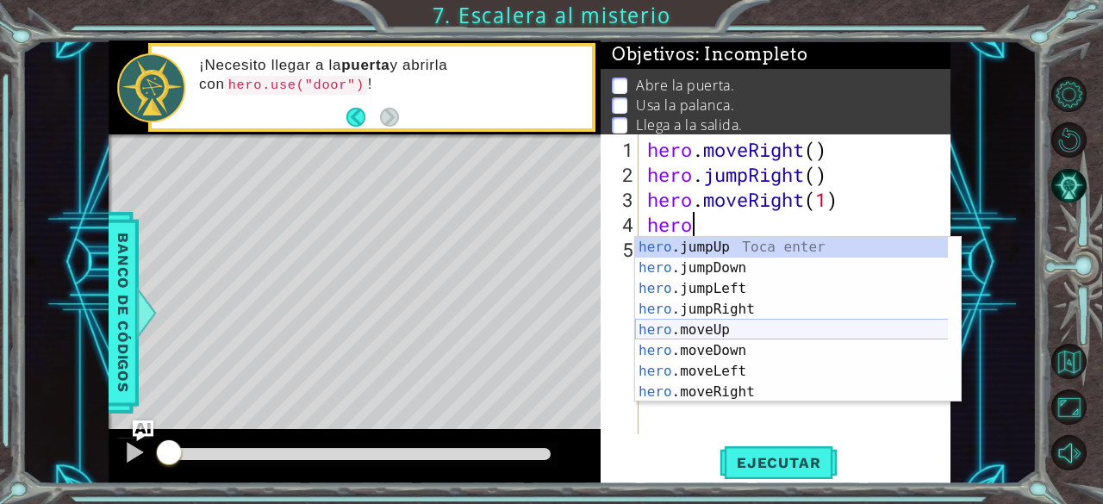
click at [717, 334] on div "hero .jumpUp Toca enter hero .jumpDown Toca enter hero .jumpLeft Toca enter her…" at bounding box center [792, 340] width 314 height 207
type textarea "hero.moveUp(1)"
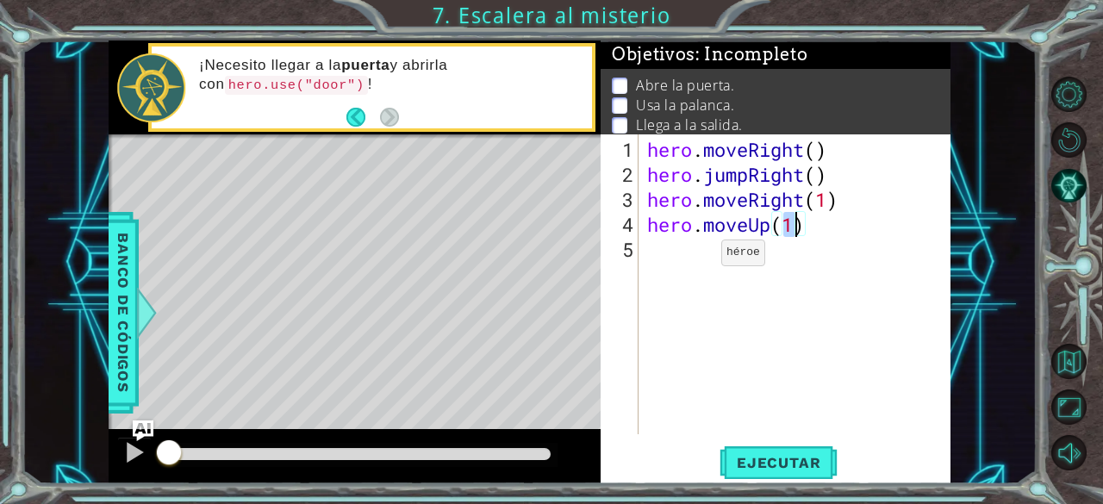
click at [695, 259] on div "hero . moveRight ( ) hero . jumpRight ( ) hero . moveRight ( 1 ) hero . moveUp …" at bounding box center [800, 312] width 312 height 350
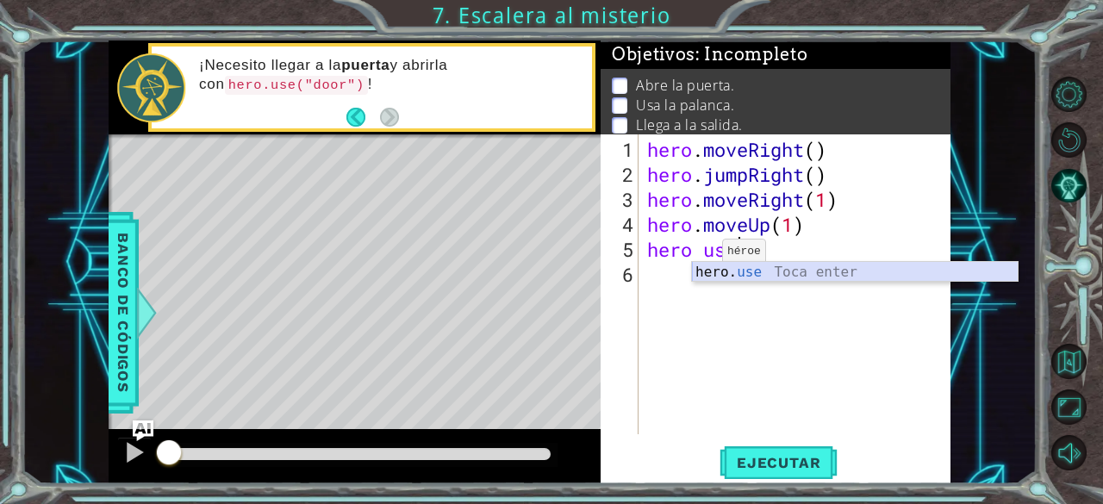
click at [740, 274] on div "hero. use Toca enter" at bounding box center [855, 293] width 327 height 62
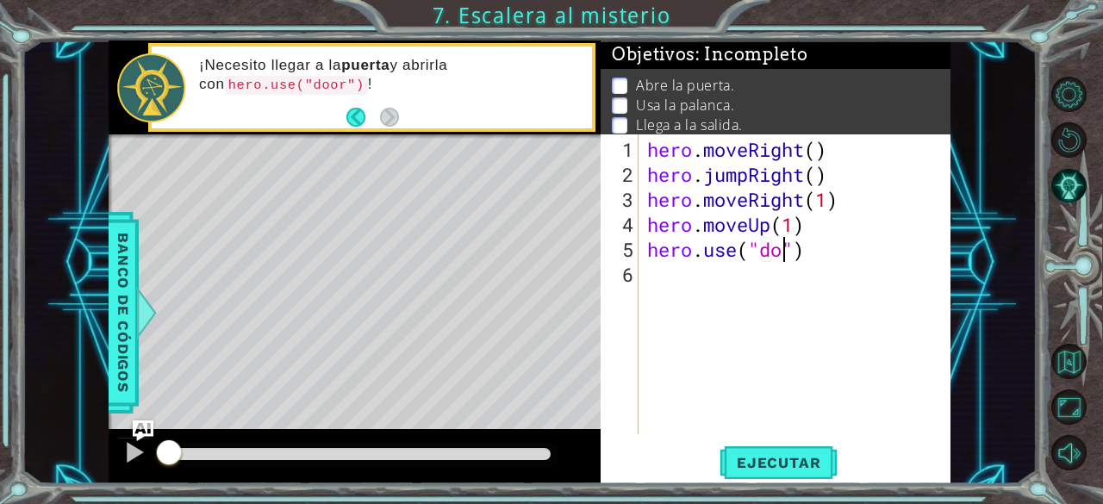
type textarea "hero.use("door")"
click at [740, 273] on div "hero . moveRight ( ) hero . jumpRight ( ) hero . moveRight ( 1 ) hero . moveUp …" at bounding box center [800, 312] width 312 height 350
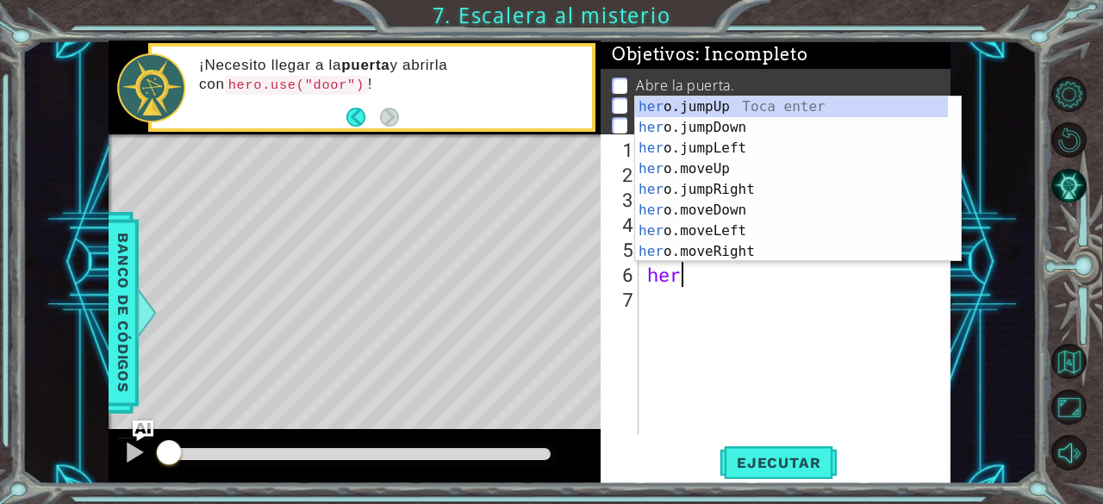
scroll to position [0, 1]
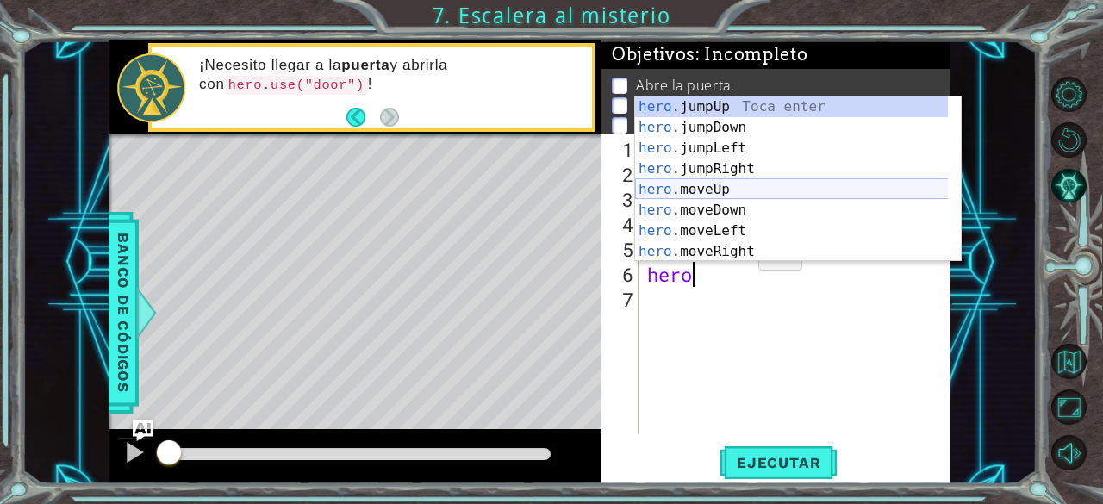
click at [720, 197] on div "hero .jumpUp Toca enter hero .jumpDown Toca enter hero .jumpLeft Toca enter her…" at bounding box center [792, 200] width 314 height 207
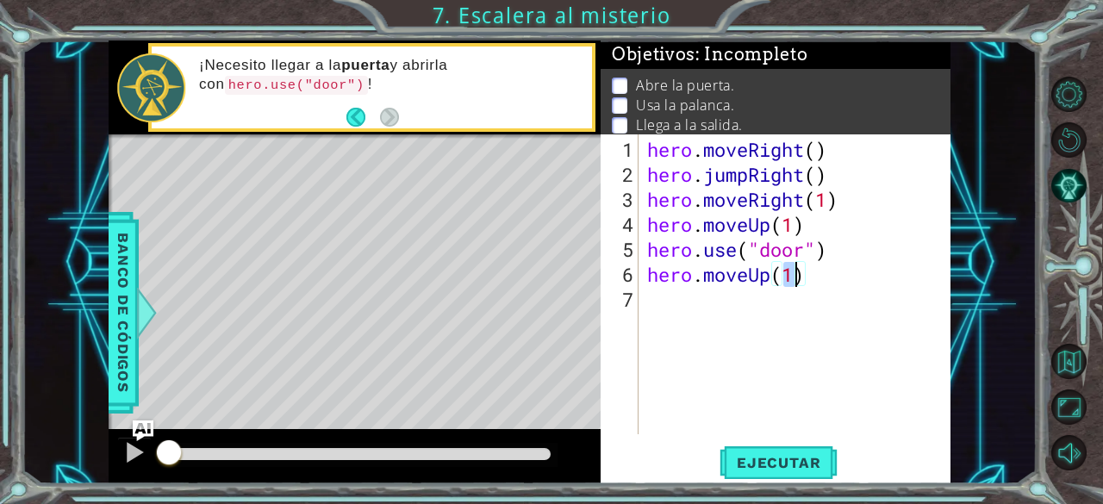
type textarea "hero.moveUp(2)"
click at [768, 297] on div "hero . moveRight ( ) hero . jumpRight ( ) hero . moveRight ( 1 ) hero . moveUp …" at bounding box center [800, 312] width 312 height 350
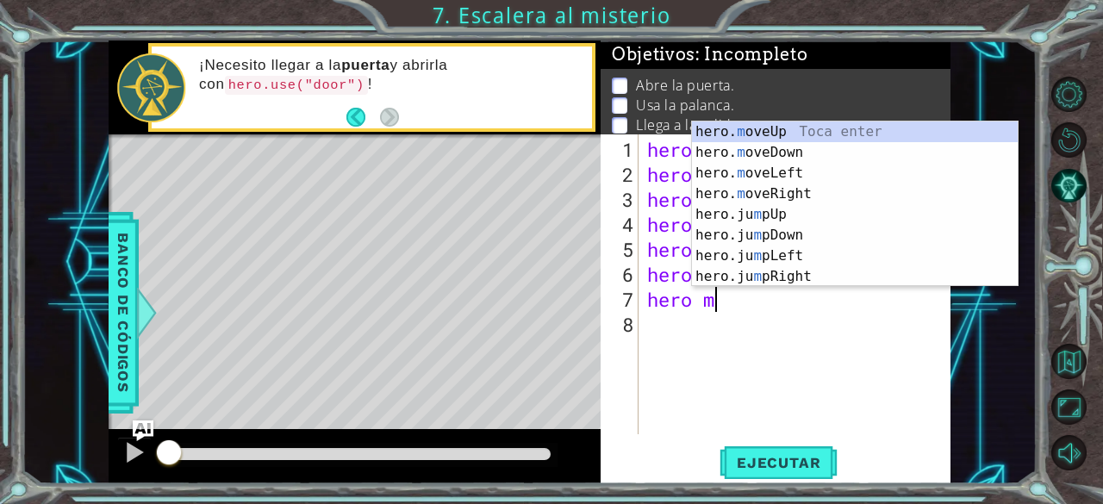
scroll to position [0, 3]
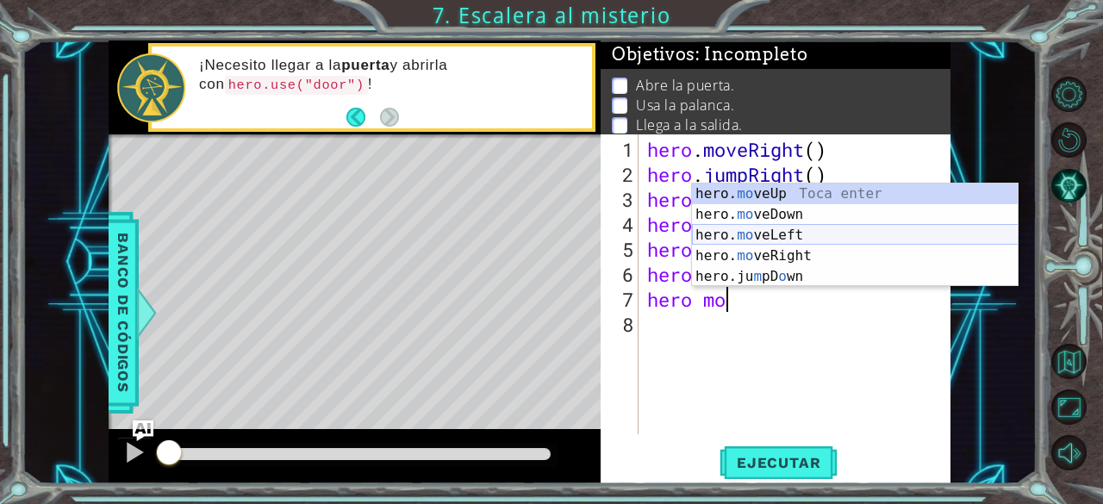
click at [764, 238] on div "hero. mo veUp Toca enter hero. mo veDown Toca enter hero. mo veLeft Toca enter …" at bounding box center [855, 256] width 327 height 145
type textarea "hero.moveLeft(1)"
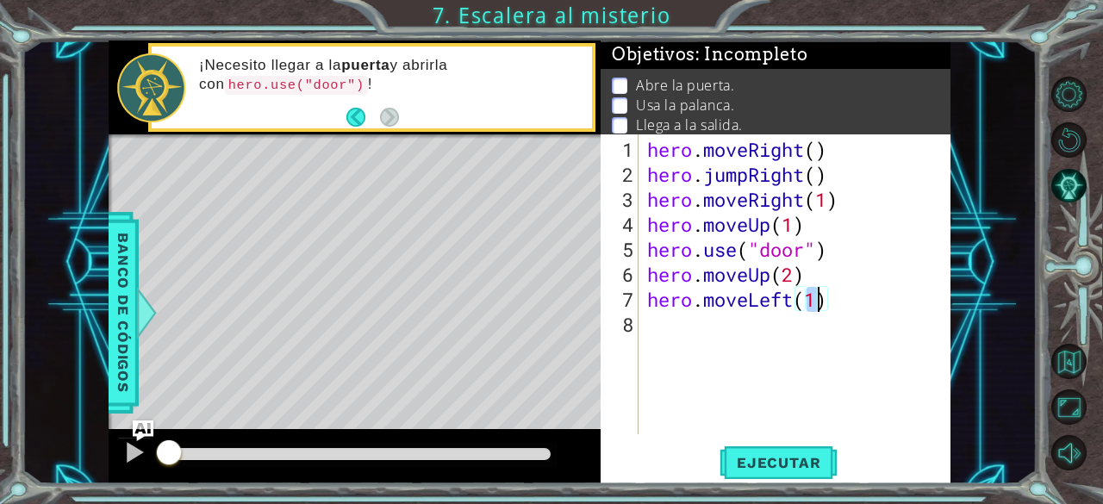
click at [752, 337] on div "hero . moveRight ( ) hero . jumpRight ( ) hero . moveRight ( 1 ) hero . moveUp …" at bounding box center [800, 312] width 312 height 350
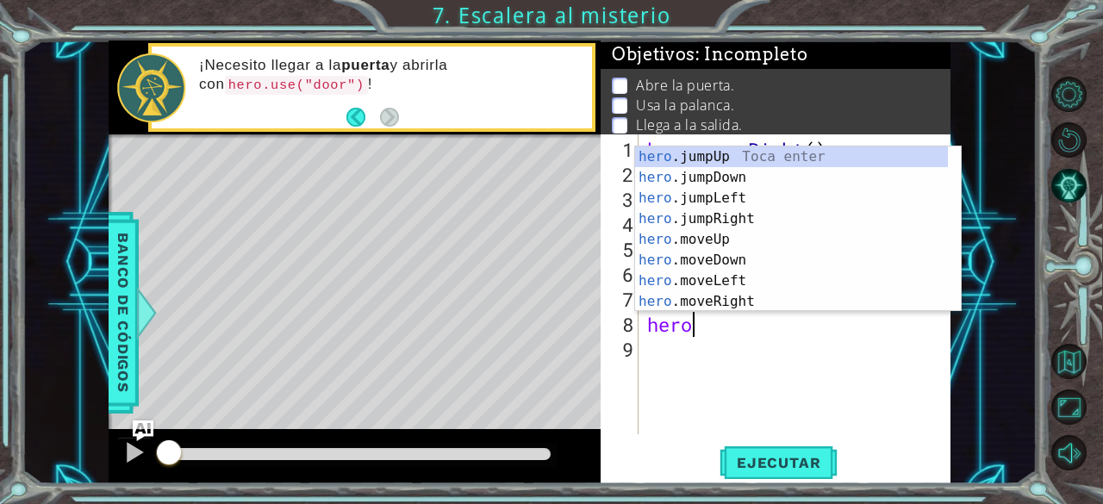
scroll to position [0, 2]
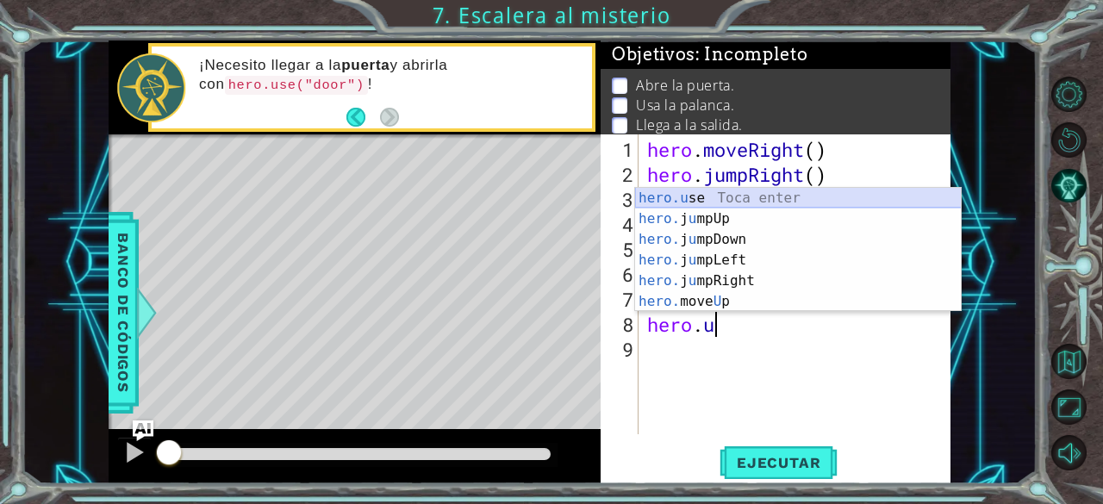
click at [692, 190] on div "hero.u se Toca enter hero. j u mpUp Toca enter hero. j u mpDown Toca enter hero…" at bounding box center [798, 270] width 327 height 165
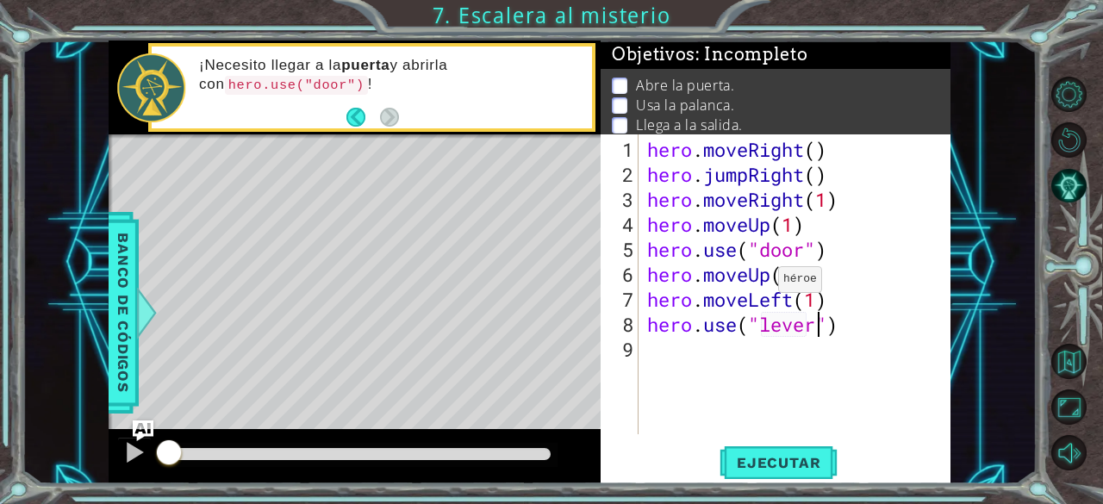
type textarea "hero.use("lever")"
click at [732, 365] on div "hero . moveRight ( ) hero . jumpRight ( ) hero . moveRight ( 1 ) hero . moveUp …" at bounding box center [800, 312] width 312 height 350
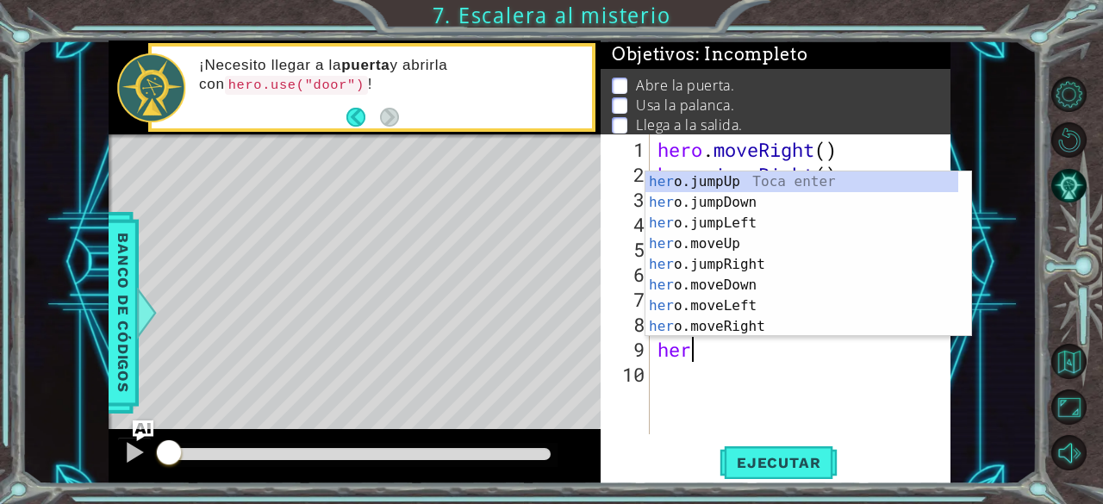
scroll to position [0, 1]
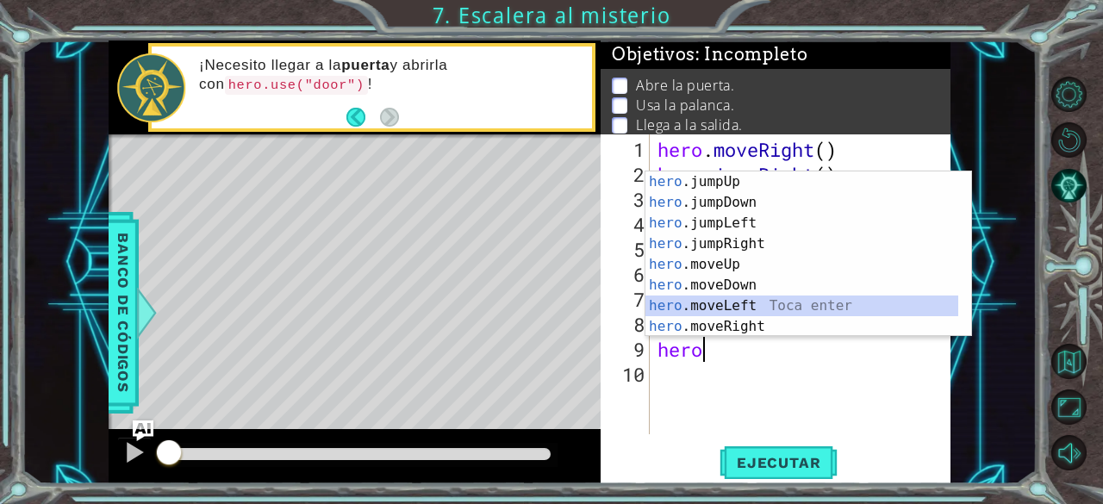
click at [700, 314] on div "hero .jumpUp Toca enter hero .jumpDown Toca enter hero .jumpLeft Toca enter her…" at bounding box center [803, 275] width 314 height 207
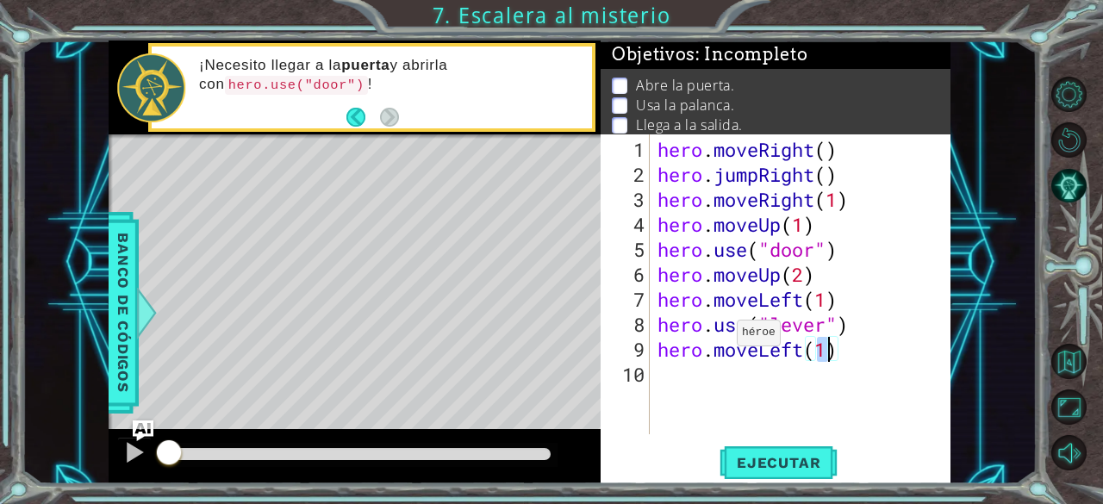
type textarea "hero.moveLeft(2)"
click at [783, 387] on div "hero . moveRight ( ) hero . jumpRight ( ) hero . moveRight ( 1 ) hero . moveUp …" at bounding box center [805, 312] width 302 height 350
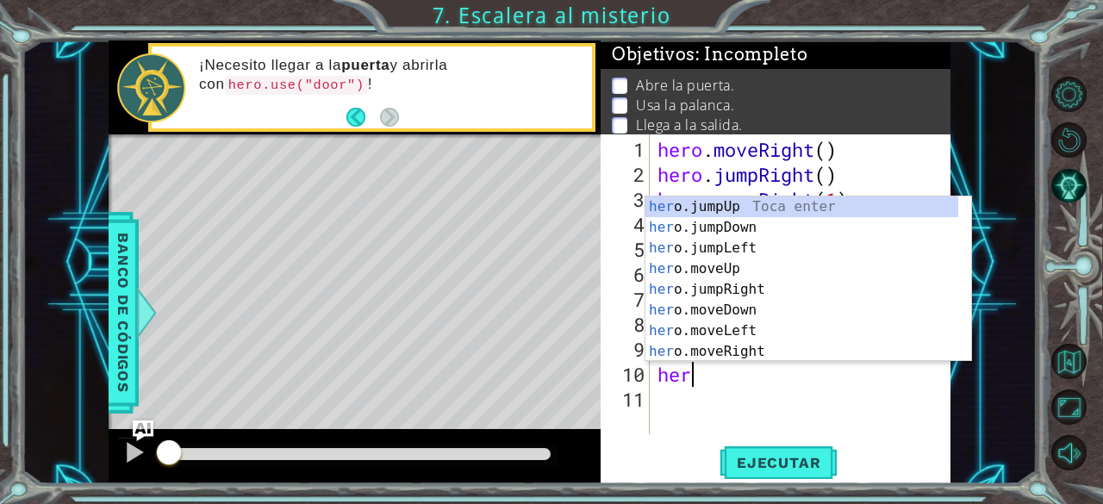
scroll to position [0, 1]
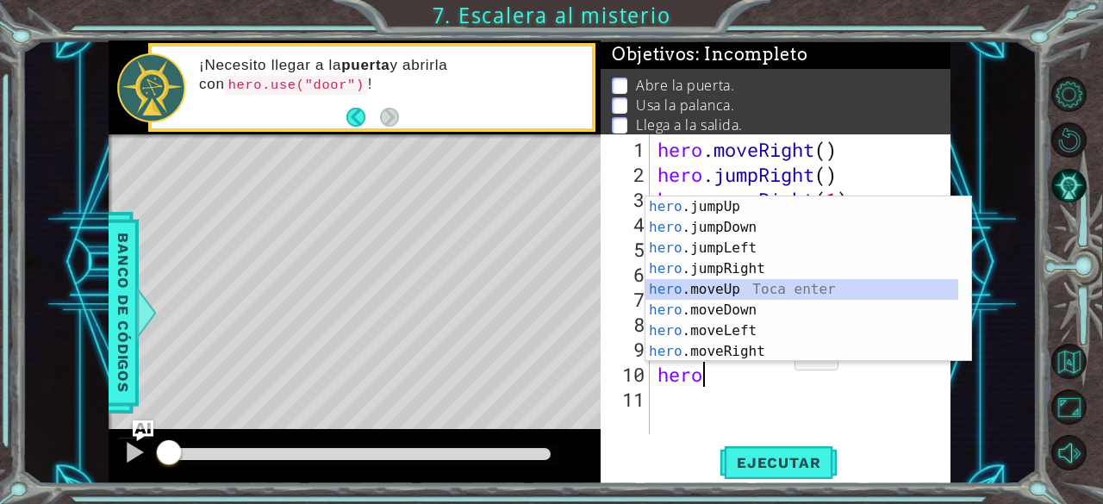
click at [758, 284] on div "hero .jumpUp Toca enter hero .jumpDown Toca enter hero .jumpLeft Toca enter her…" at bounding box center [803, 300] width 314 height 207
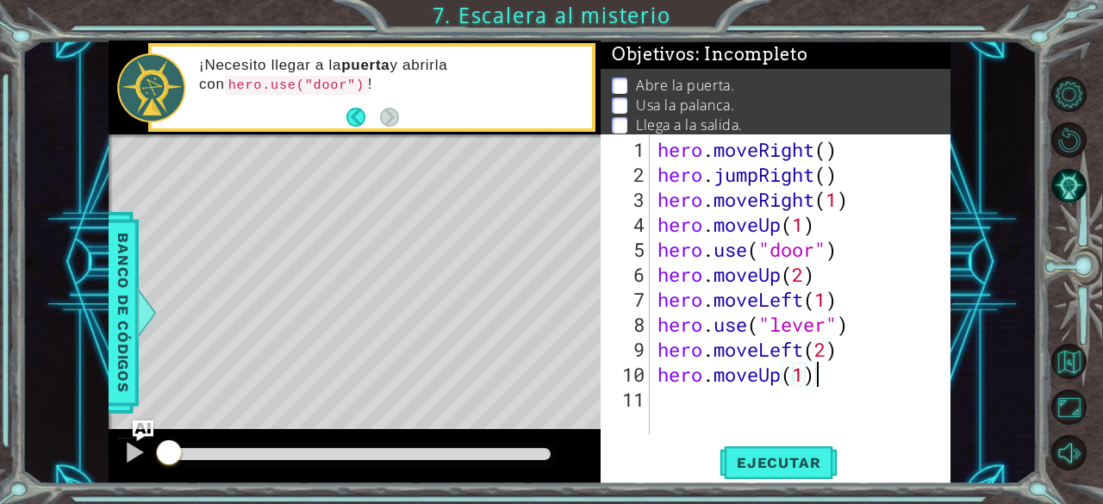
click at [813, 384] on div "hero . moveRight ( ) hero . jumpRight ( ) hero . moveRight ( 1 ) hero . moveUp …" at bounding box center [805, 312] width 302 height 350
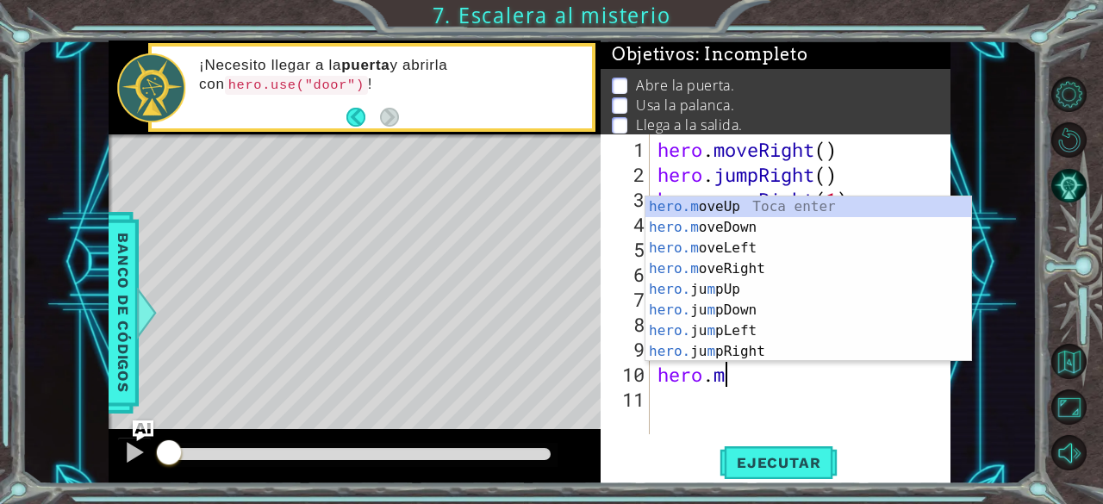
type textarea "hero."
click at [708, 209] on div "hero. jumpUp Toca enter hero. jumpDown Toca enter hero. jumpLeft Toca enter her…" at bounding box center [803, 300] width 314 height 207
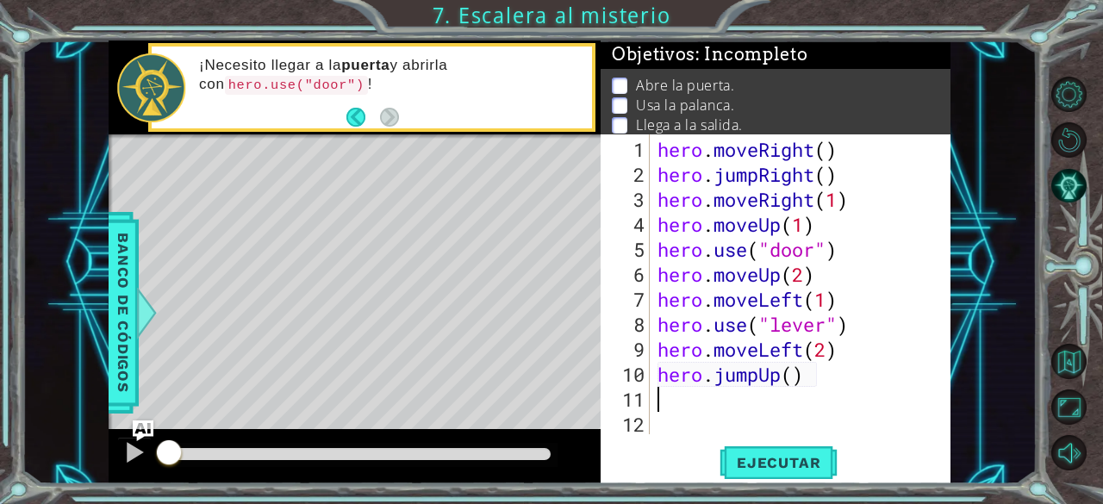
click at [685, 398] on div "hero . moveRight ( ) hero . jumpRight ( ) hero . moveRight ( 1 ) hero . moveUp …" at bounding box center [805, 312] width 302 height 350
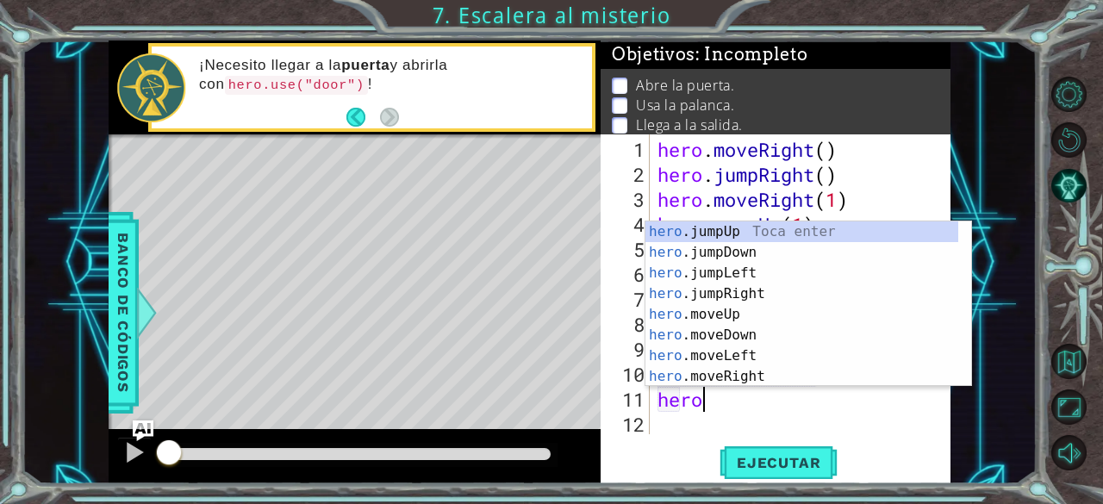
scroll to position [0, 1]
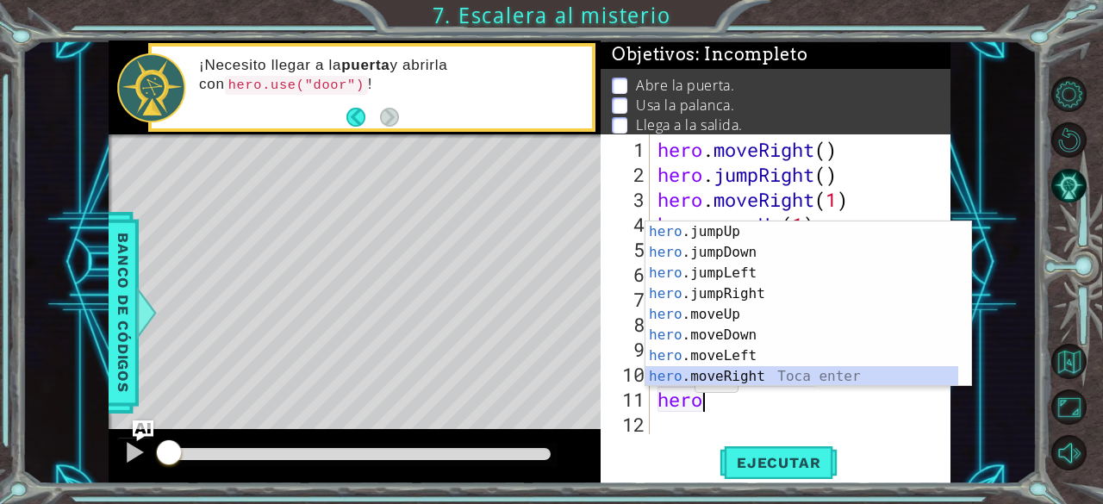
click at [698, 378] on div "hero .jumpUp Toca enter hero .jumpDown Toca enter hero .jumpLeft Toca enter her…" at bounding box center [803, 325] width 314 height 207
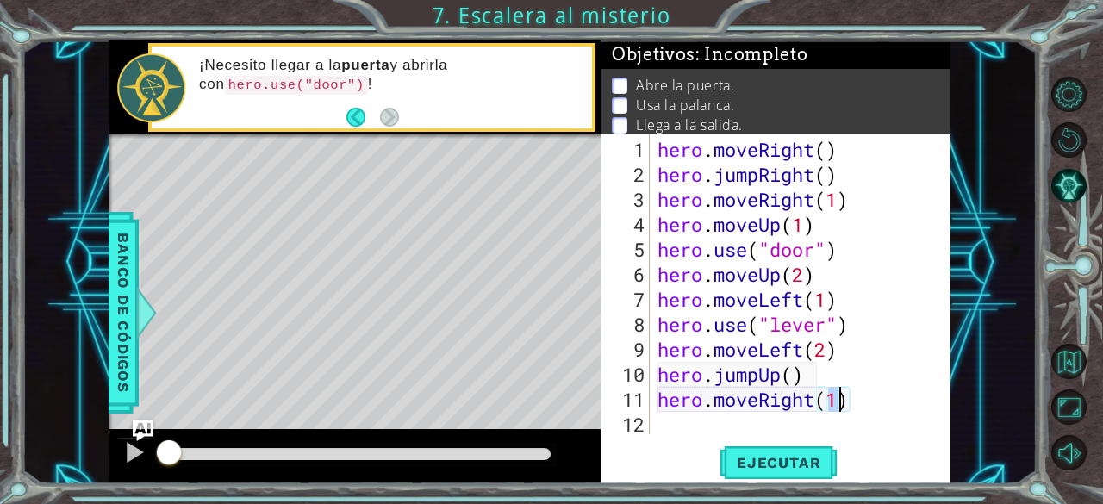
scroll to position [0, 7]
type textarea "hero.moveRight(2)"
click at [765, 472] on button "Ejecutar" at bounding box center [779, 463] width 118 height 35
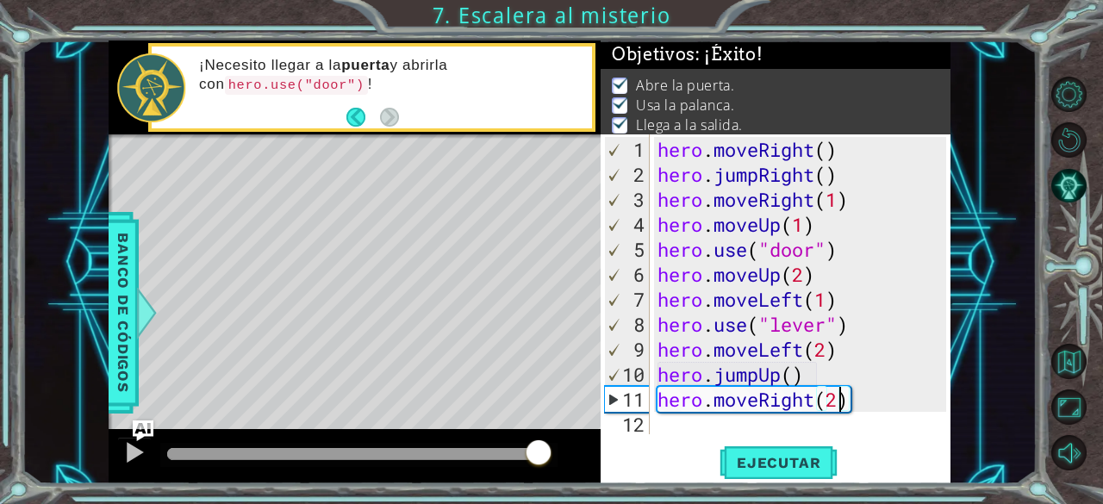
click at [552, 422] on div "methods hero moveDown(steps) moveUp(steps) moveLeft(steps) moveRight(steps) use…" at bounding box center [529, 263] width 841 height 444
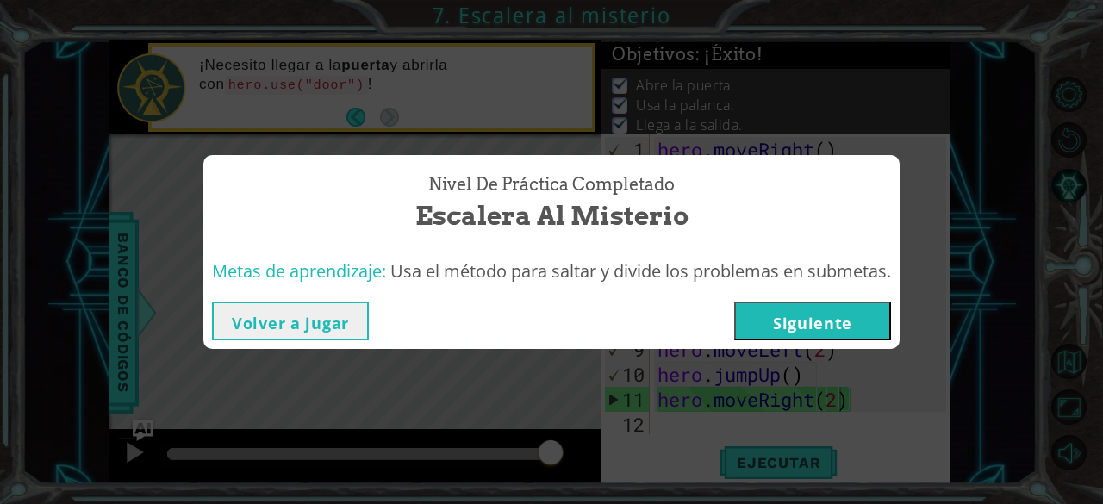
click at [778, 324] on button "Siguiente" at bounding box center [812, 321] width 157 height 39
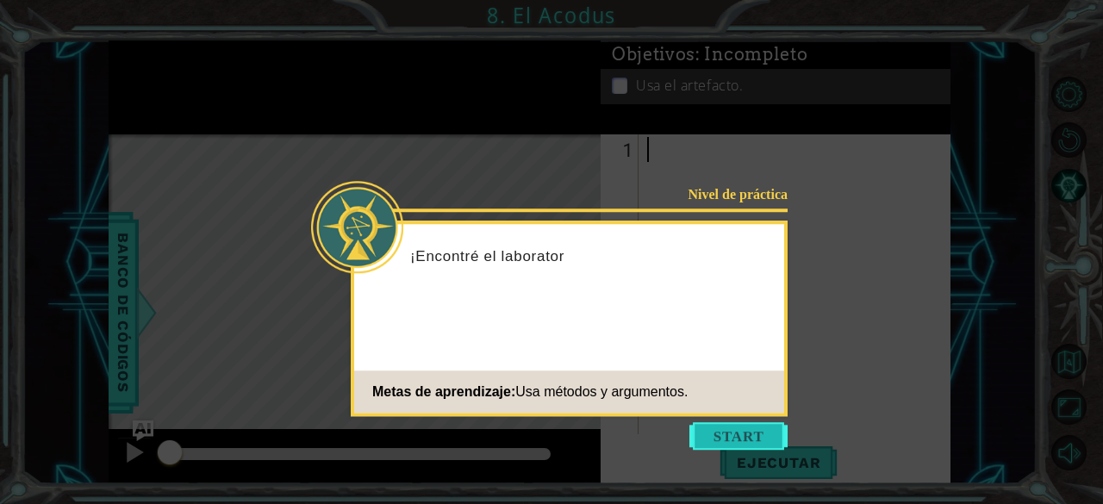
click at [714, 423] on button "Start" at bounding box center [739, 436] width 98 height 28
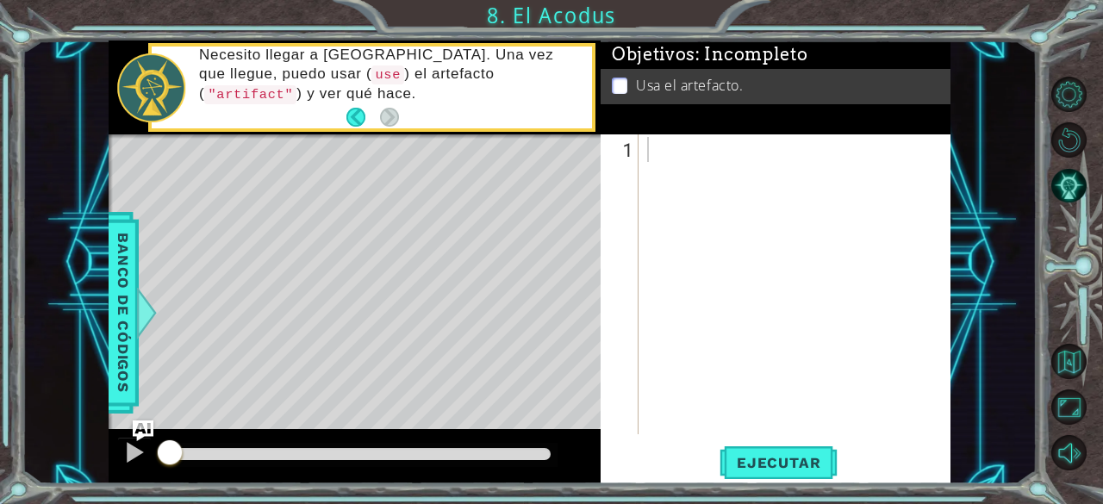
drag, startPoint x: 464, startPoint y: 177, endPoint x: 464, endPoint y: 188, distance: 11.2
click at [466, 187] on div "Level Map" at bounding box center [507, 388] width 796 height 508
click at [463, 188] on div "Level Map" at bounding box center [507, 388] width 796 height 508
click at [538, 246] on div "Level Map" at bounding box center [507, 388] width 796 height 508
click at [785, 153] on div at bounding box center [800, 312] width 312 height 350
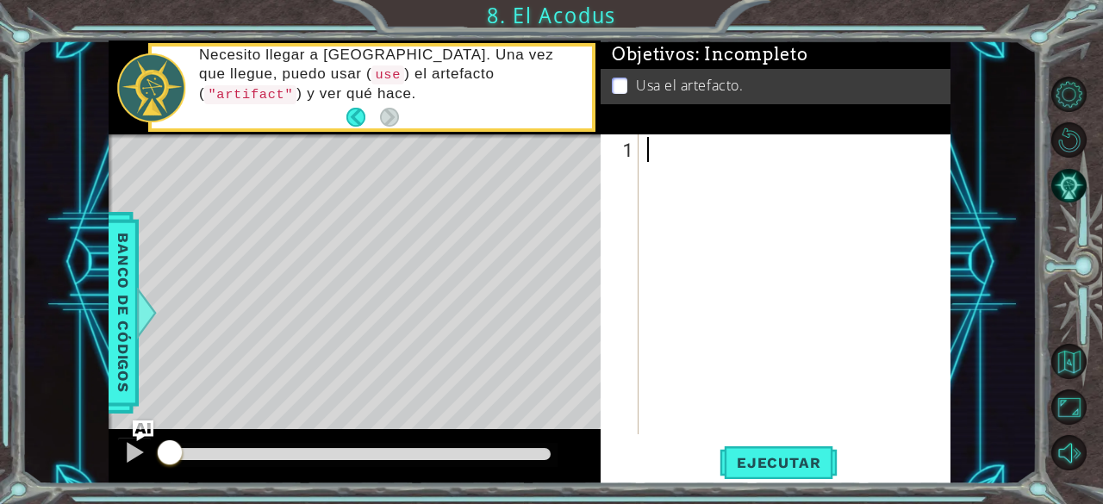
click at [783, 152] on div at bounding box center [800, 312] width 312 height 350
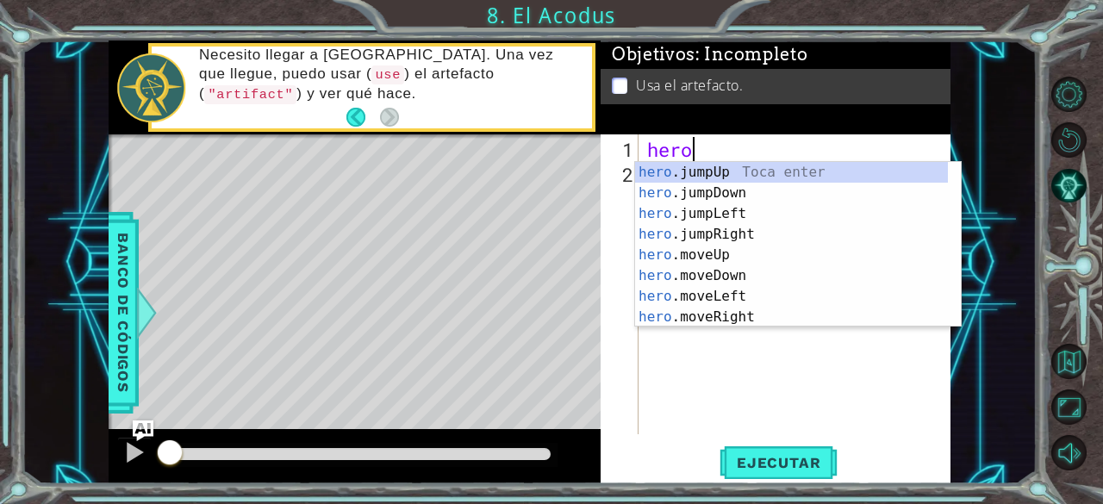
scroll to position [0, 1]
click at [693, 252] on div "hero .jumpUp Toca enter hero .jumpDown Toca enter hero .jumpLeft Toca enter her…" at bounding box center [792, 265] width 314 height 207
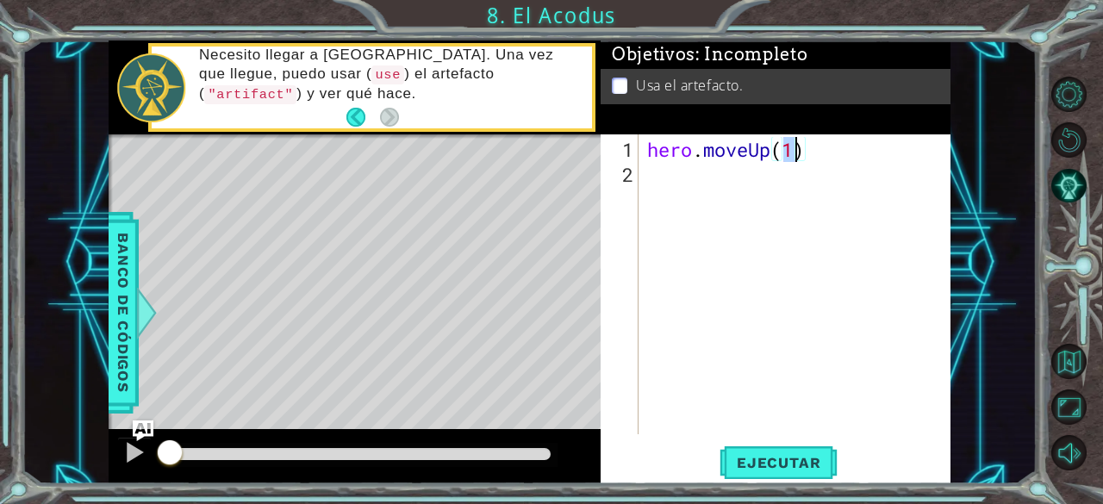
type textarea "hero.moveUp(2)"
click at [761, 190] on div "hero . moveUp ( 2 )" at bounding box center [800, 312] width 312 height 350
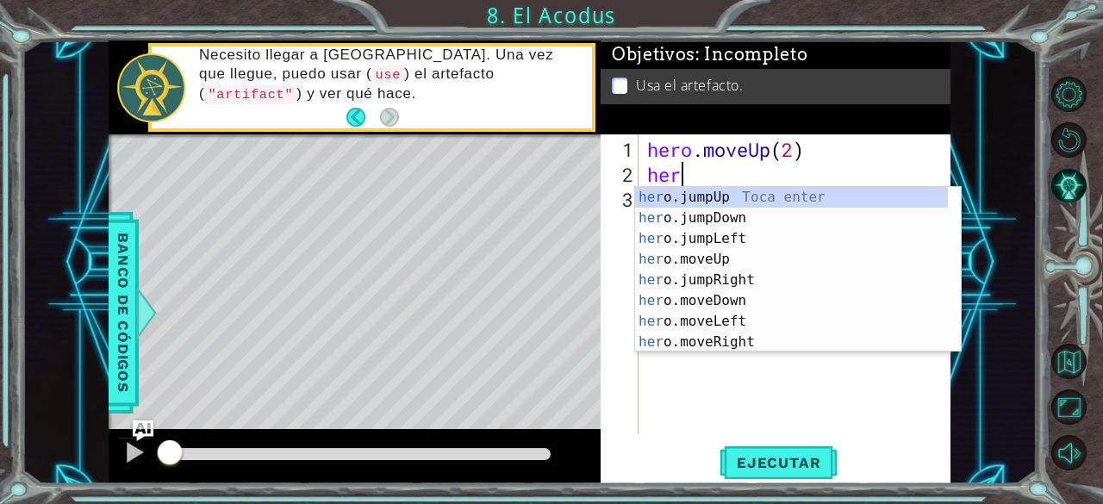
scroll to position [0, 1]
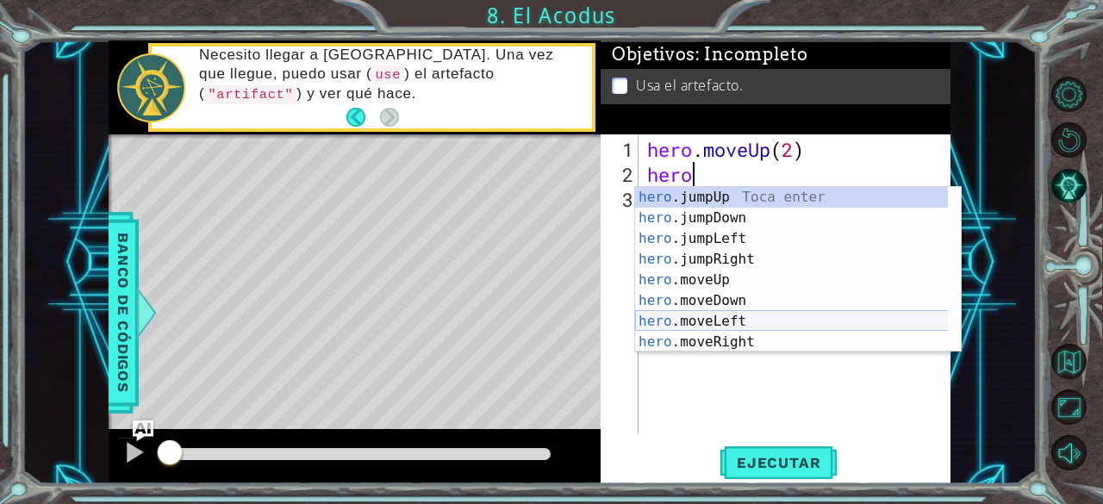
click at [737, 313] on div "hero .jumpUp Toca enter hero .jumpDown Toca enter hero .jumpLeft Toca enter her…" at bounding box center [792, 290] width 314 height 207
type textarea "hero.moveLeft(1)"
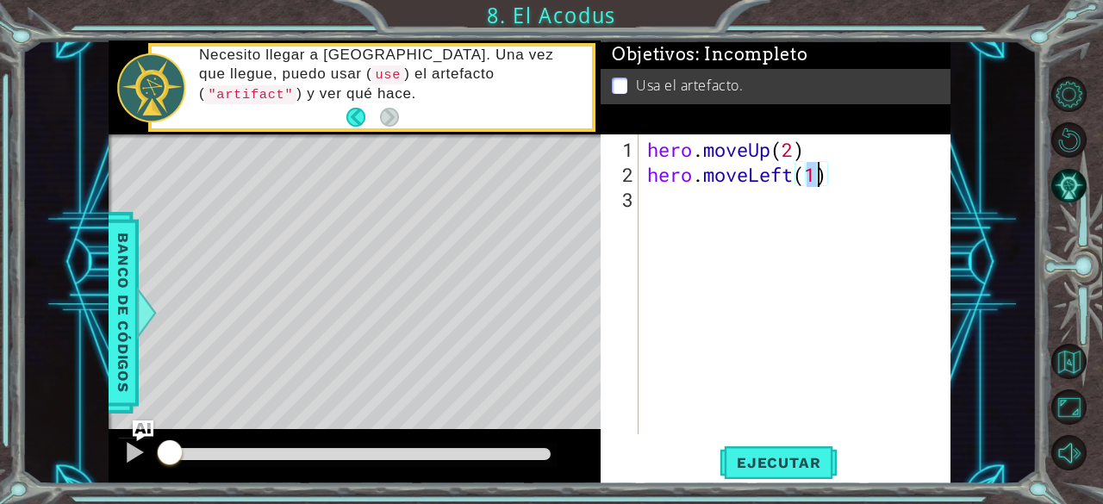
click at [748, 197] on div "hero . moveUp ( 2 ) hero . moveLeft ( 1 )" at bounding box center [800, 312] width 312 height 350
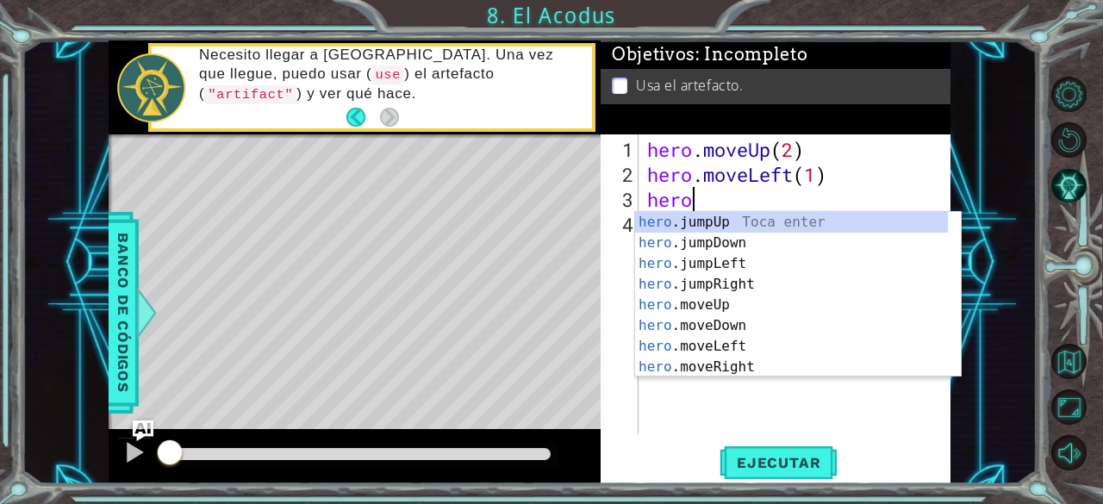
scroll to position [0, 2]
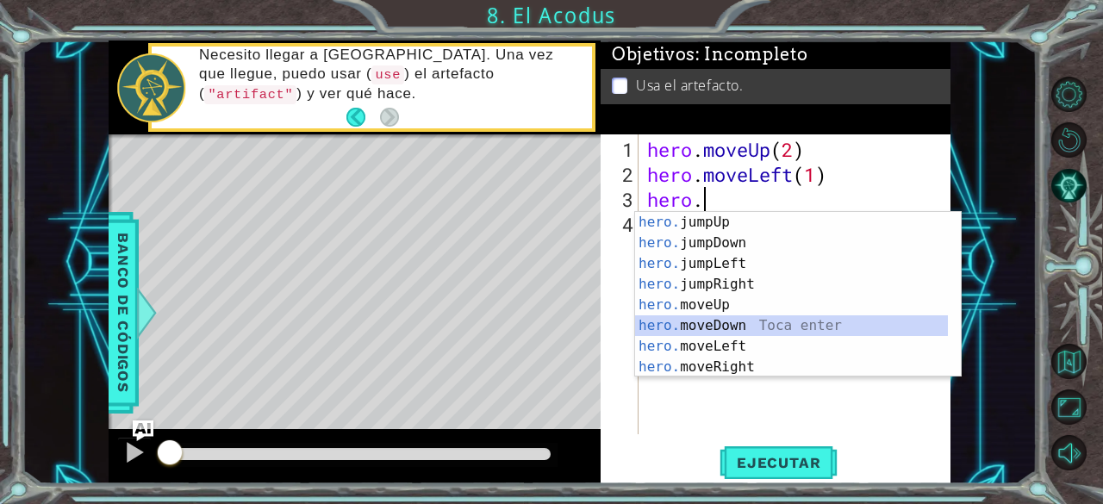
click at [722, 321] on div "hero. jumpUp Toca enter hero. jumpDown Toca enter hero. jumpLeft Toca enter her…" at bounding box center [792, 315] width 314 height 207
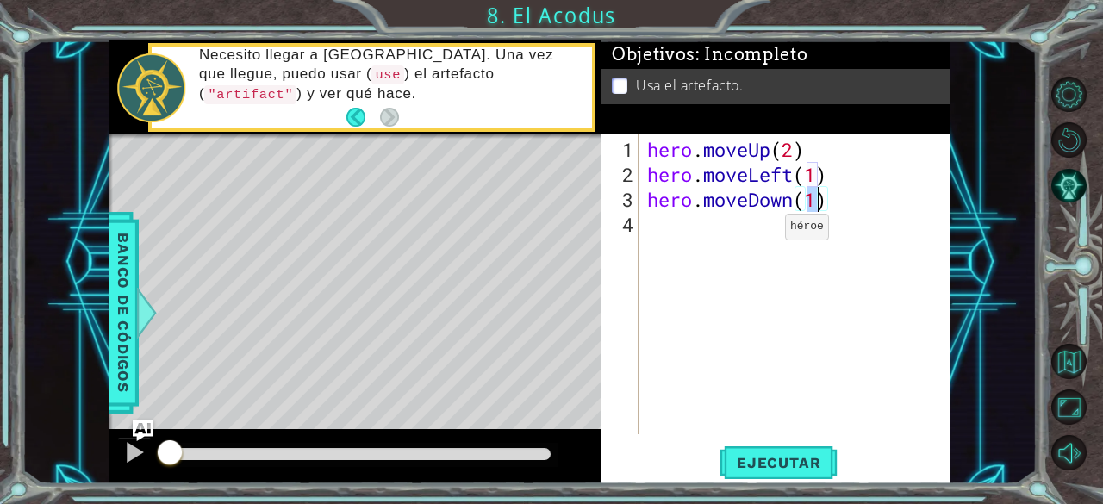
type textarea "hero.moveDown(2)"
click at [790, 247] on div "hero . moveUp ( 2 ) hero . moveLeft ( 1 ) hero . moveDown ( 2 )" at bounding box center [800, 312] width 312 height 350
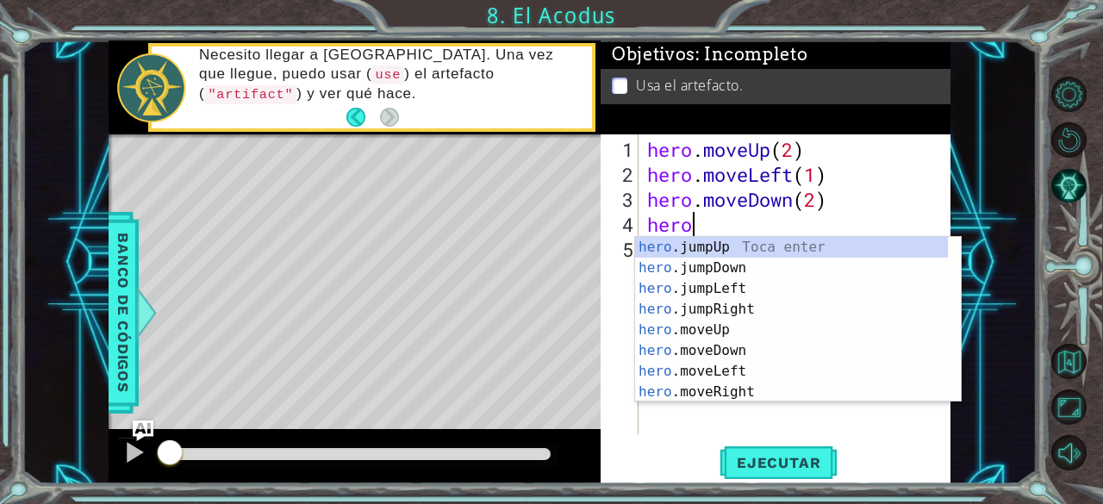
type textarea "hero."
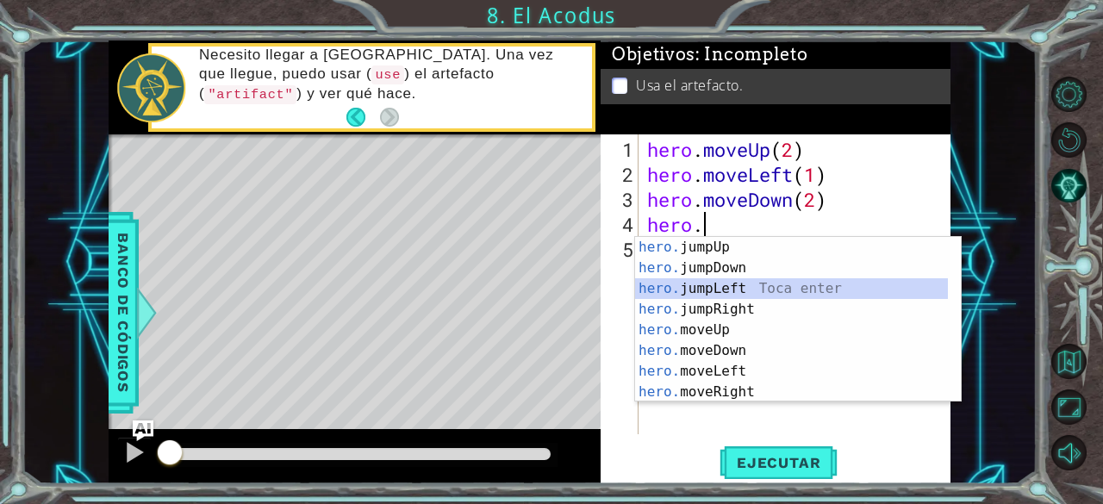
click at [727, 287] on div "hero. jumpUp Toca enter hero. jumpDown Toca enter hero. jumpLeft Toca enter her…" at bounding box center [792, 340] width 314 height 207
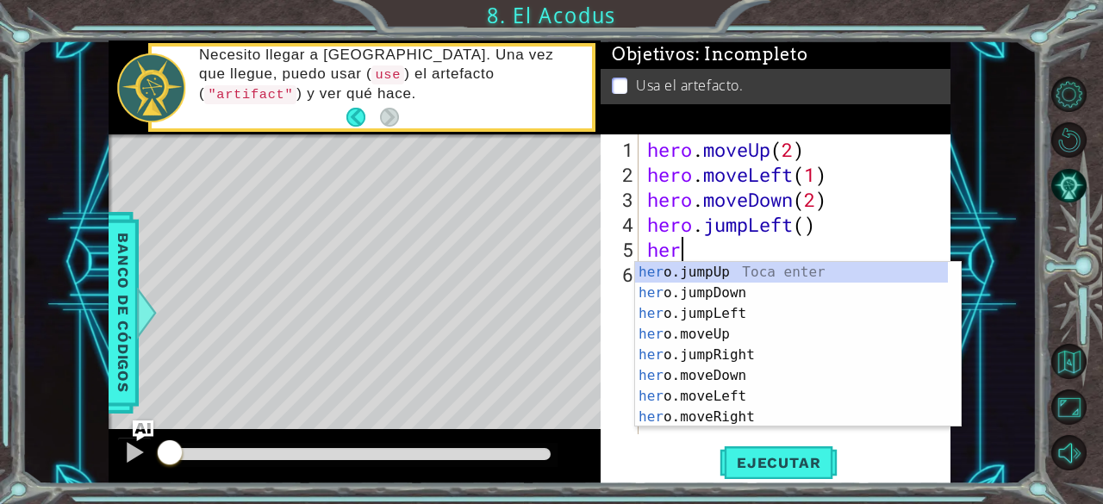
scroll to position [0, 1]
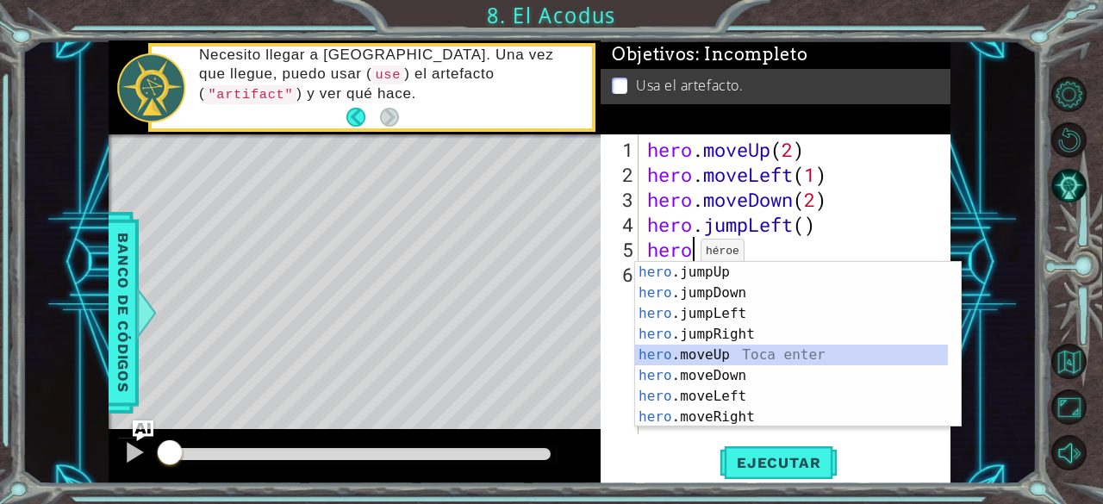
click at [705, 357] on div "hero .jumpUp Toca enter hero .jumpDown Toca enter hero .jumpLeft Toca enter her…" at bounding box center [792, 365] width 314 height 207
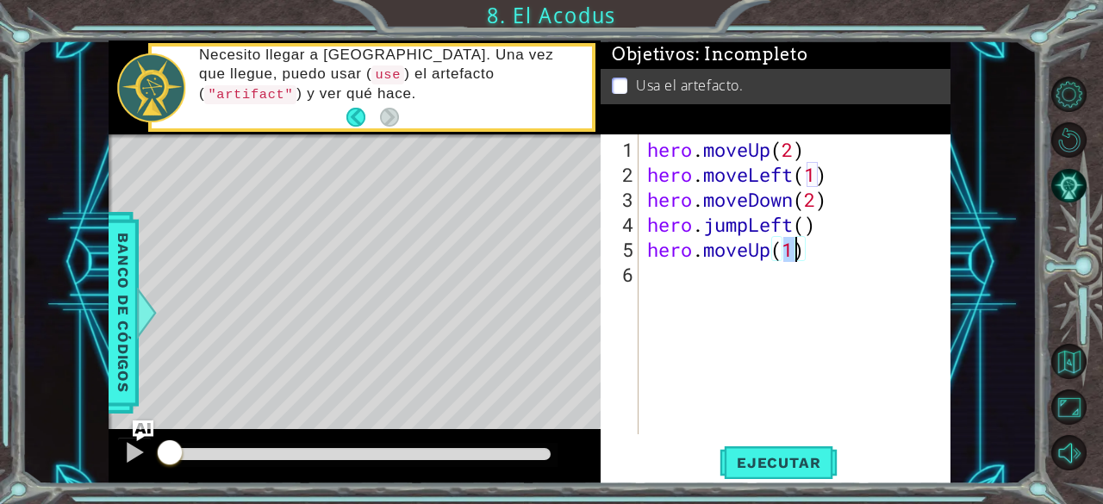
type textarea "hero.moveUp(2)"
click at [728, 309] on div "hero . moveUp ( 2 ) hero . moveLeft ( 1 ) hero . moveDown ( 2 ) hero . jumpLeft…" at bounding box center [800, 312] width 312 height 350
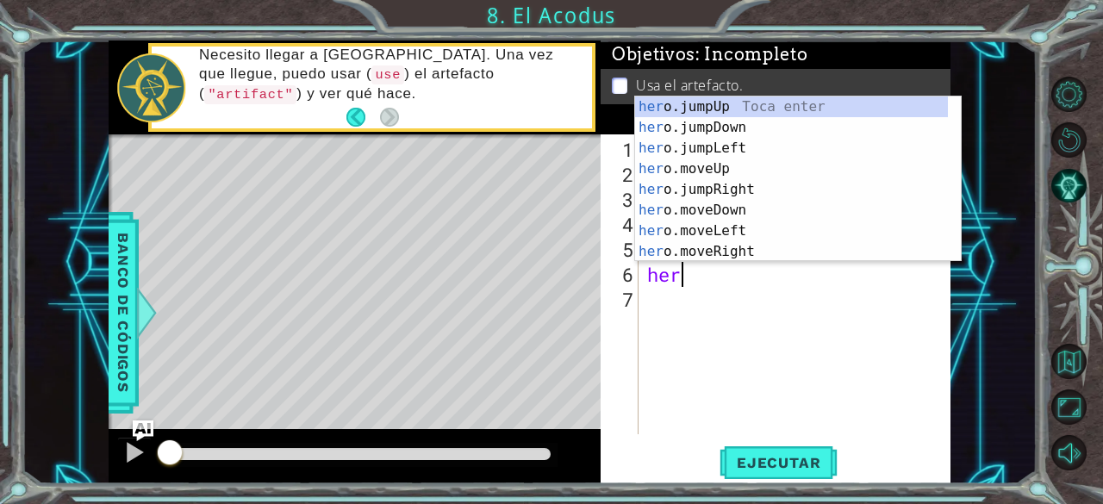
scroll to position [0, 1]
click at [688, 251] on div "hero .jumpUp Toca enter hero .jumpDown Toca enter hero .jumpLeft Toca enter her…" at bounding box center [792, 200] width 314 height 207
type textarea "hero.moveRight(1)"
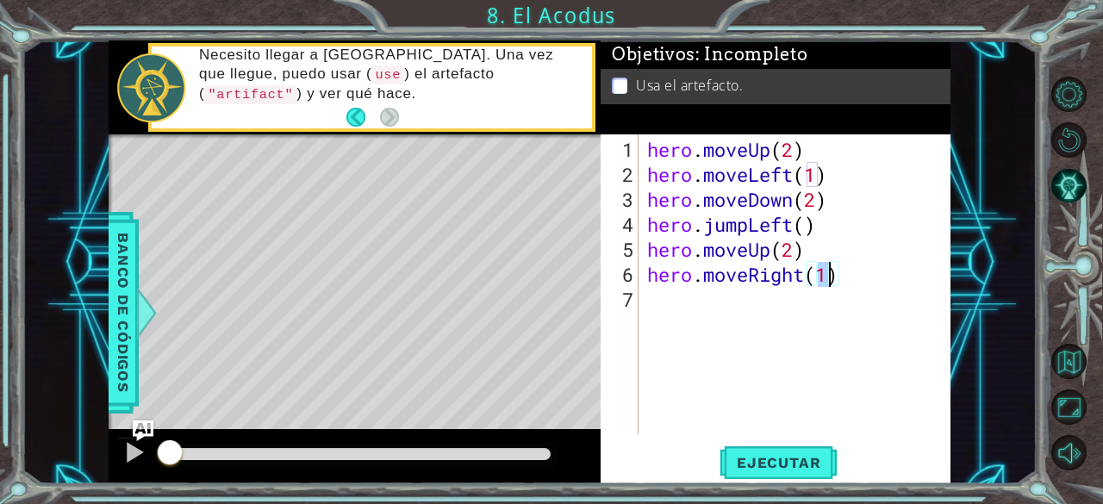
click at [670, 290] on div "hero . moveUp ( 2 ) hero . moveLeft ( 1 ) hero . moveDown ( 2 ) hero . jumpLeft…" at bounding box center [800, 312] width 312 height 350
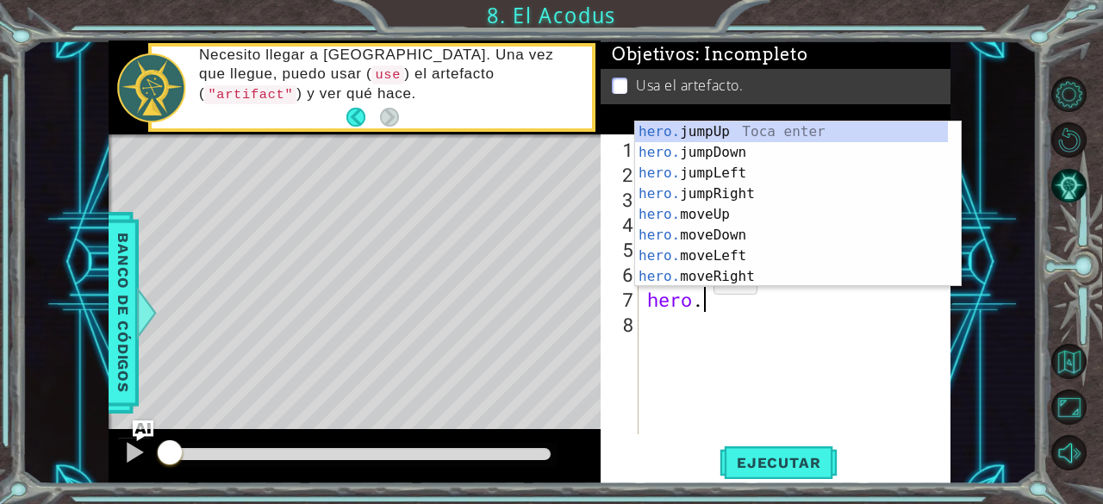
scroll to position [0, 2]
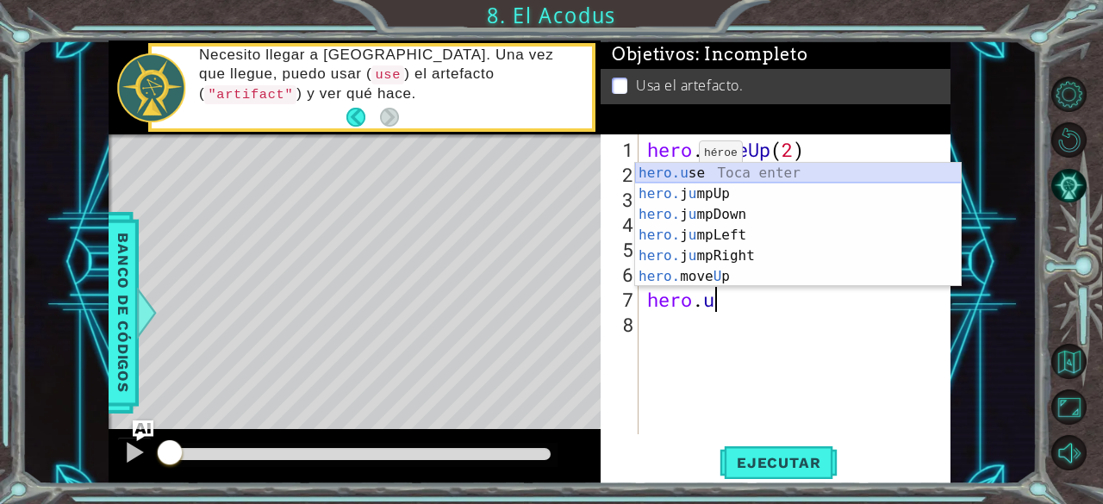
click at [673, 169] on div "hero.u se Toca enter hero. j u mpUp Toca enter hero. j u mpDown Toca enter hero…" at bounding box center [798, 245] width 327 height 165
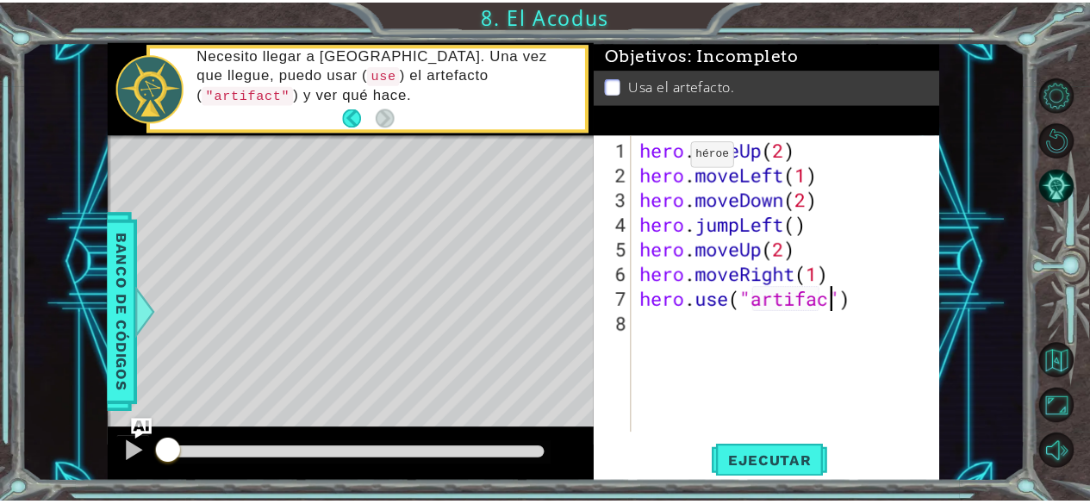
scroll to position [0, 9]
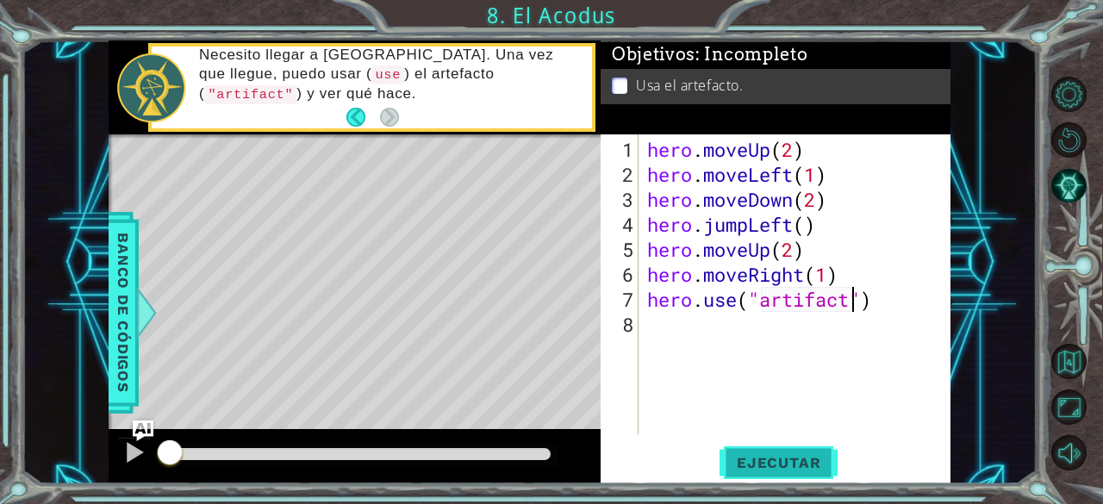
type textarea "hero.use("artifact")"
click at [770, 464] on span "Ejecutar" at bounding box center [779, 462] width 118 height 17
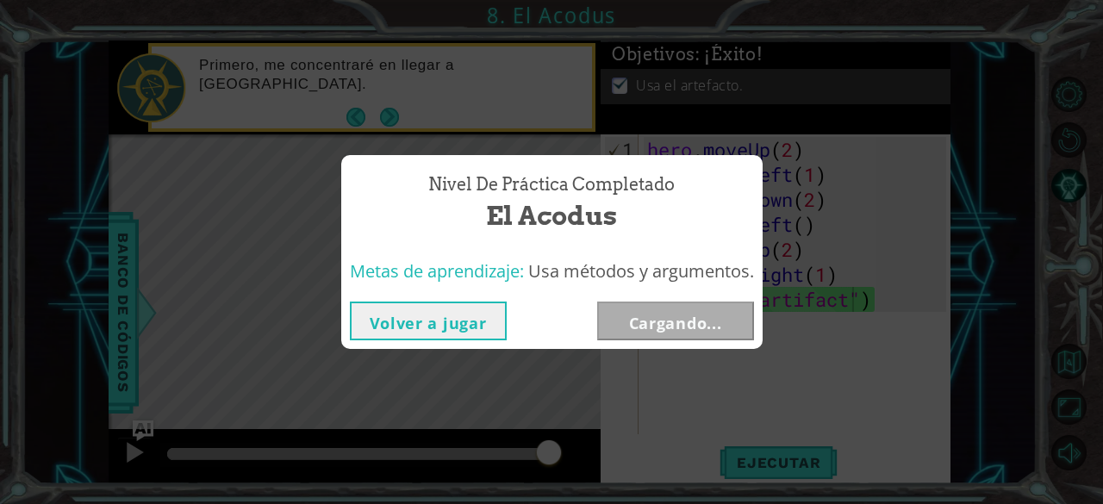
drag, startPoint x: 228, startPoint y: 449, endPoint x: 571, endPoint y: 431, distance: 342.7
click at [571, 432] on body "1 ההההההההההההההההההההההההההההההההההההההההההההההההההההההההההההההההההההההההההההה…" at bounding box center [551, 252] width 1103 height 504
click at [657, 334] on button "Siguiente" at bounding box center [675, 321] width 157 height 39
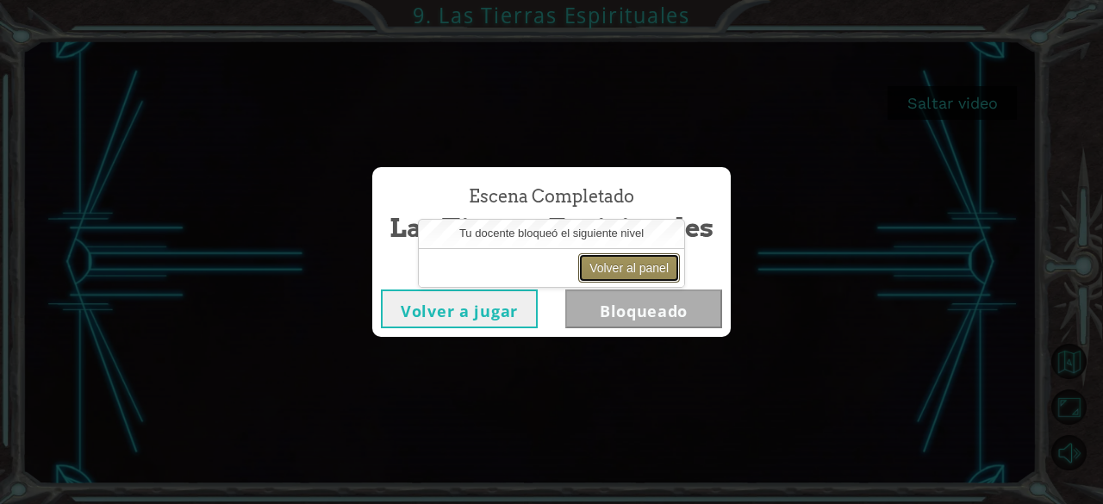
click at [620, 272] on button "Volver al panel" at bounding box center [629, 267] width 102 height 29
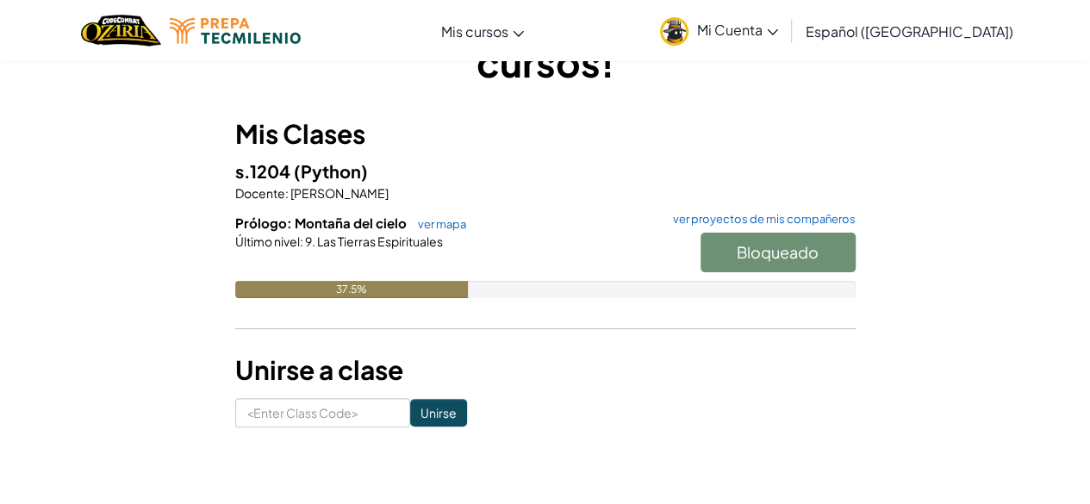
scroll to position [99, 0]
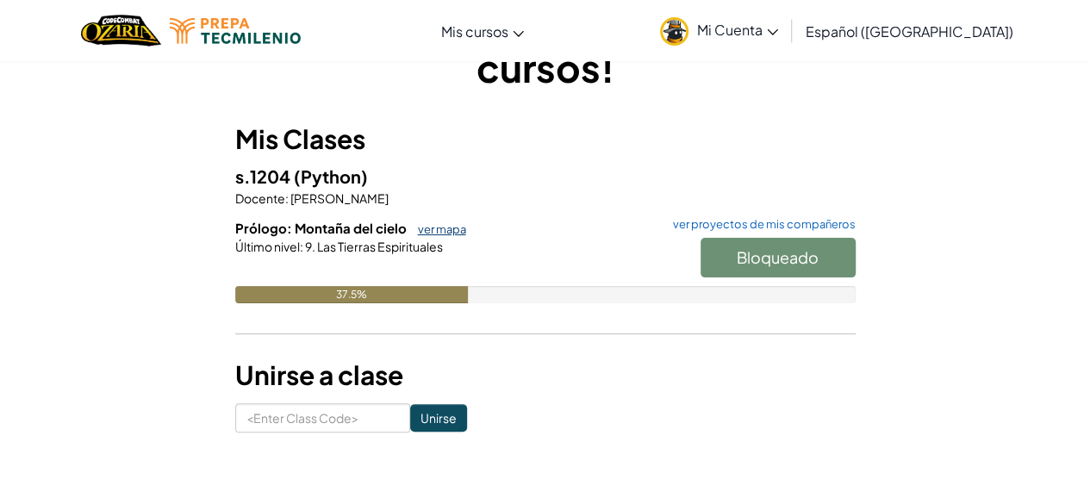
click at [434, 229] on link "ver mapa" at bounding box center [437, 229] width 57 height 14
